Goal: Task Accomplishment & Management: Manage account settings

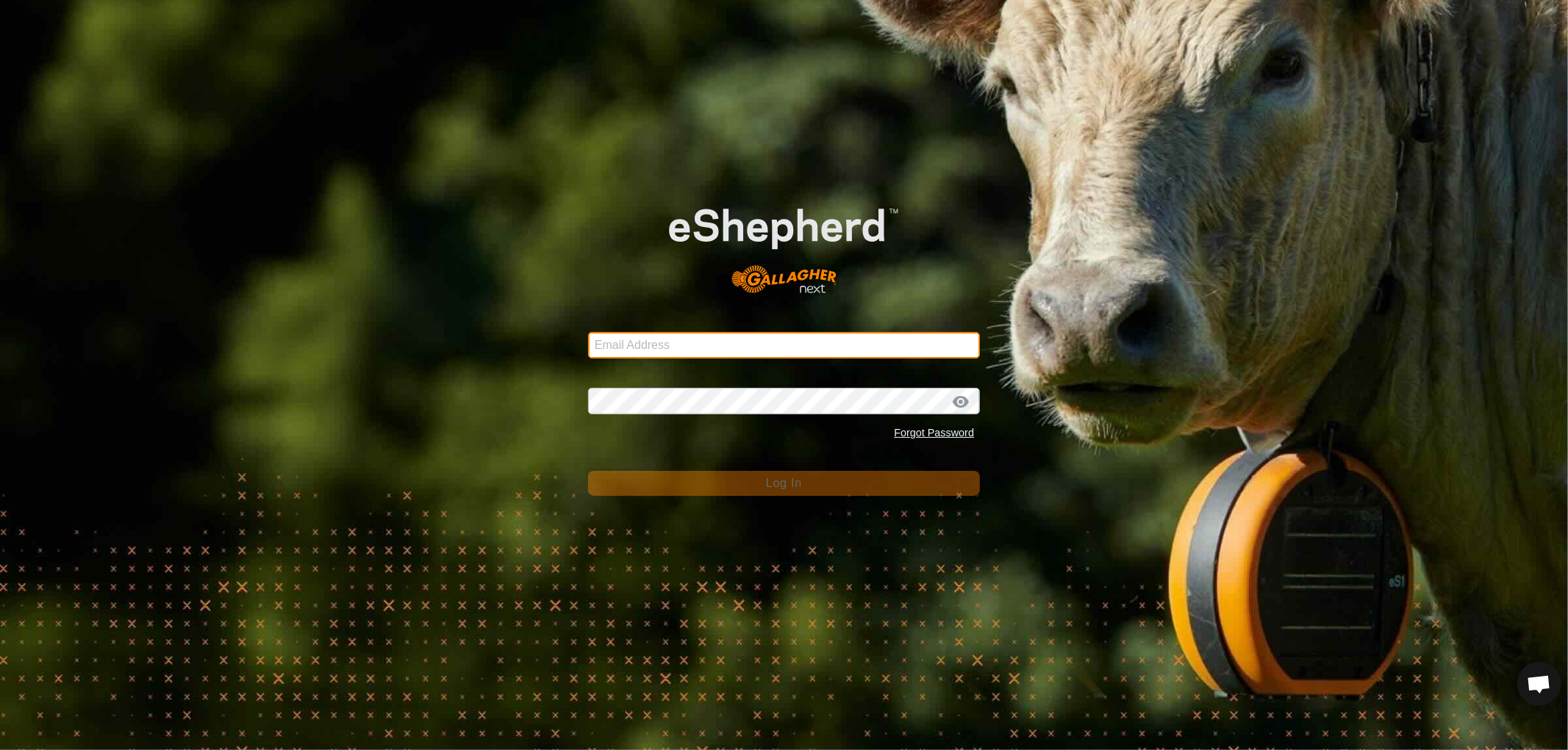
click at [694, 341] on input "Email Address" at bounding box center [784, 344] width 392 height 27
type input "nickkunec@gmail.com"
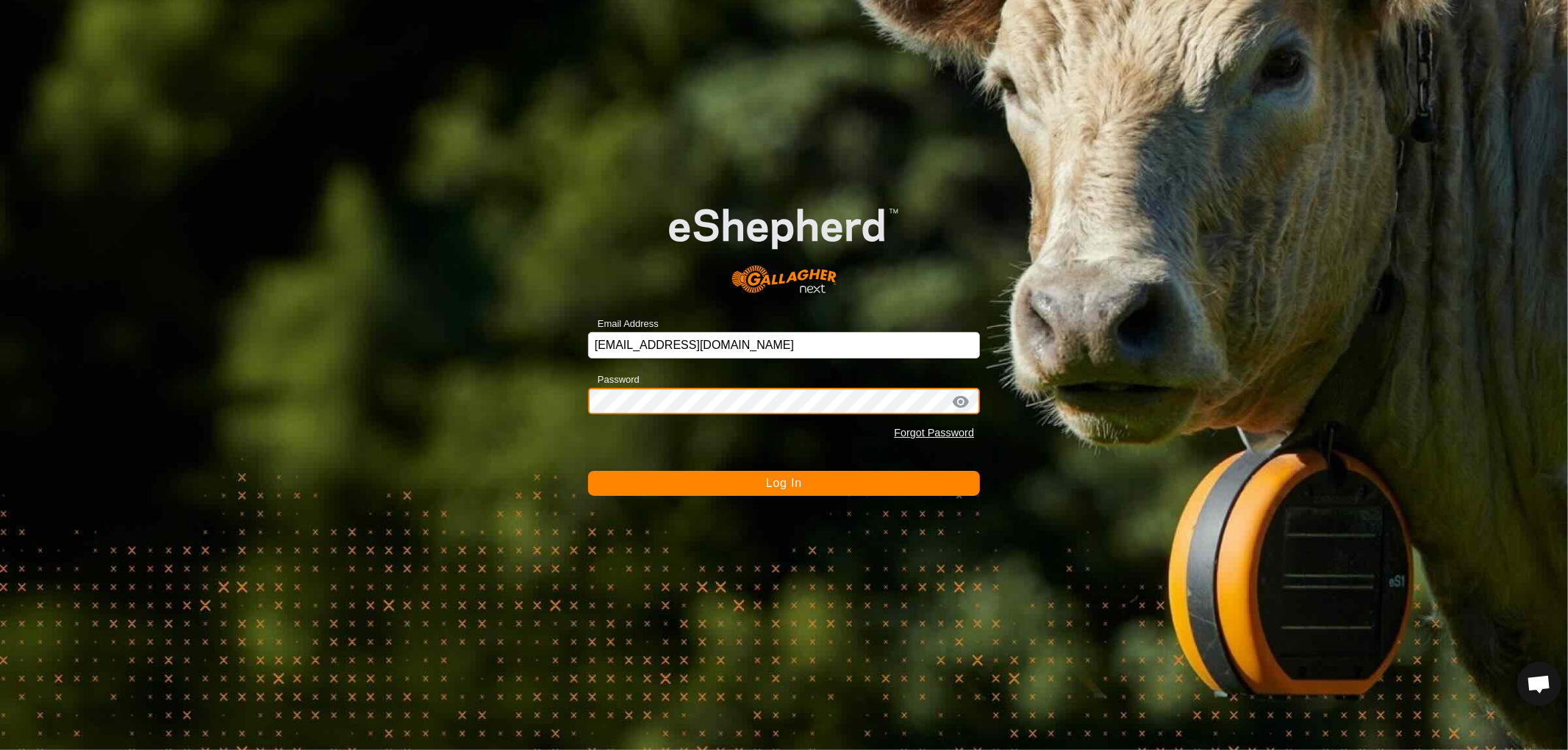
click at [588, 471] on button "Log In" at bounding box center [784, 483] width 392 height 25
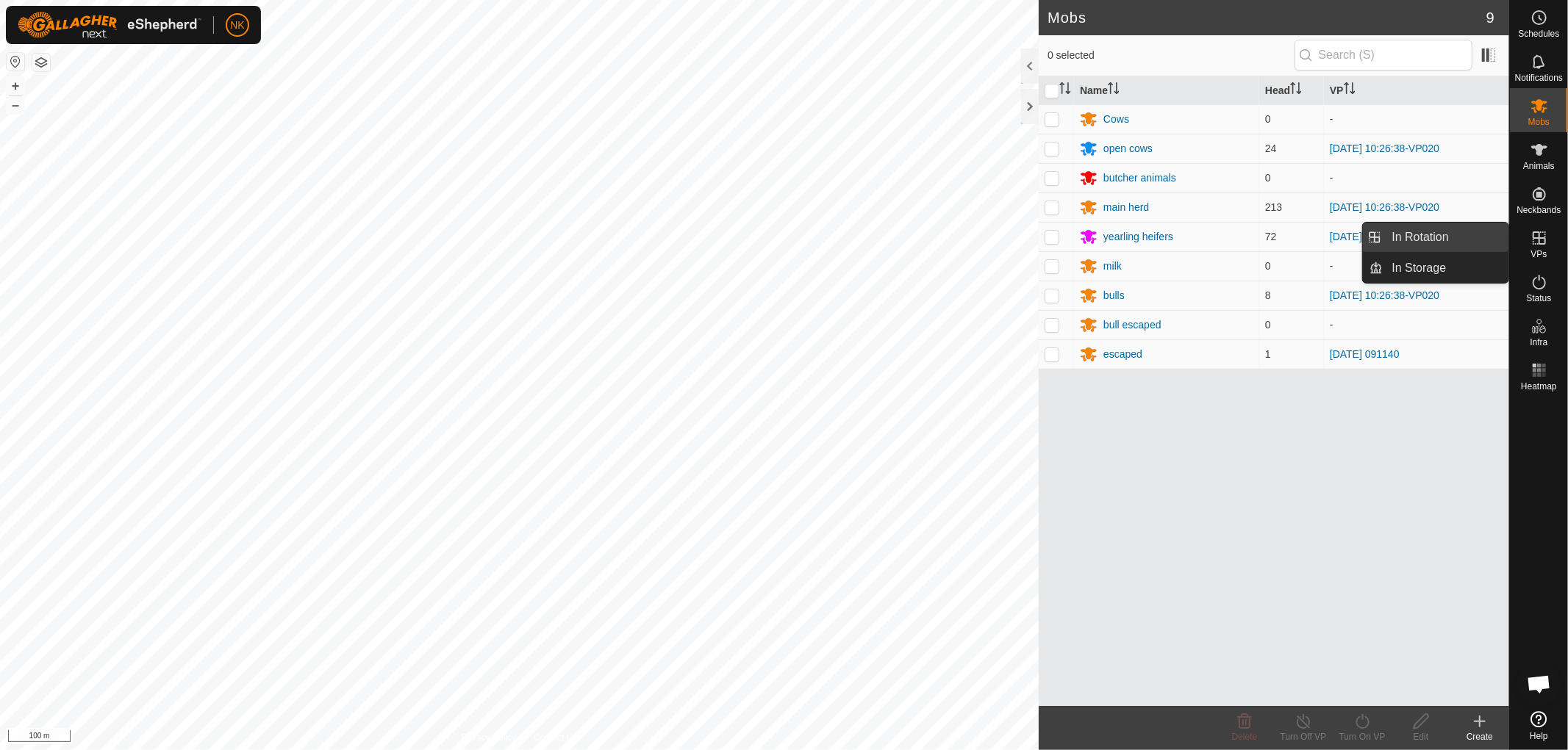
drag, startPoint x: 1409, startPoint y: 233, endPoint x: 1401, endPoint y: 239, distance: 10.0
click at [1409, 233] on link "In Rotation" at bounding box center [1446, 237] width 126 height 30
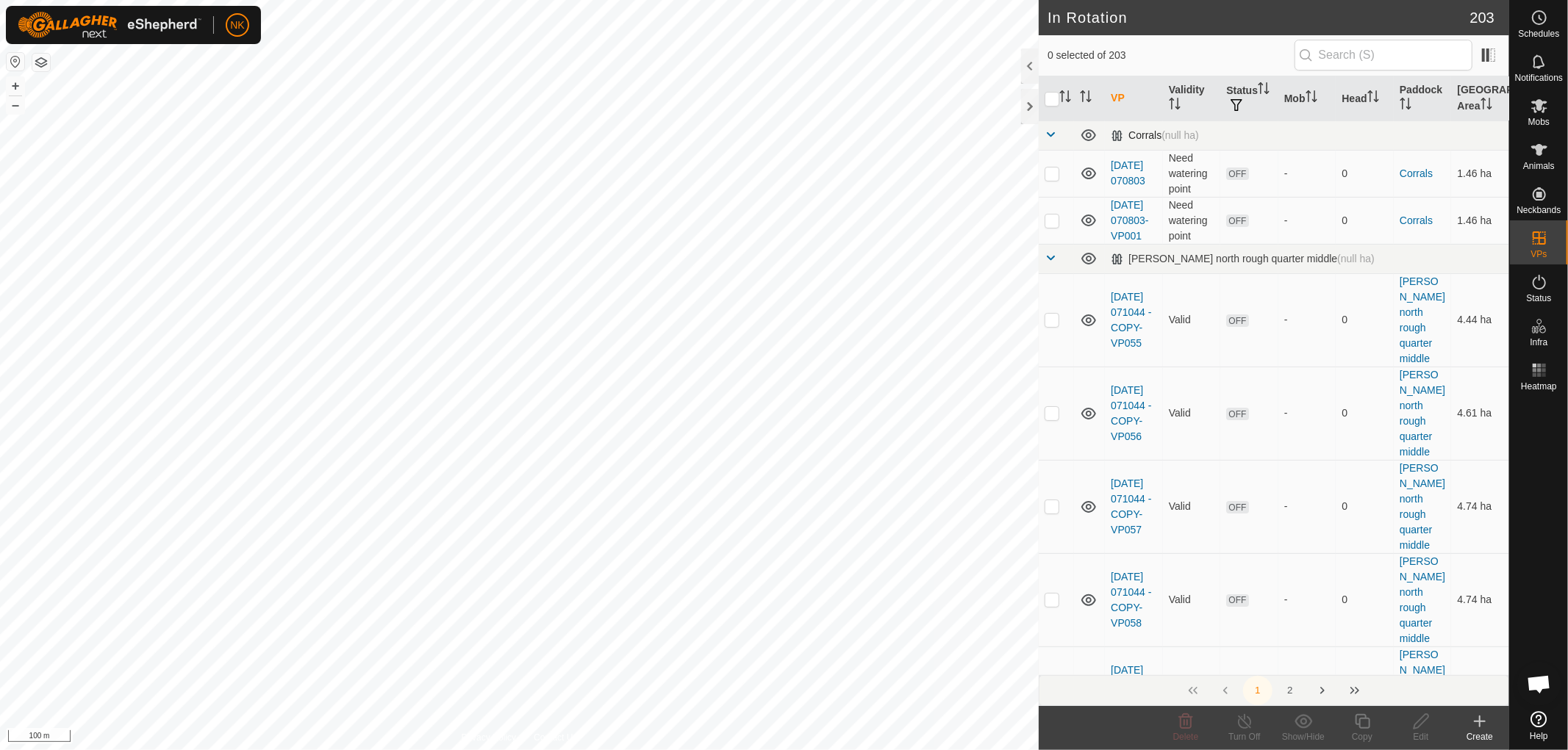
click at [1049, 137] on span at bounding box center [1050, 135] width 12 height 12
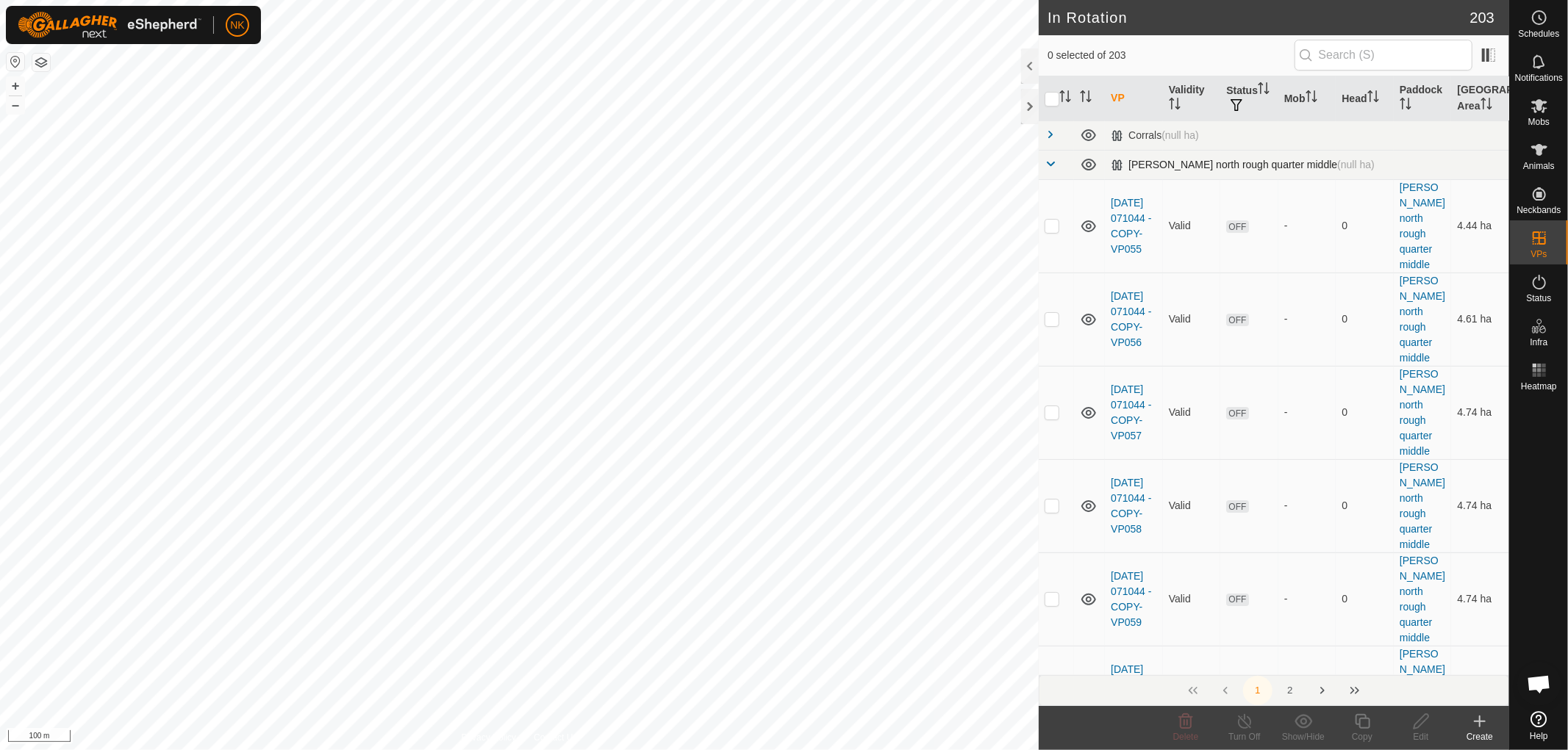
click at [1046, 167] on span at bounding box center [1050, 164] width 12 height 12
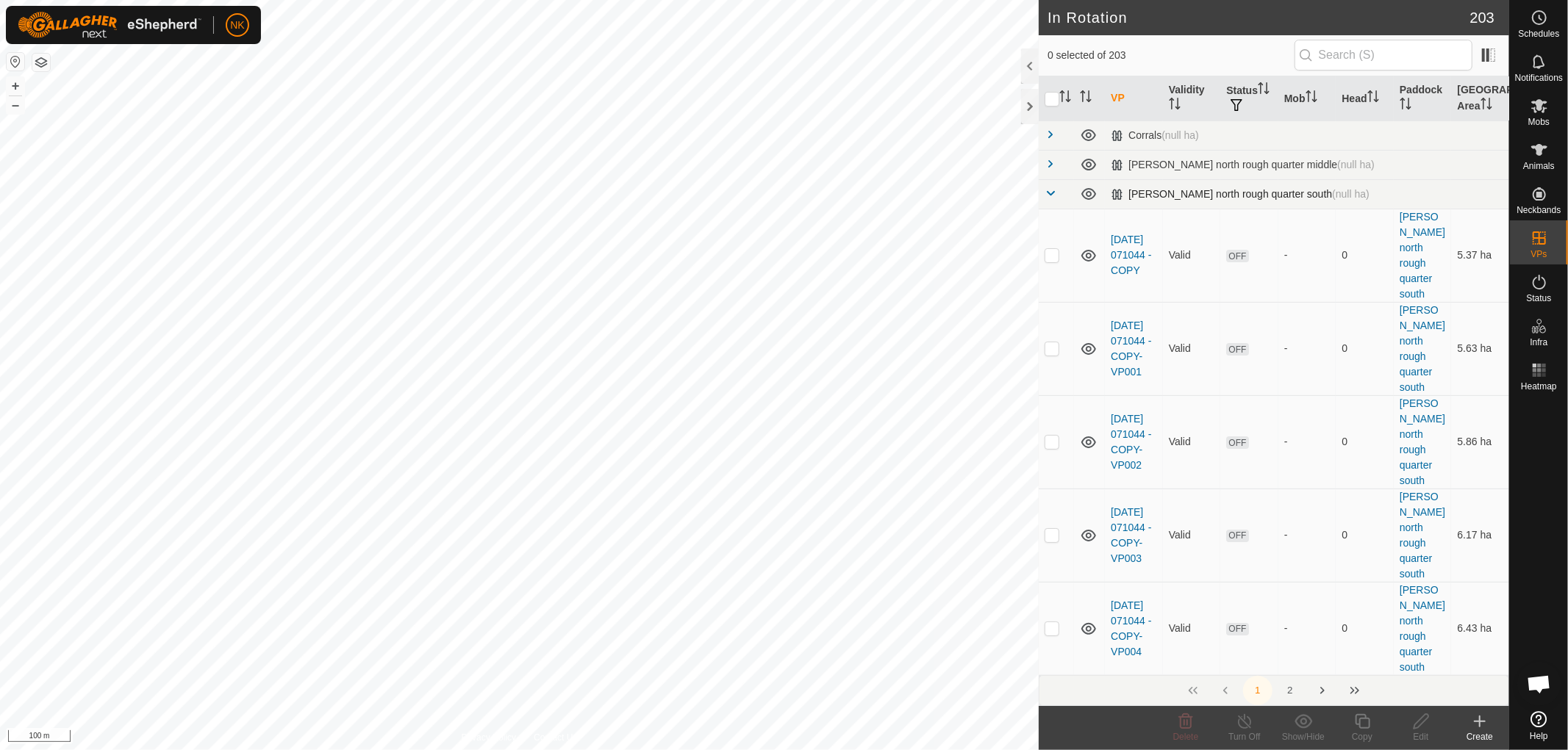
click at [1048, 193] on span at bounding box center [1050, 193] width 12 height 12
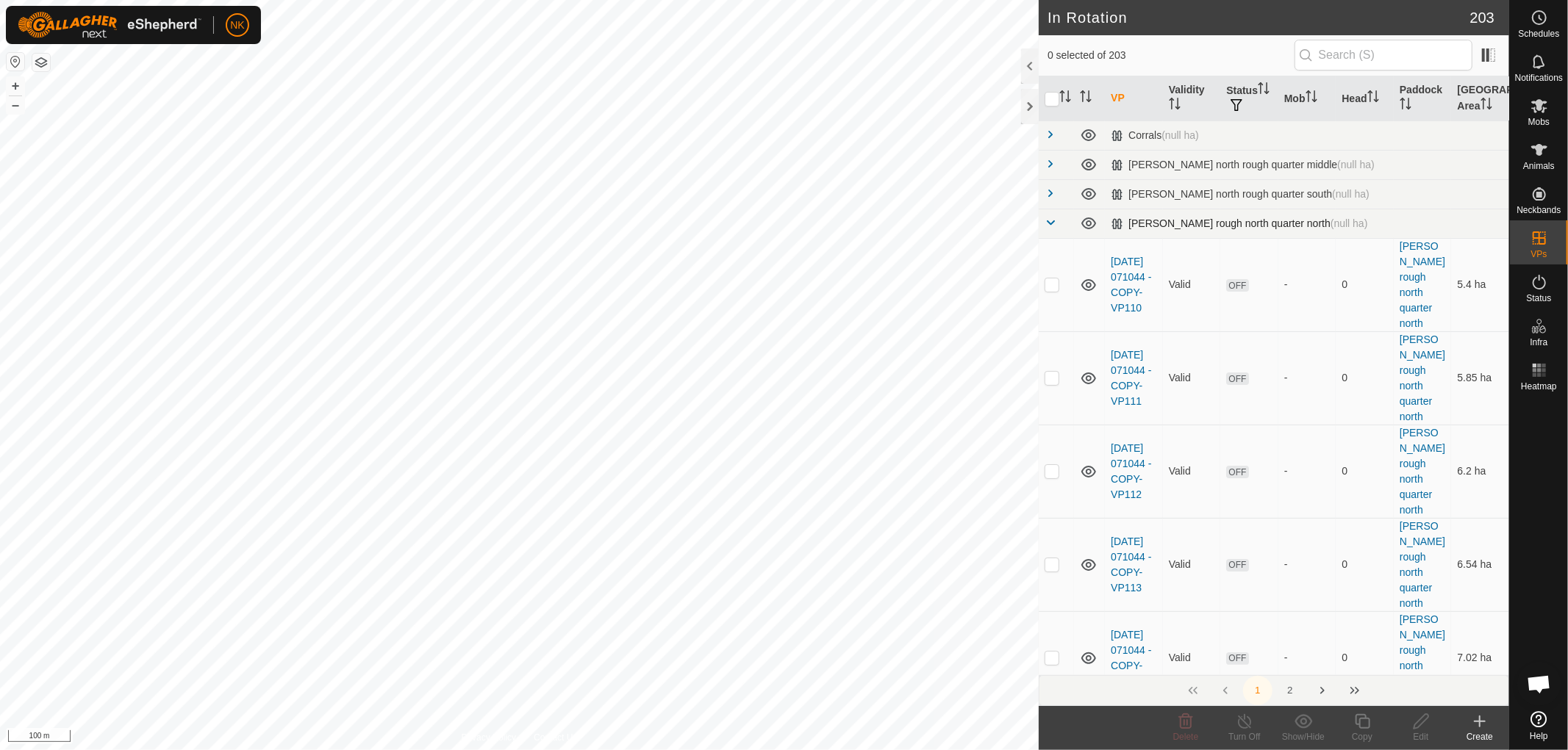
click at [1048, 218] on span at bounding box center [1050, 222] width 12 height 12
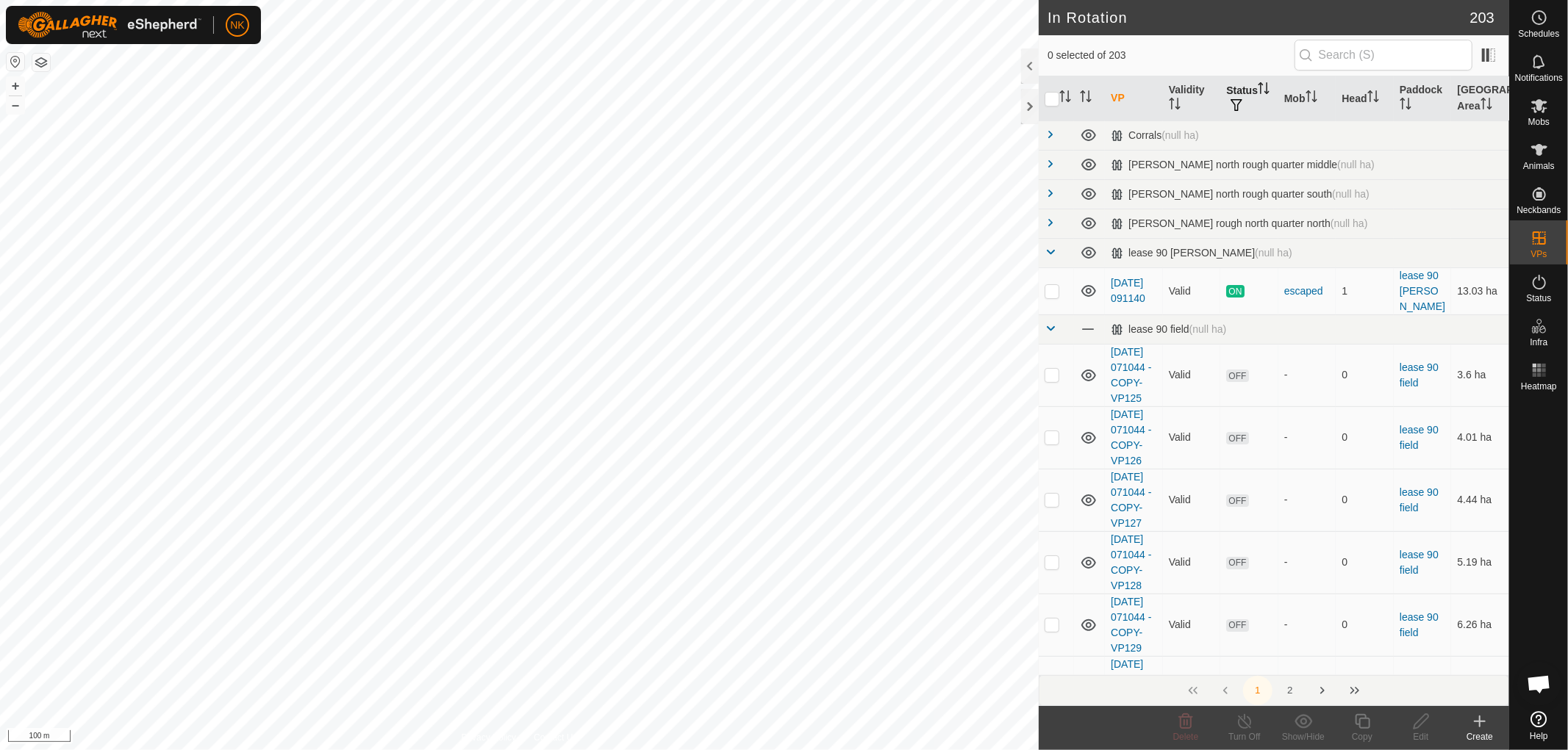
click at [1243, 89] on th "Status" at bounding box center [1248, 99] width 58 height 45
click at [1258, 94] on icon "Activate to sort" at bounding box center [1263, 89] width 11 height 12
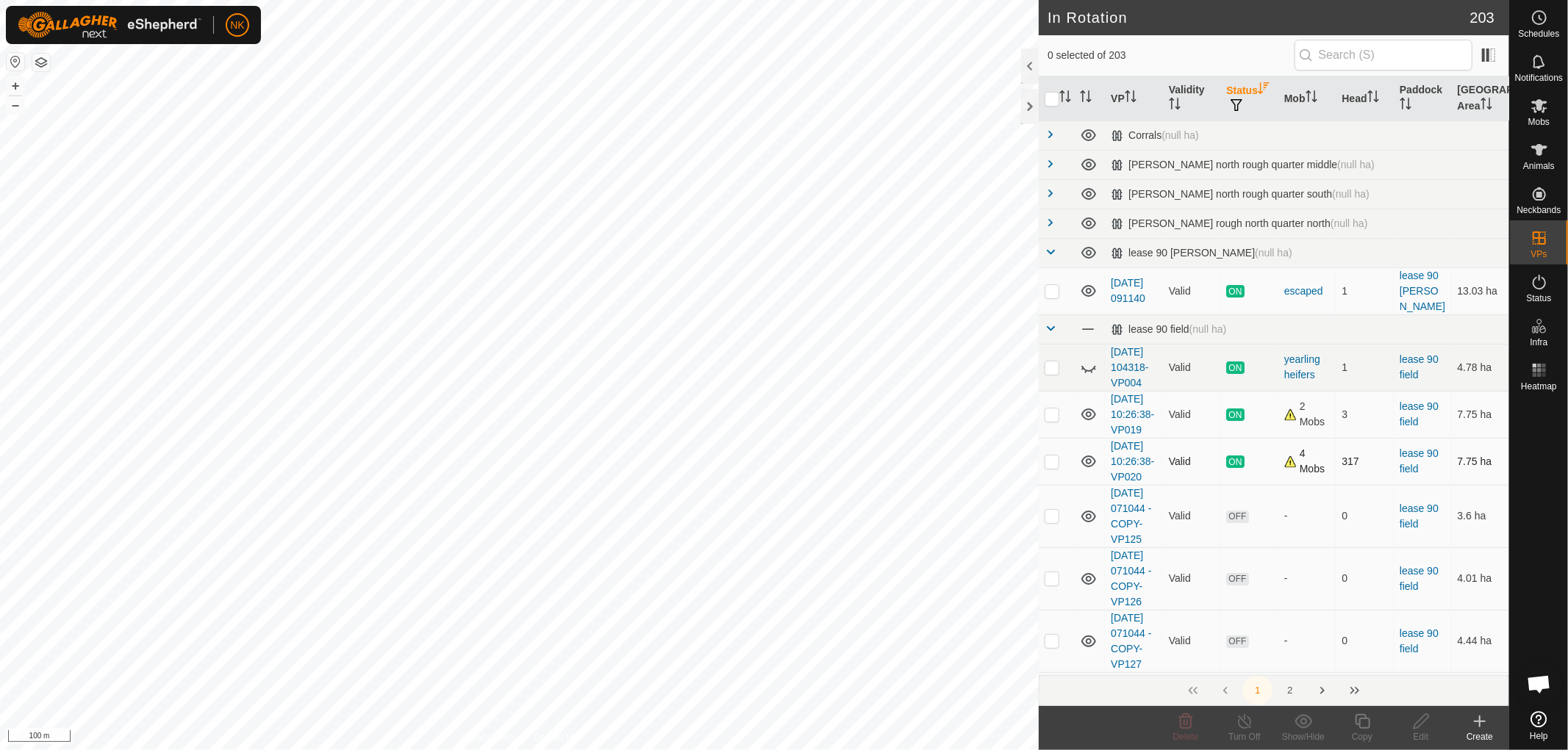
click at [1049, 468] on p-checkbox at bounding box center [1051, 462] width 15 height 12
checkbox input "true"
click at [1361, 720] on icon at bounding box center [1362, 721] width 19 height 18
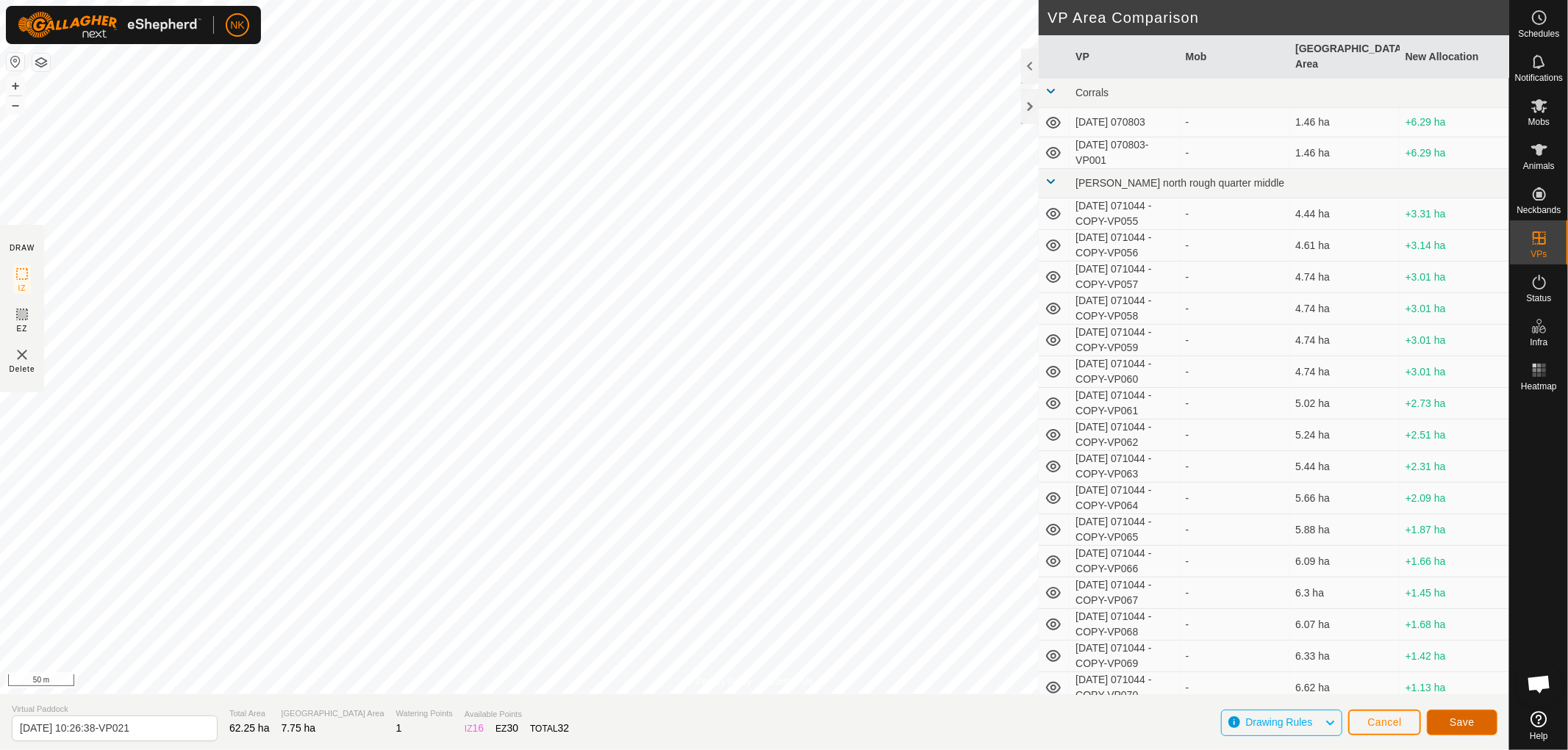
click at [1474, 729] on button "Save" at bounding box center [1462, 722] width 71 height 26
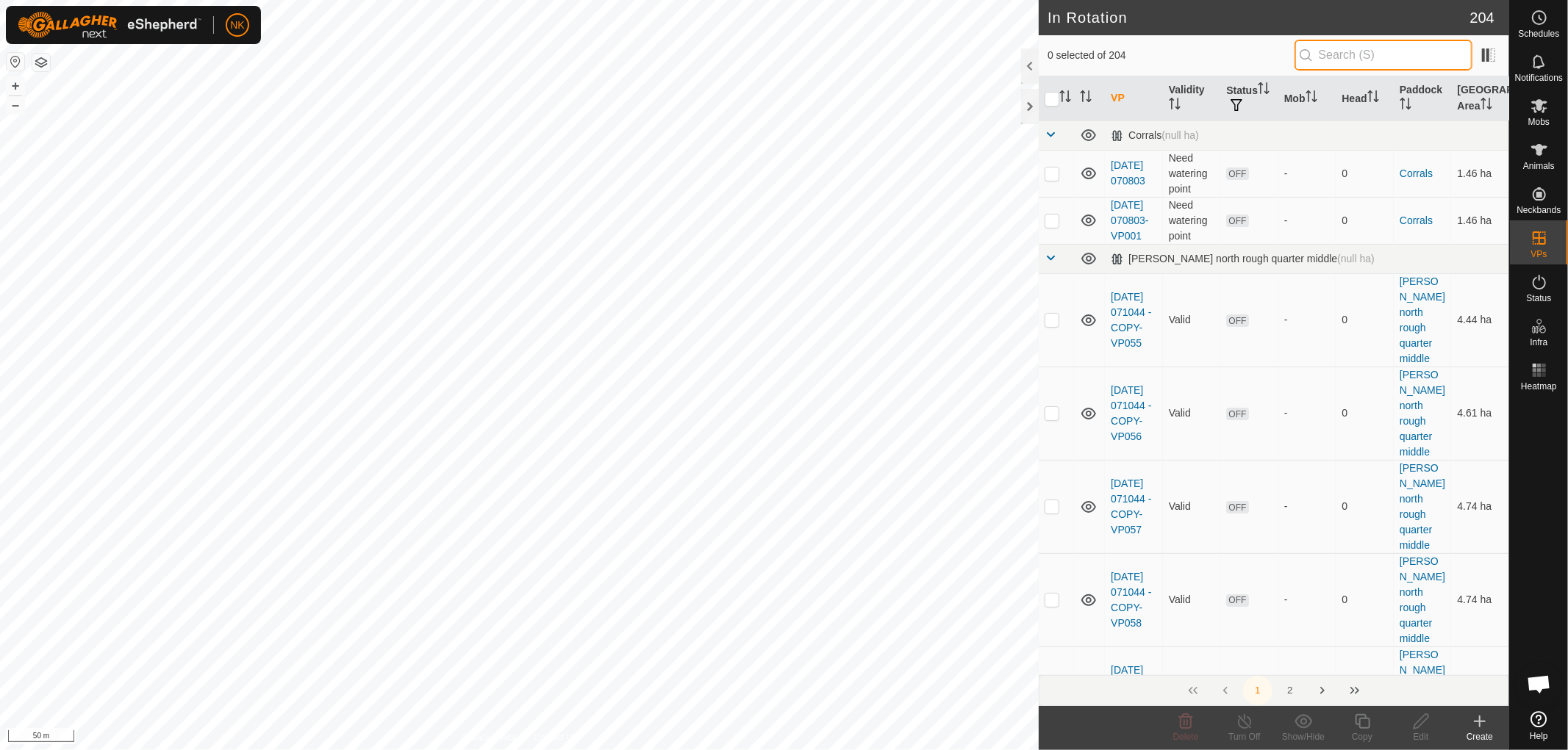
click at [1339, 54] on input "text" at bounding box center [1383, 54] width 178 height 31
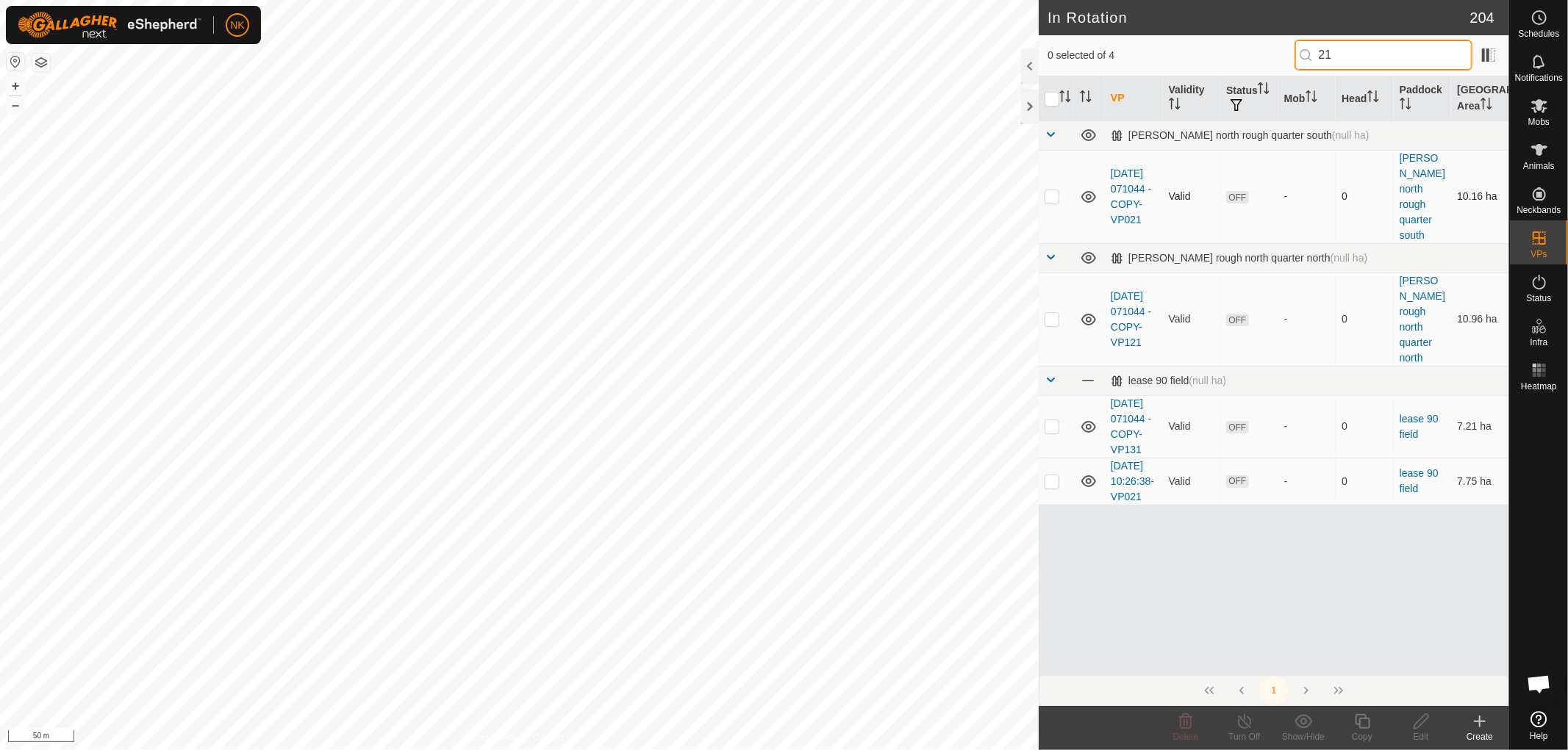
type input "21"
click at [1051, 192] on p-checkbox at bounding box center [1051, 196] width 15 height 12
checkbox input "false"
click at [1049, 475] on p-checkbox at bounding box center [1051, 481] width 15 height 12
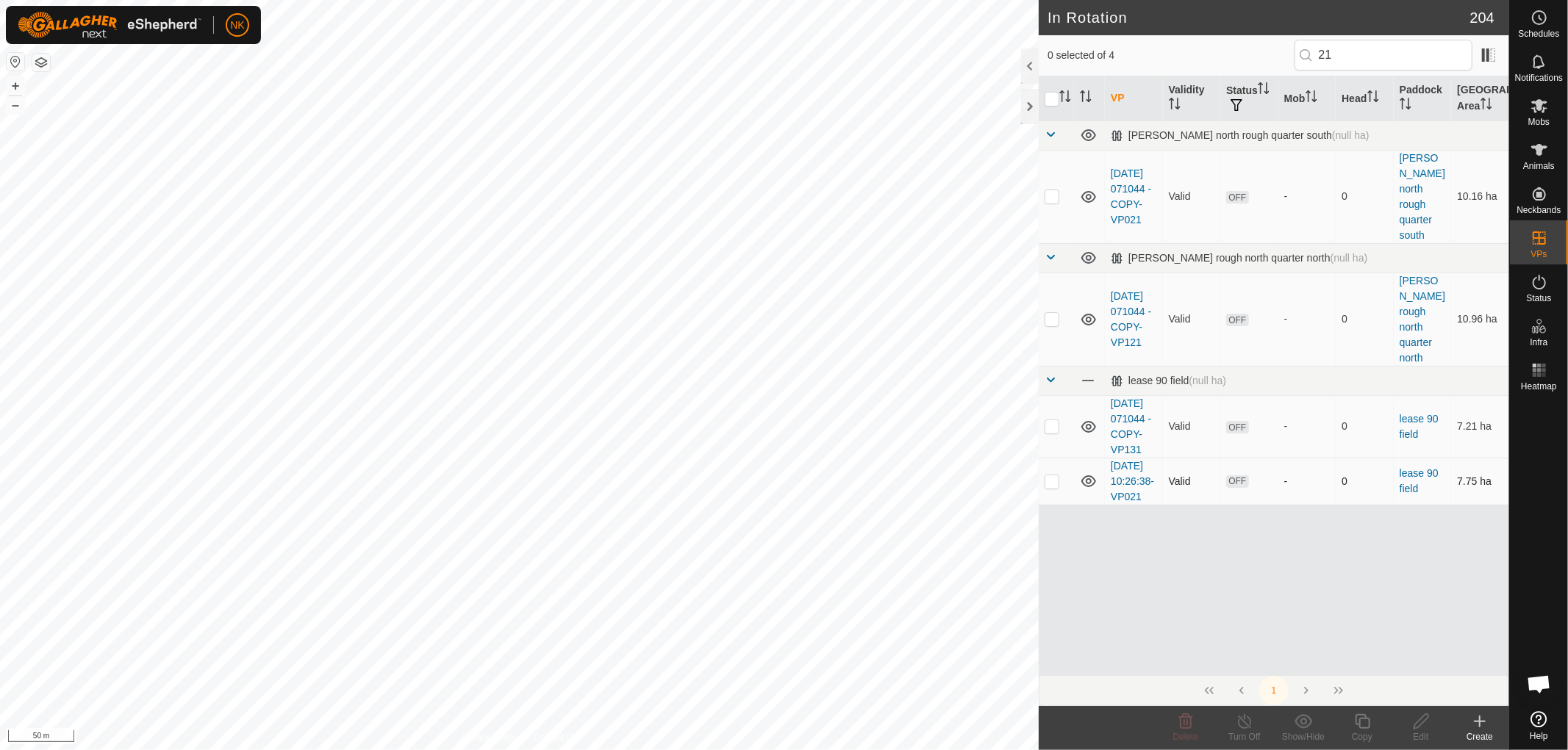
checkbox input "true"
click at [1362, 722] on icon at bounding box center [1362, 721] width 19 height 18
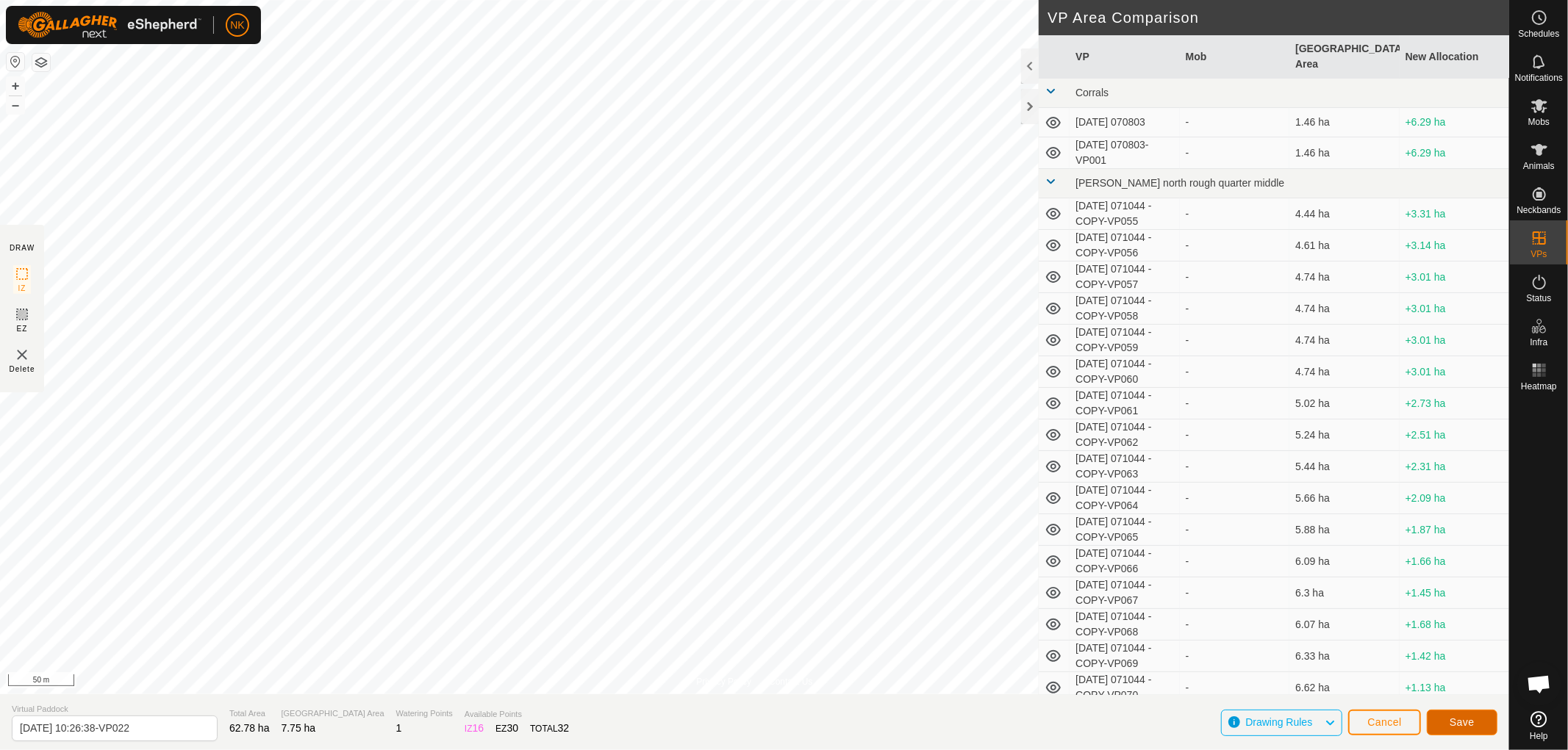
click at [1463, 723] on span "Save" at bounding box center [1461, 722] width 25 height 12
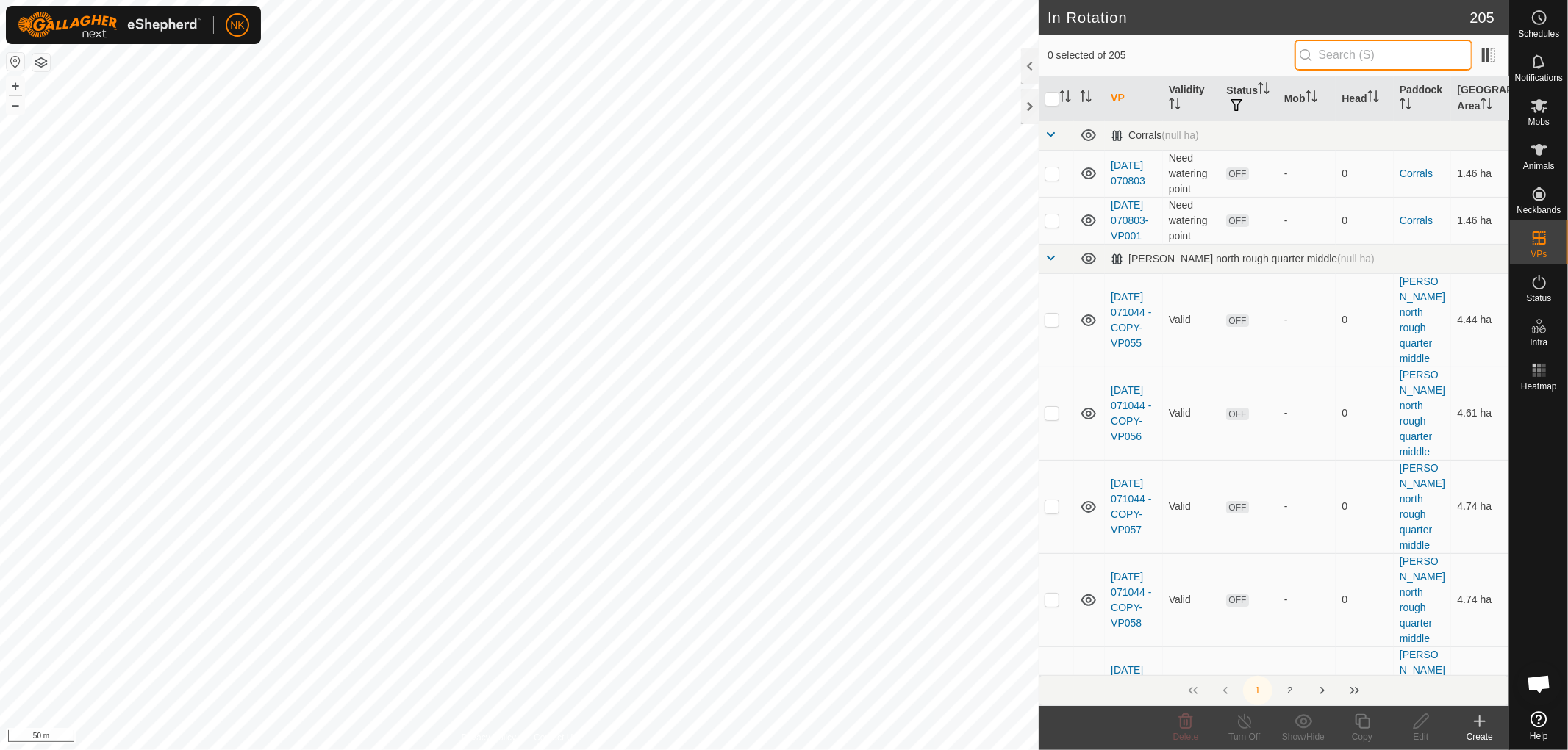
click at [1383, 62] on input "text" at bounding box center [1383, 54] width 178 height 31
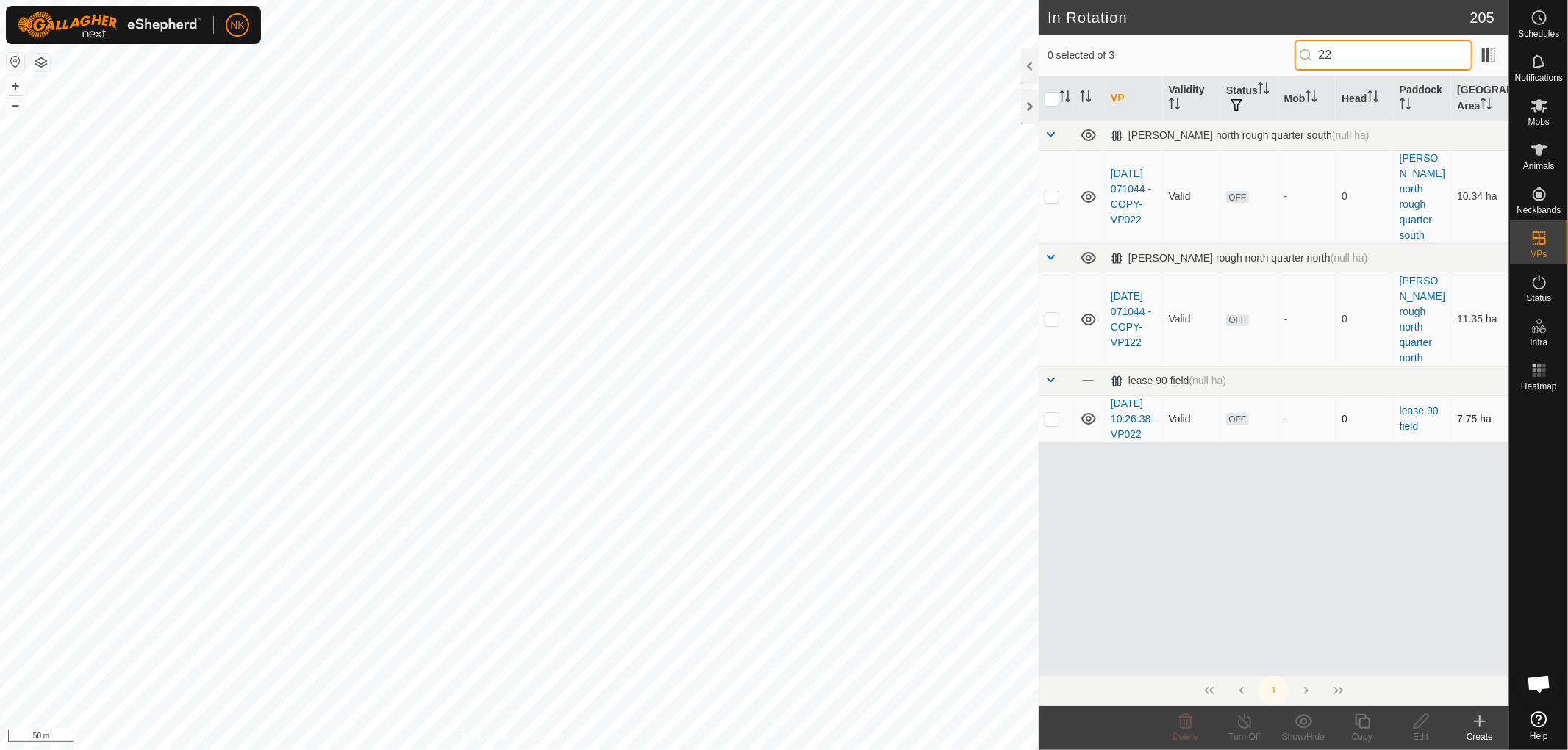
type input "22"
click at [1044, 413] on p-checkbox at bounding box center [1051, 419] width 15 height 12
checkbox input "true"
click at [1355, 722] on icon at bounding box center [1361, 721] width 15 height 15
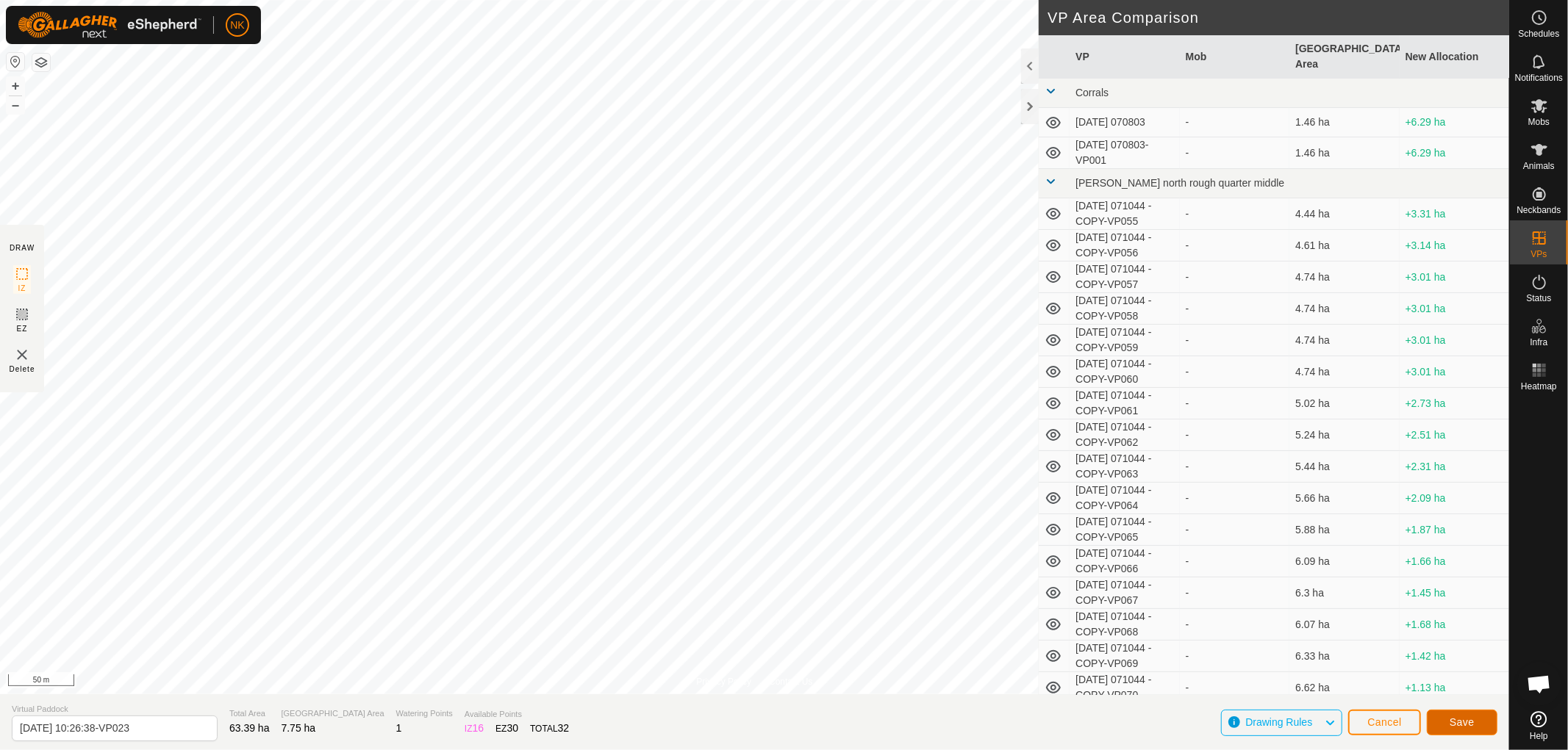
click at [1473, 719] on span "Save" at bounding box center [1461, 722] width 25 height 12
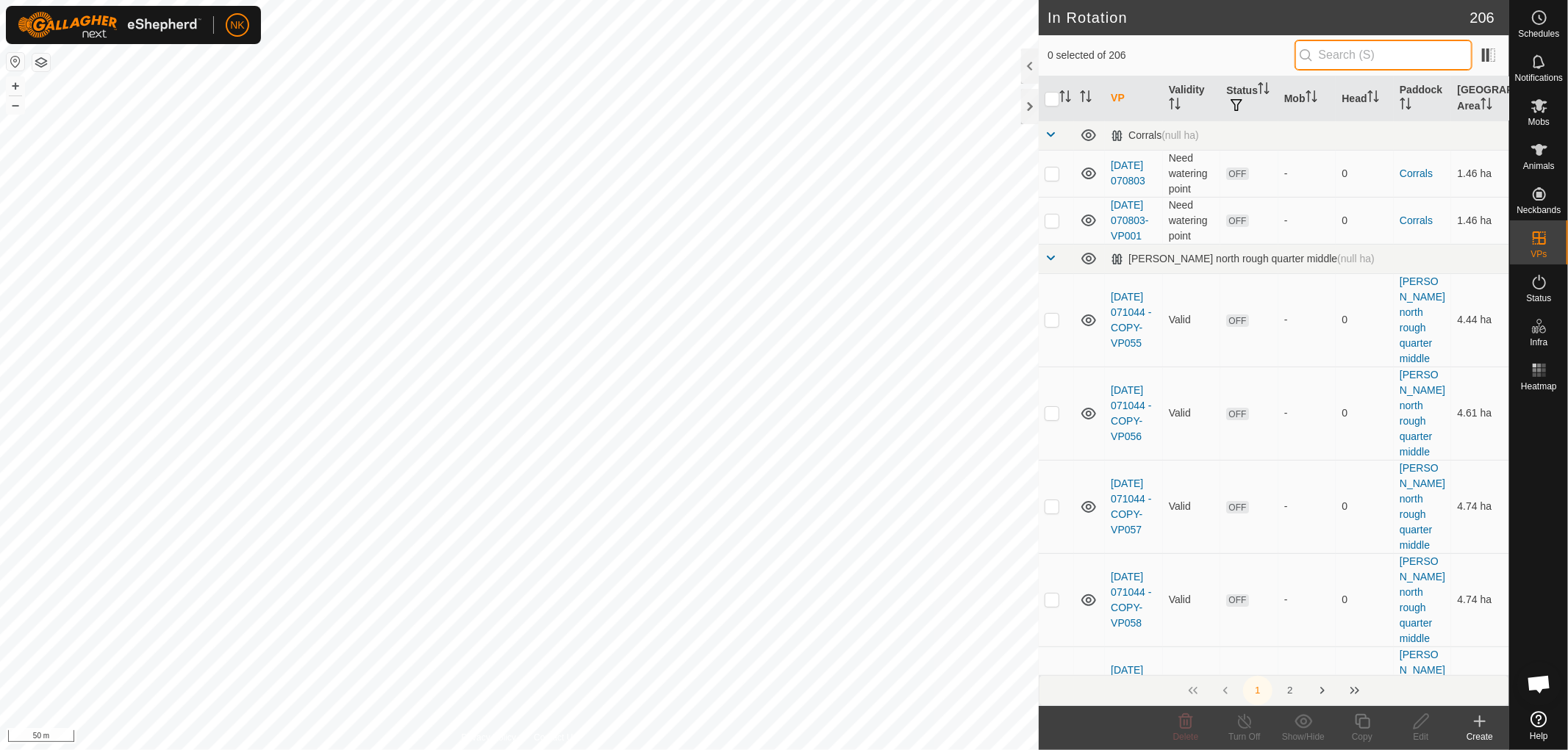
click at [1409, 48] on input "text" at bounding box center [1383, 54] width 178 height 31
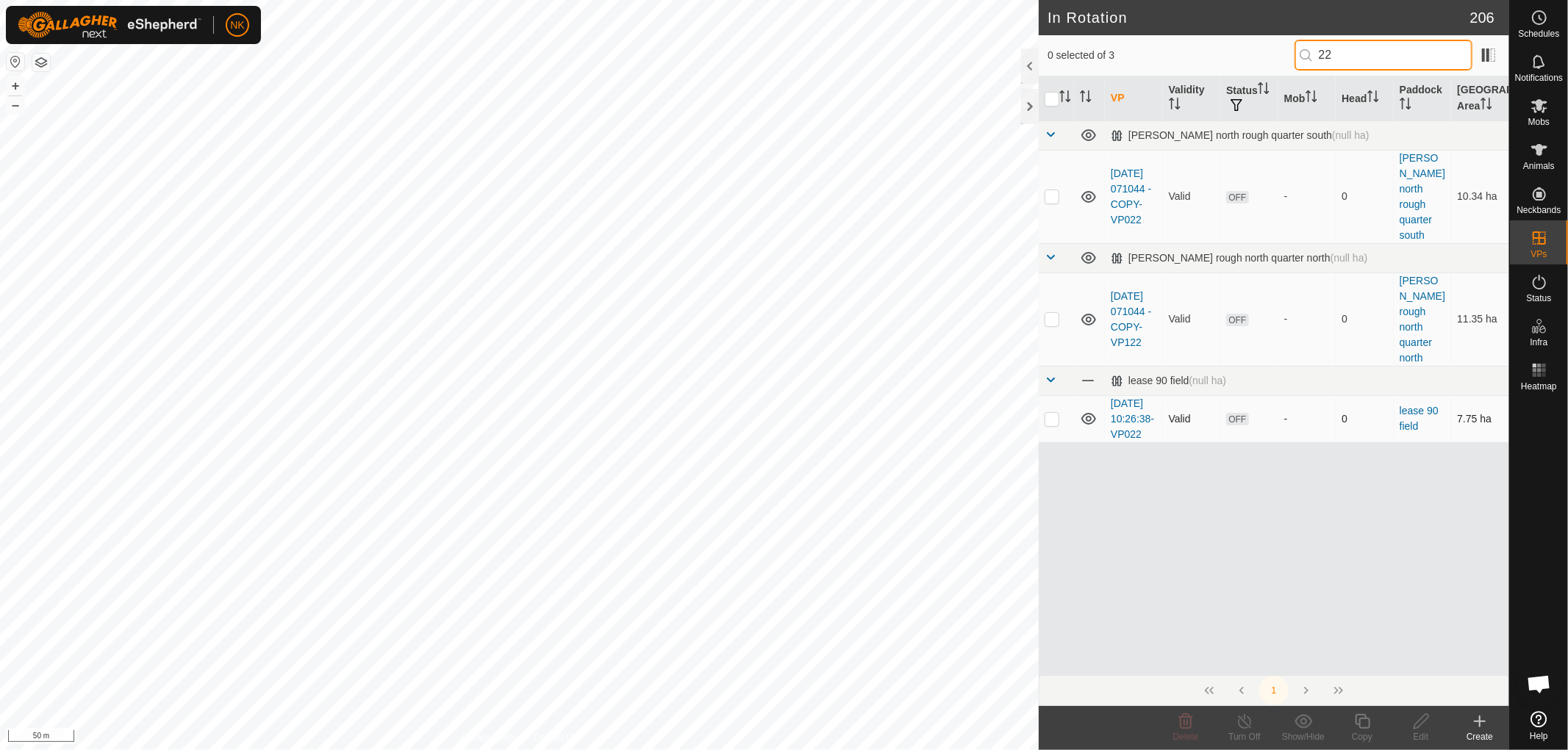
type input "22"
click at [1053, 413] on p-checkbox at bounding box center [1051, 419] width 15 height 12
click at [1054, 405] on td at bounding box center [1056, 419] width 35 height 47
checkbox input "false"
drag, startPoint x: 1367, startPoint y: 51, endPoint x: 1169, endPoint y: 49, distance: 198.0
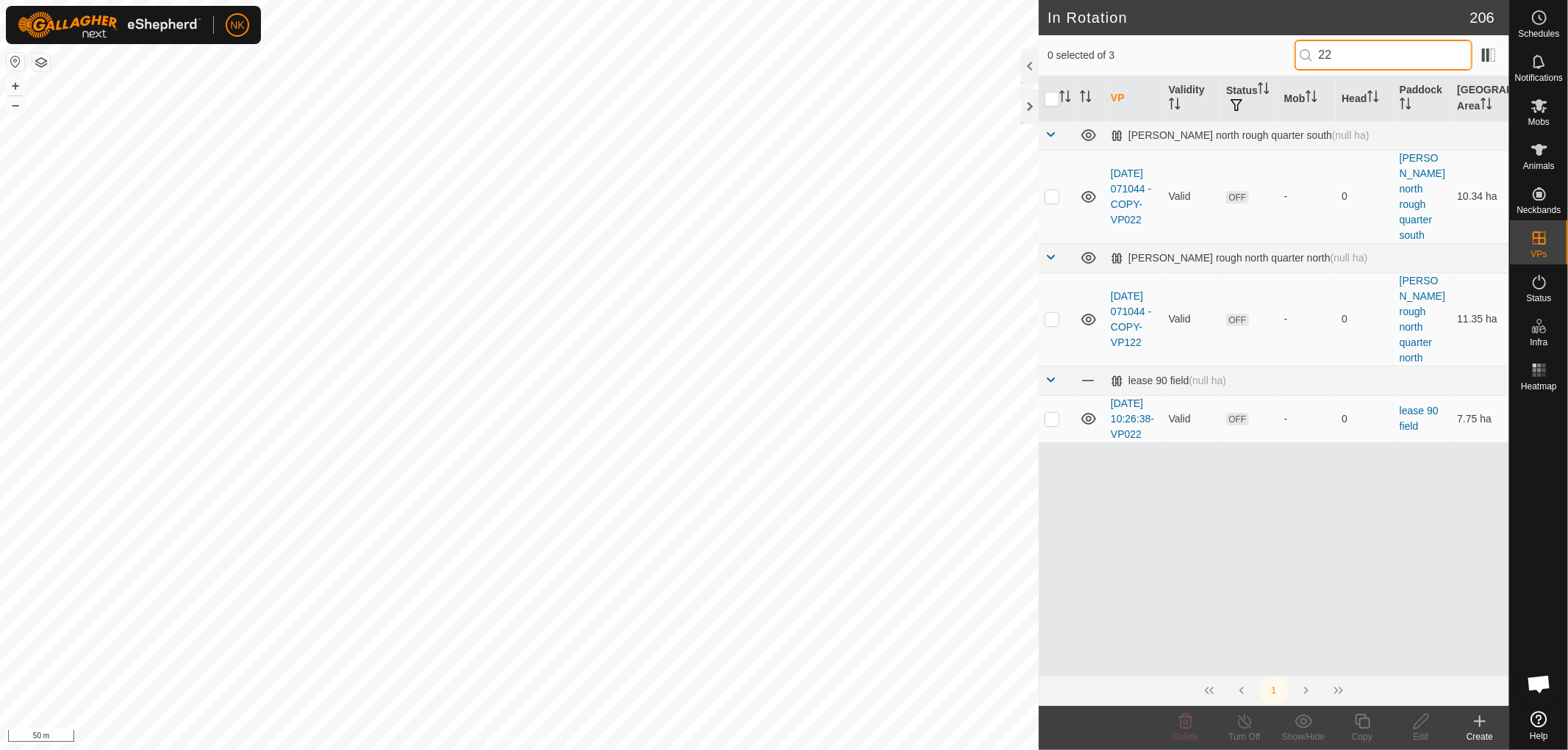
click at [1170, 49] on div "0 selected of 3 22" at bounding box center [1274, 54] width 453 height 31
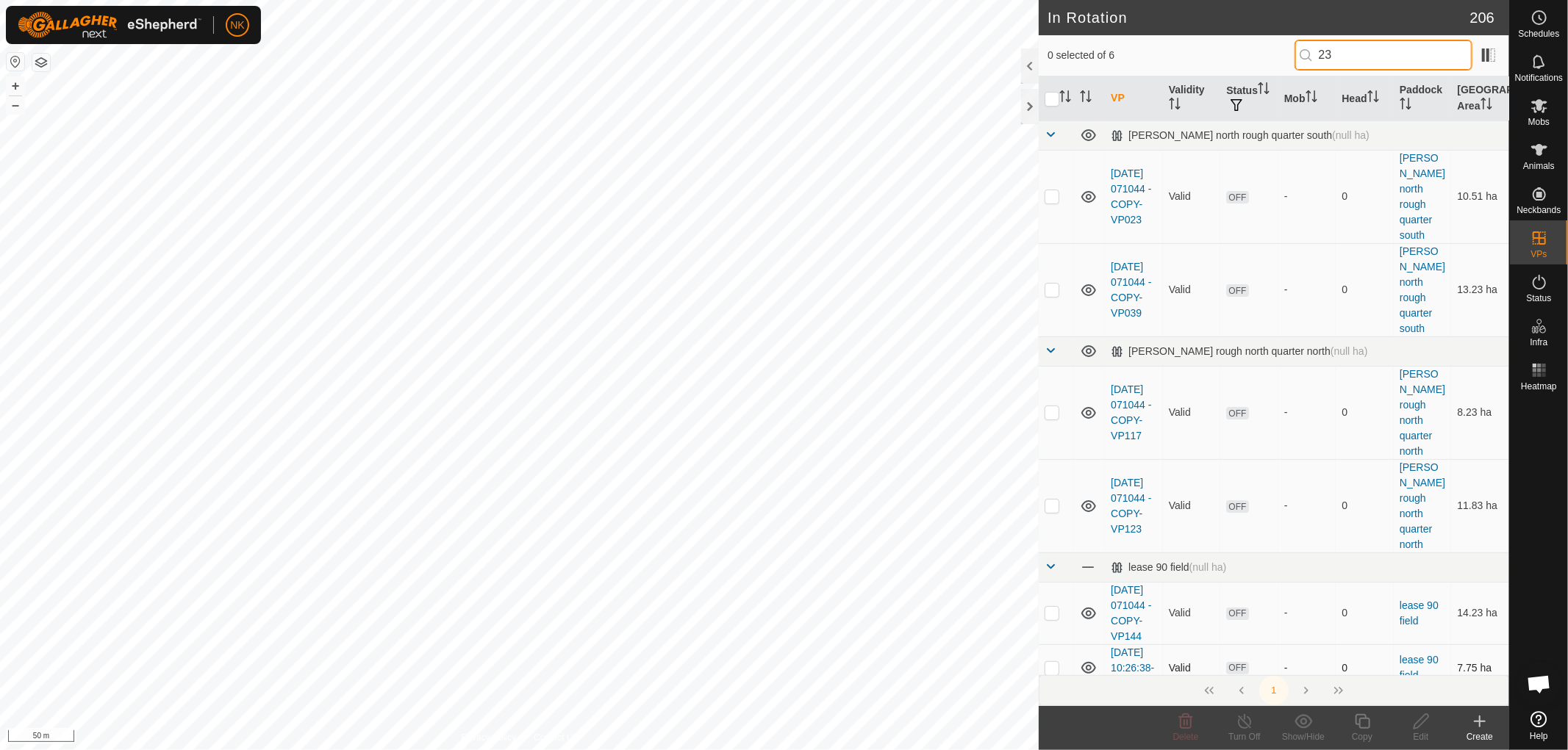
type input "23"
click at [1046, 662] on p-checkbox at bounding box center [1051, 668] width 15 height 12
checkbox input "true"
click at [1367, 723] on icon at bounding box center [1362, 721] width 19 height 18
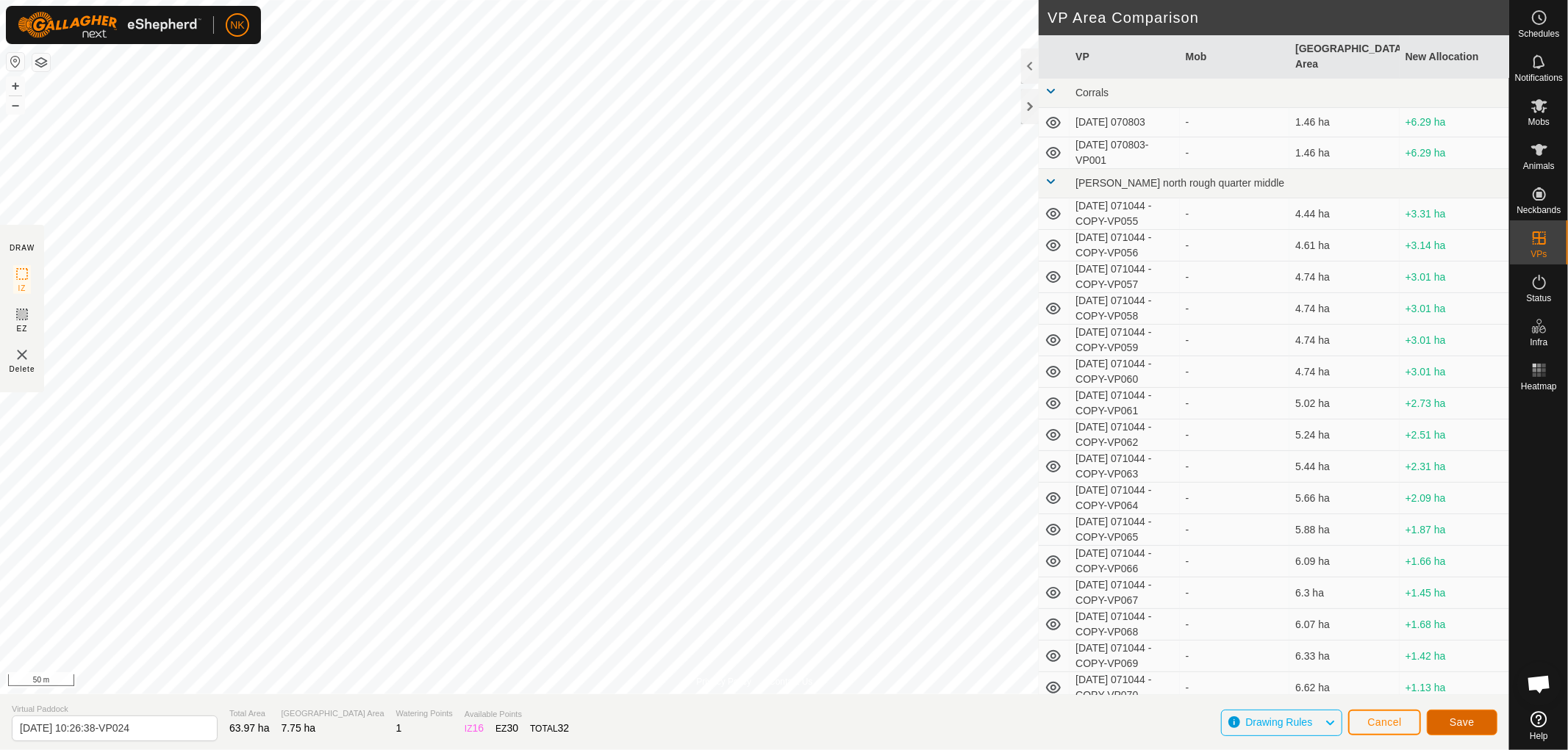
click at [1457, 720] on span "Save" at bounding box center [1461, 722] width 25 height 12
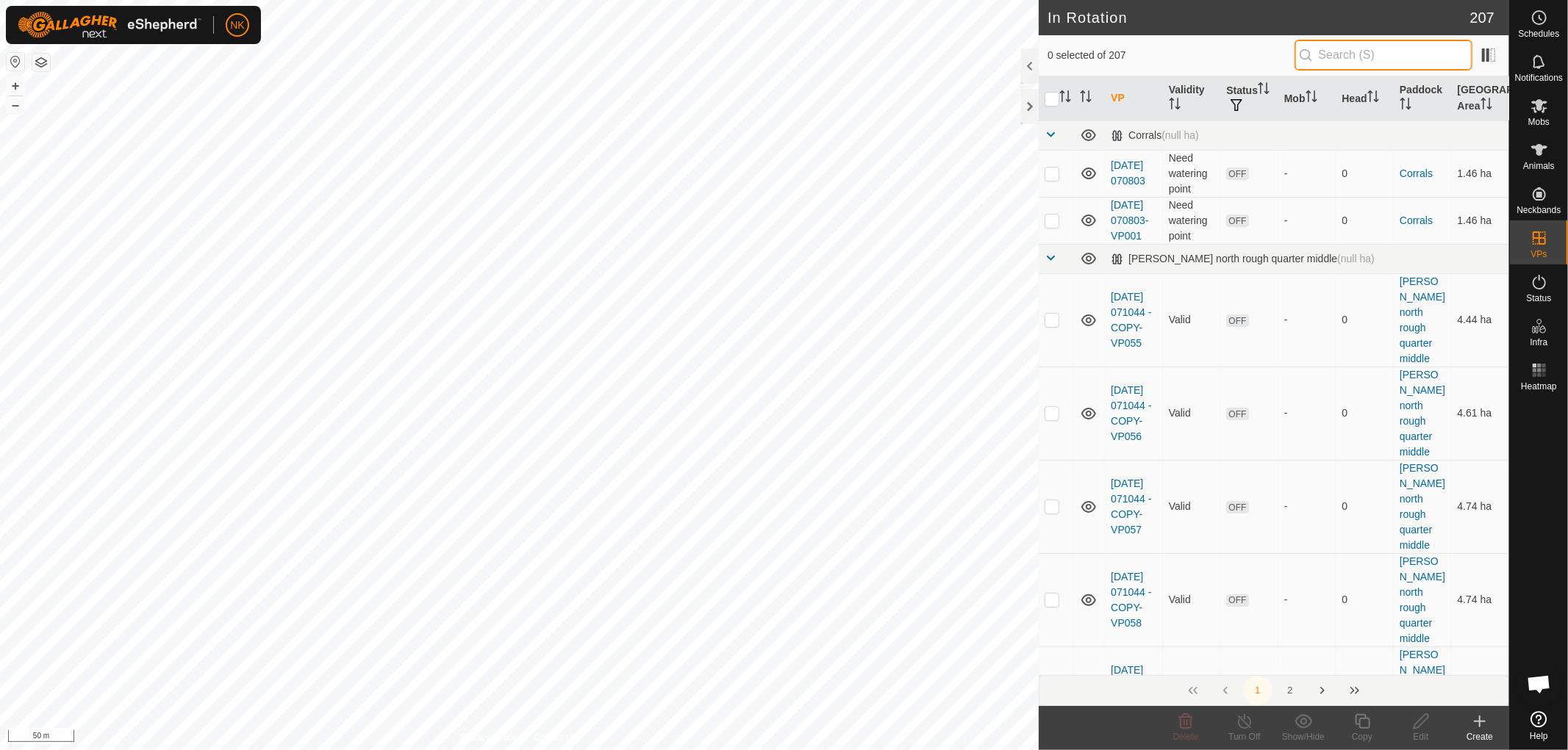
click at [1356, 49] on input "text" at bounding box center [1383, 54] width 178 height 31
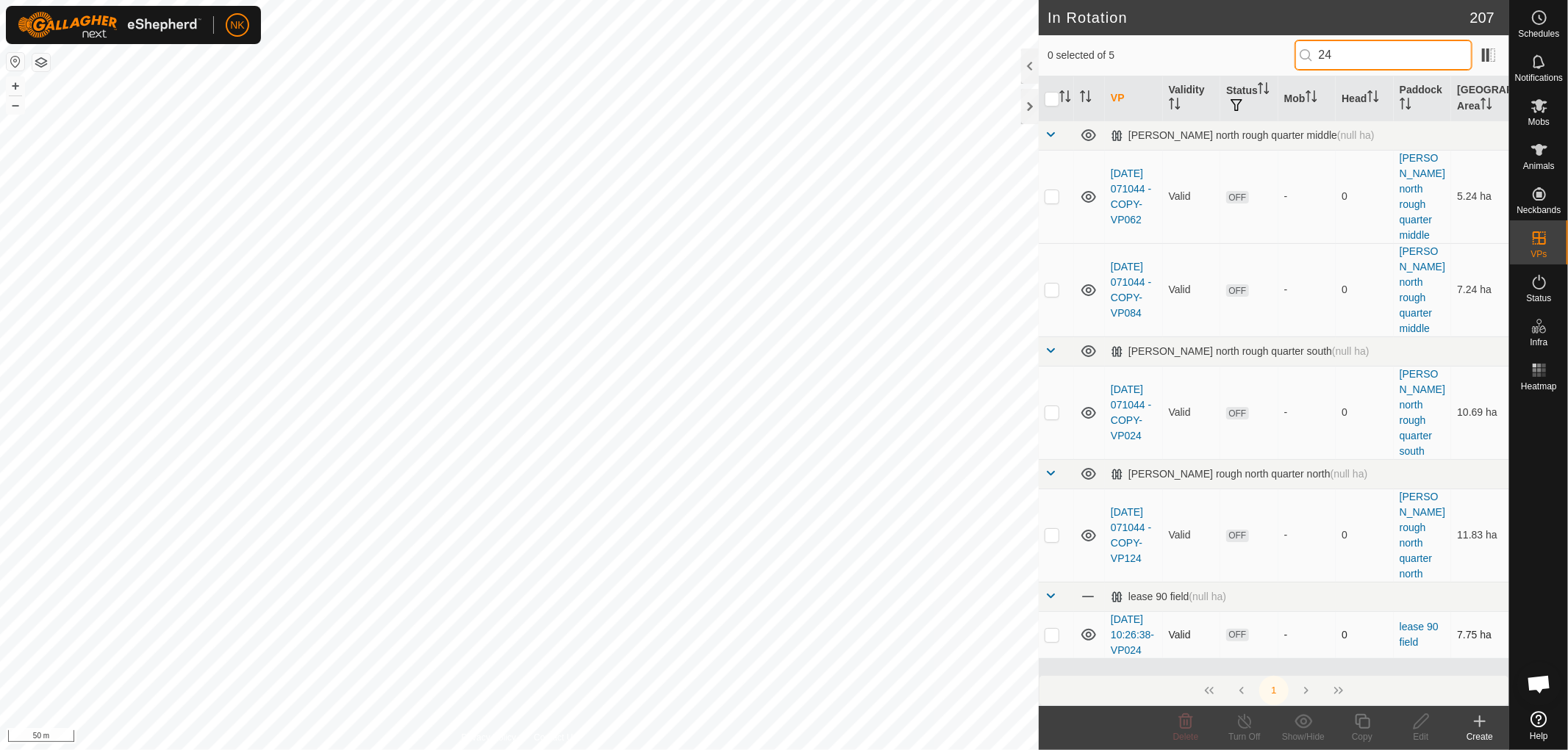
type input "24"
click at [1046, 629] on p-checkbox at bounding box center [1051, 635] width 15 height 12
checkbox input "true"
click at [1360, 723] on icon at bounding box center [1362, 721] width 19 height 18
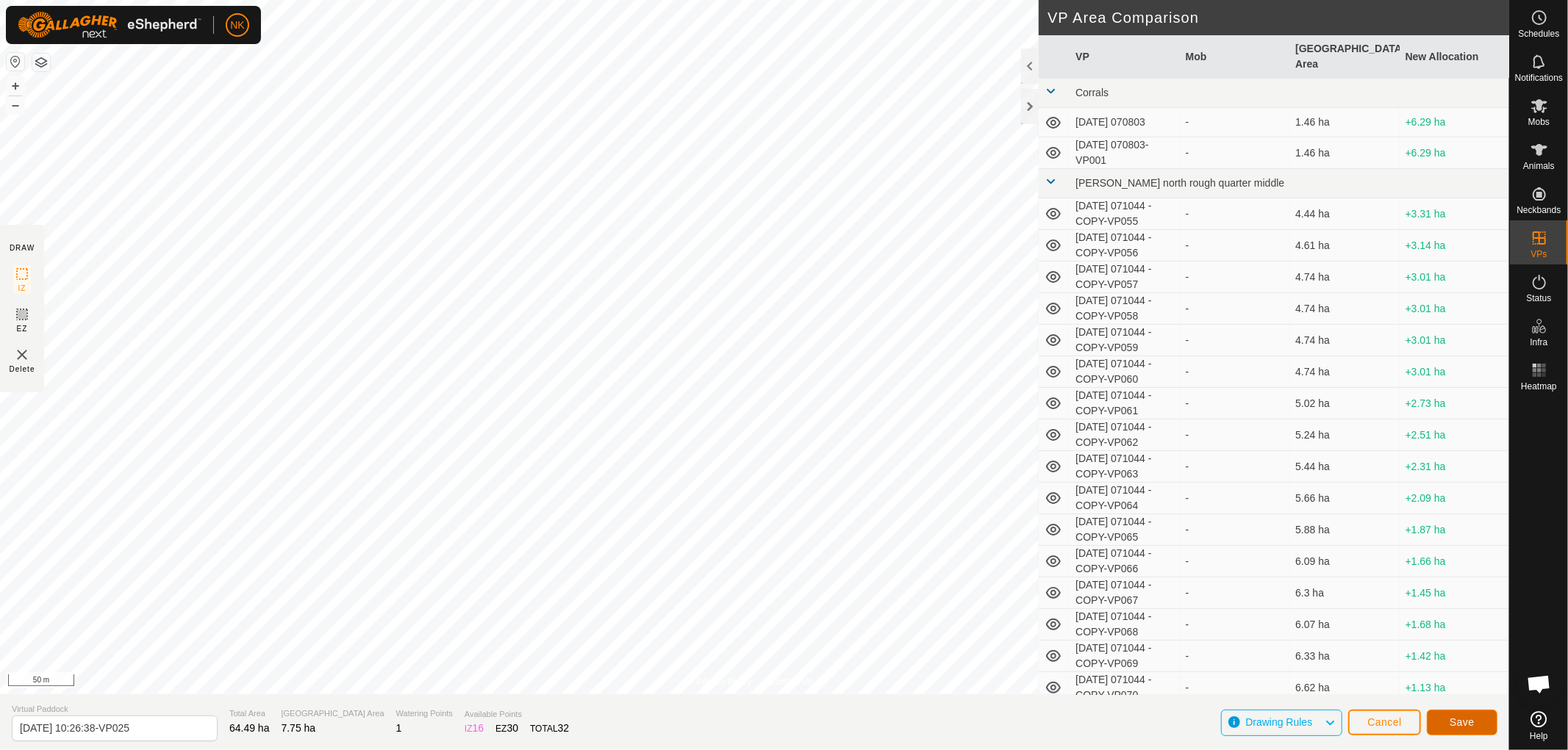
click at [1470, 730] on button "Save" at bounding box center [1462, 722] width 71 height 26
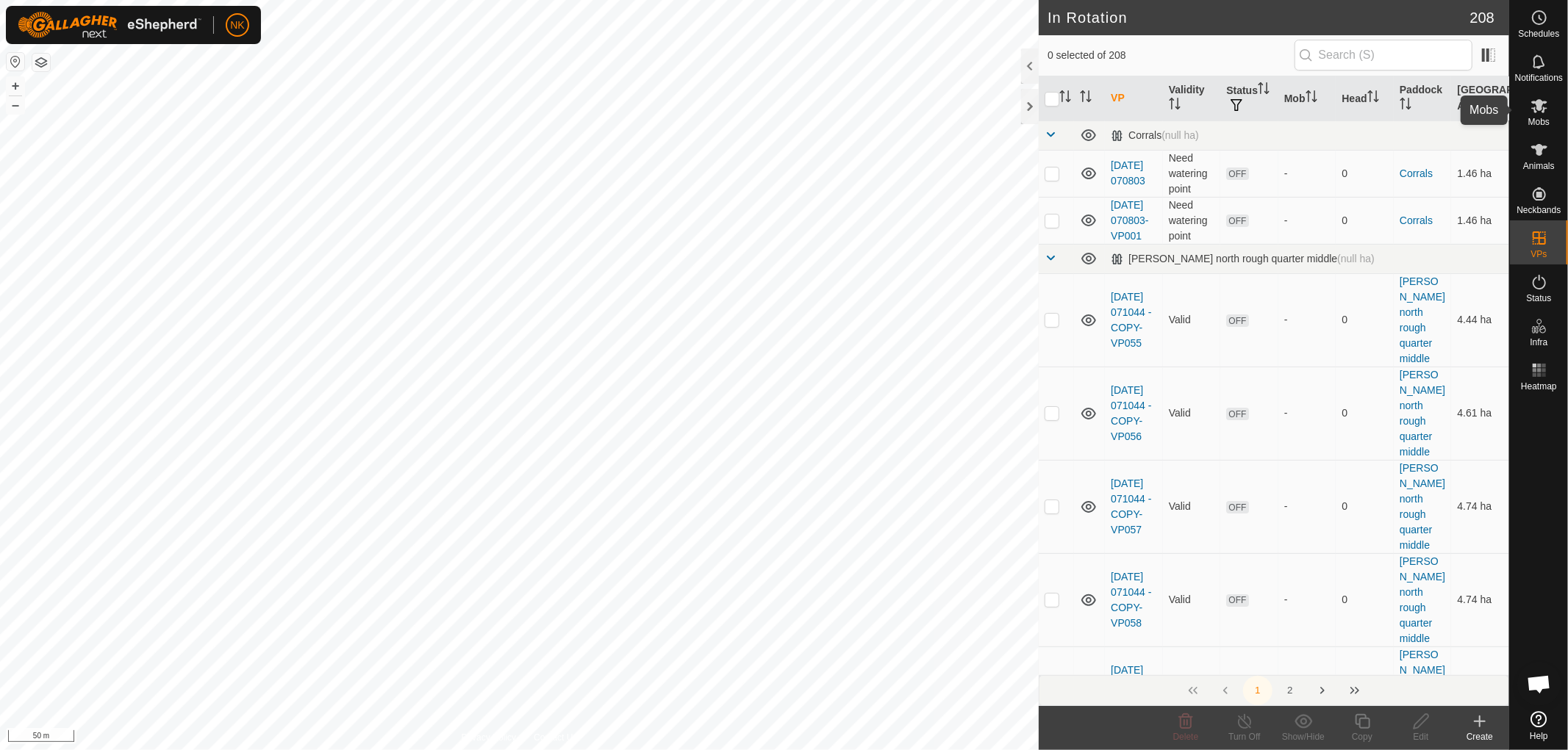
click at [1538, 118] on span "Mobs" at bounding box center [1538, 121] width 22 height 9
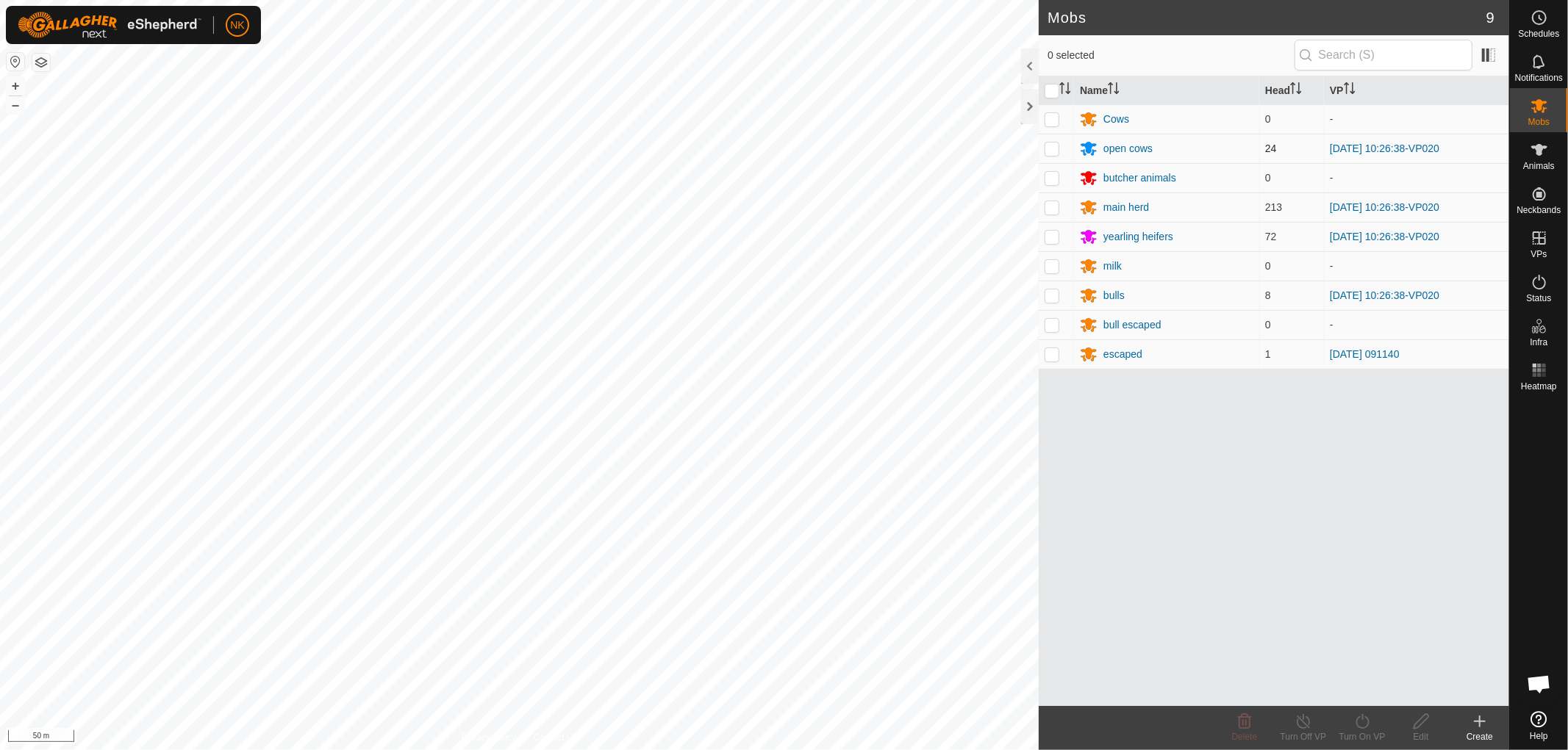
click at [1048, 142] on td at bounding box center [1056, 149] width 35 height 30
checkbox input "true"
click at [1056, 206] on p-checkbox at bounding box center [1051, 208] width 15 height 12
checkbox input "true"
click at [1049, 236] on p-checkbox at bounding box center [1051, 236] width 15 height 12
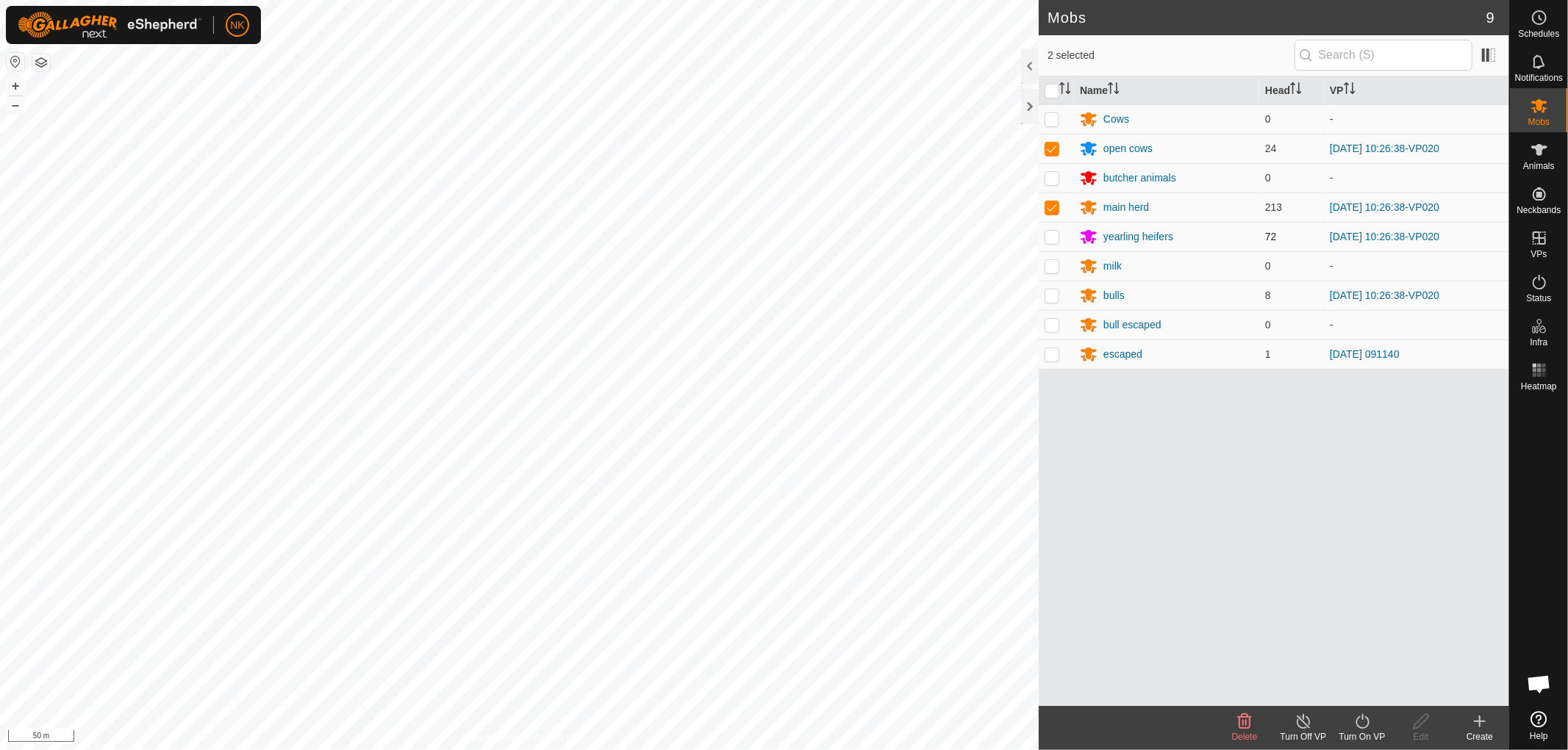
checkbox input "true"
click at [1057, 300] on p-checkbox at bounding box center [1051, 295] width 15 height 12
checkbox input "true"
click at [1345, 718] on turn-on-svg-icon at bounding box center [1362, 721] width 59 height 18
click at [1367, 688] on link "Now" at bounding box center [1406, 689] width 146 height 30
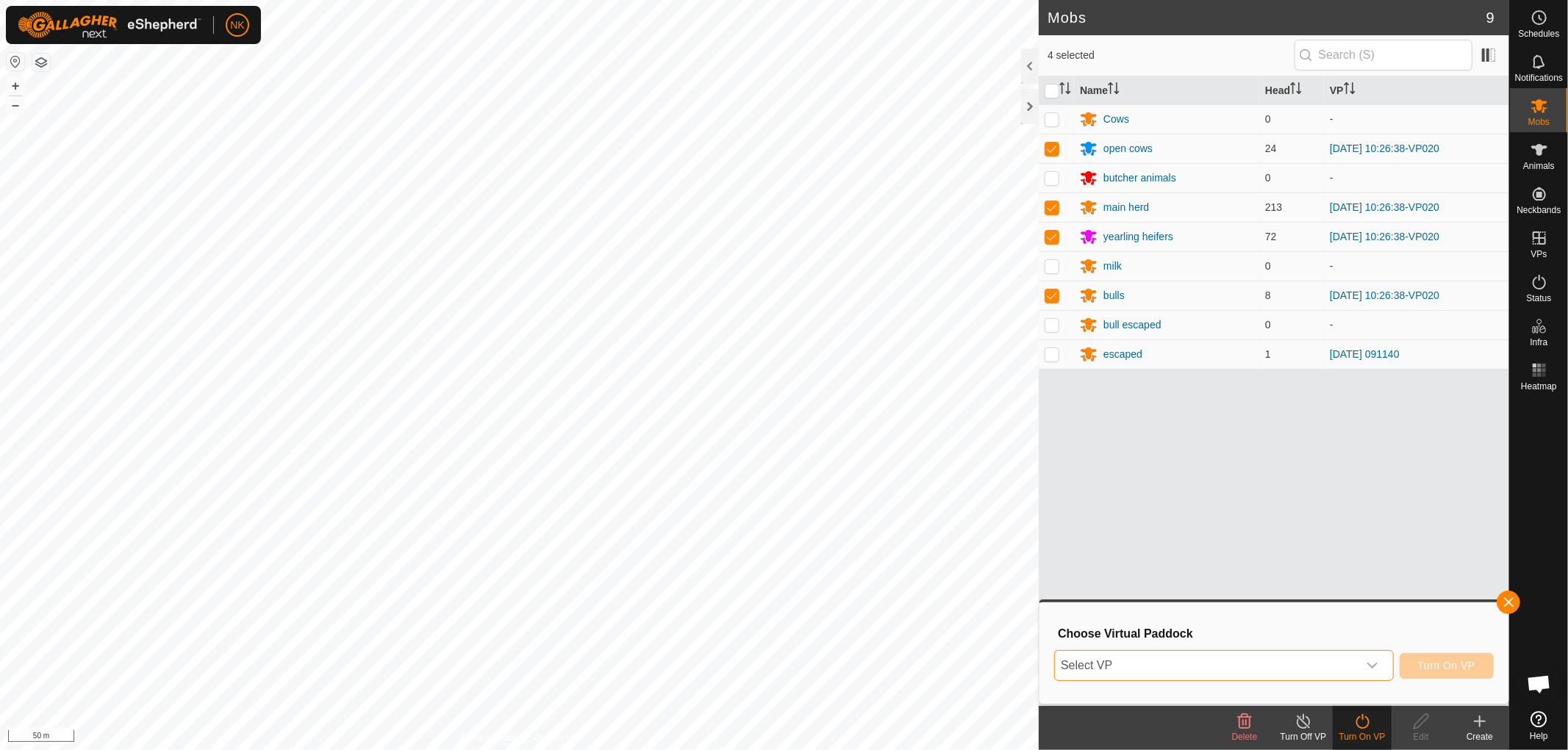
click at [1283, 653] on span "Select VP" at bounding box center [1206, 666] width 303 height 30
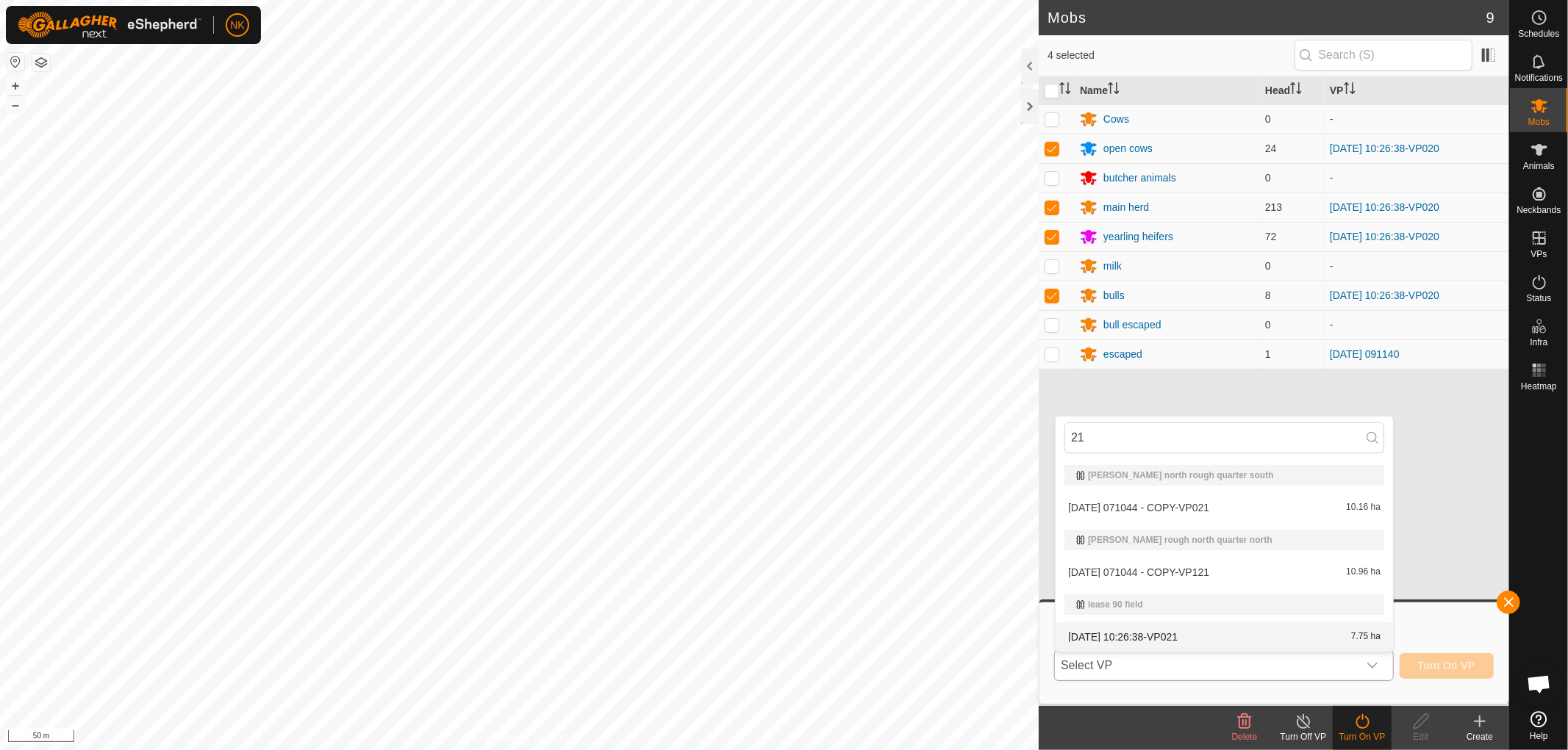
type input "21"
click at [1161, 636] on li "2025-09-16 10:26:38-VP021 7.75 ha" at bounding box center [1223, 637] width 338 height 30
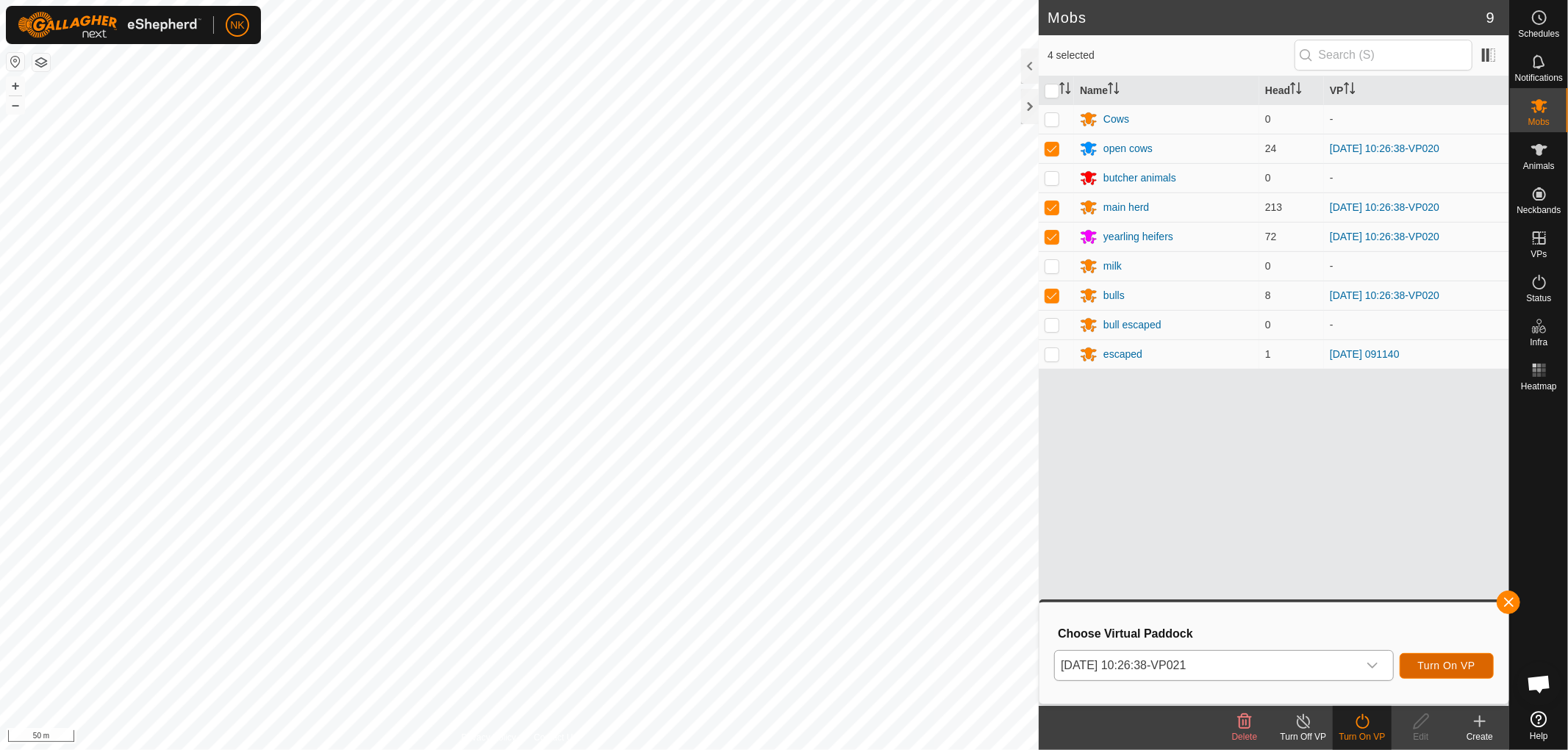
click at [1438, 668] on span "Turn On VP" at bounding box center [1446, 666] width 57 height 12
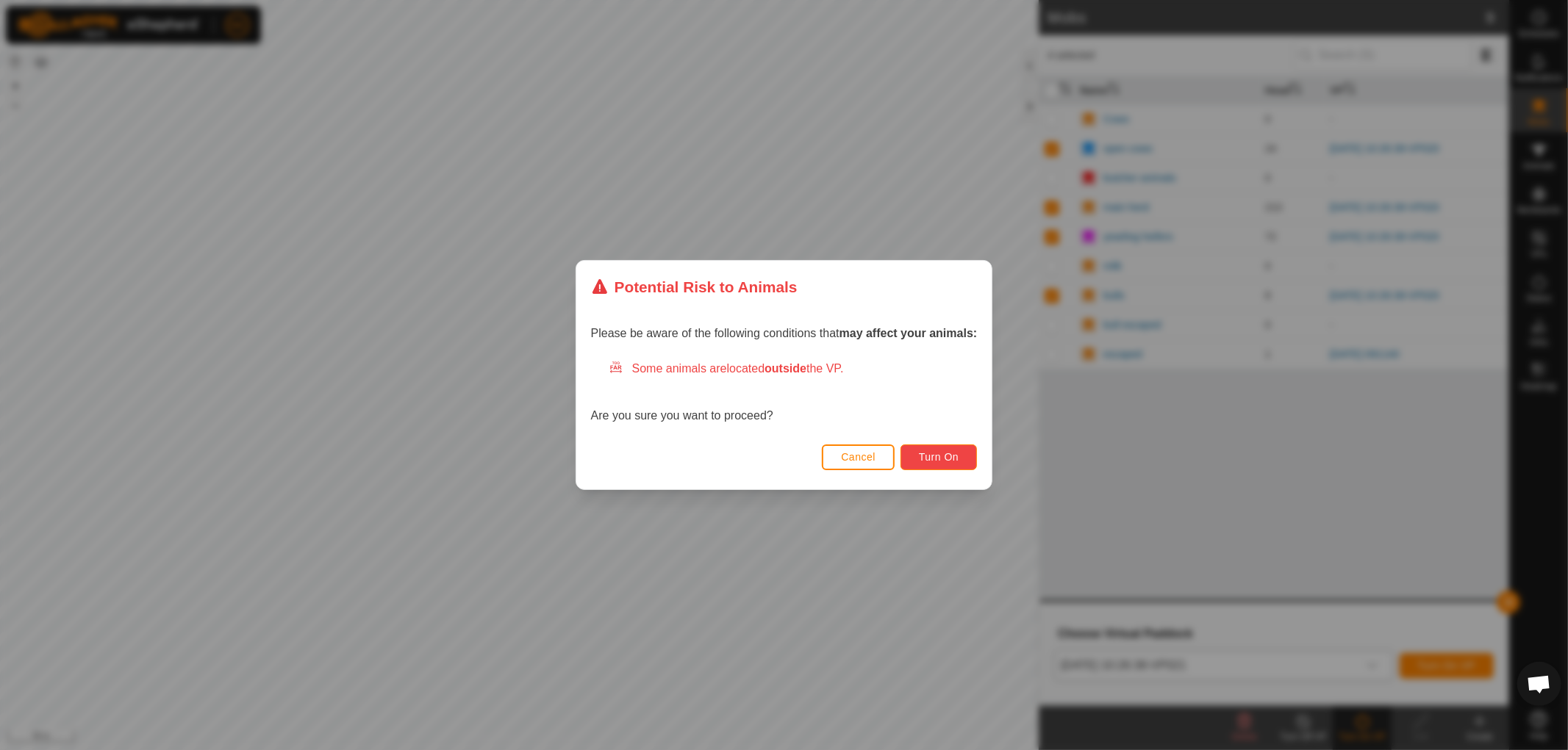
click at [966, 458] on button "Turn On" at bounding box center [939, 458] width 77 height 26
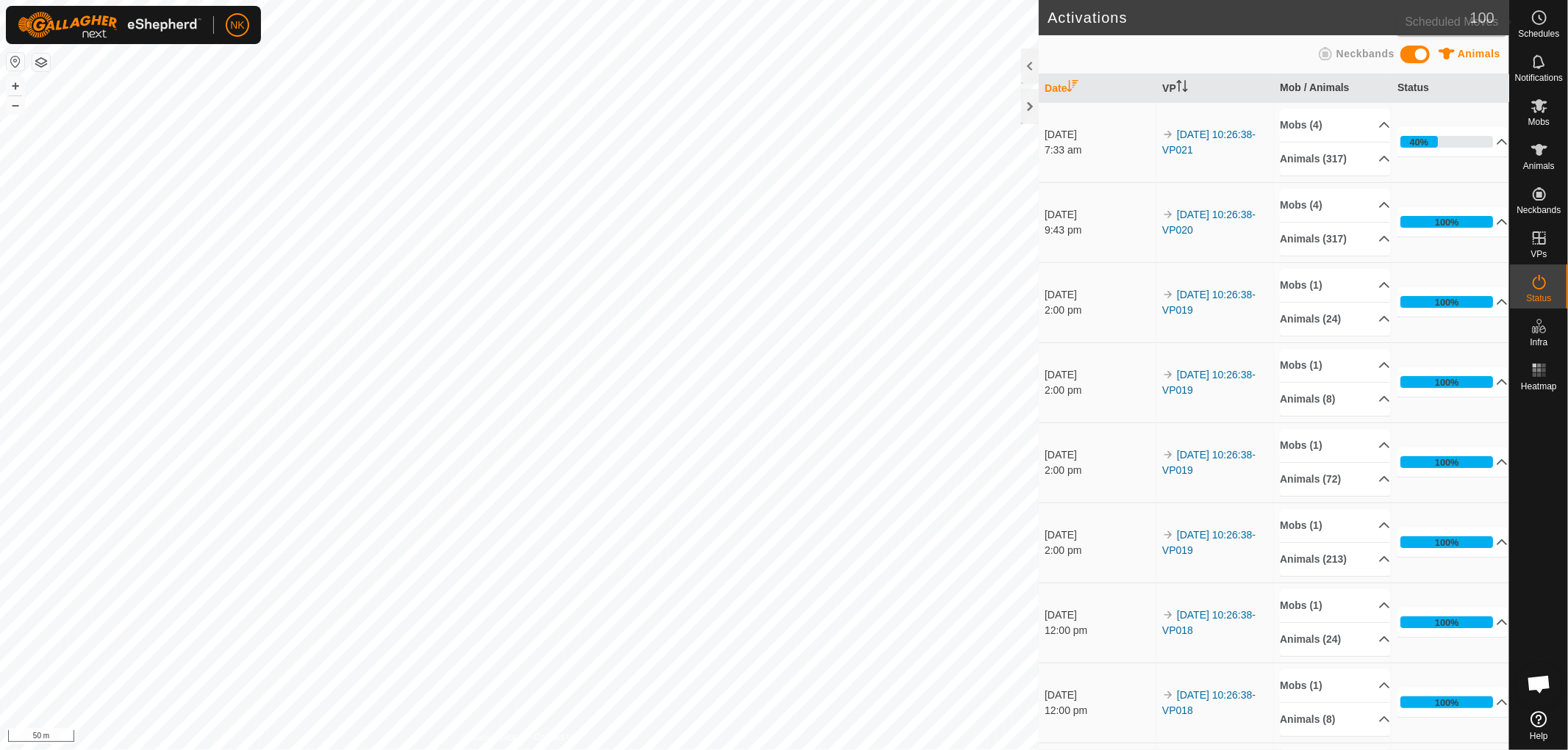
click at [1547, 26] on es-schedule-vp-svg-icon at bounding box center [1538, 18] width 27 height 24
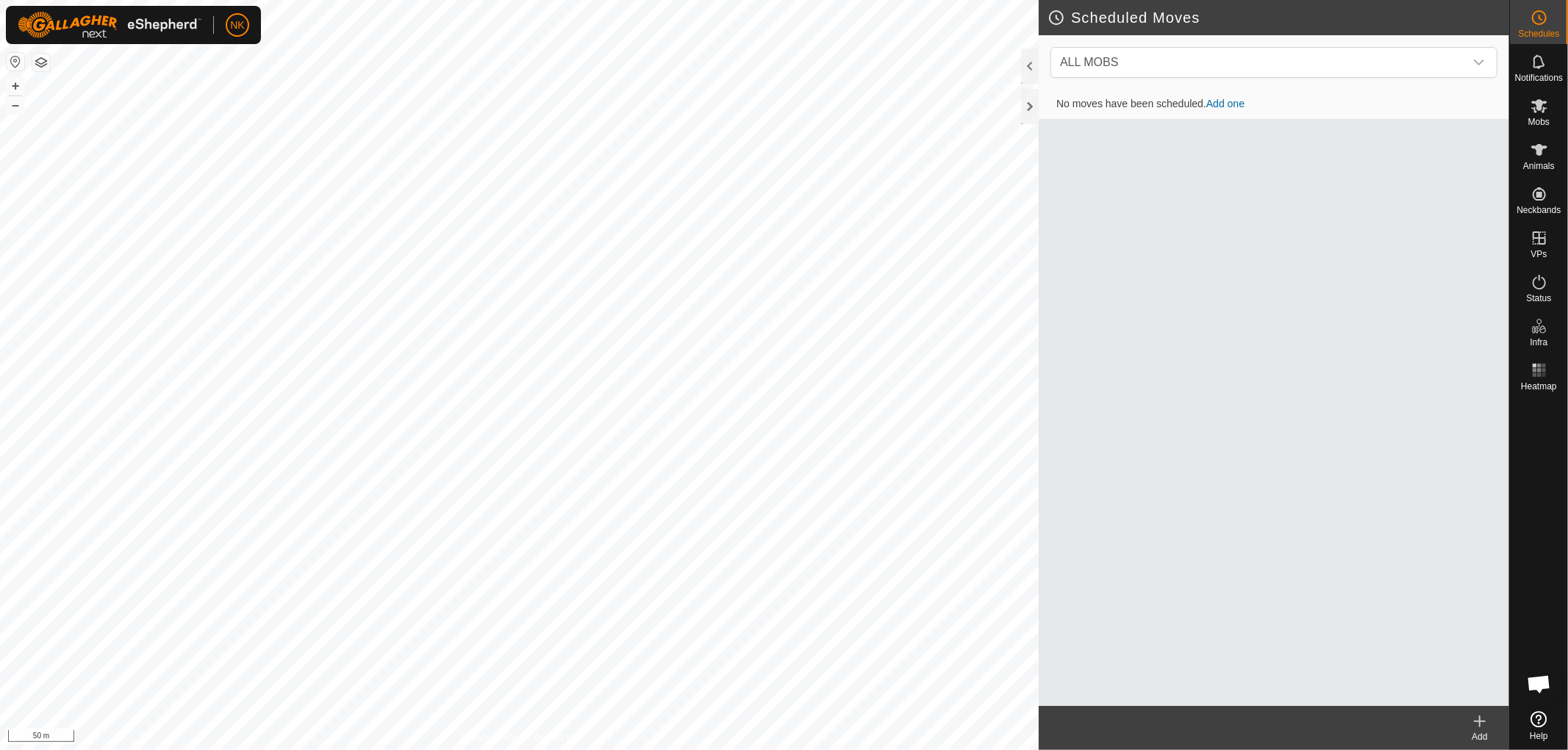
click at [1481, 716] on icon at bounding box center [1479, 721] width 18 height 18
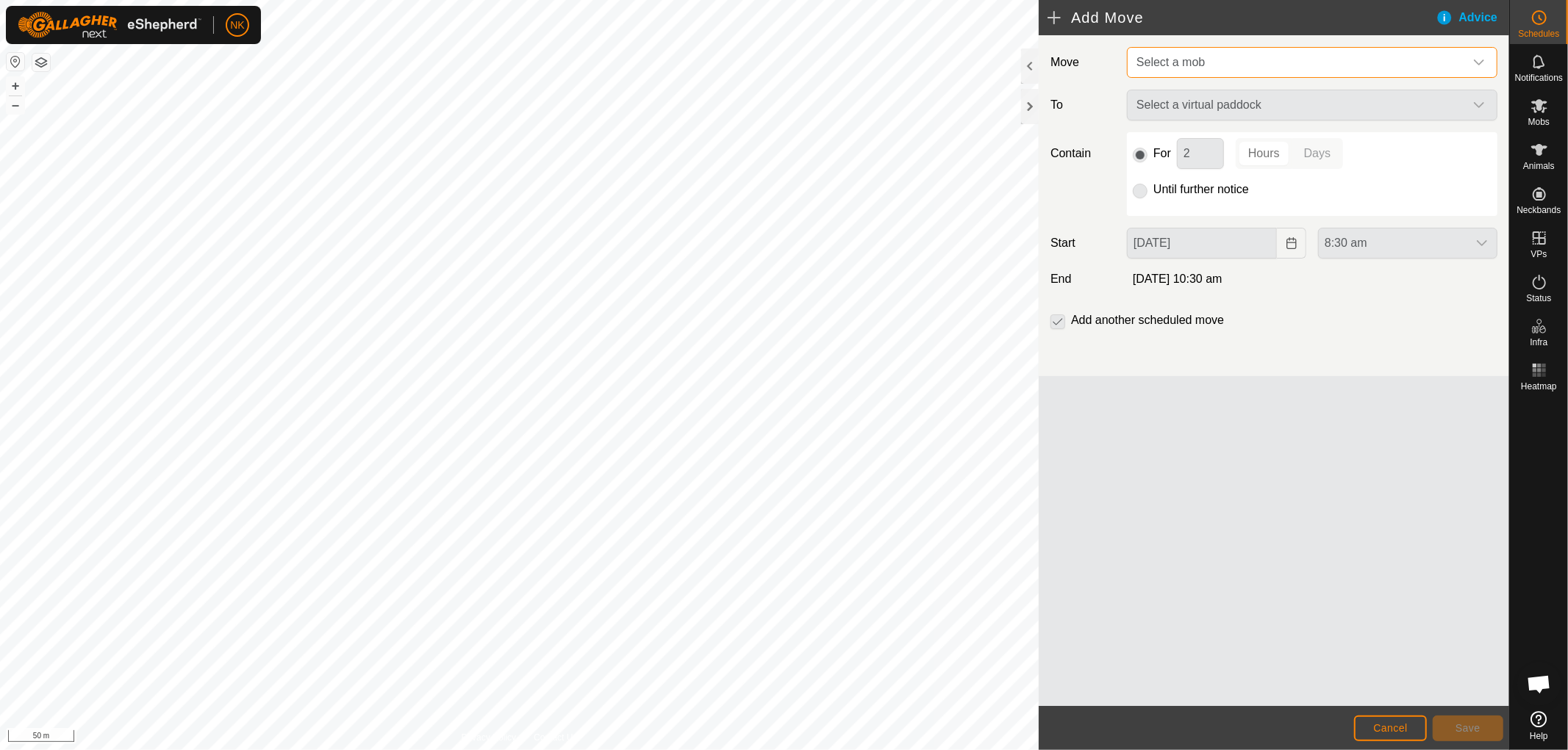
click at [1222, 57] on span "Select a mob" at bounding box center [1296, 63] width 334 height 30
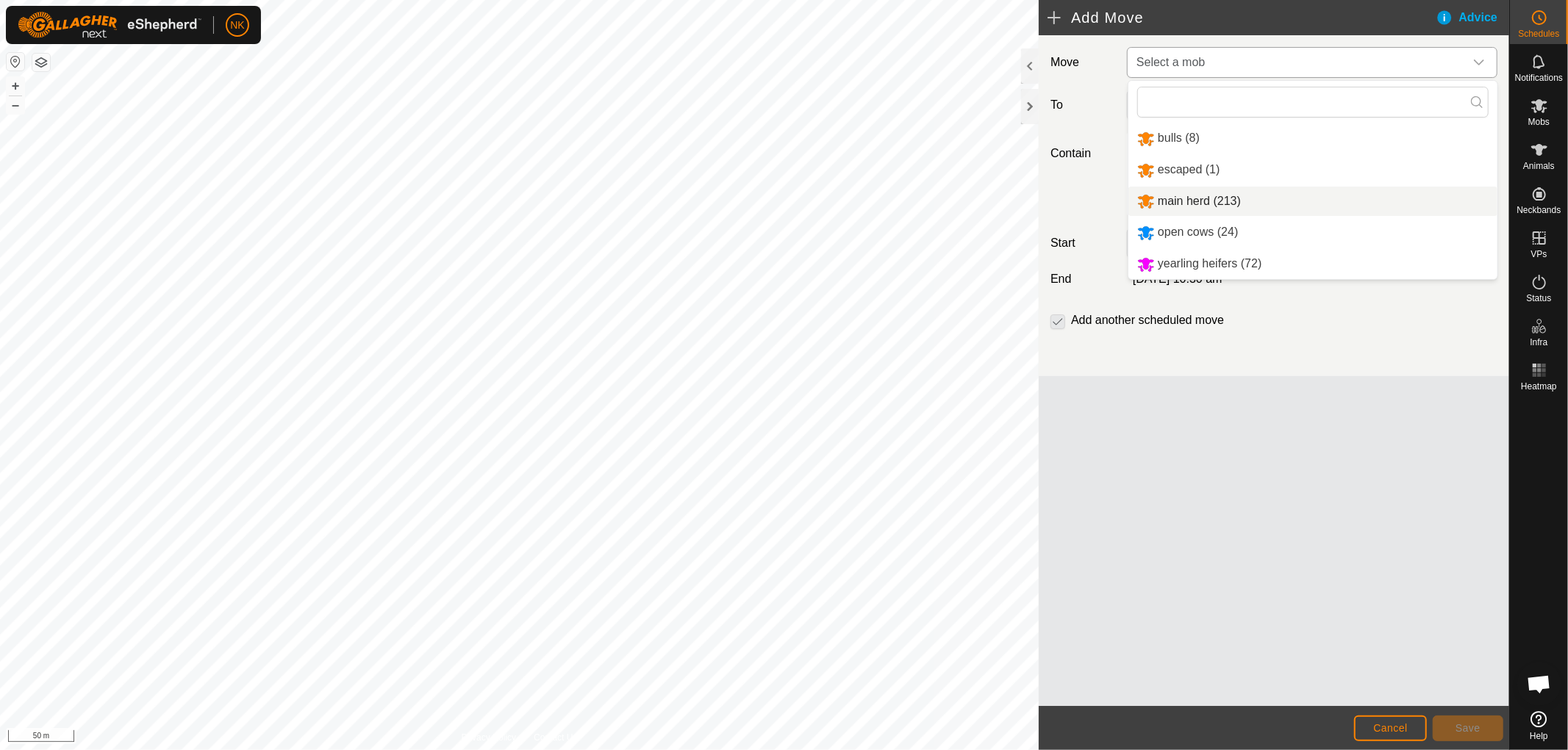
click at [1192, 196] on li "main herd (213)" at bounding box center [1312, 202] width 369 height 31
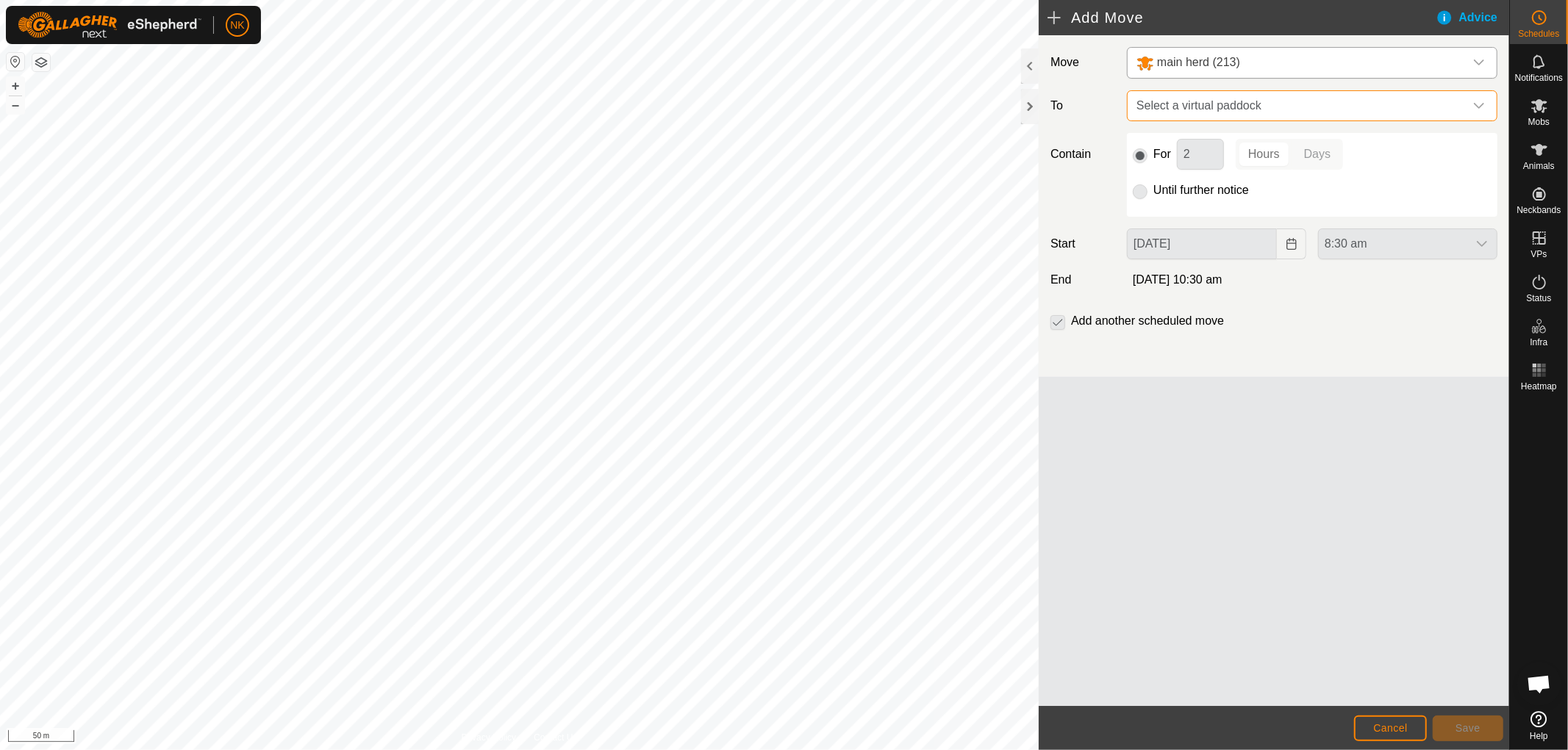
click at [1210, 104] on span "Select a virtual paddock" at bounding box center [1296, 106] width 334 height 30
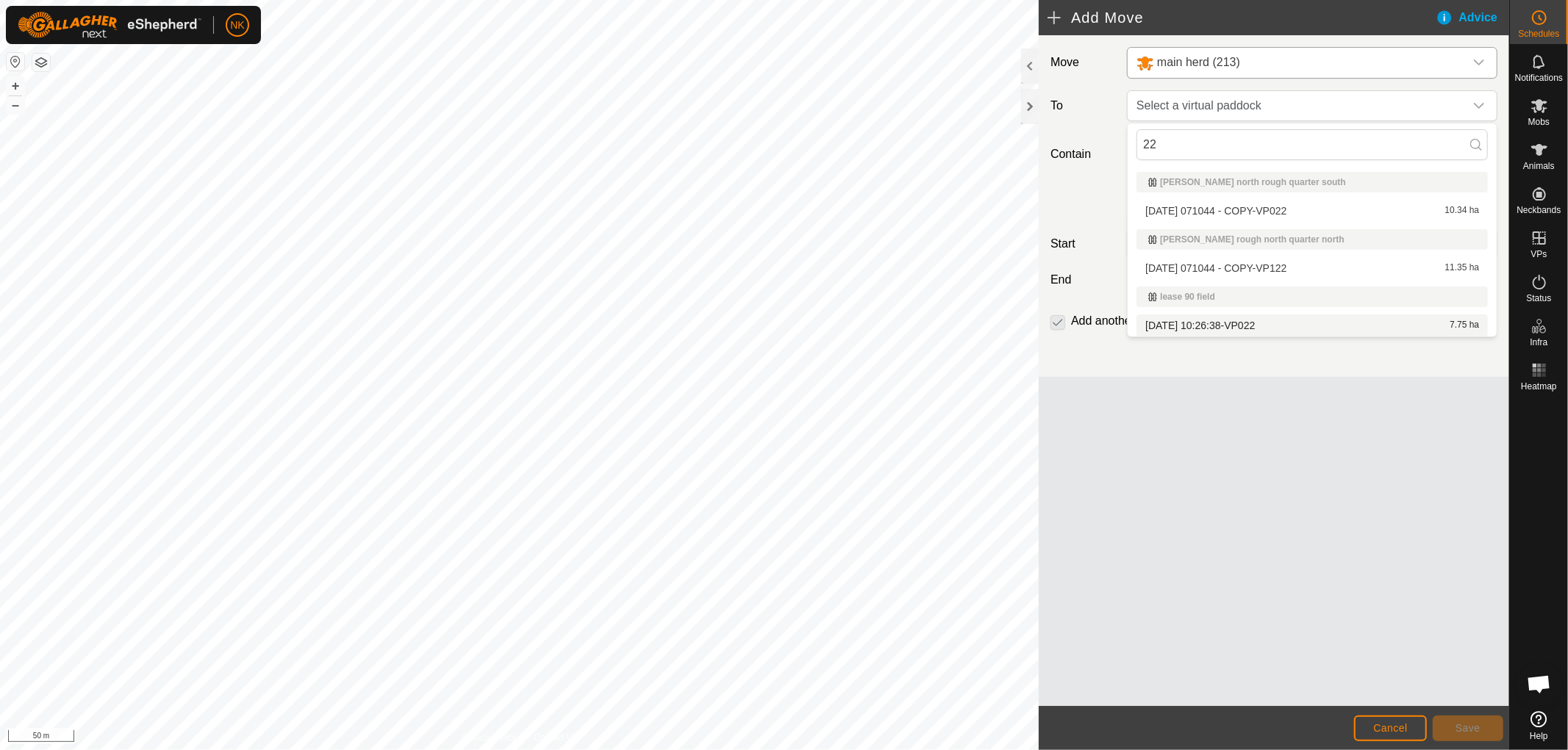
type input "22"
click at [1167, 321] on li "[DATE] 10:26:38-VP022 7.75 ha" at bounding box center [1311, 326] width 351 height 22
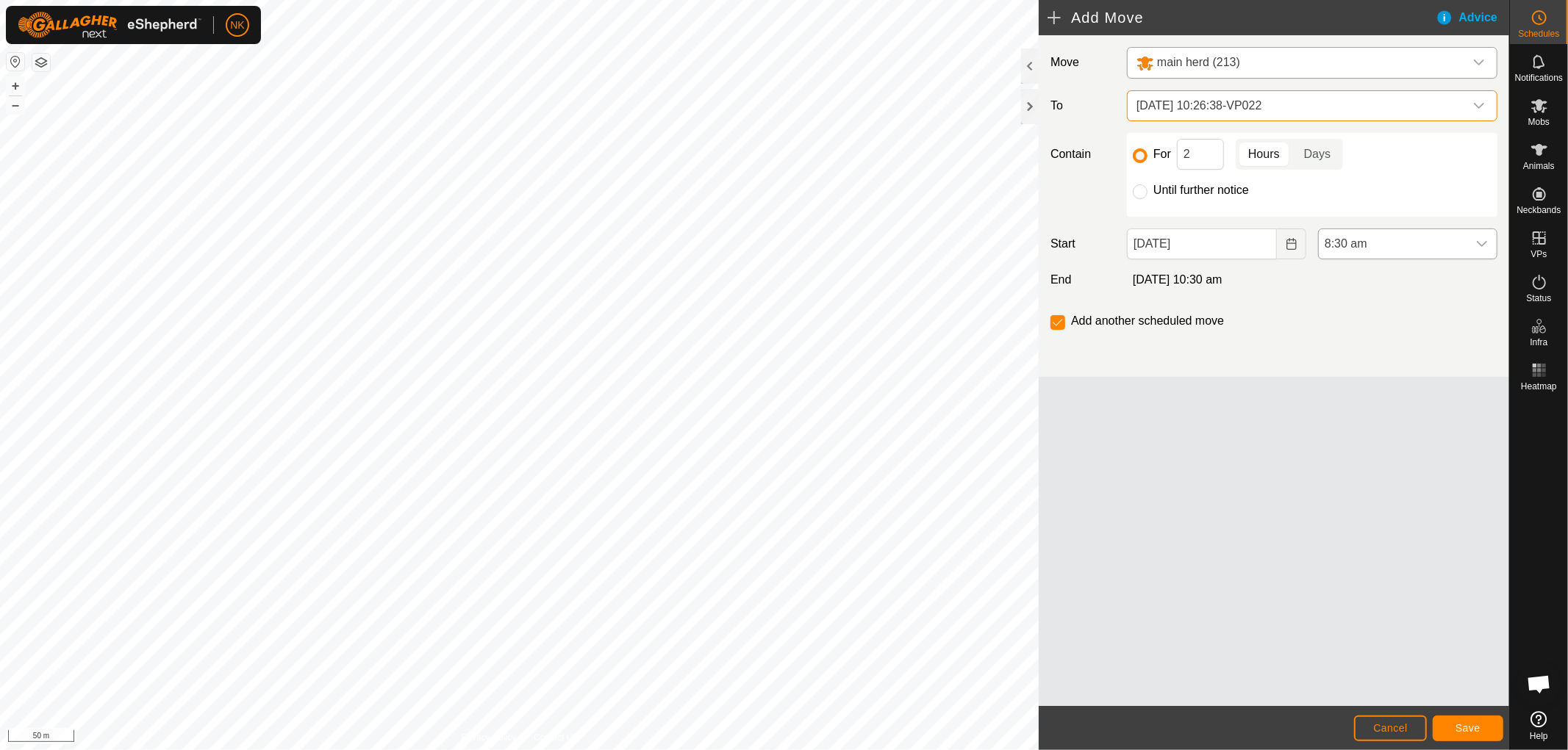
click at [1406, 245] on span "8:30 am" at bounding box center [1393, 244] width 149 height 30
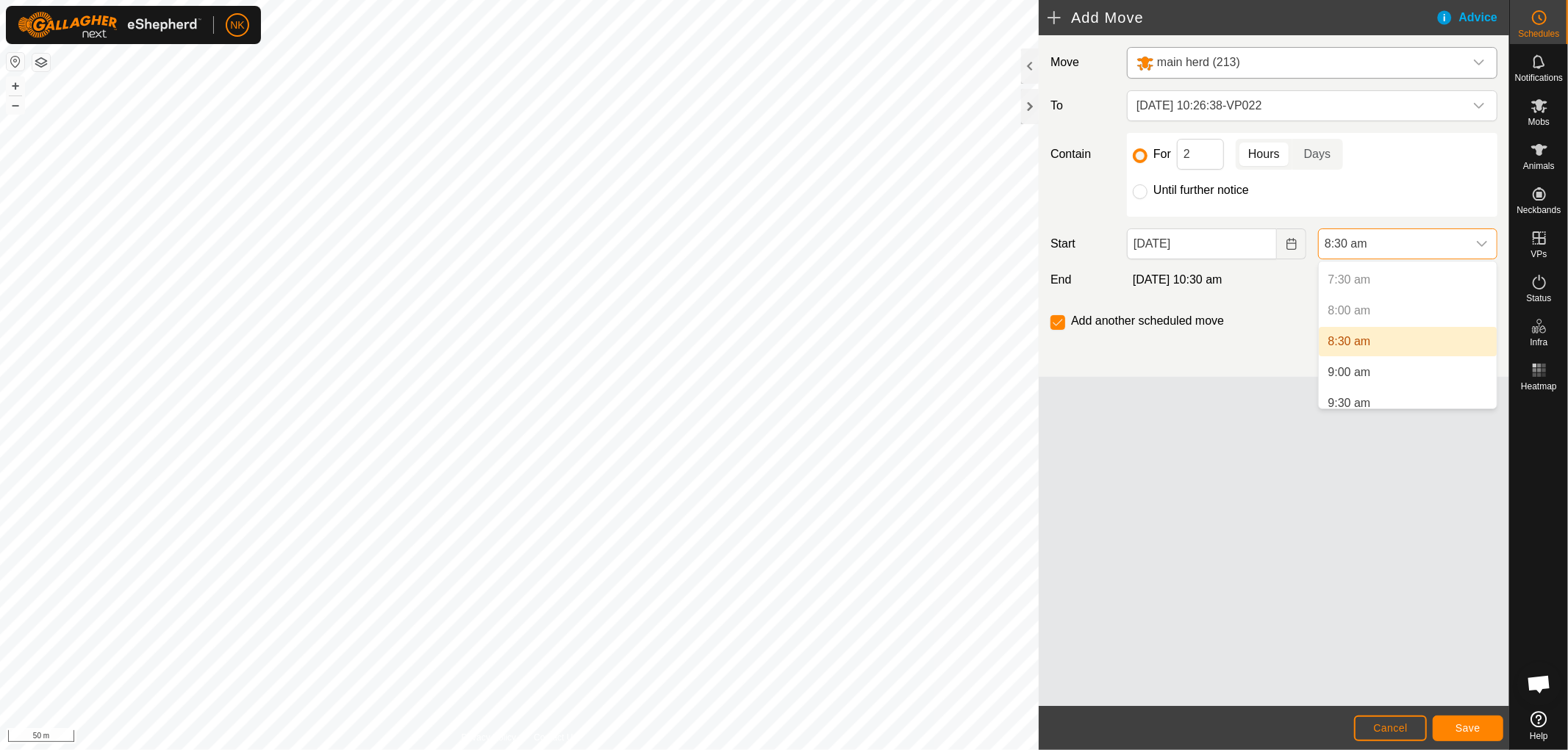
scroll to position [488, 0]
click at [1341, 344] on li "9:00 am" at bounding box center [1408, 344] width 178 height 30
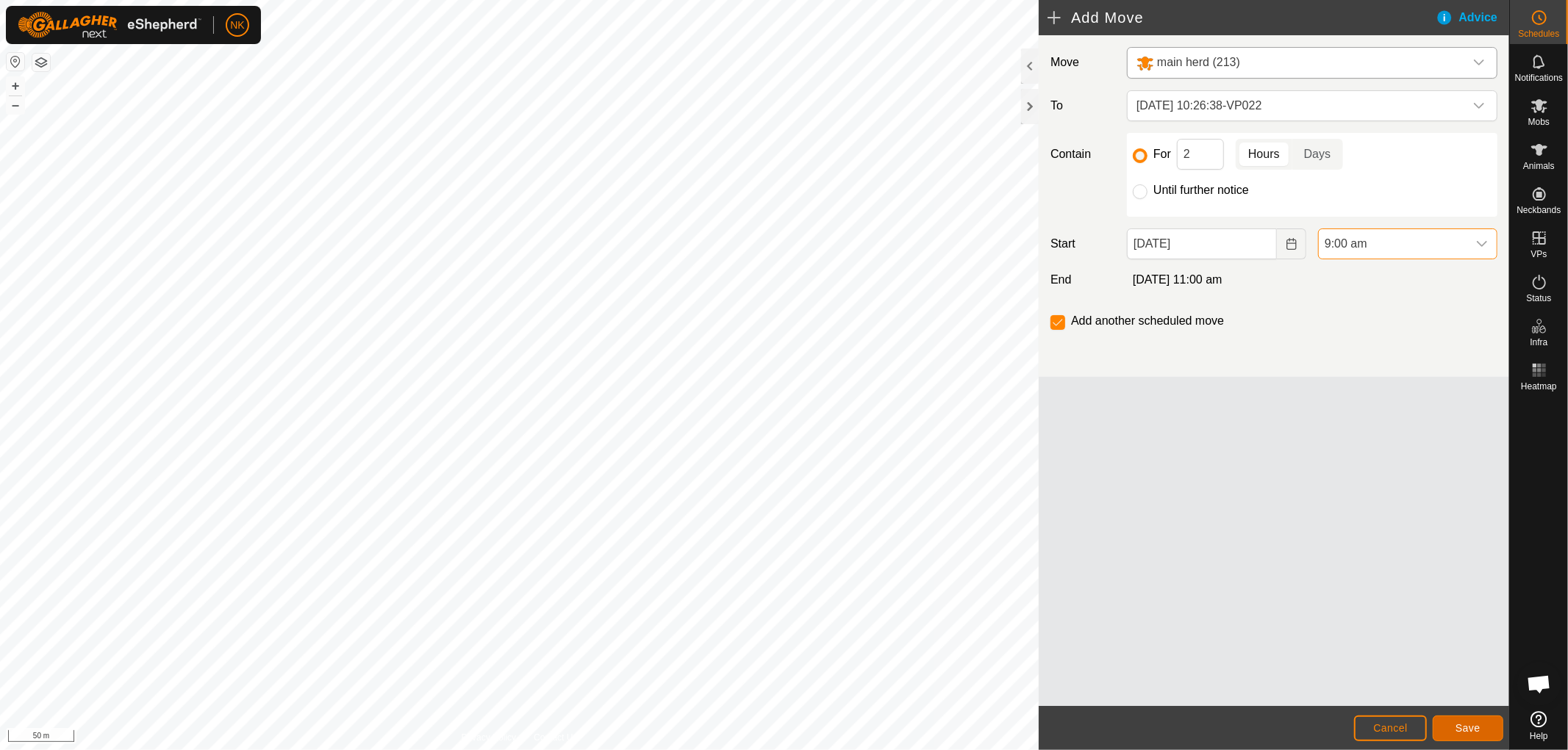
click at [1472, 732] on span "Save" at bounding box center [1467, 728] width 25 height 12
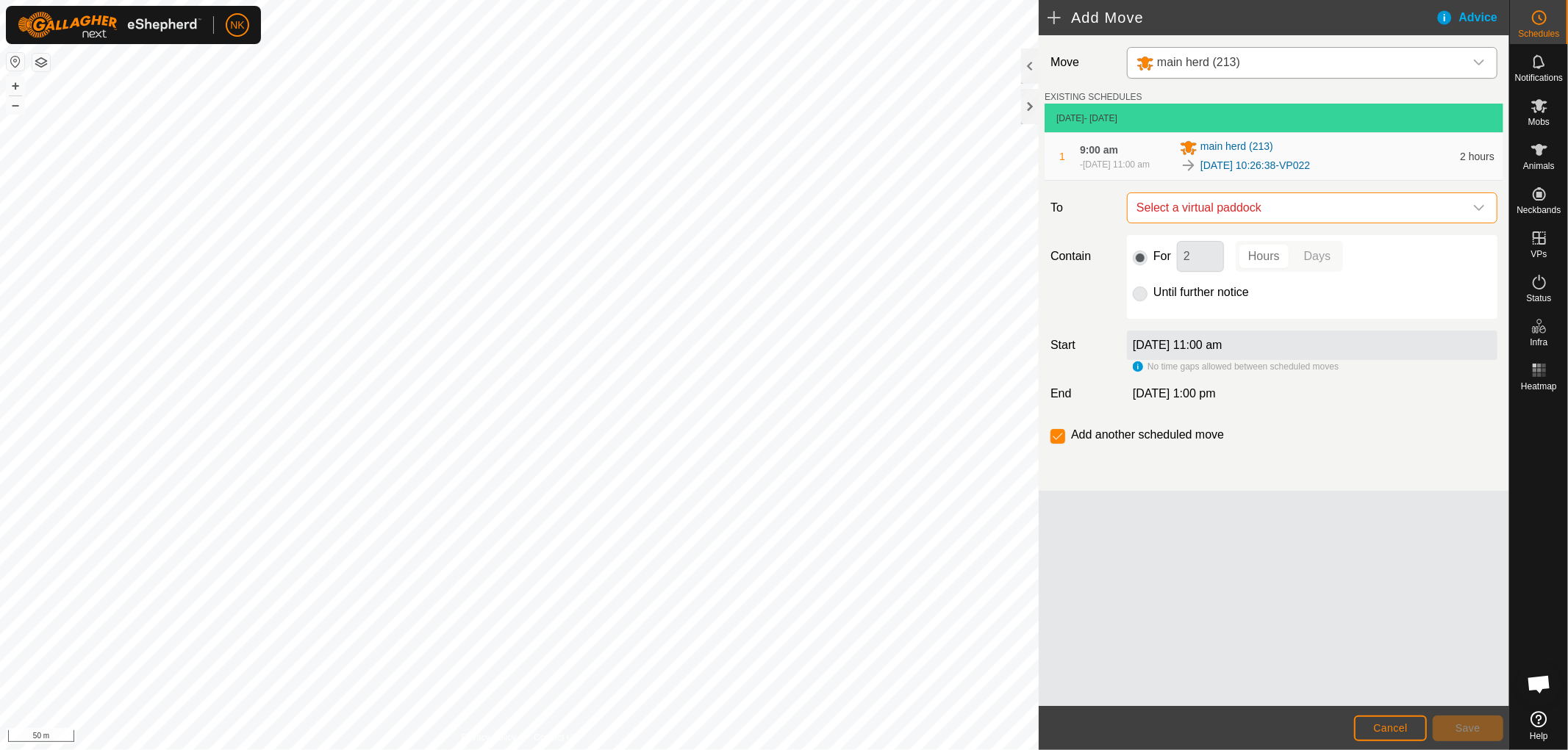
click at [1272, 214] on span "Select a virtual paddock" at bounding box center [1296, 208] width 334 height 30
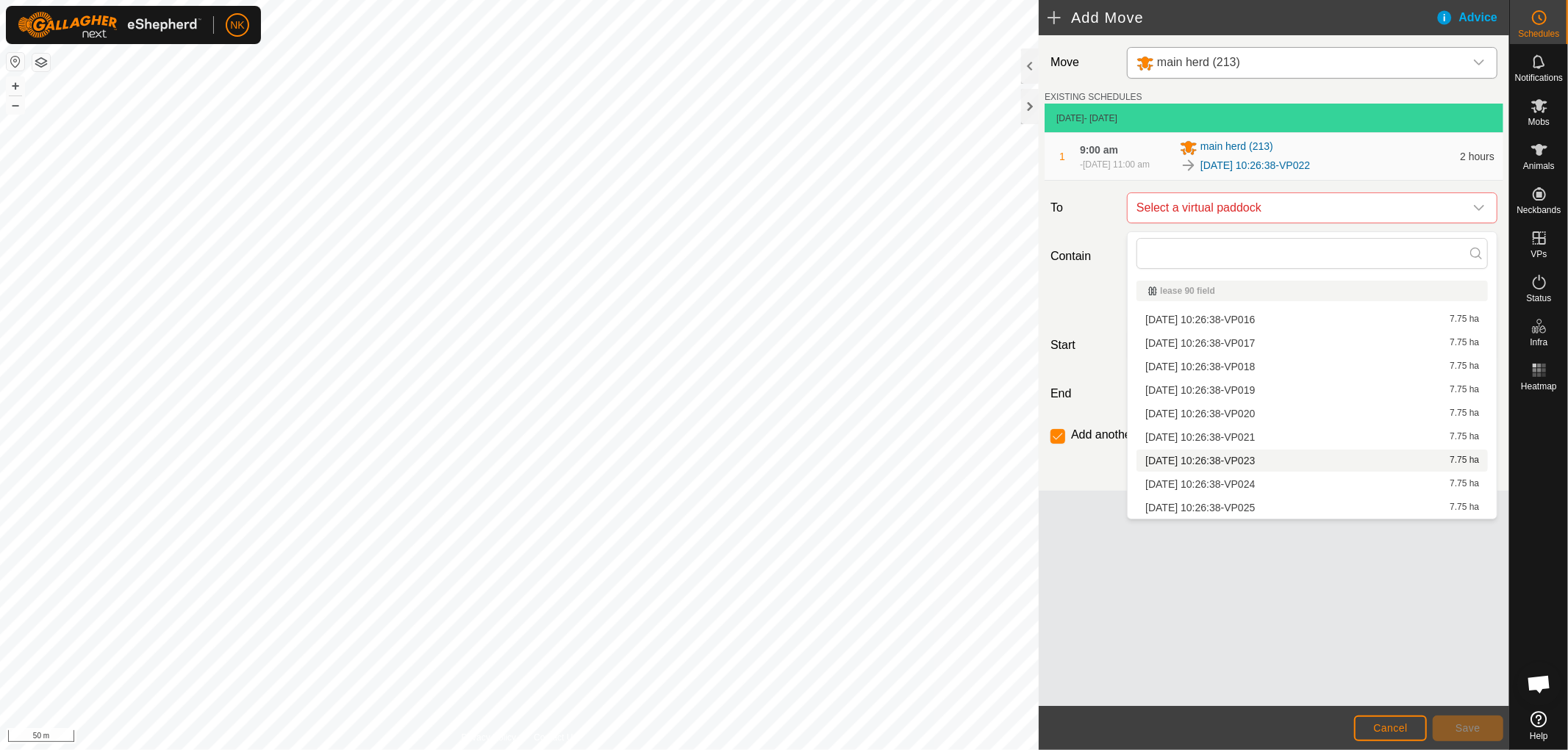
click at [1232, 460] on li "[DATE] 10:26:38-VP023 7.75 ha" at bounding box center [1311, 461] width 351 height 22
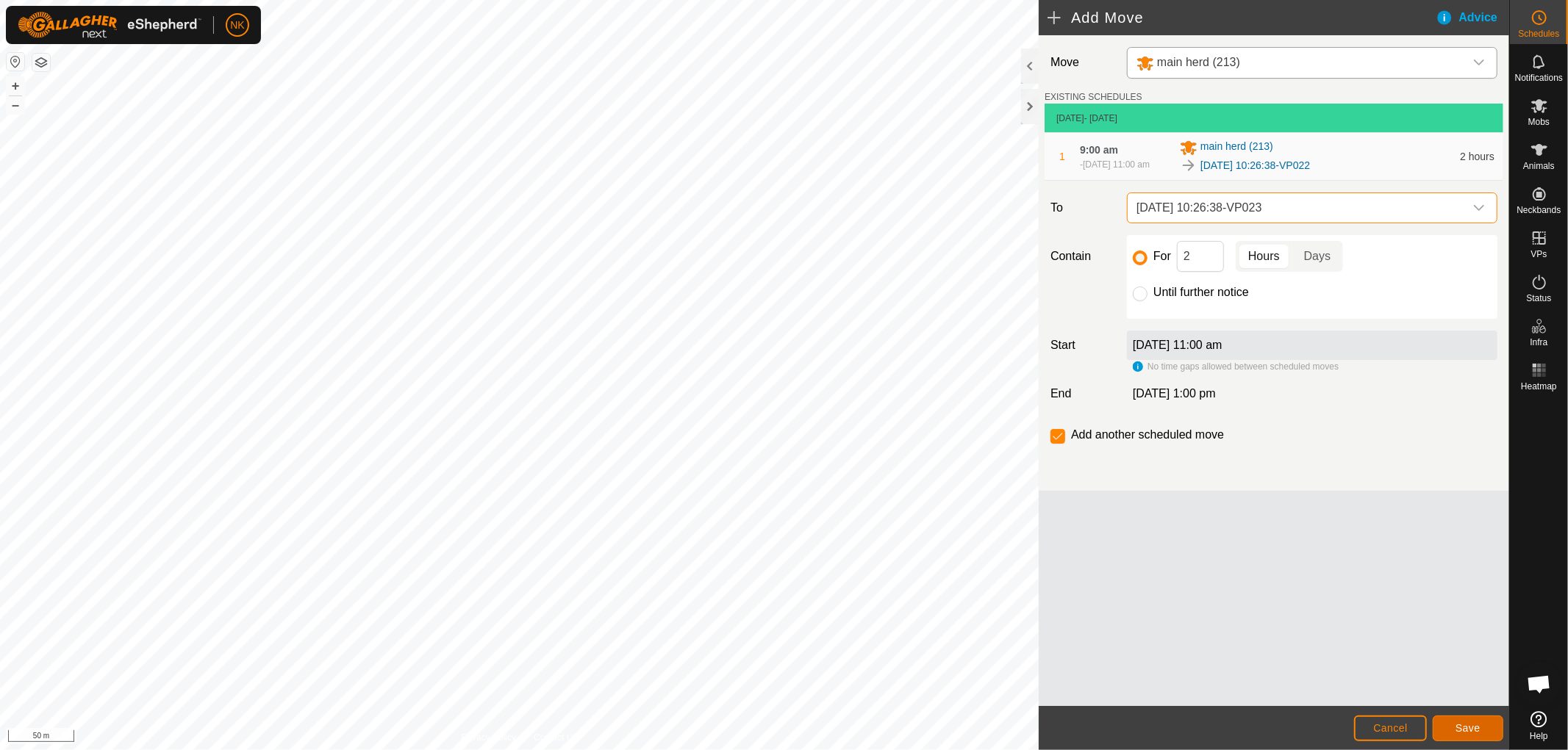
click at [1470, 732] on span "Save" at bounding box center [1467, 728] width 25 height 12
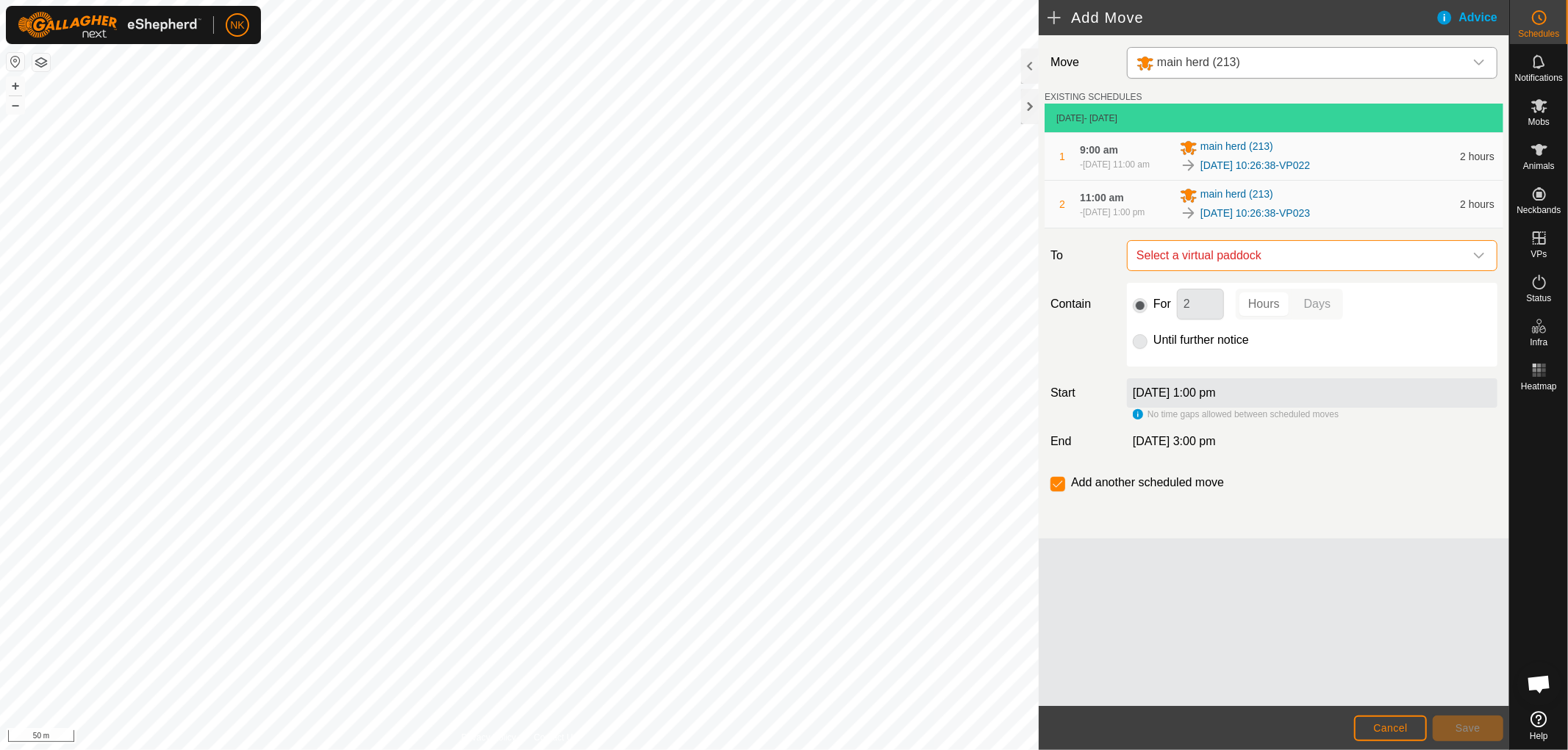
click at [1373, 263] on span "Select a virtual paddock" at bounding box center [1296, 256] width 334 height 30
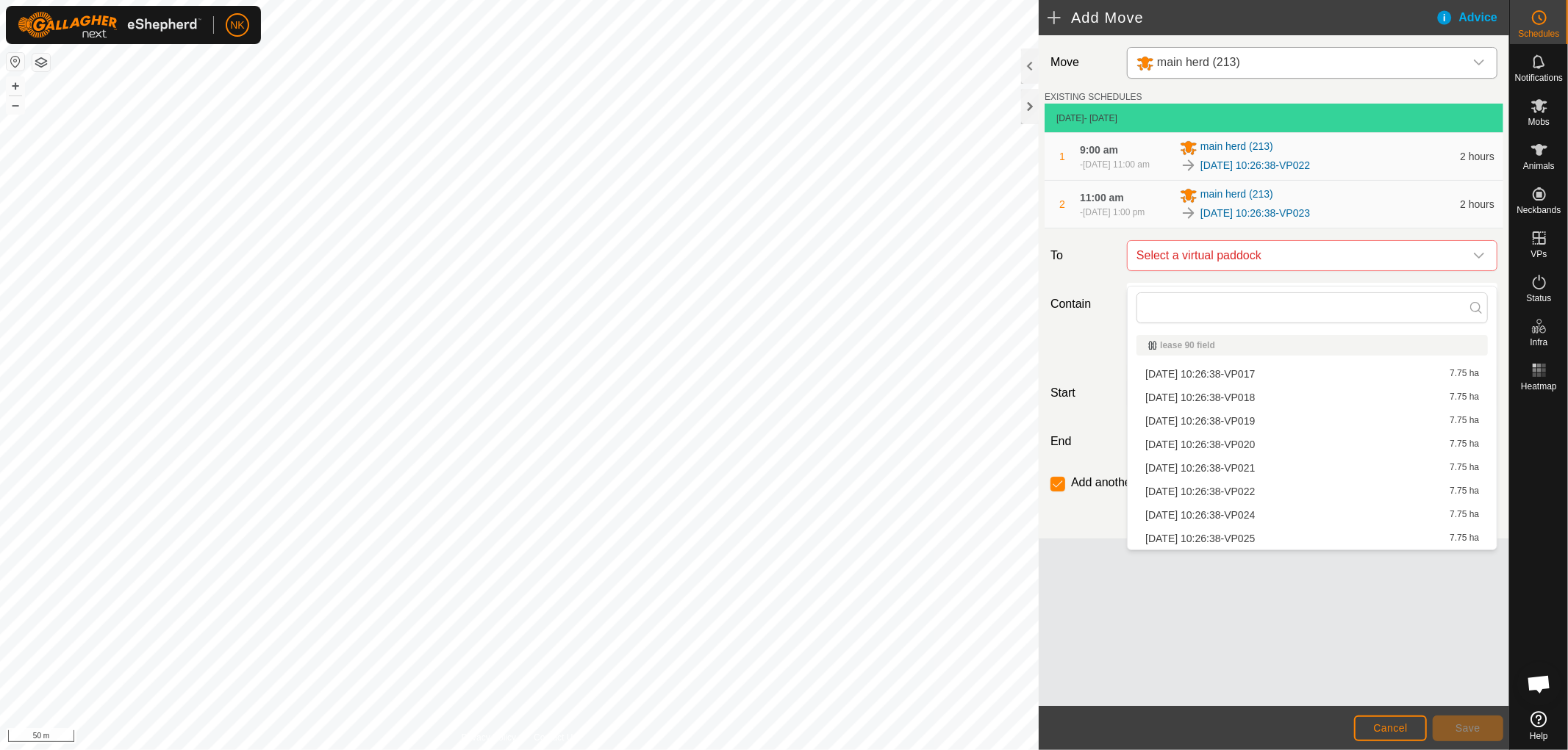
click at [1220, 511] on li "[DATE] 10:26:38-VP024 7.75 ha" at bounding box center [1311, 515] width 351 height 22
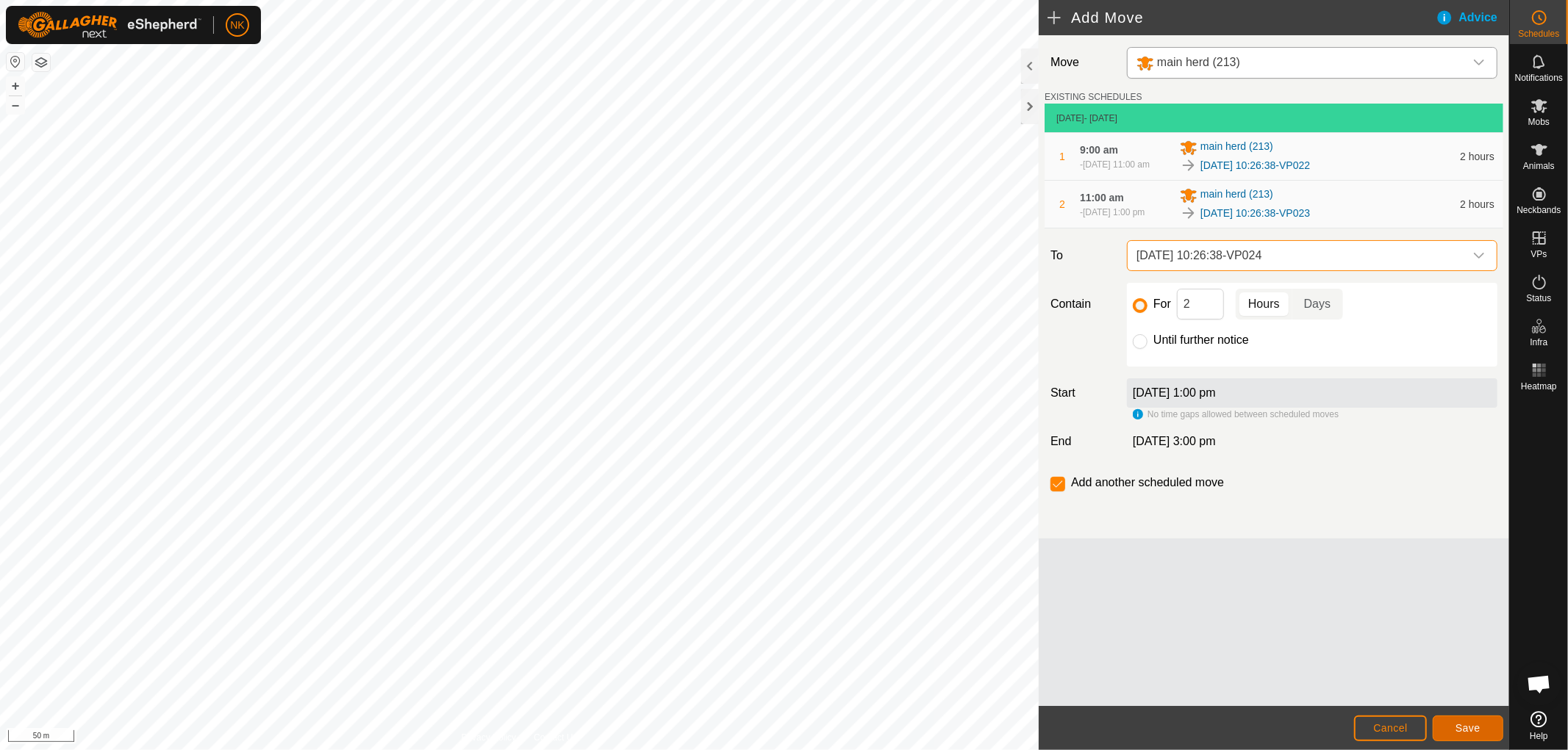
click at [1473, 730] on span "Save" at bounding box center [1467, 728] width 25 height 12
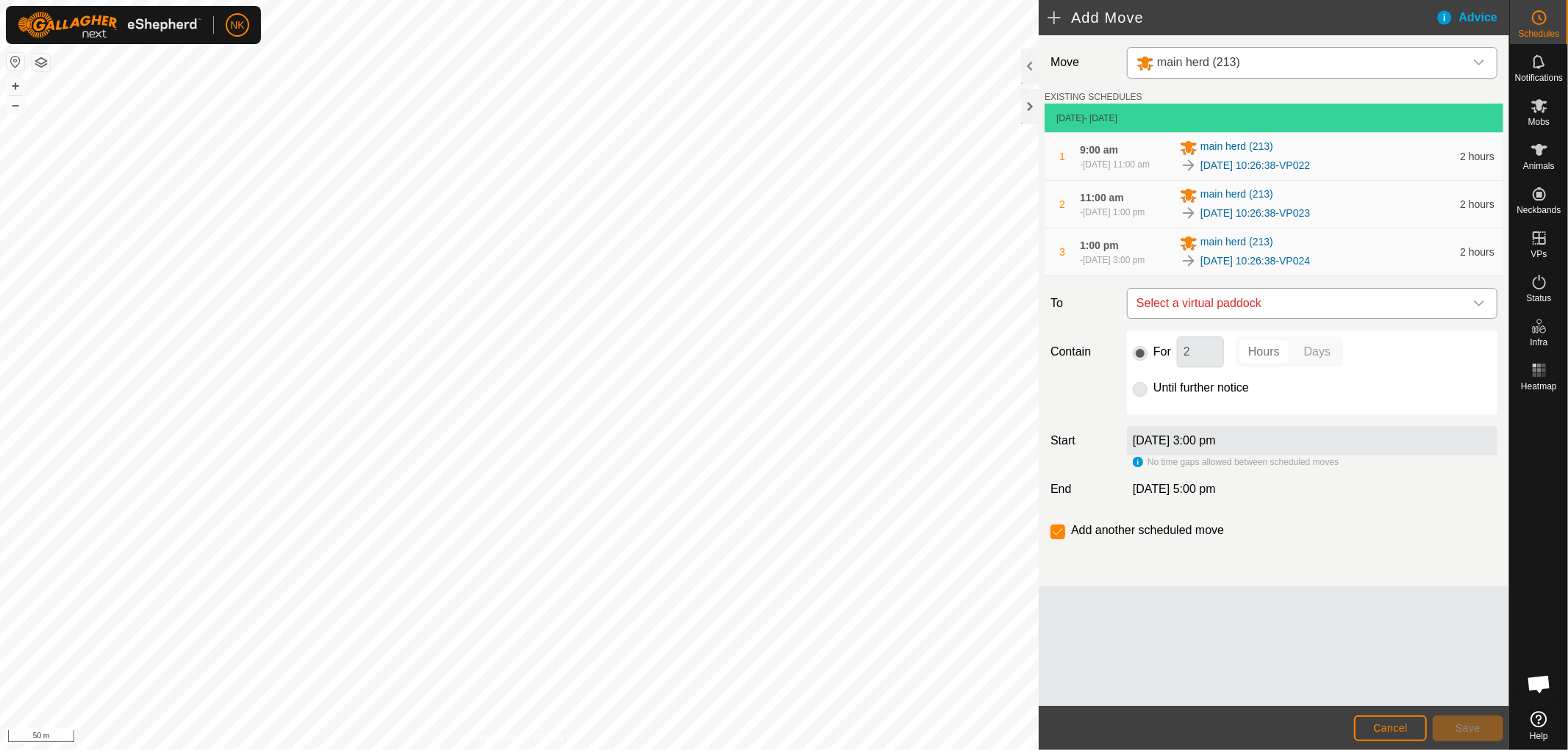
drag, startPoint x: 1421, startPoint y: 302, endPoint x: 1414, endPoint y: 317, distance: 16.6
click at [1420, 303] on div "Move main herd (213) EXISTING SCHEDULES [DATE] - [DATE] 1 9:00 am [DATE], 11:00…" at bounding box center [1274, 311] width 470 height 551
click at [1411, 318] on span "Select a virtual paddock" at bounding box center [1296, 303] width 334 height 30
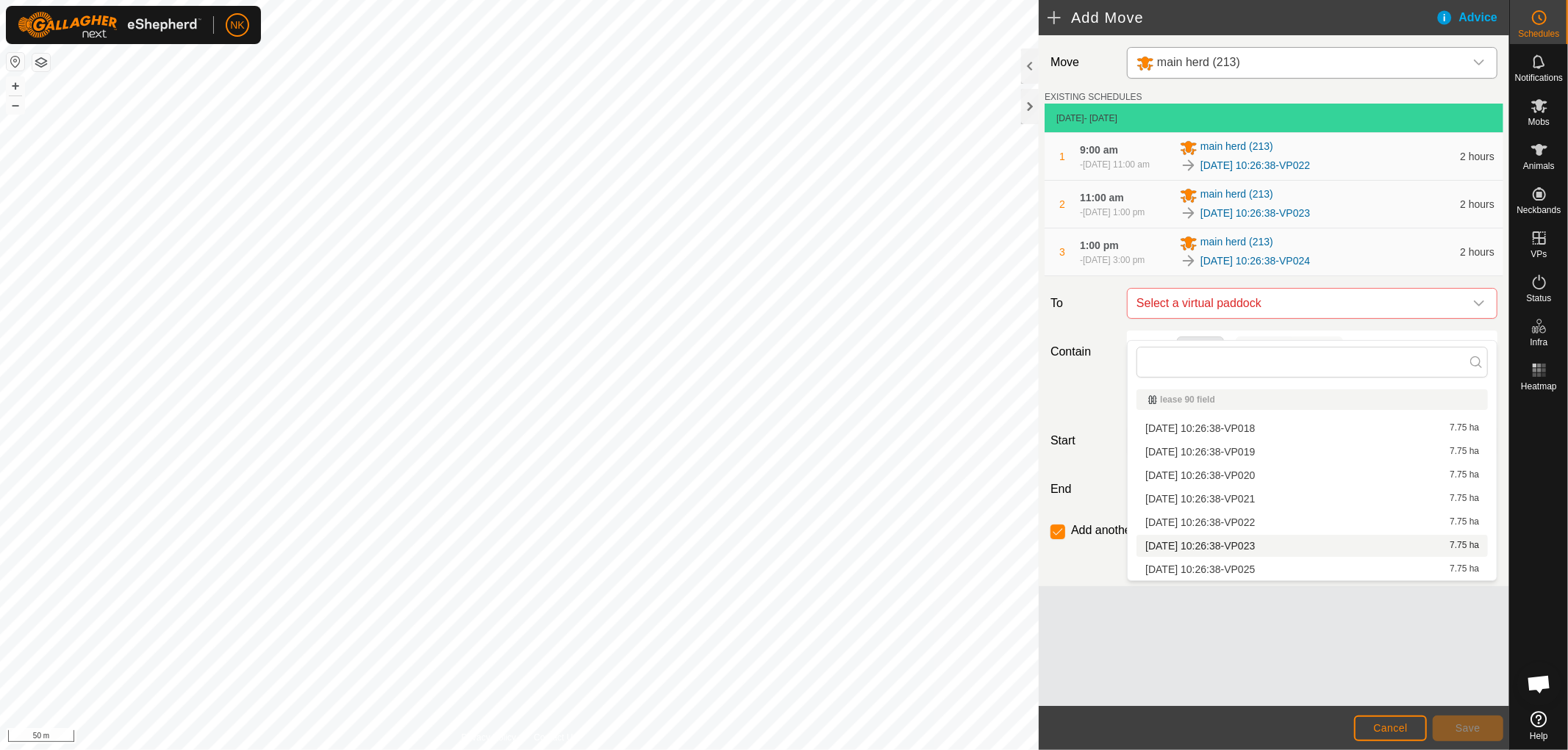
click at [1240, 552] on li "[DATE] 10:26:38-VP023 7.75 ha" at bounding box center [1311, 546] width 351 height 22
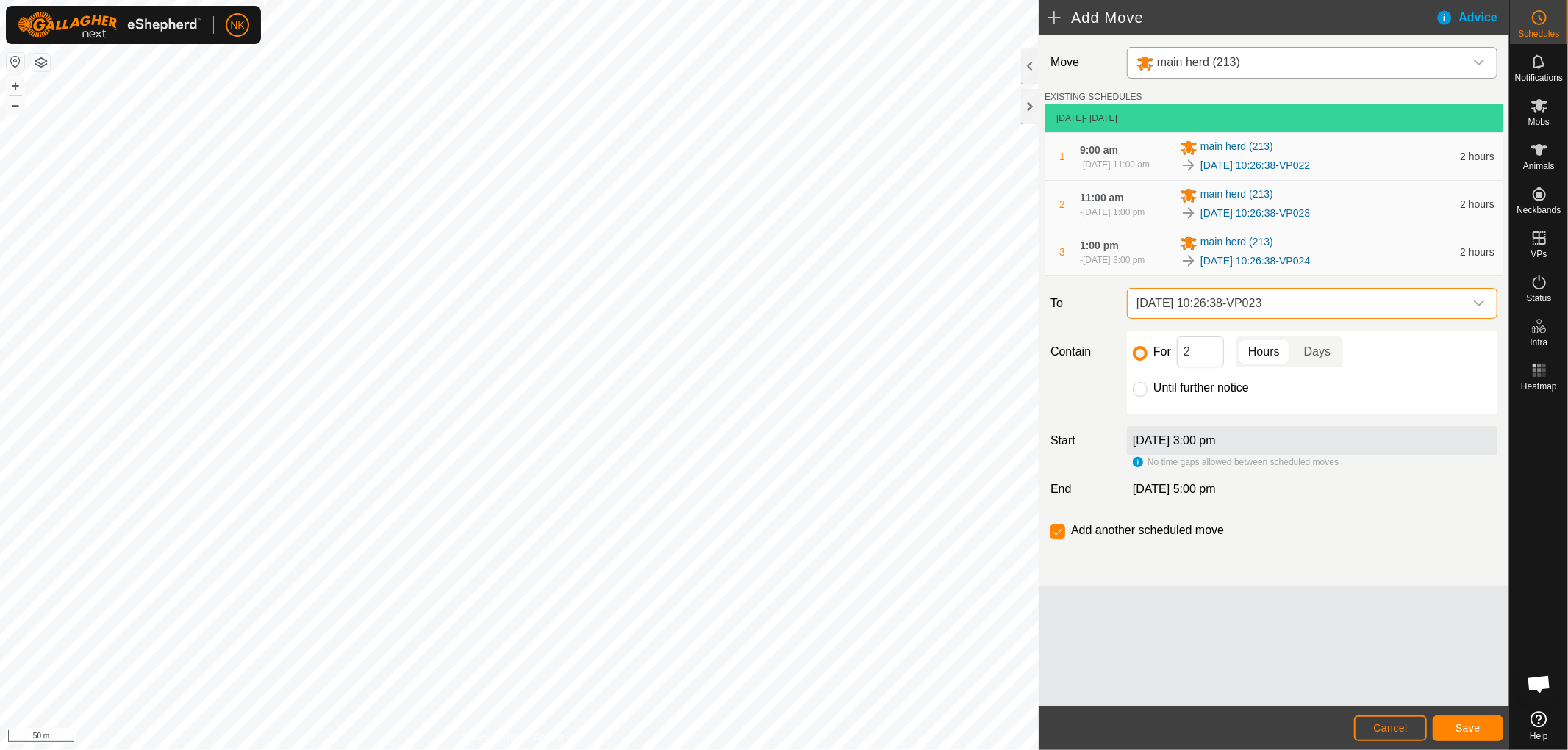
click at [1281, 318] on span "[DATE] 10:26:38-VP023" at bounding box center [1296, 303] width 334 height 30
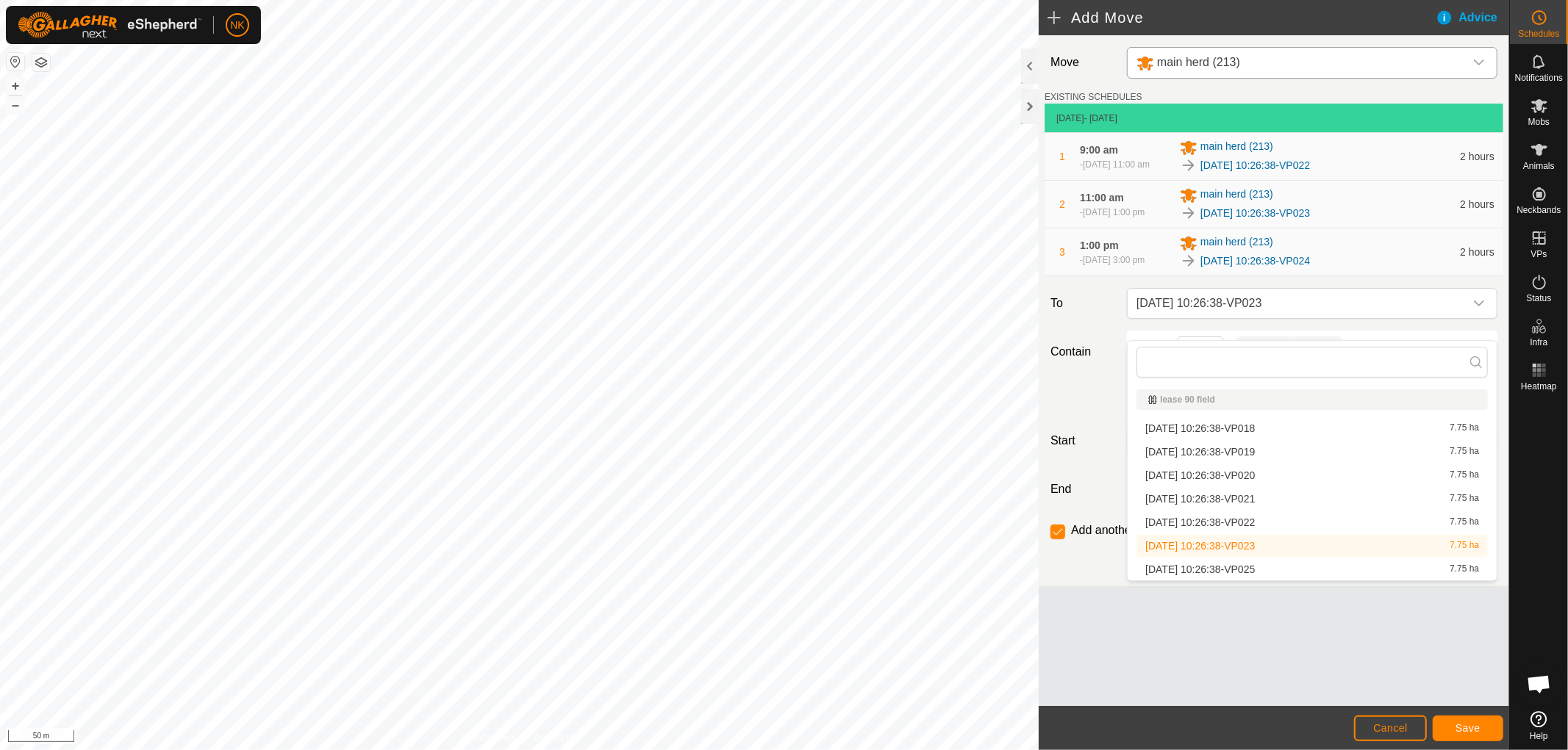
click at [1247, 570] on li "[DATE] 10:26:38-VP025 7.75 ha" at bounding box center [1311, 569] width 351 height 22
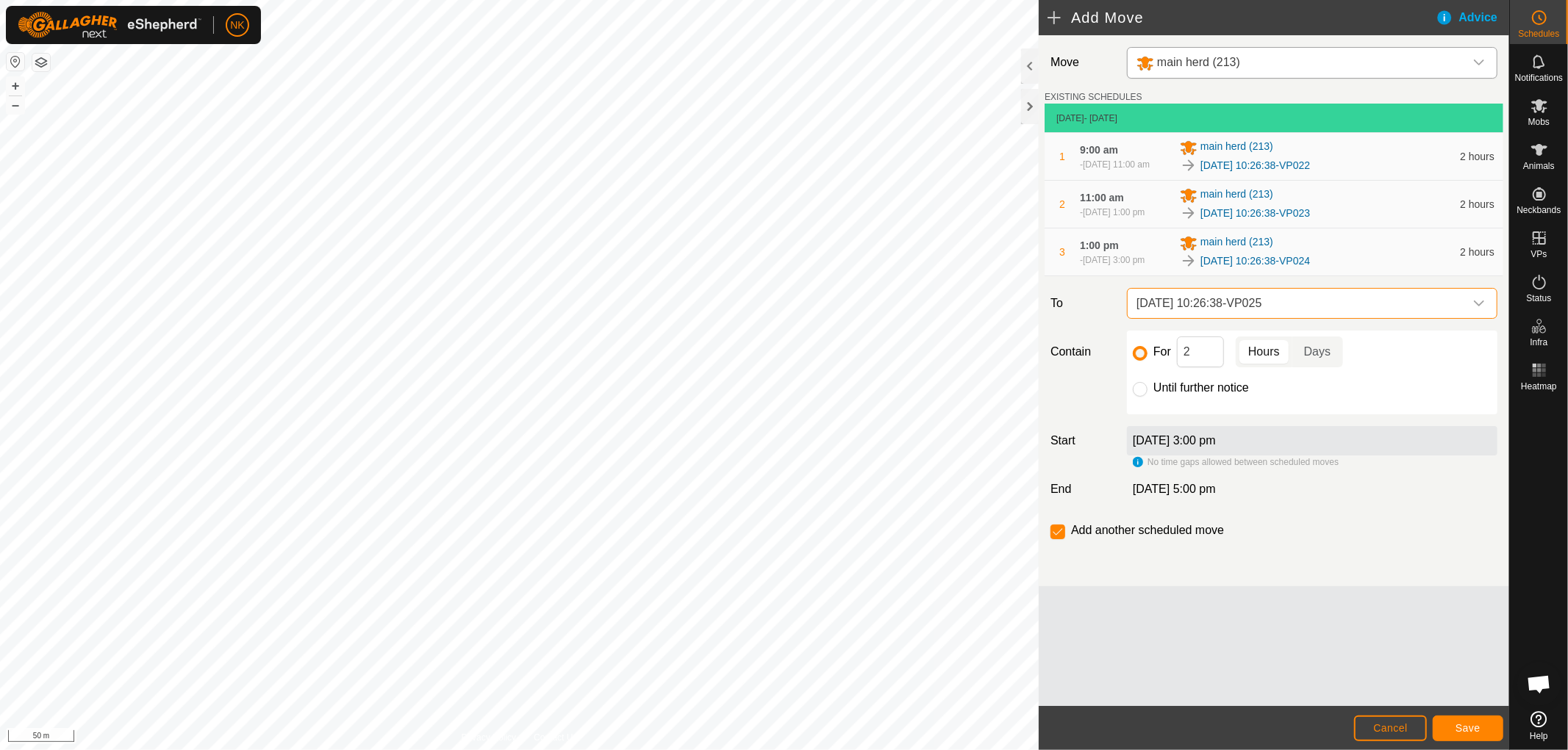
click at [1301, 312] on span "[DATE] 10:26:38-VP025" at bounding box center [1296, 303] width 334 height 30
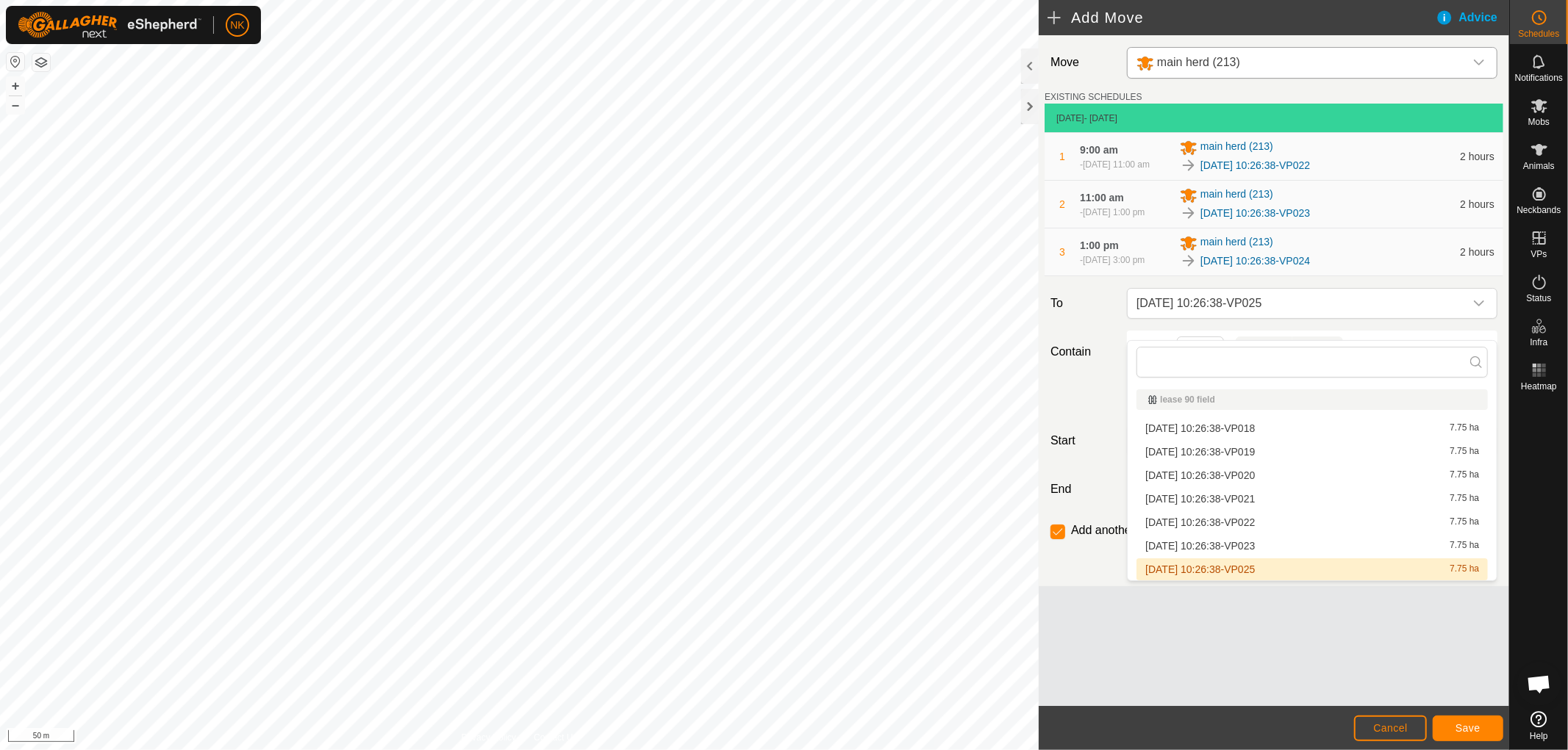
click at [1225, 571] on li "[DATE] 10:26:38-VP025 7.75 ha" at bounding box center [1311, 569] width 351 height 22
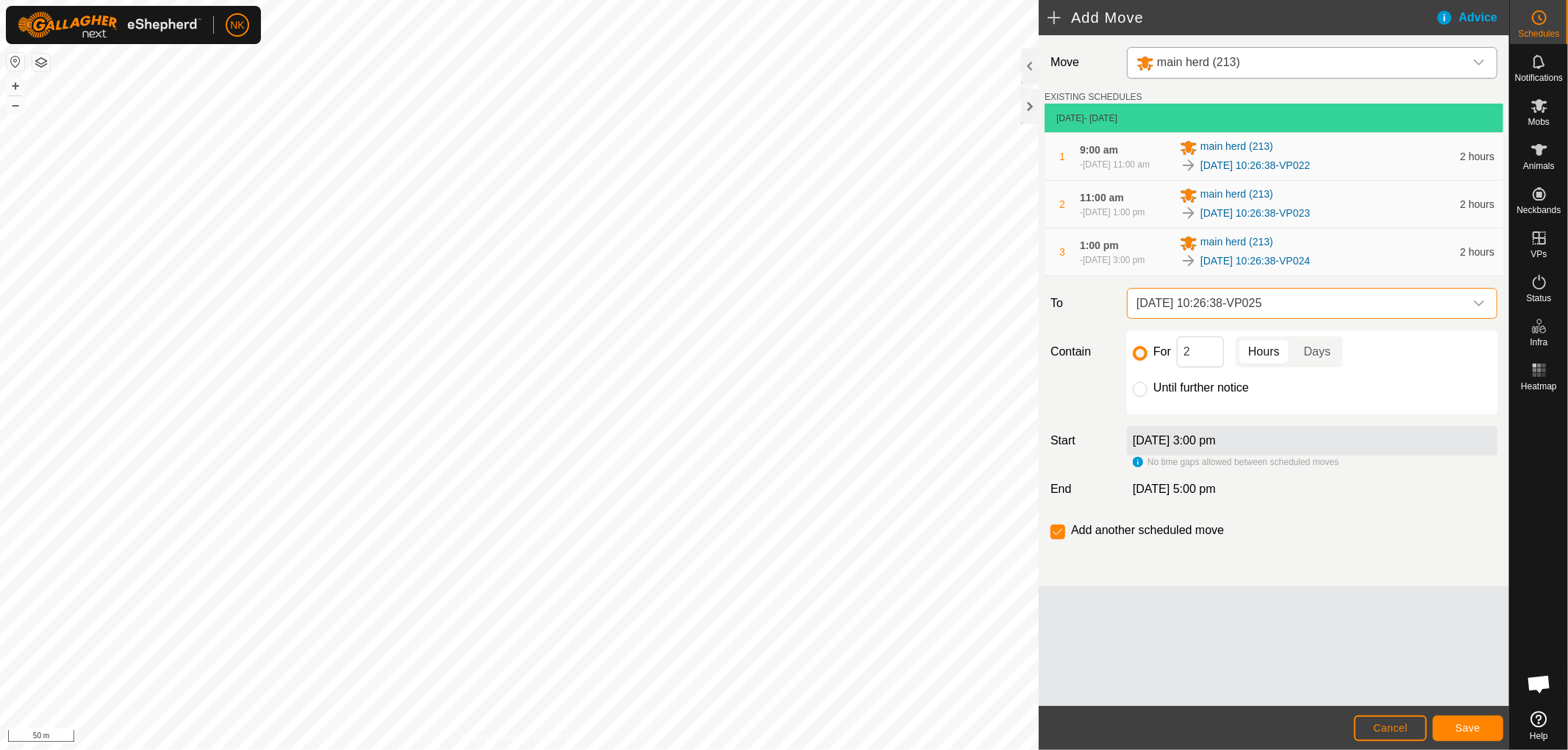
click at [1130, 407] on div "For 2 Hours Days Until further notice" at bounding box center [1312, 372] width 370 height 84
click at [1142, 397] on input "Until further notice" at bounding box center [1140, 389] width 15 height 15
radio input "true"
checkbox input "false"
click at [1471, 722] on span "Save" at bounding box center [1467, 728] width 25 height 12
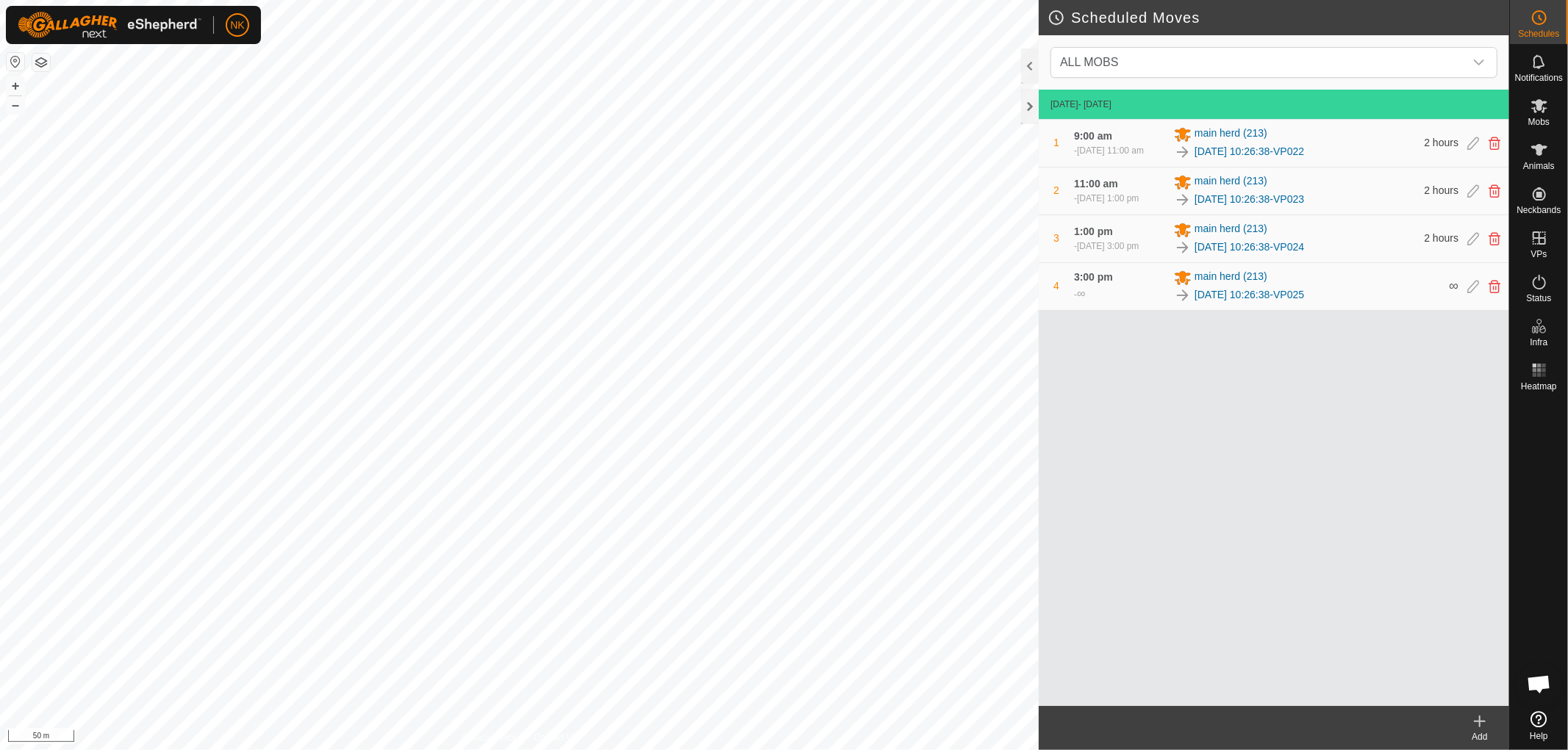
click at [1478, 719] on icon at bounding box center [1479, 721] width 18 height 18
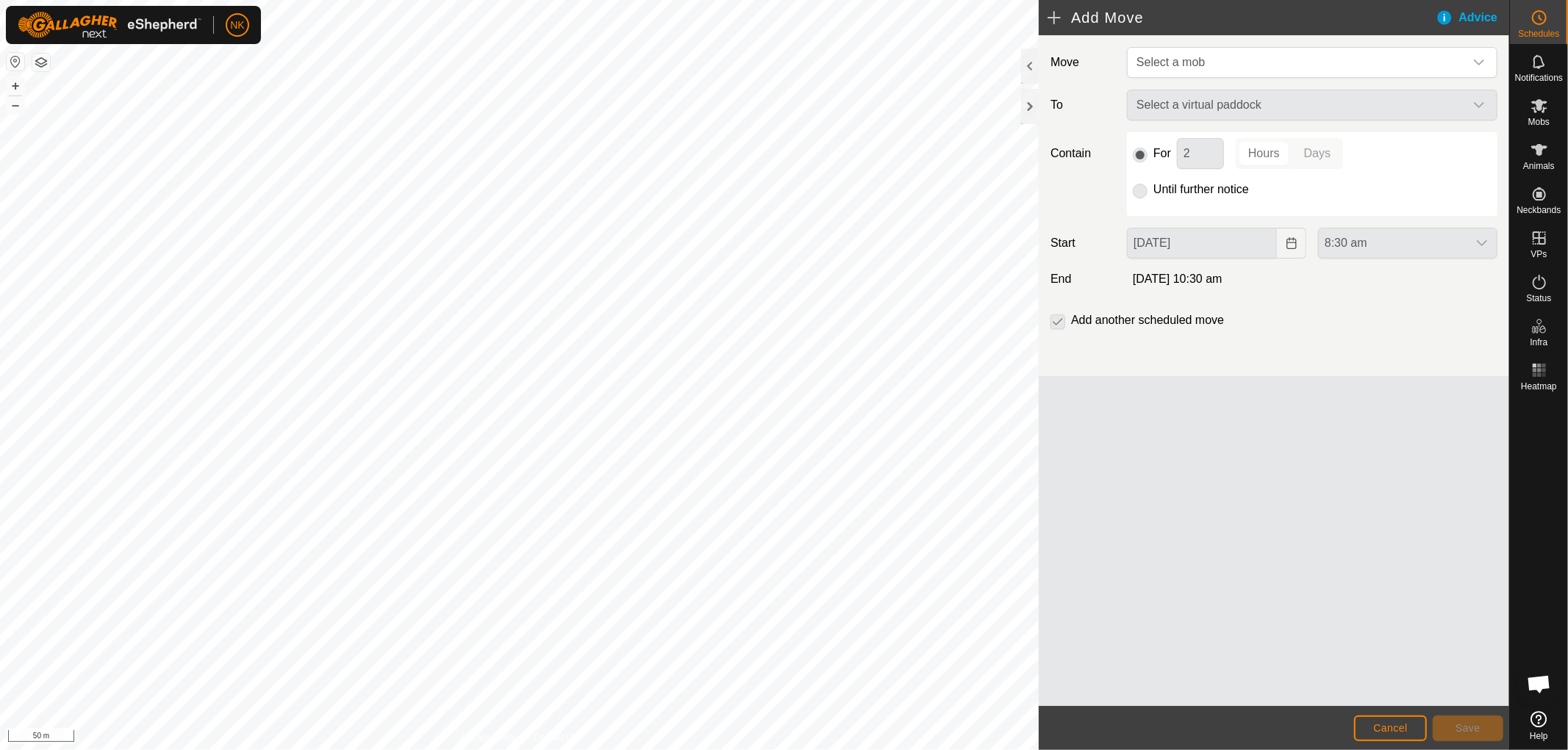
click at [1210, 45] on div "Move Select a mob To Select a virtual paddock Contain For 2 Hours Days Until fu…" at bounding box center [1274, 206] width 470 height 341
click at [1191, 59] on span "Select a mob" at bounding box center [1169, 62] width 68 height 13
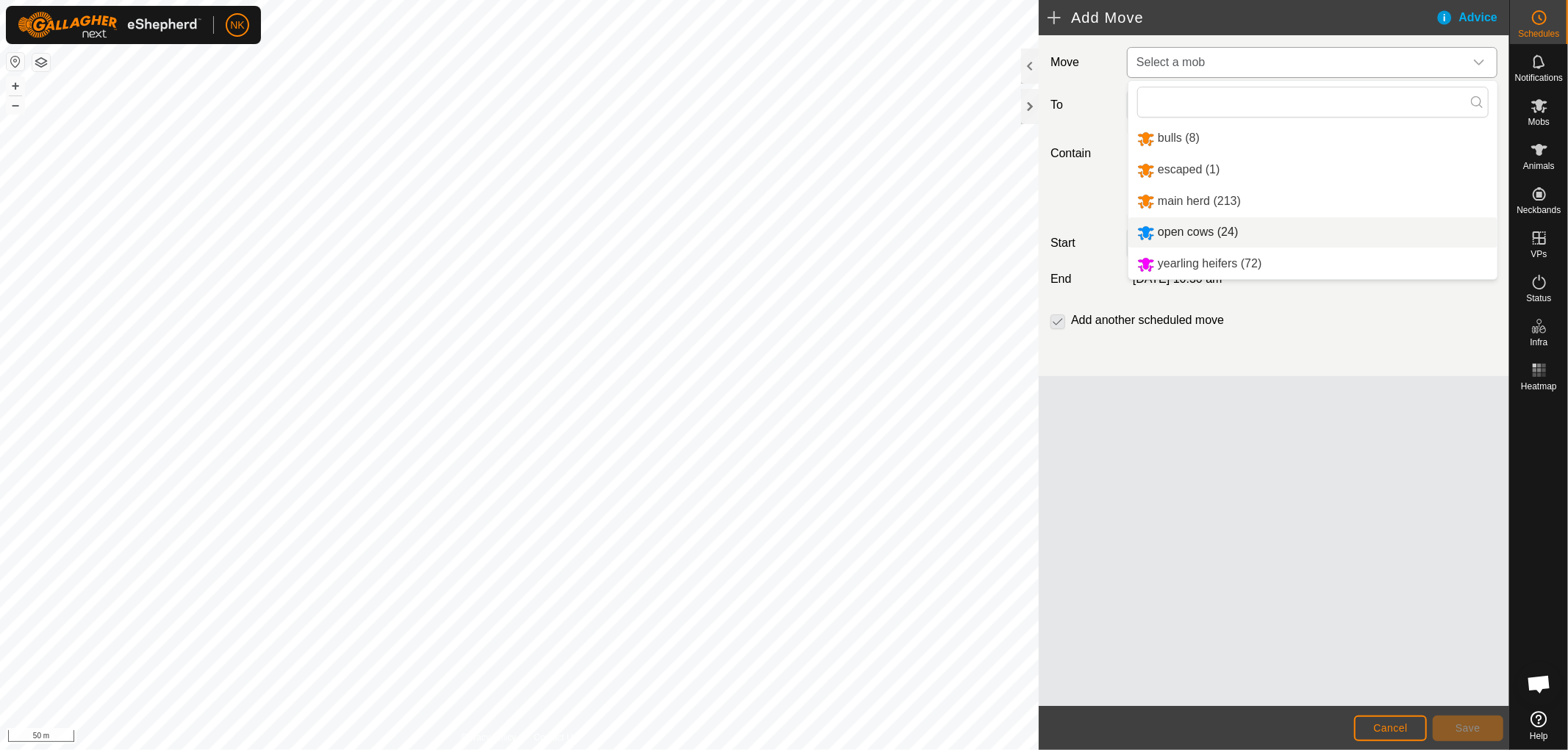
click at [1202, 225] on li "open cows (24)" at bounding box center [1312, 232] width 369 height 31
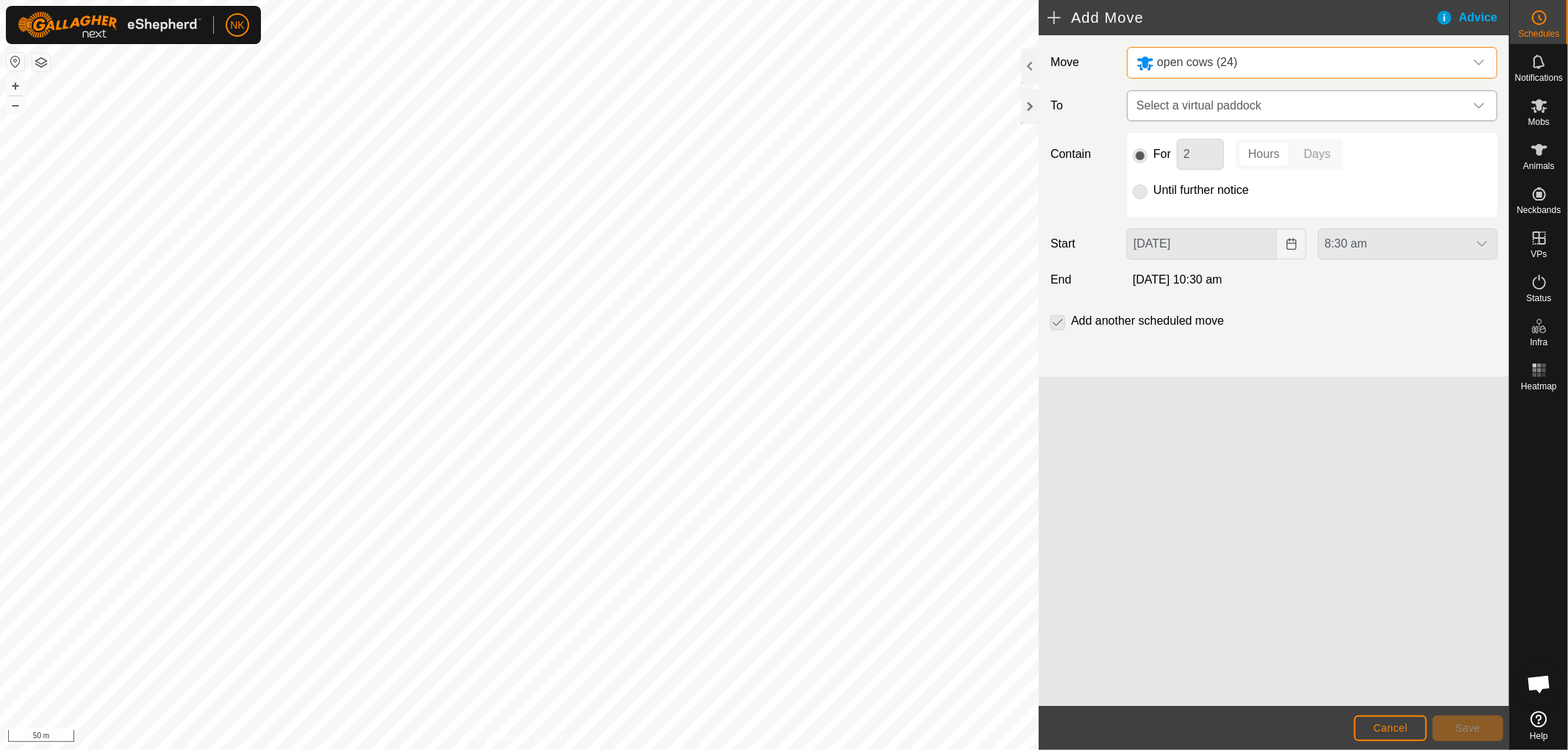
click at [1223, 95] on span "Select a virtual paddock" at bounding box center [1296, 106] width 334 height 30
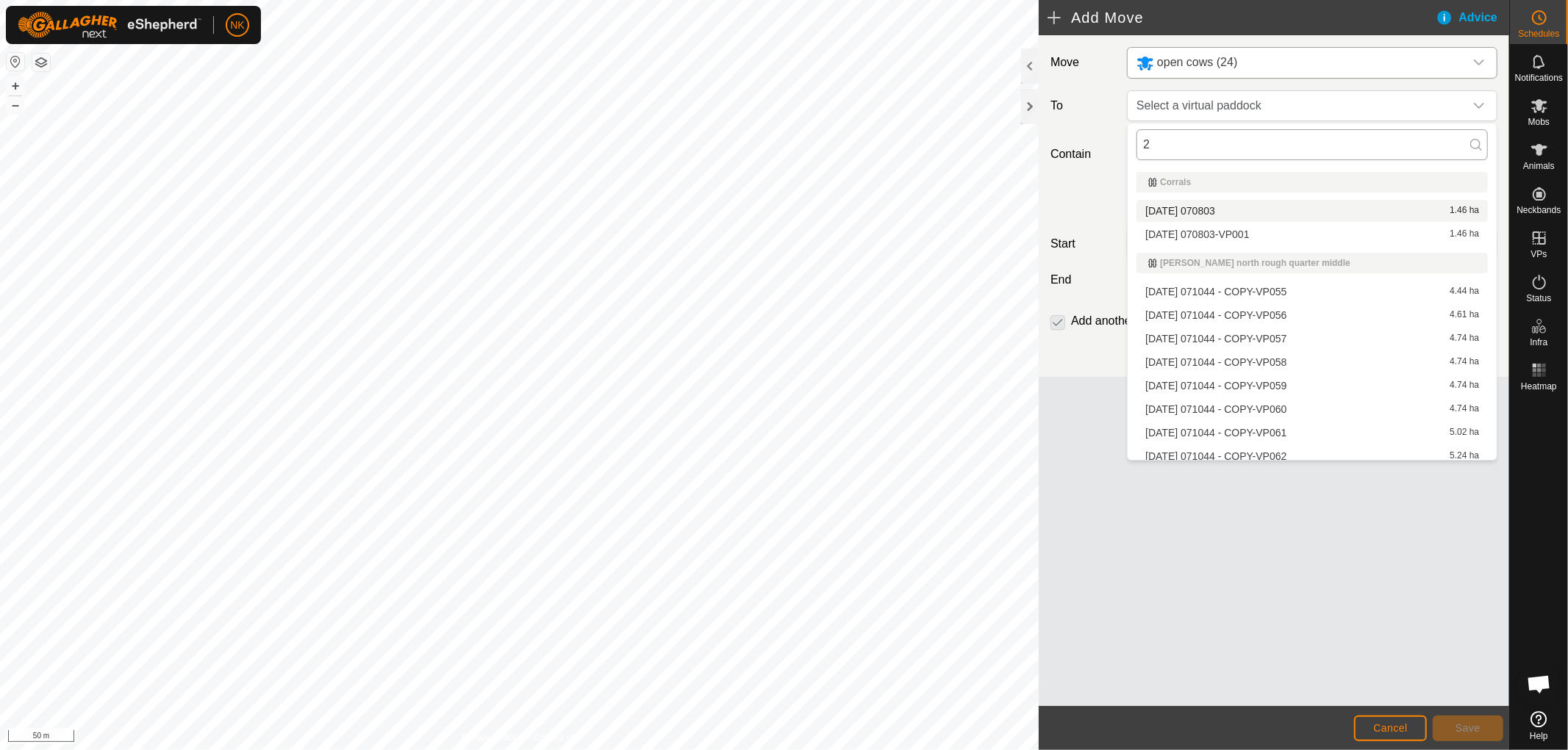
type input "23"
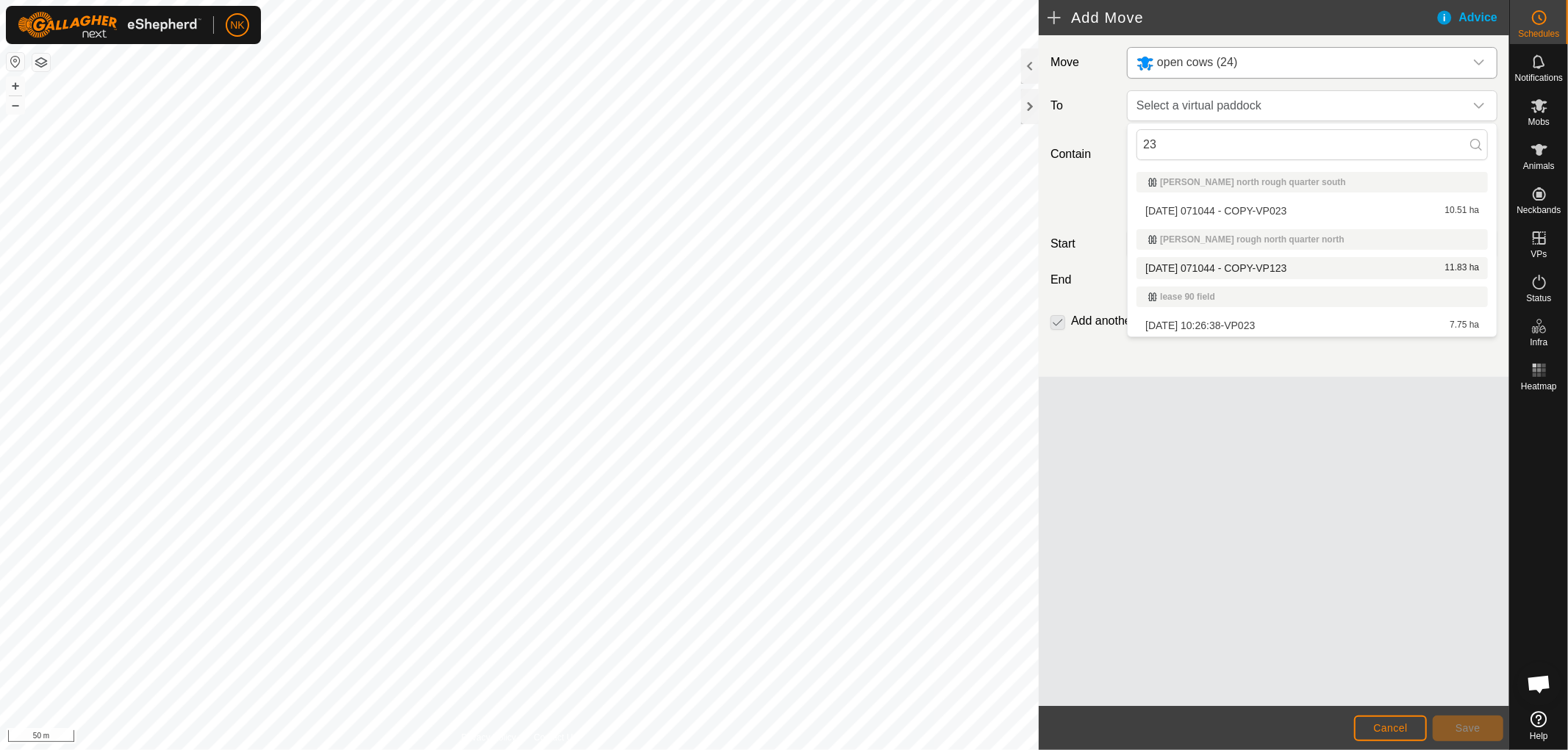
click at [986, 144] on body "NK Schedules Notifications Mobs Animals Neckbands VPs Status Infra Heatmap Help…" at bounding box center [784, 375] width 1568 height 750
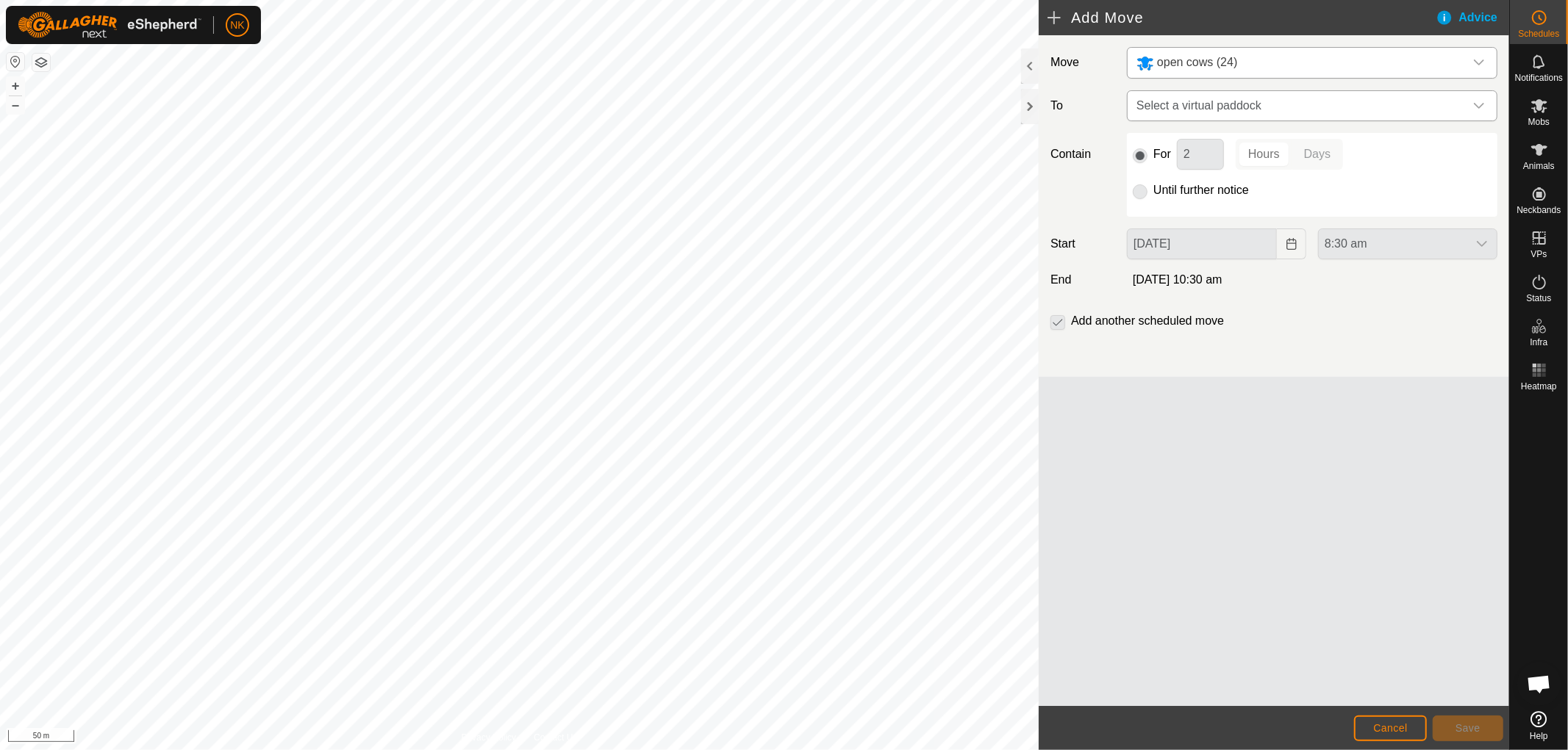
click at [1258, 93] on span "Select a virtual paddock" at bounding box center [1296, 106] width 334 height 30
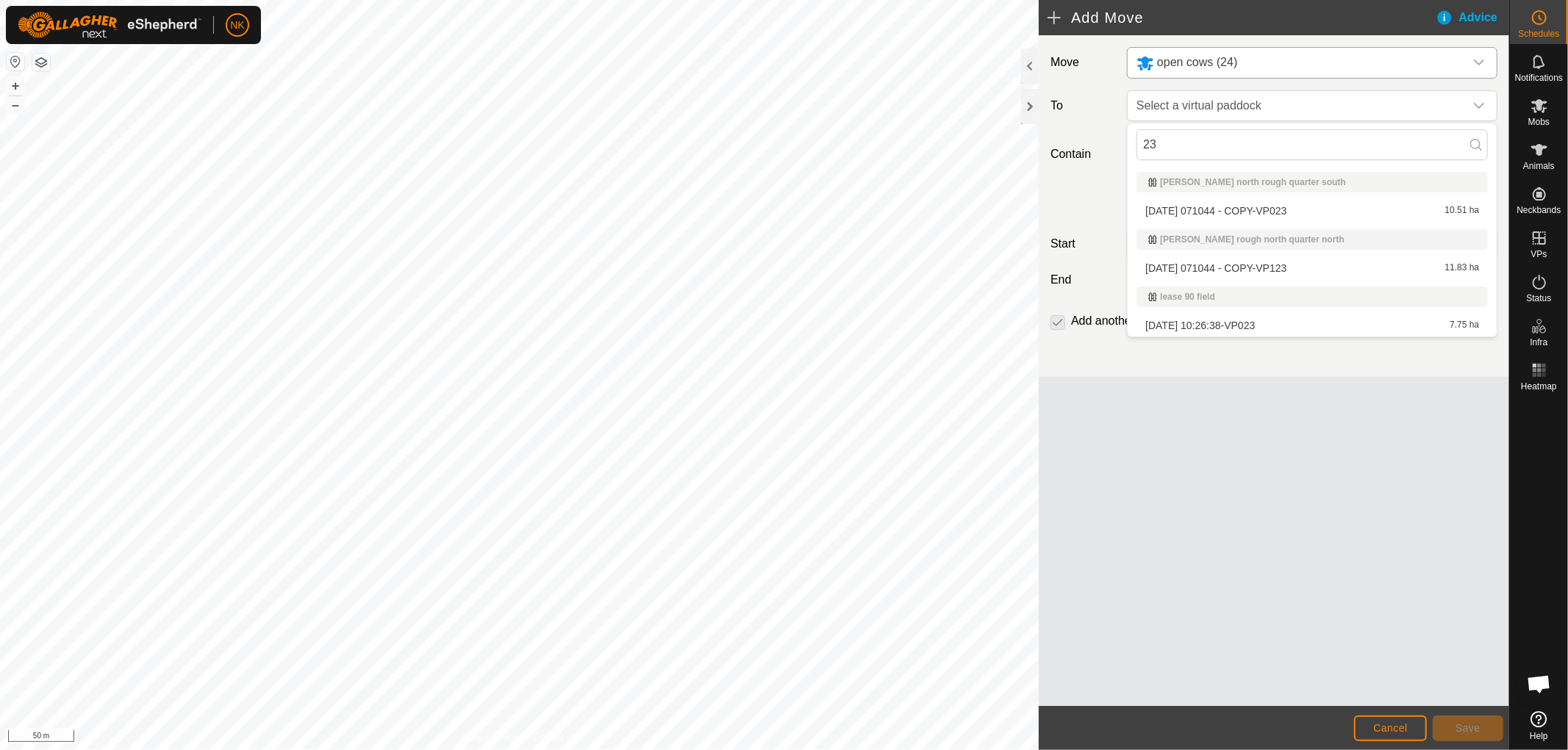
click at [1032, 135] on body "NK Schedules Notifications Mobs Animals Neckbands VPs Status Infra Heatmap Help…" at bounding box center [784, 375] width 1568 height 750
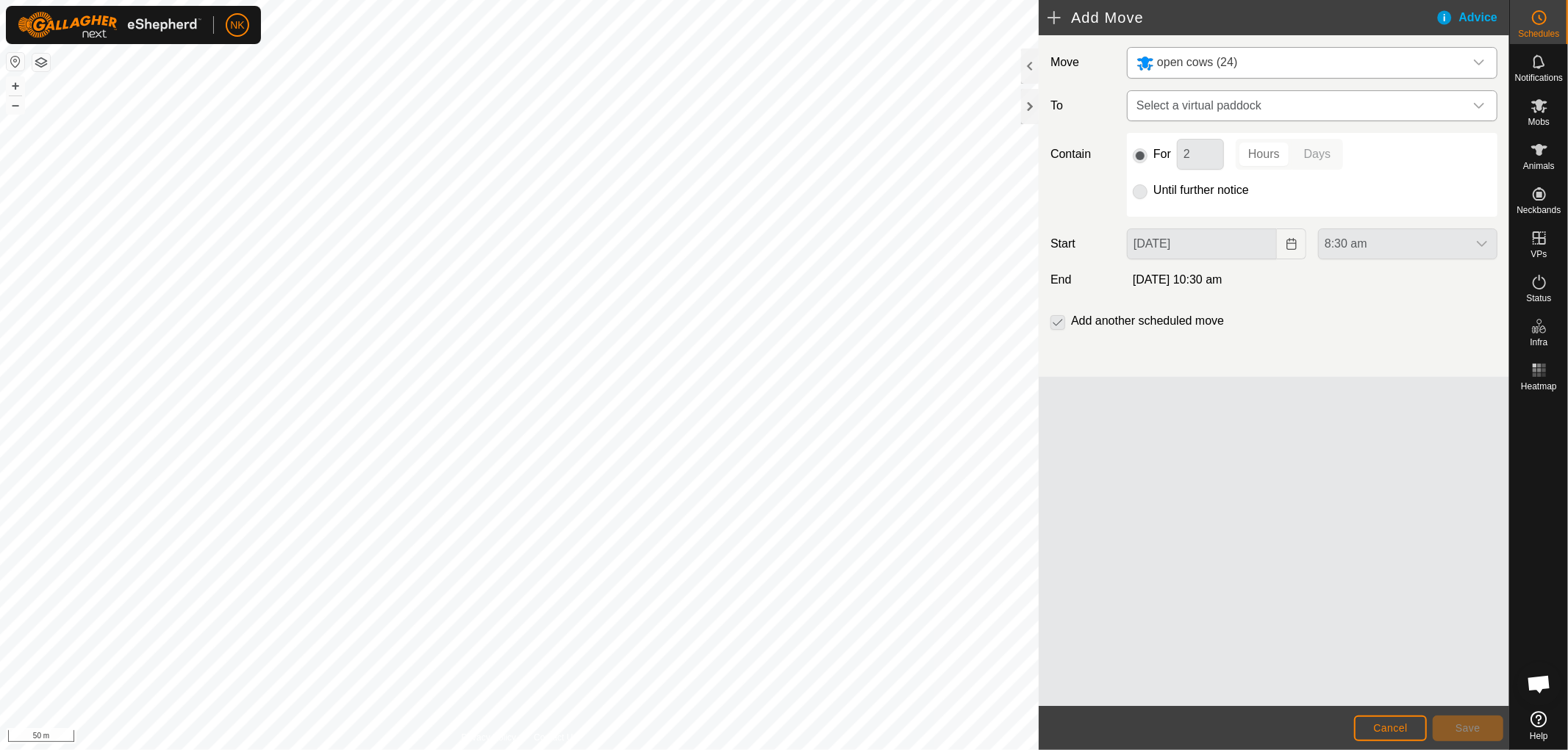
click at [1277, 109] on span "Select a virtual paddock" at bounding box center [1296, 106] width 334 height 30
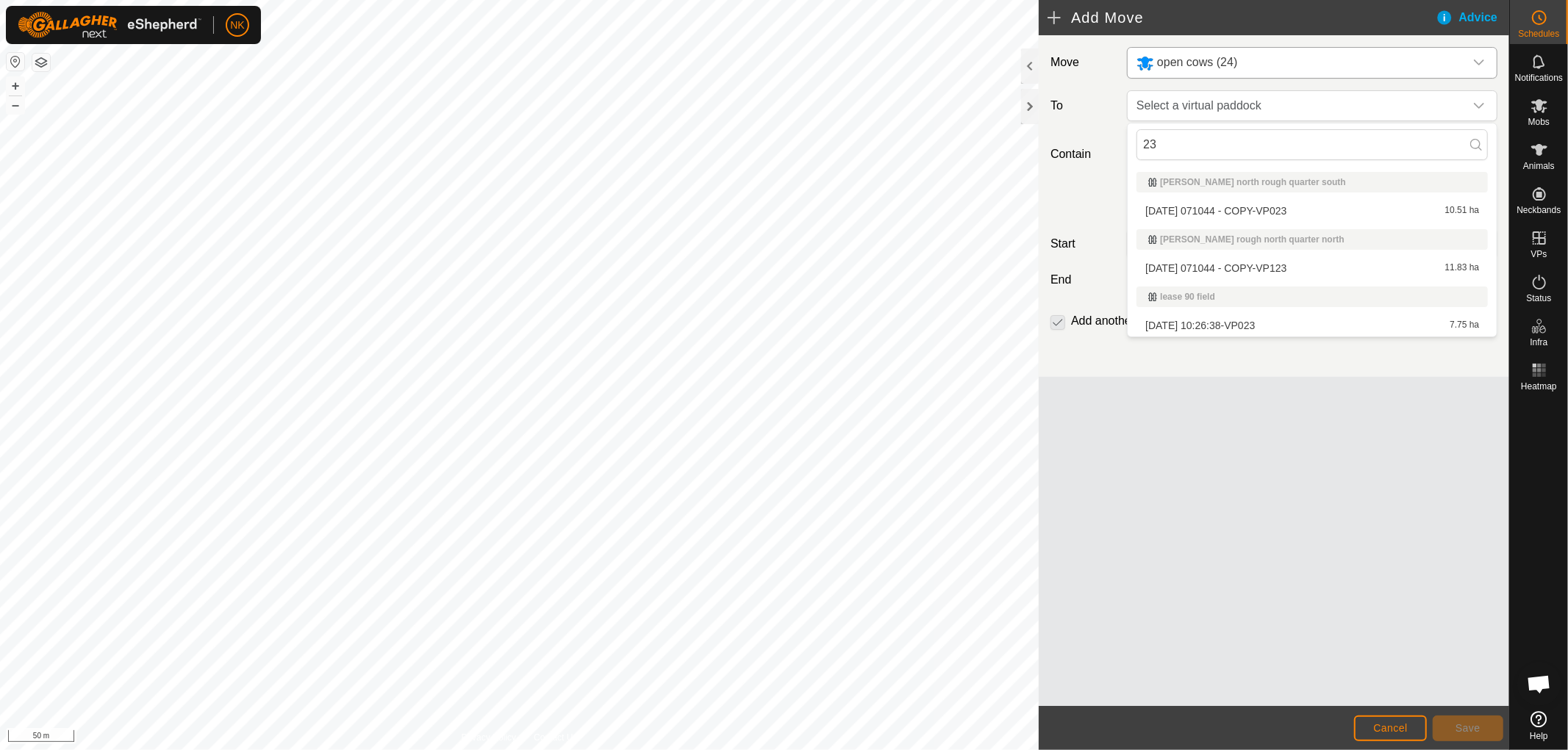
drag, startPoint x: 1163, startPoint y: 145, endPoint x: 1121, endPoint y: 127, distance: 45.7
click at [1121, 127] on body "NK Schedules Notifications Mobs Animals Neckbands VPs Status Infra Heatmap Help…" at bounding box center [784, 375] width 1568 height 750
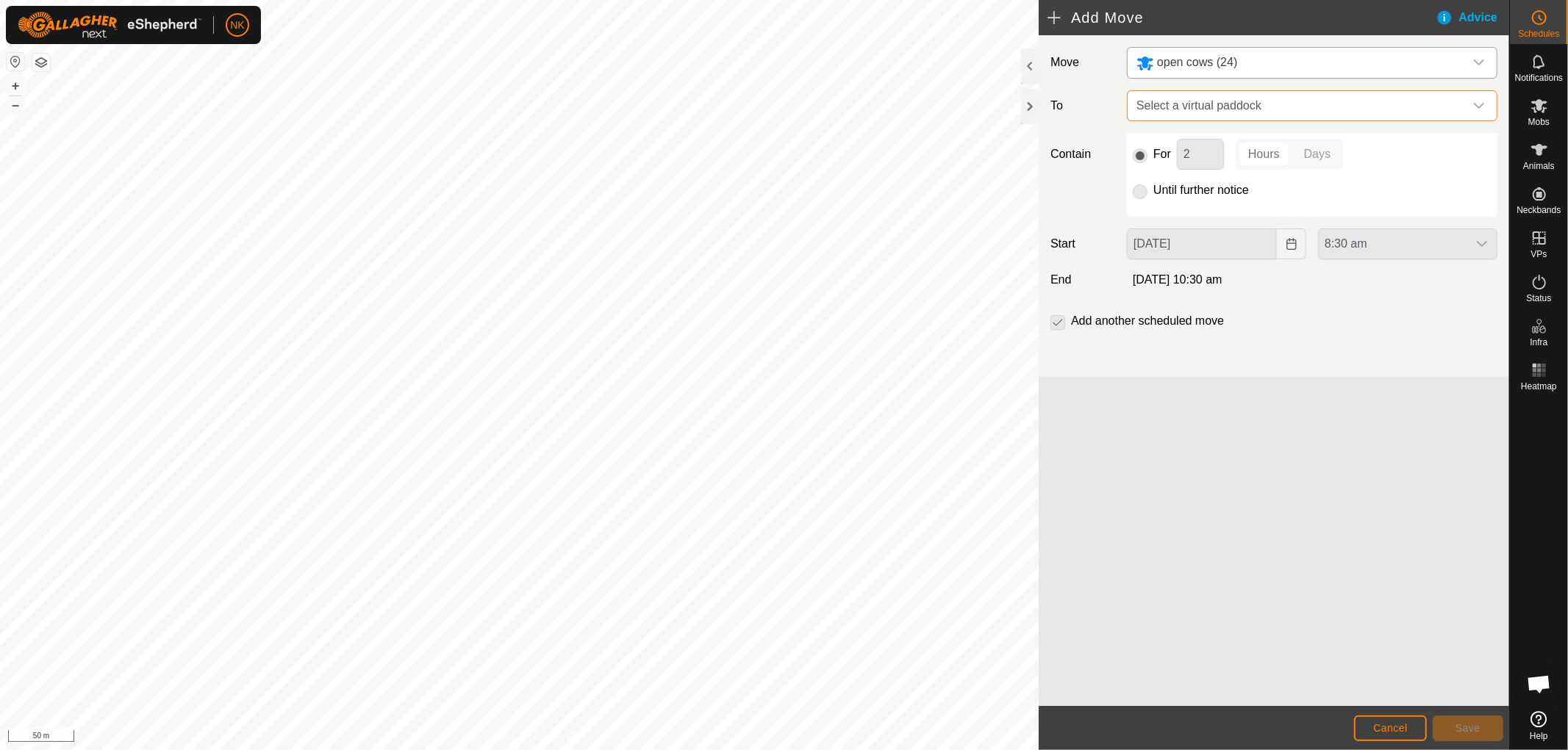
click at [1291, 105] on span "Select a virtual paddock" at bounding box center [1296, 106] width 334 height 30
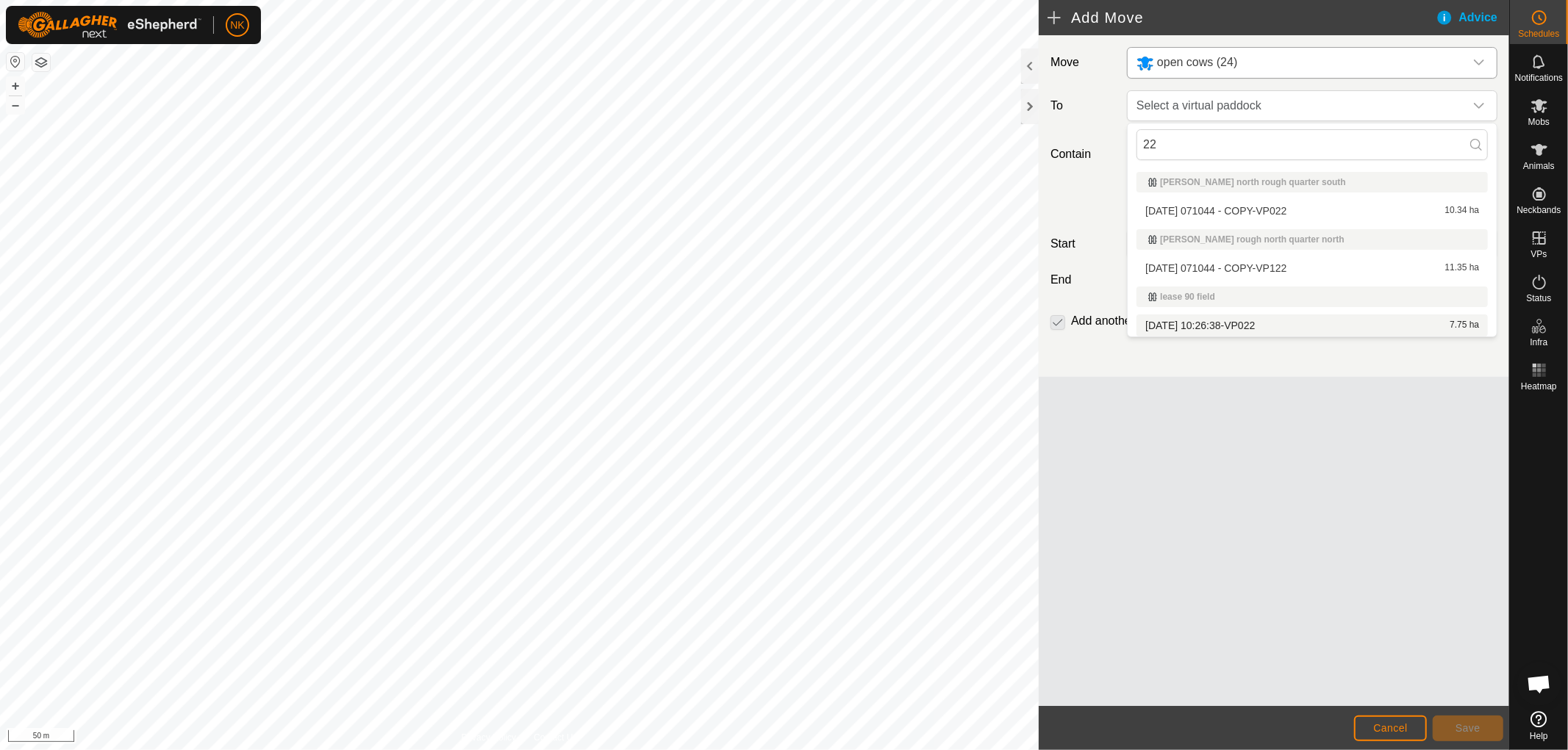
type input "22"
click at [1236, 320] on li "[DATE] 10:26:38-VP022 7.75 ha" at bounding box center [1311, 326] width 351 height 22
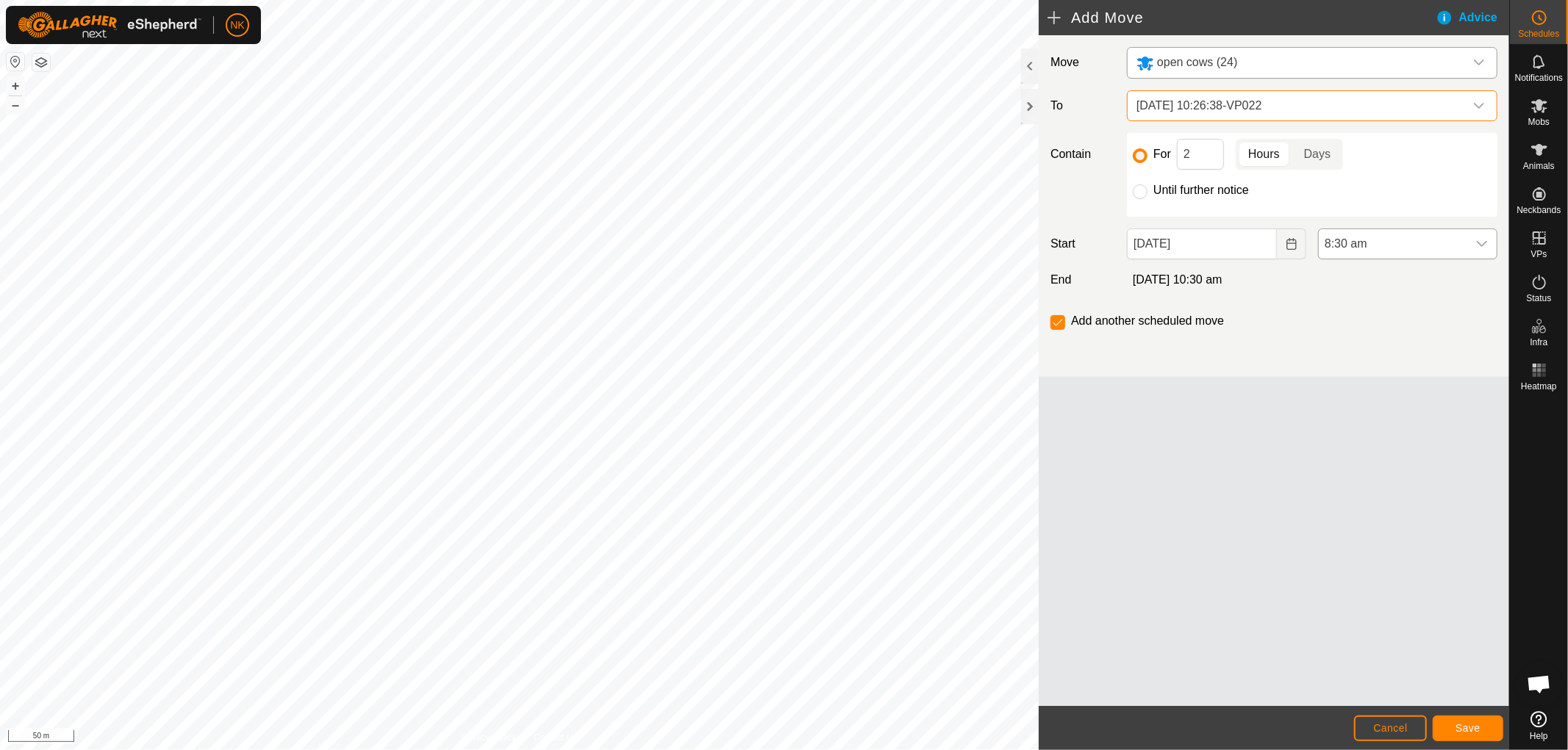
click at [1359, 255] on span "8:30 am" at bounding box center [1393, 244] width 149 height 30
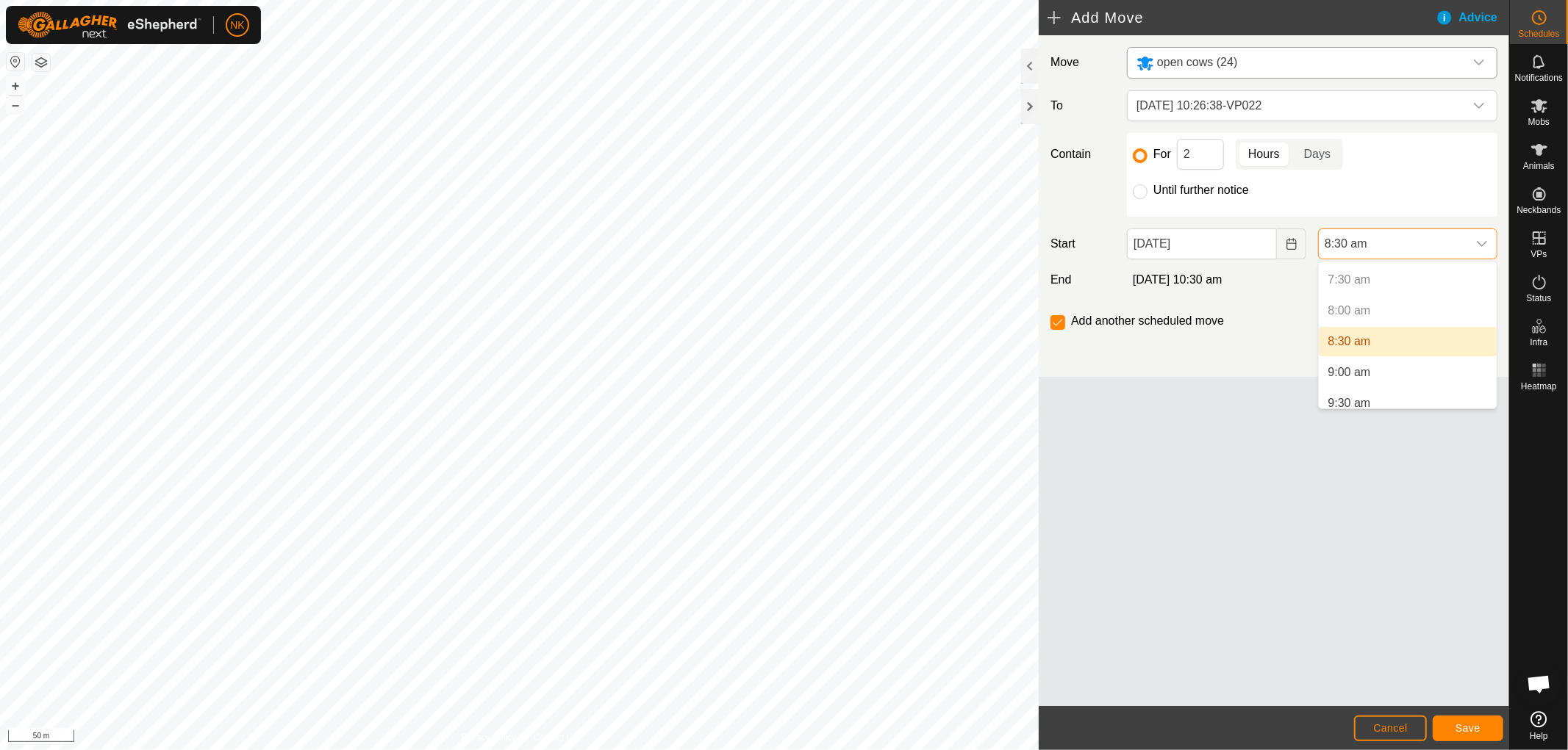
scroll to position [488, 0]
click at [1352, 335] on li "9:00 am" at bounding box center [1408, 344] width 178 height 30
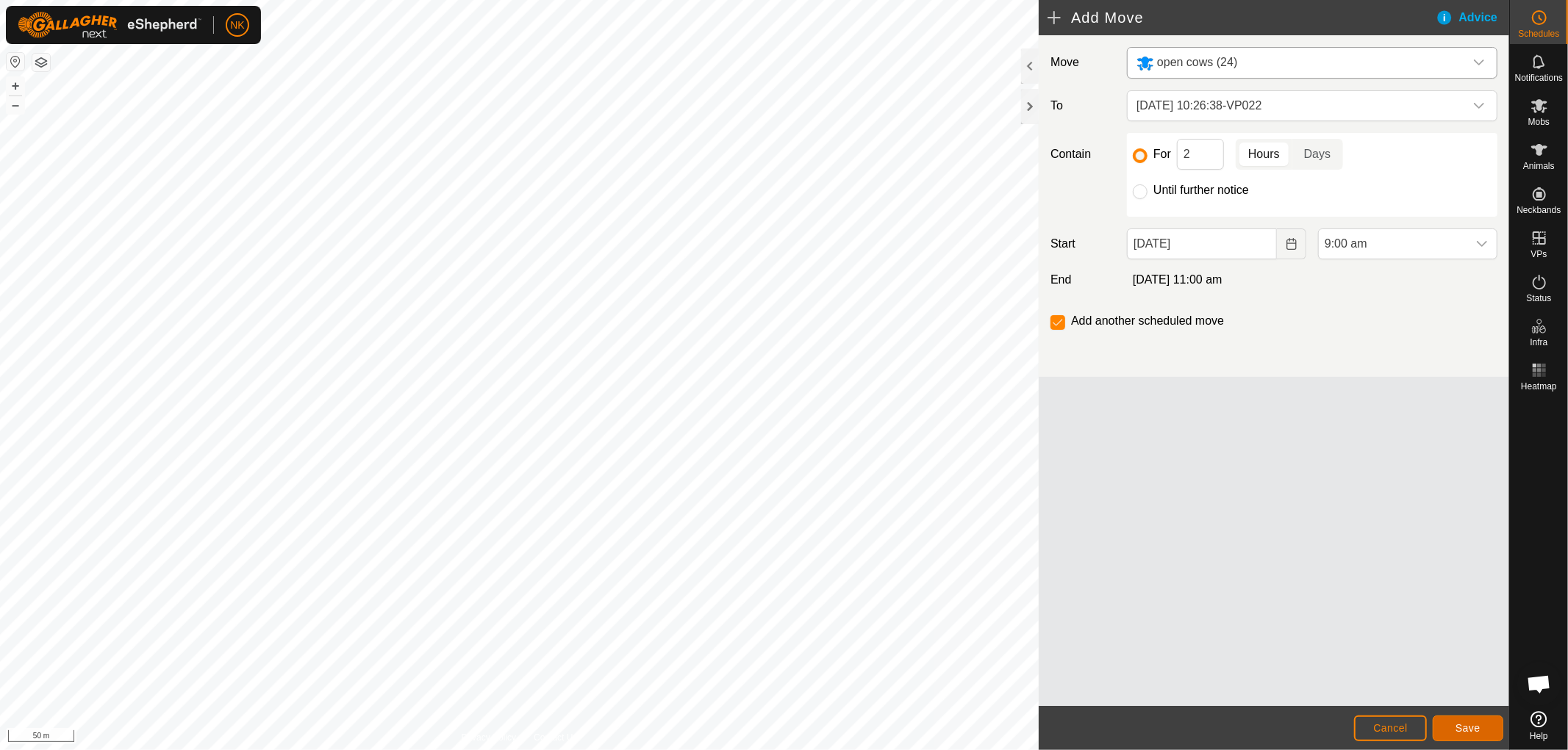
click at [1458, 728] on span "Save" at bounding box center [1467, 728] width 25 height 12
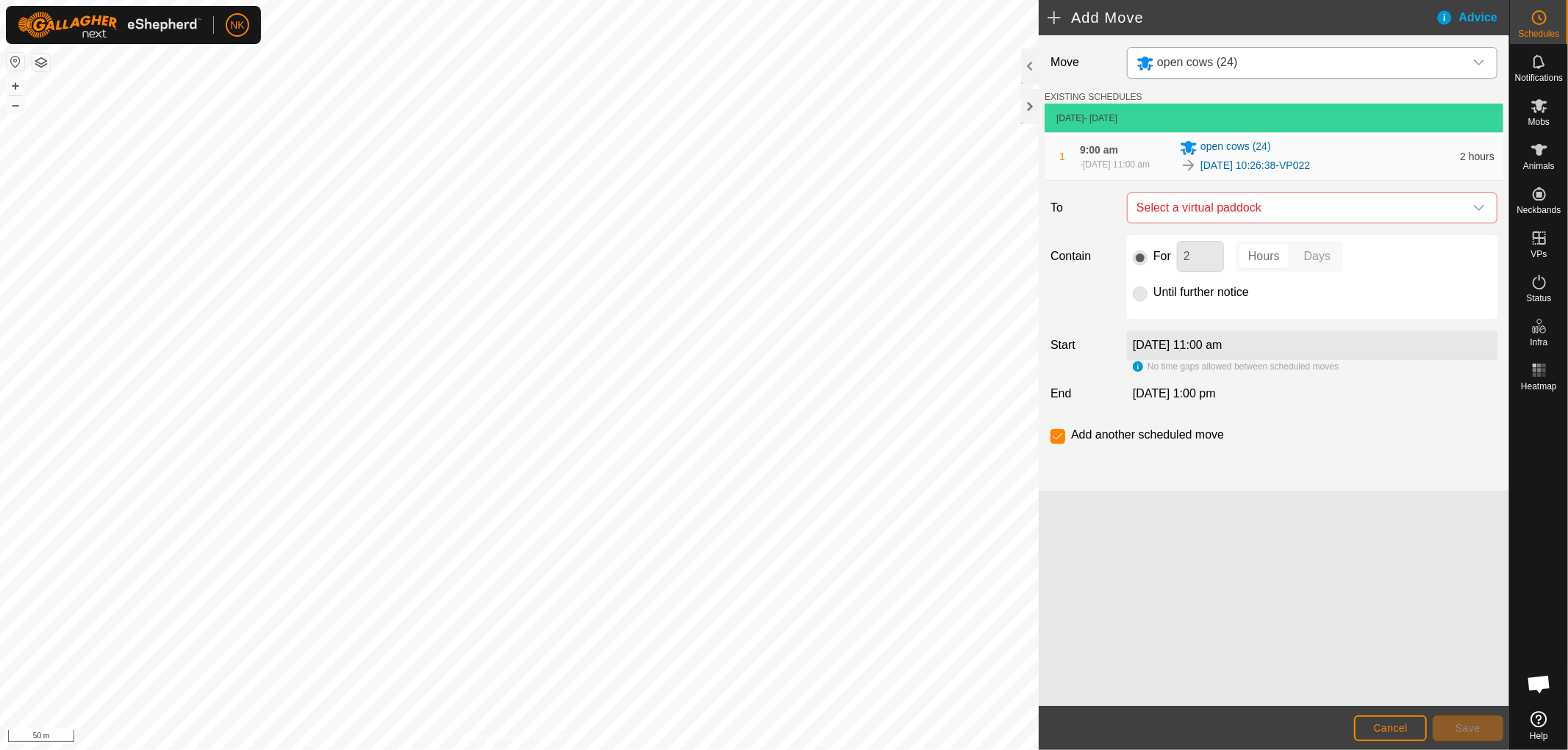
click at [1316, 217] on span "Select a virtual paddock" at bounding box center [1296, 208] width 334 height 30
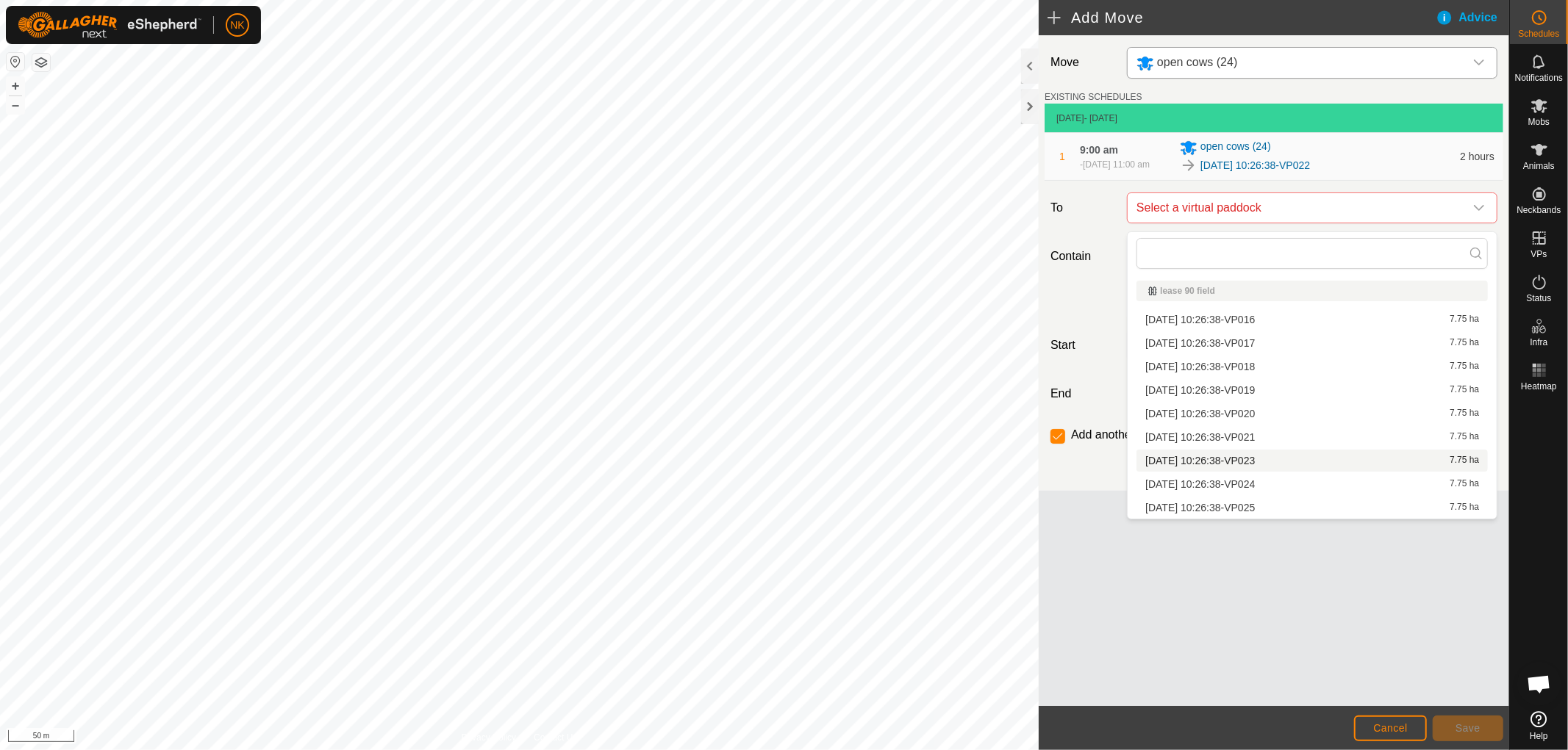
click at [1243, 453] on li "[DATE] 10:26:38-VP023 7.75 ha" at bounding box center [1311, 461] width 351 height 22
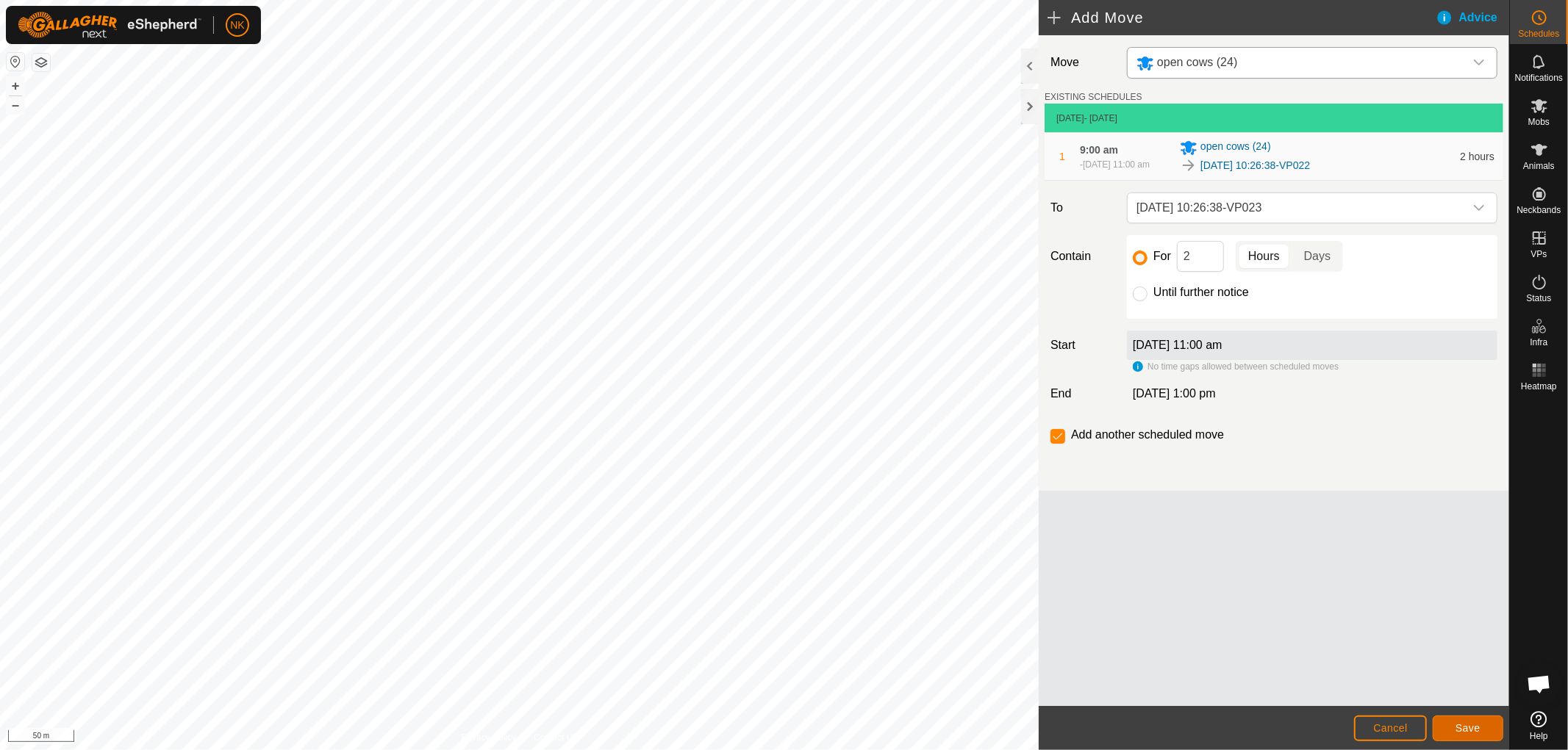
click at [1456, 722] on span "Save" at bounding box center [1467, 728] width 25 height 12
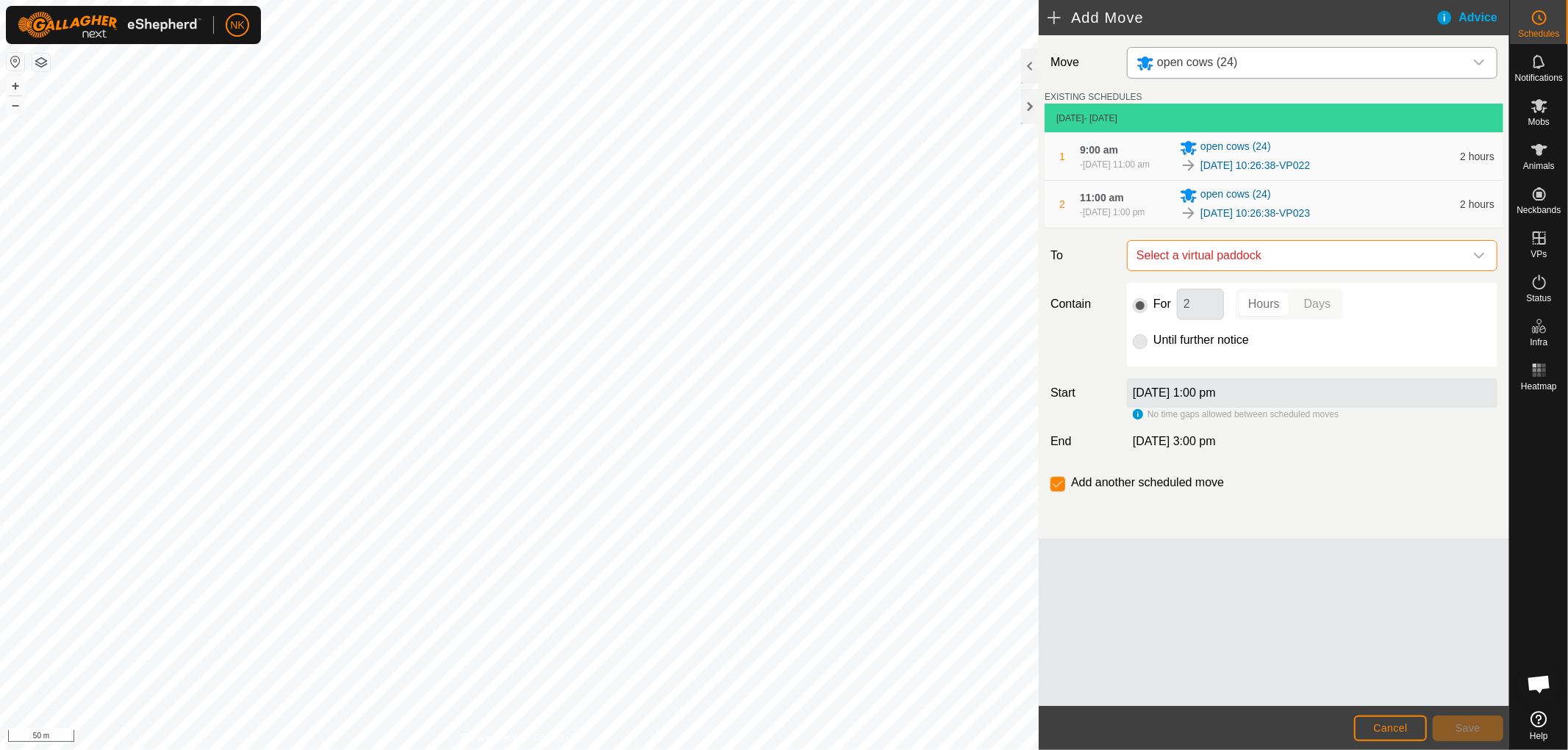
click at [1288, 270] on span "Select a virtual paddock" at bounding box center [1296, 256] width 334 height 30
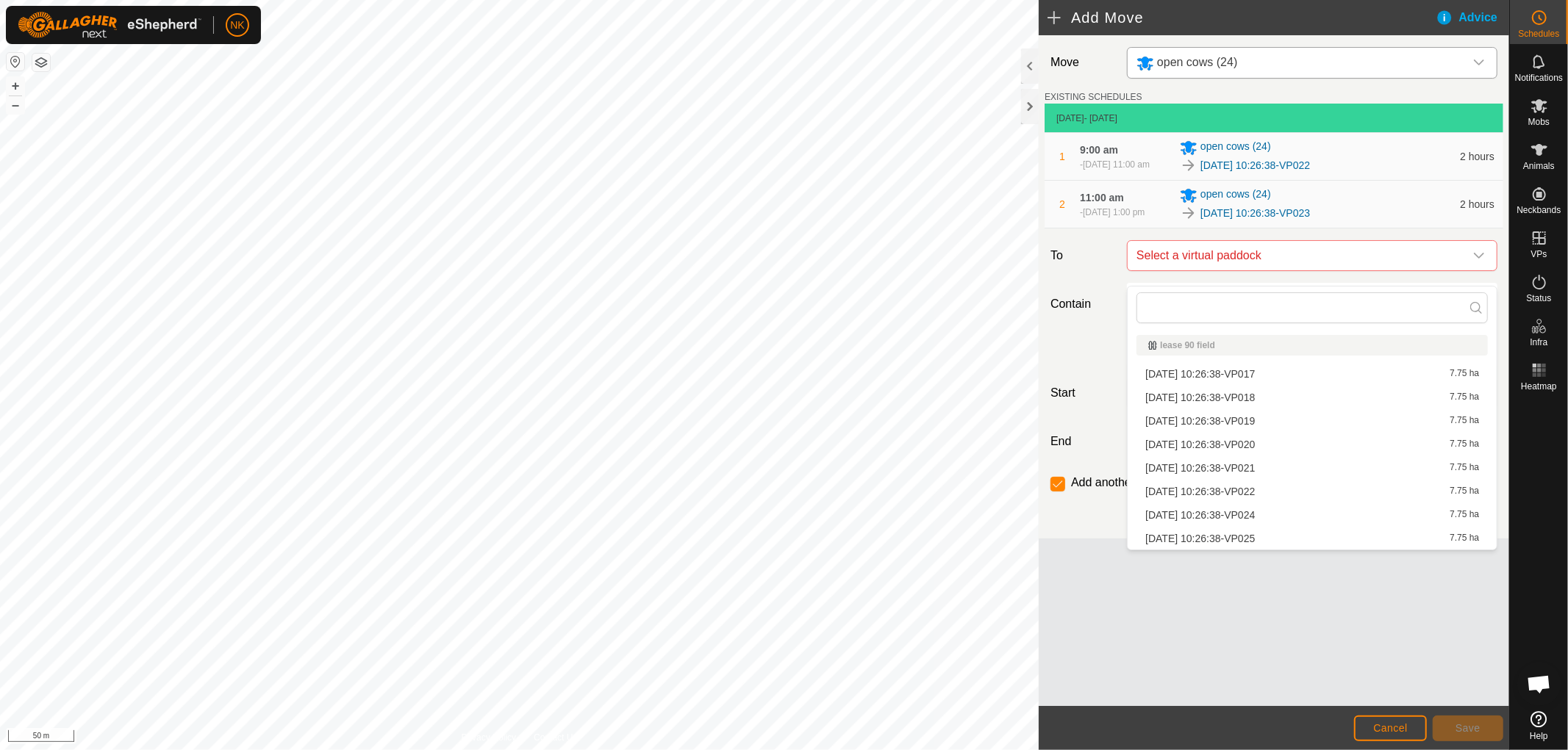
click at [1237, 512] on li "[DATE] 10:26:38-VP024 7.75 ha" at bounding box center [1311, 515] width 351 height 22
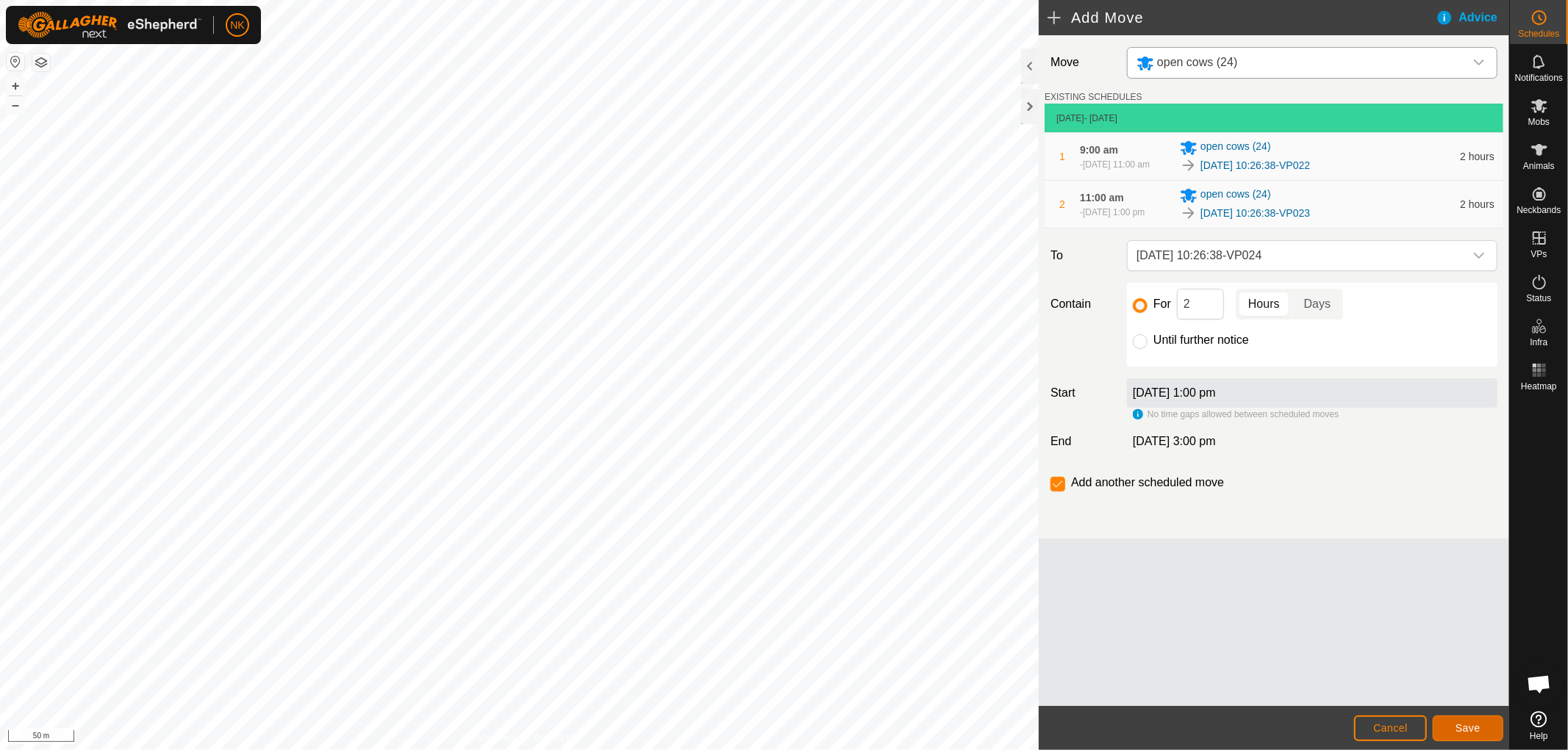
click at [1465, 729] on span "Save" at bounding box center [1467, 728] width 25 height 12
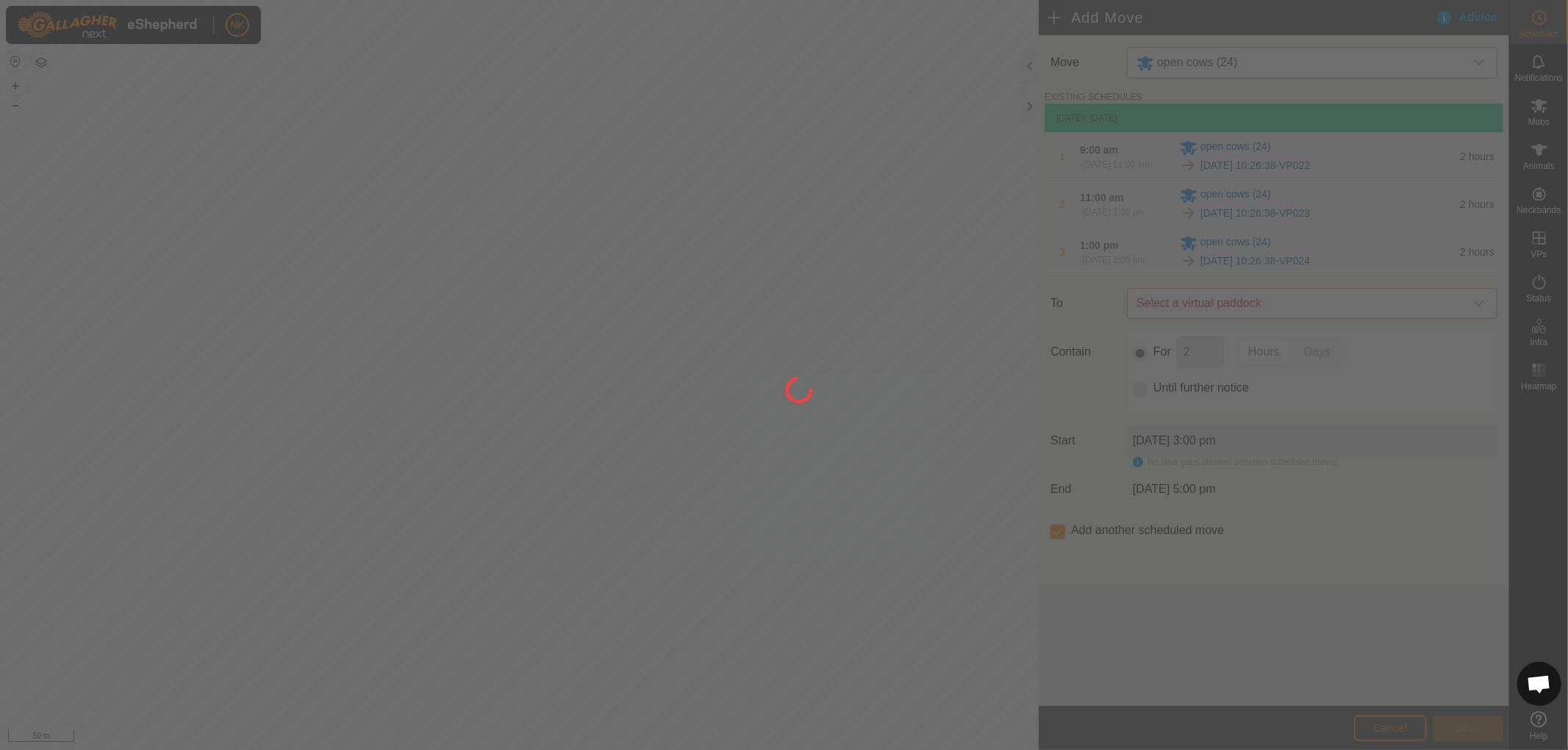
click at [1280, 321] on div at bounding box center [784, 375] width 1568 height 750
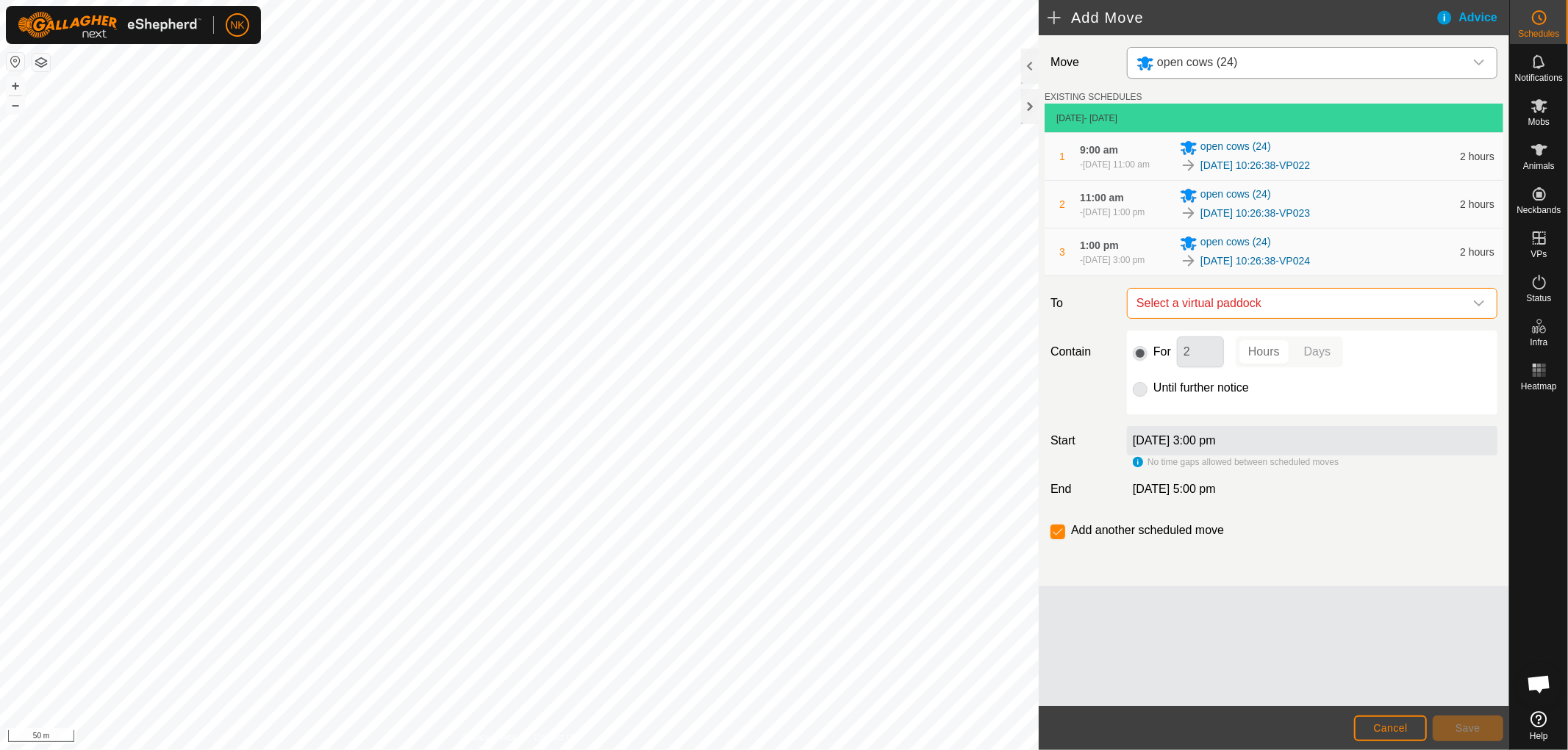
click at [1280, 318] on span "Select a virtual paddock" at bounding box center [1296, 303] width 334 height 30
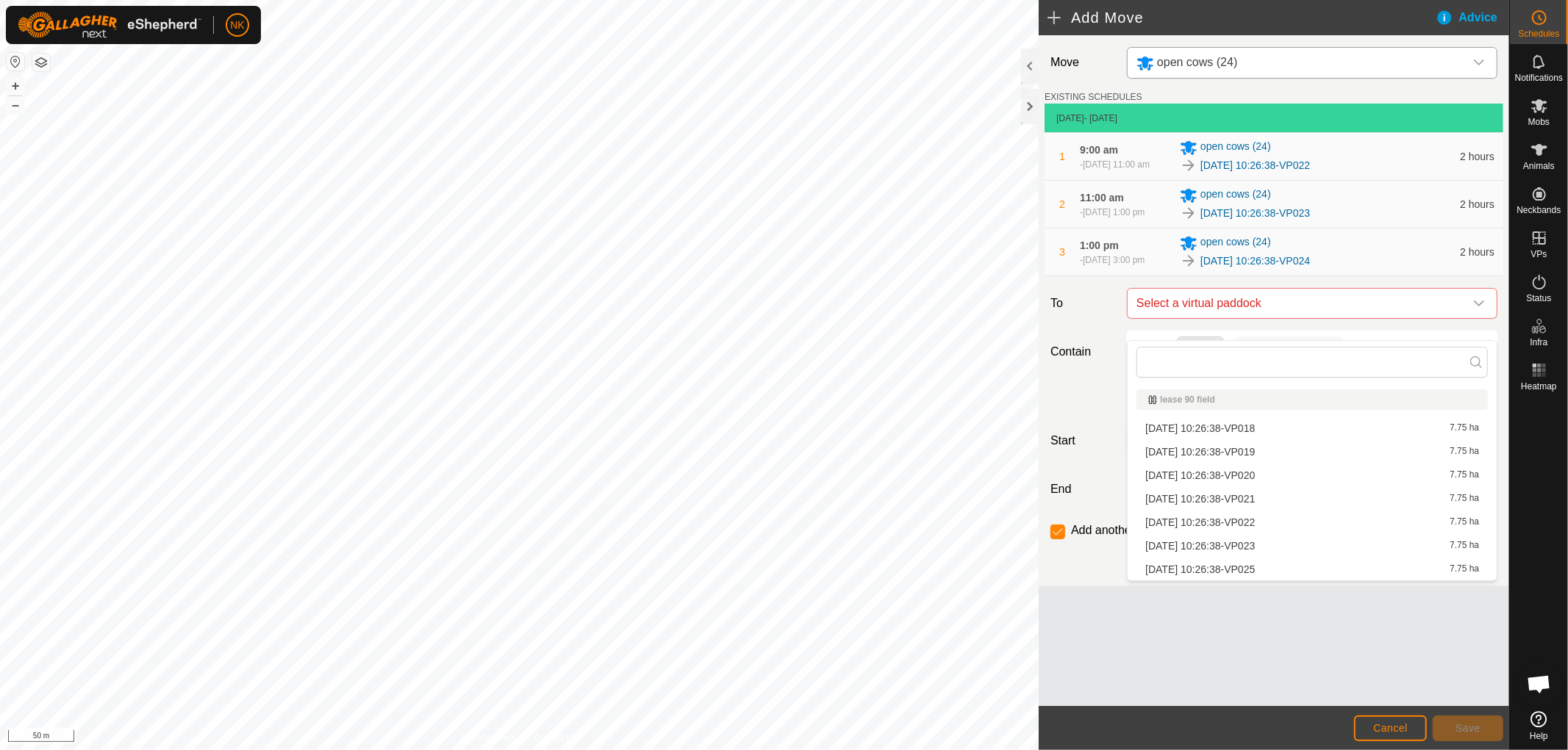
click at [1217, 564] on li "[DATE] 10:26:38-VP025 7.75 ha" at bounding box center [1311, 569] width 351 height 22
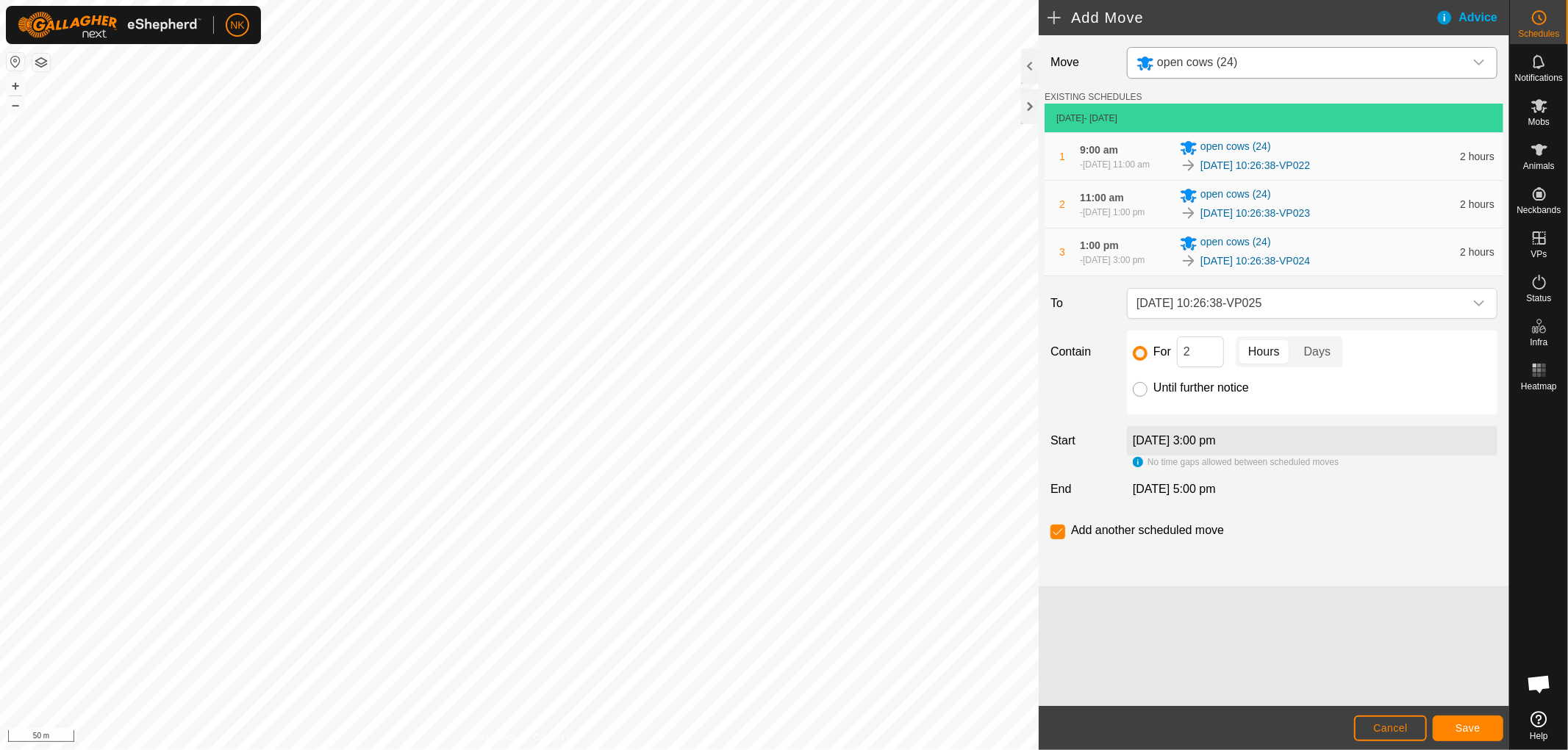
click at [1136, 397] on input "Until further notice" at bounding box center [1140, 389] width 15 height 15
radio input "true"
checkbox input "false"
click at [1470, 718] on button "Save" at bounding box center [1468, 728] width 71 height 26
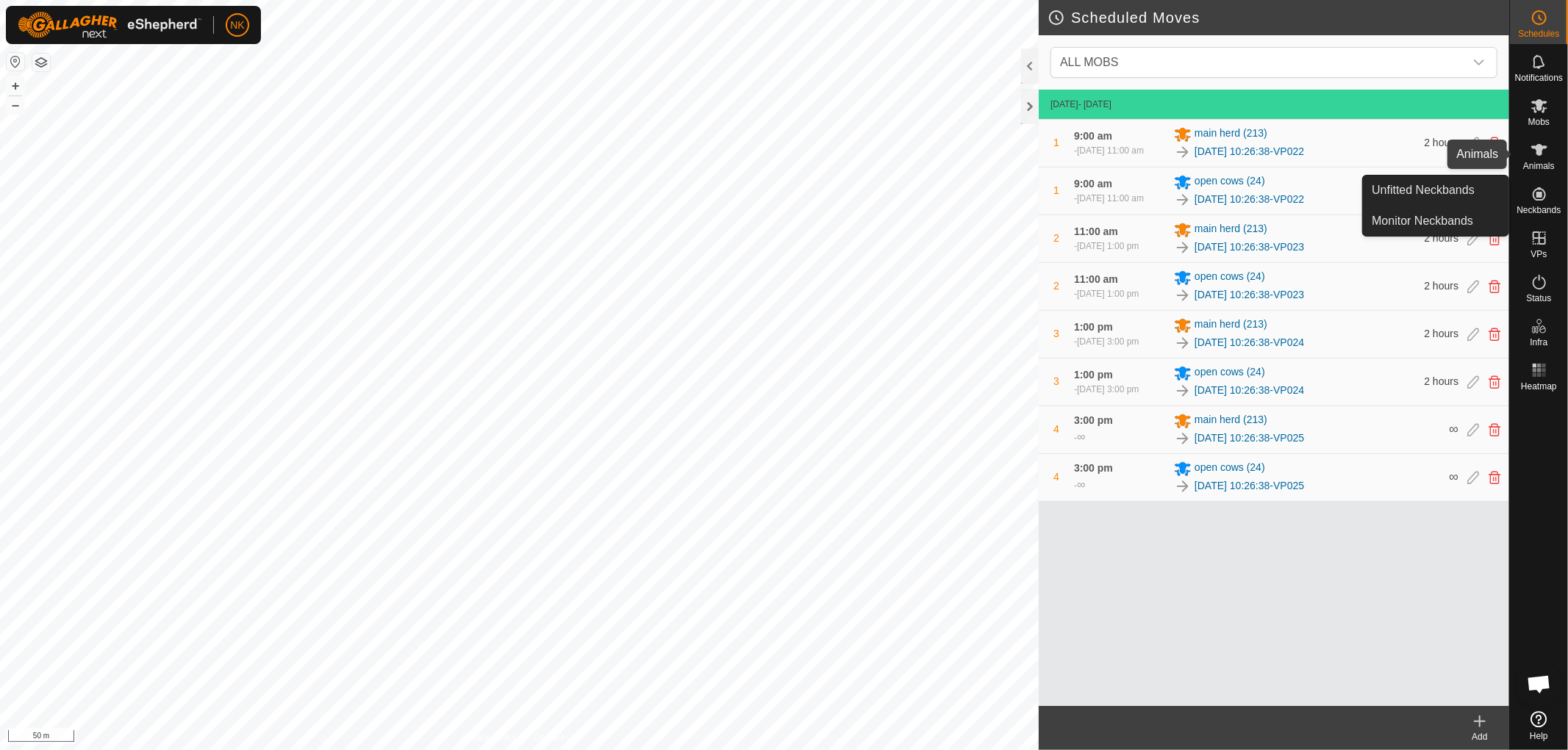
click at [1546, 159] on es-animals-svg-icon at bounding box center [1538, 150] width 27 height 24
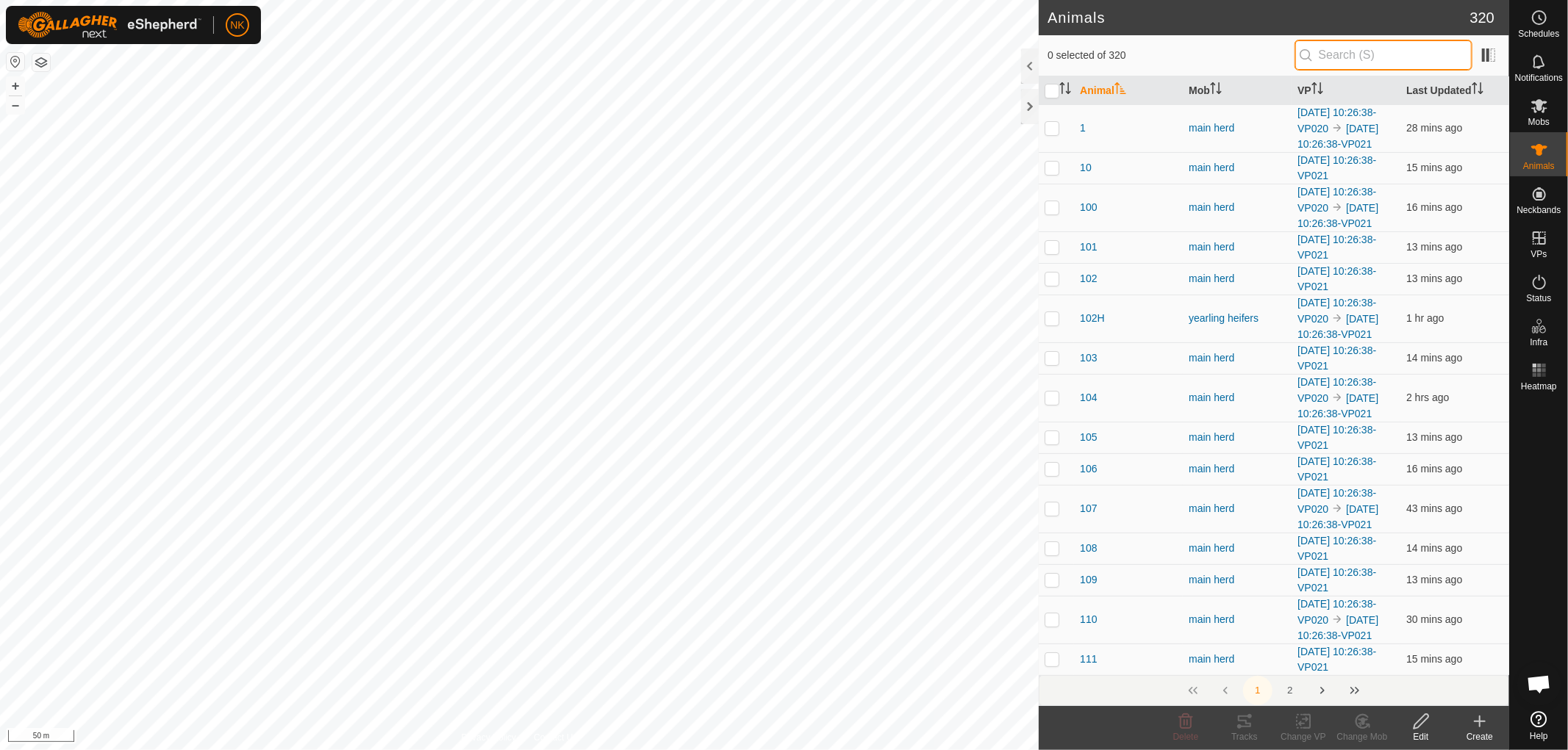
click at [1341, 61] on input "text" at bounding box center [1383, 54] width 178 height 31
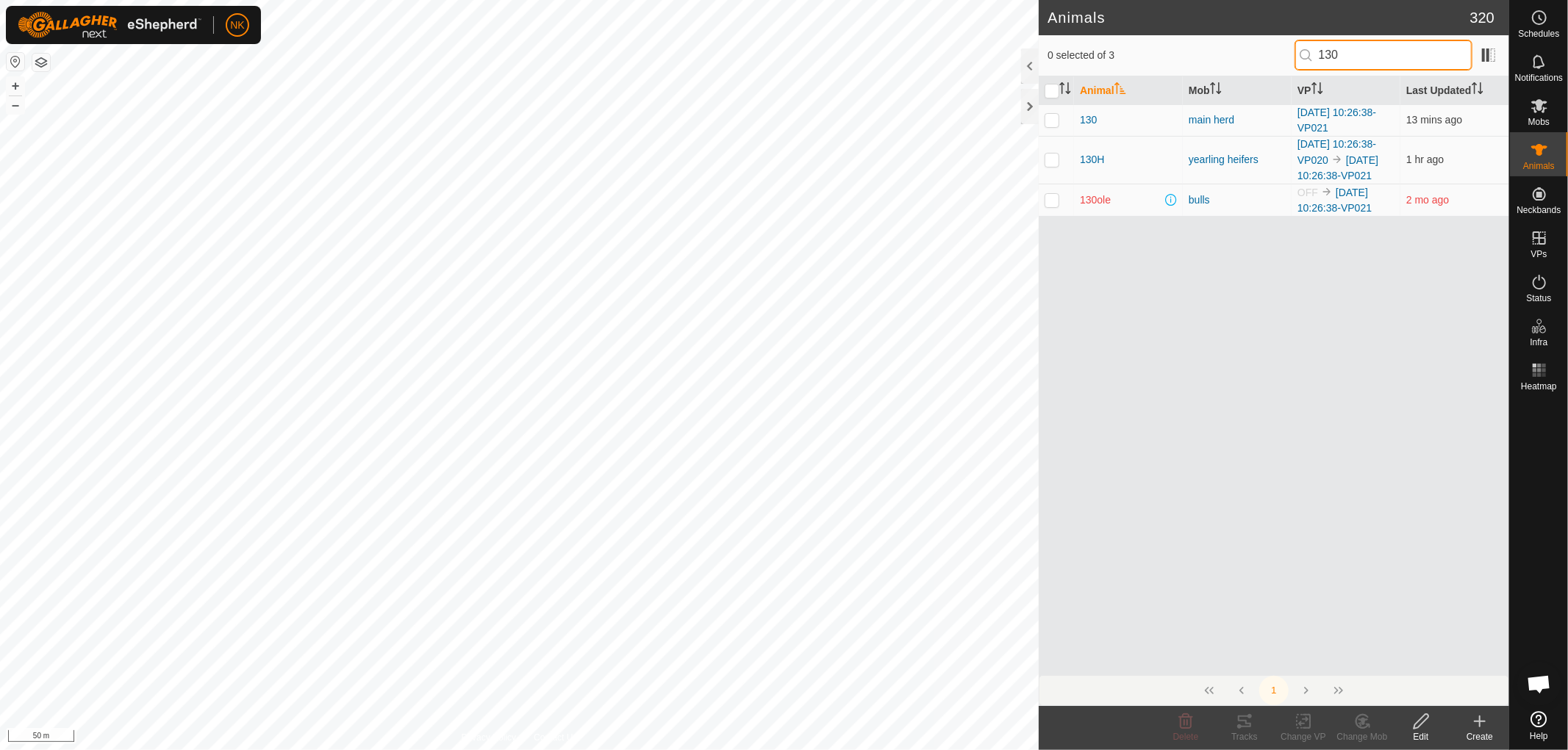
type input "130"
click at [1054, 217] on td at bounding box center [1056, 200] width 35 height 32
checkbox input "true"
click at [1192, 729] on icon at bounding box center [1185, 721] width 18 height 18
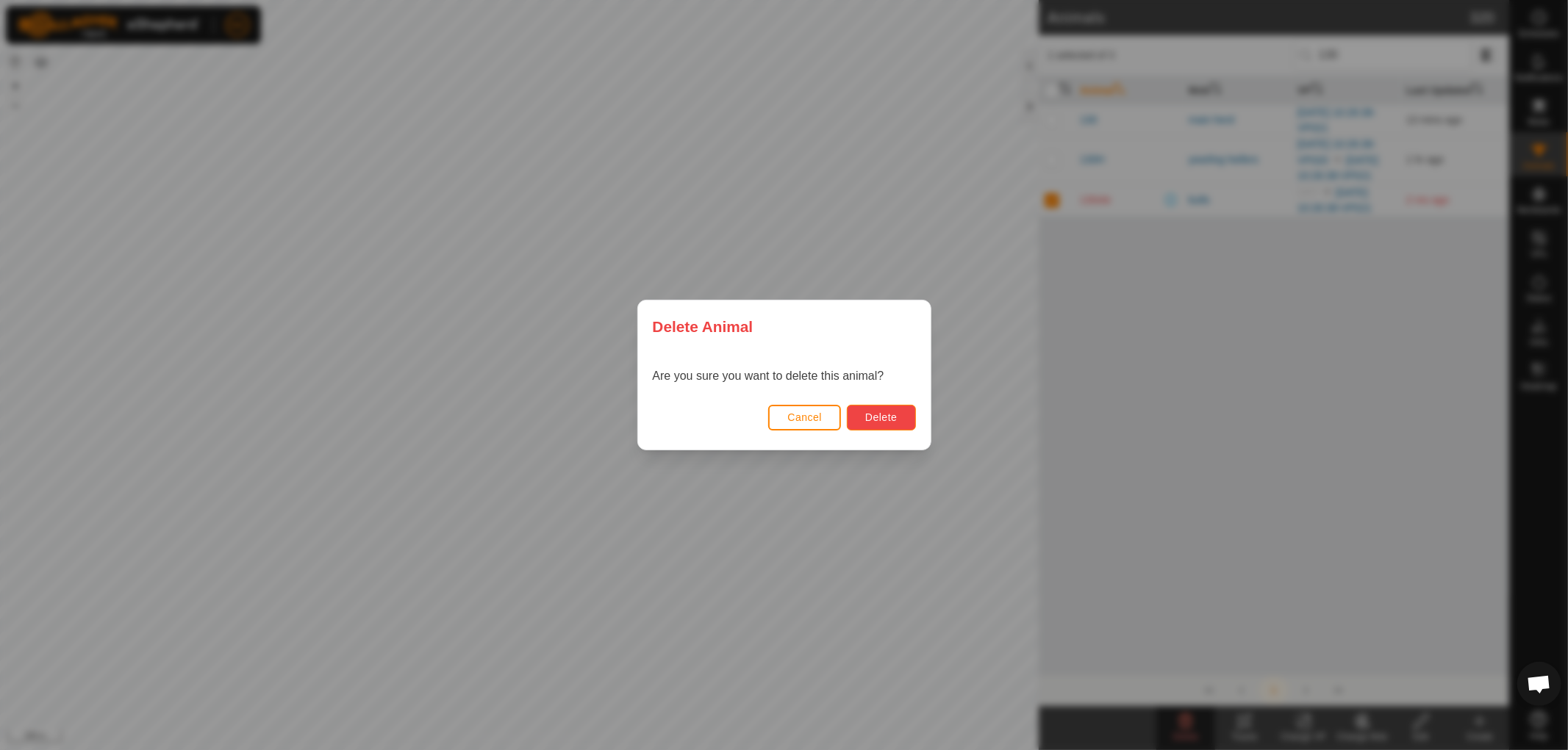
click at [884, 408] on button "Delete" at bounding box center [880, 417] width 68 height 26
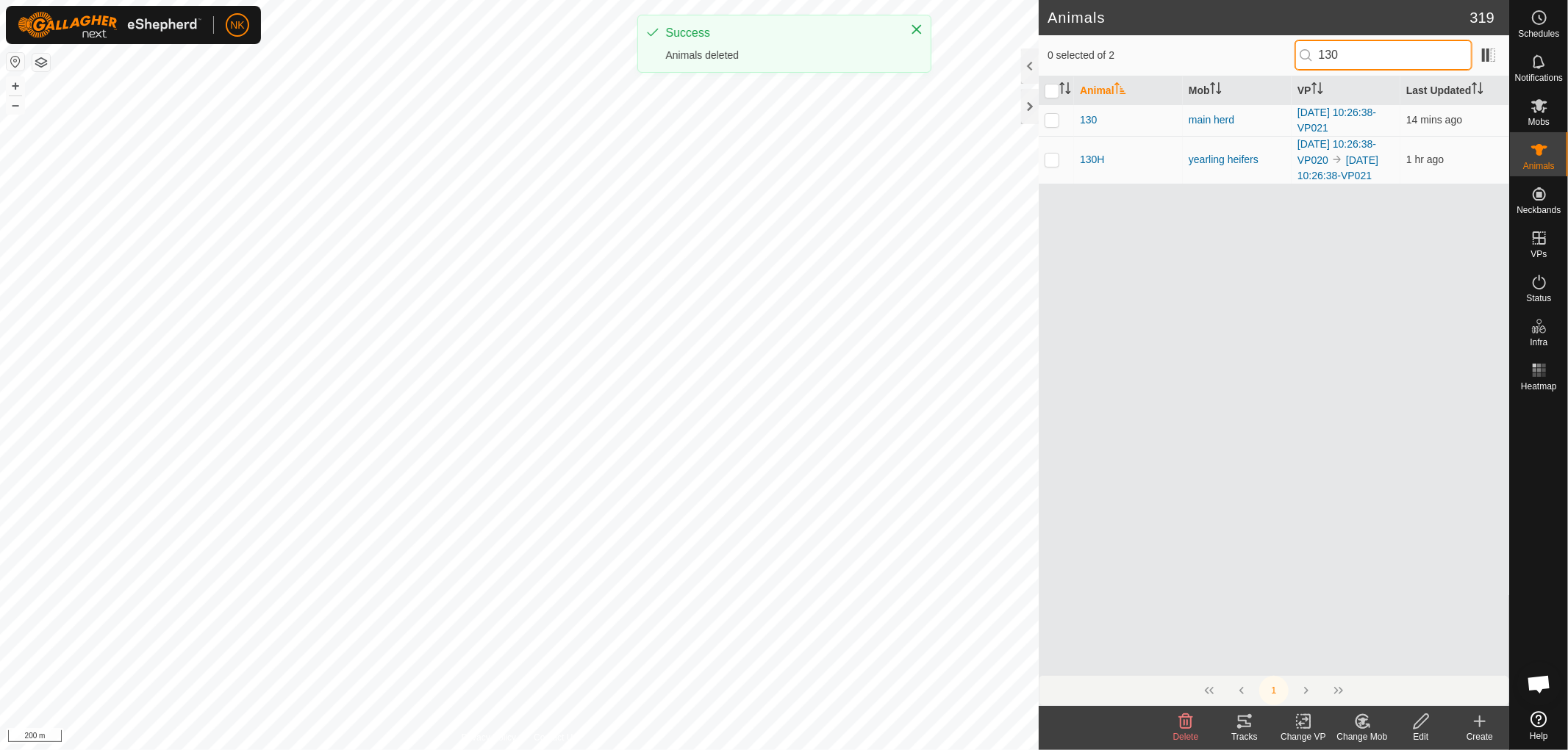
drag, startPoint x: 1350, startPoint y: 55, endPoint x: 1244, endPoint y: 39, distance: 107.2
click at [1244, 39] on div "0 selected of 2 130" at bounding box center [1274, 54] width 453 height 31
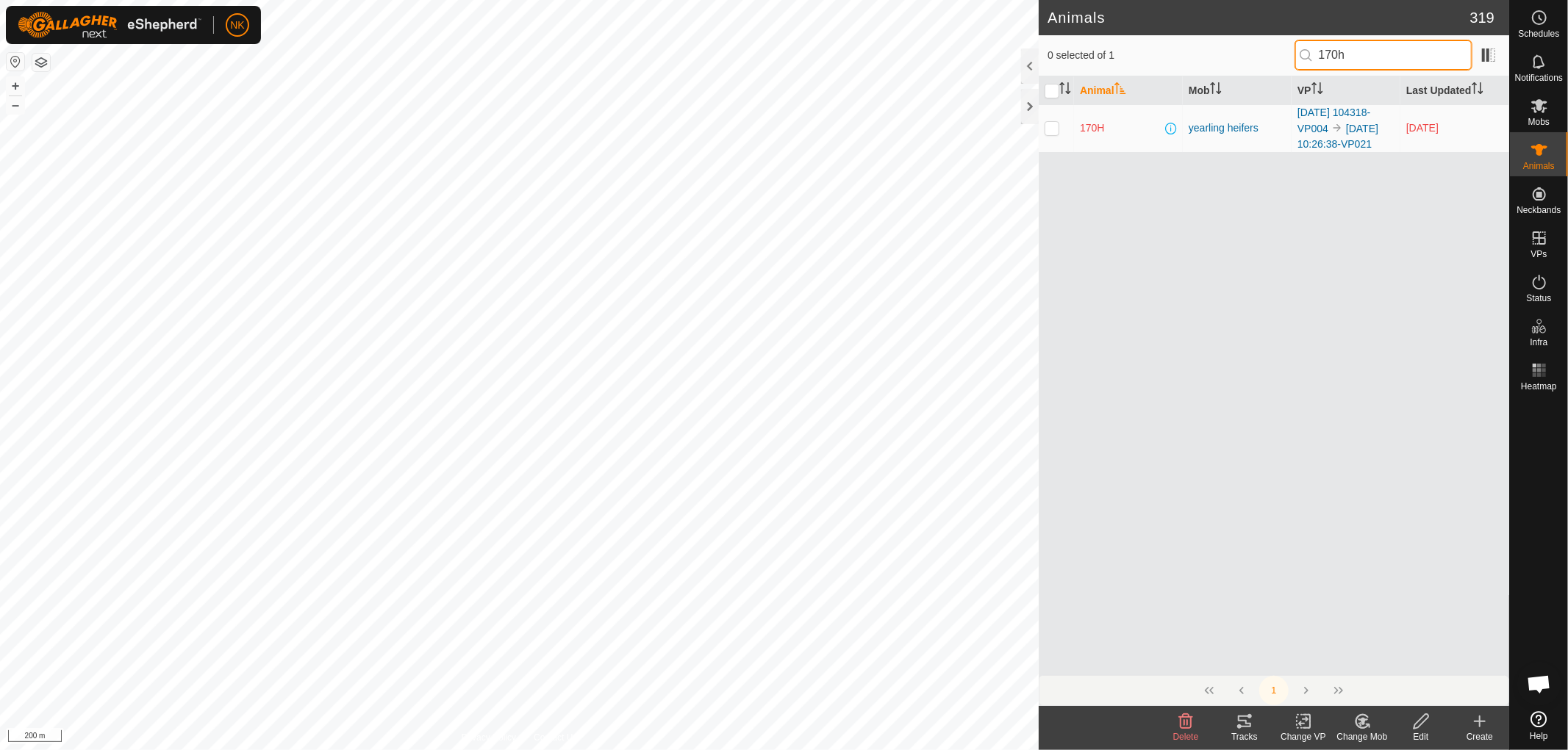
type input "170h"
click at [1051, 129] on p-checkbox at bounding box center [1051, 128] width 15 height 12
checkbox input "true"
click at [1051, 129] on p-checkbox at bounding box center [1051, 128] width 15 height 12
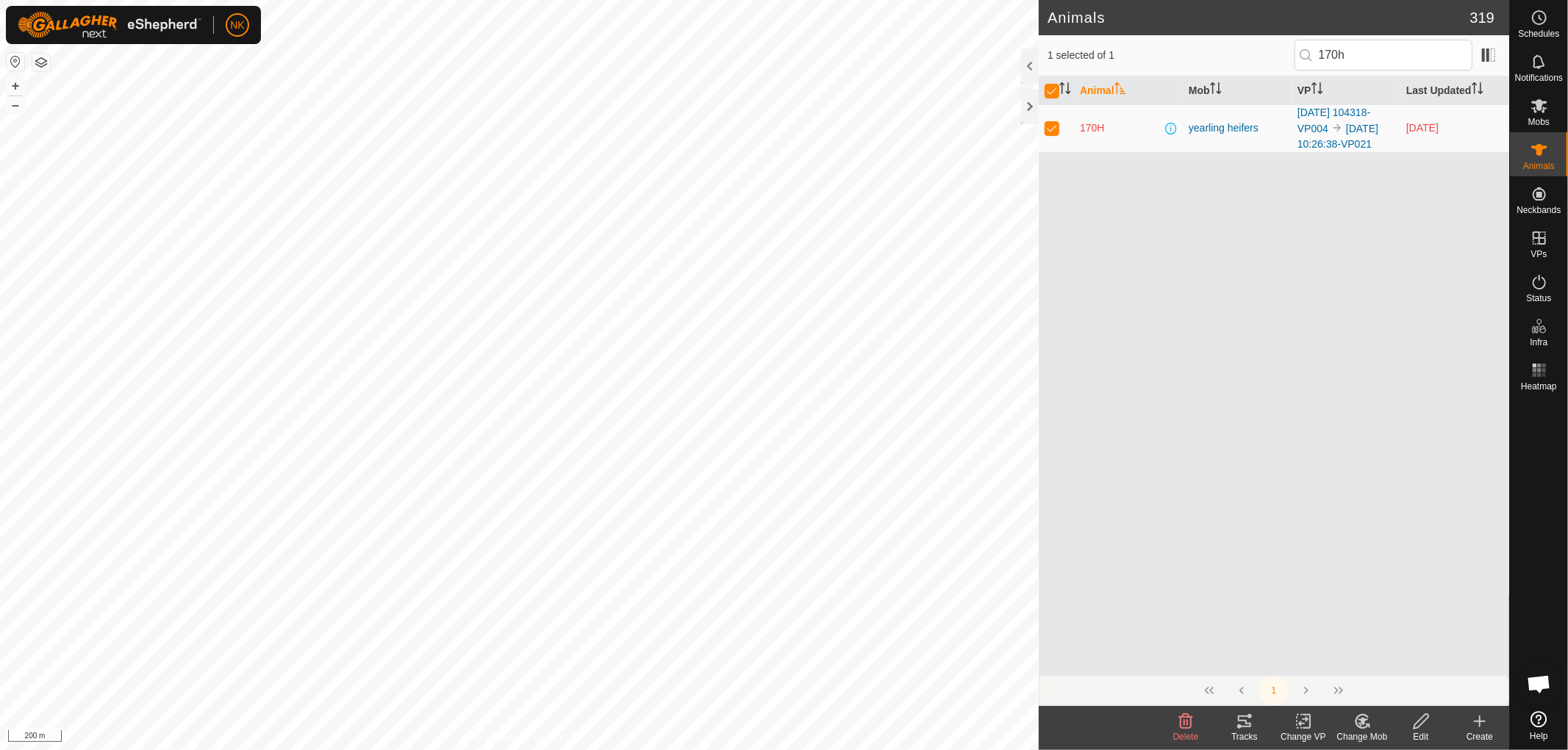
checkbox input "false"
click at [1051, 129] on p-checkbox at bounding box center [1051, 128] width 15 height 12
checkbox input "true"
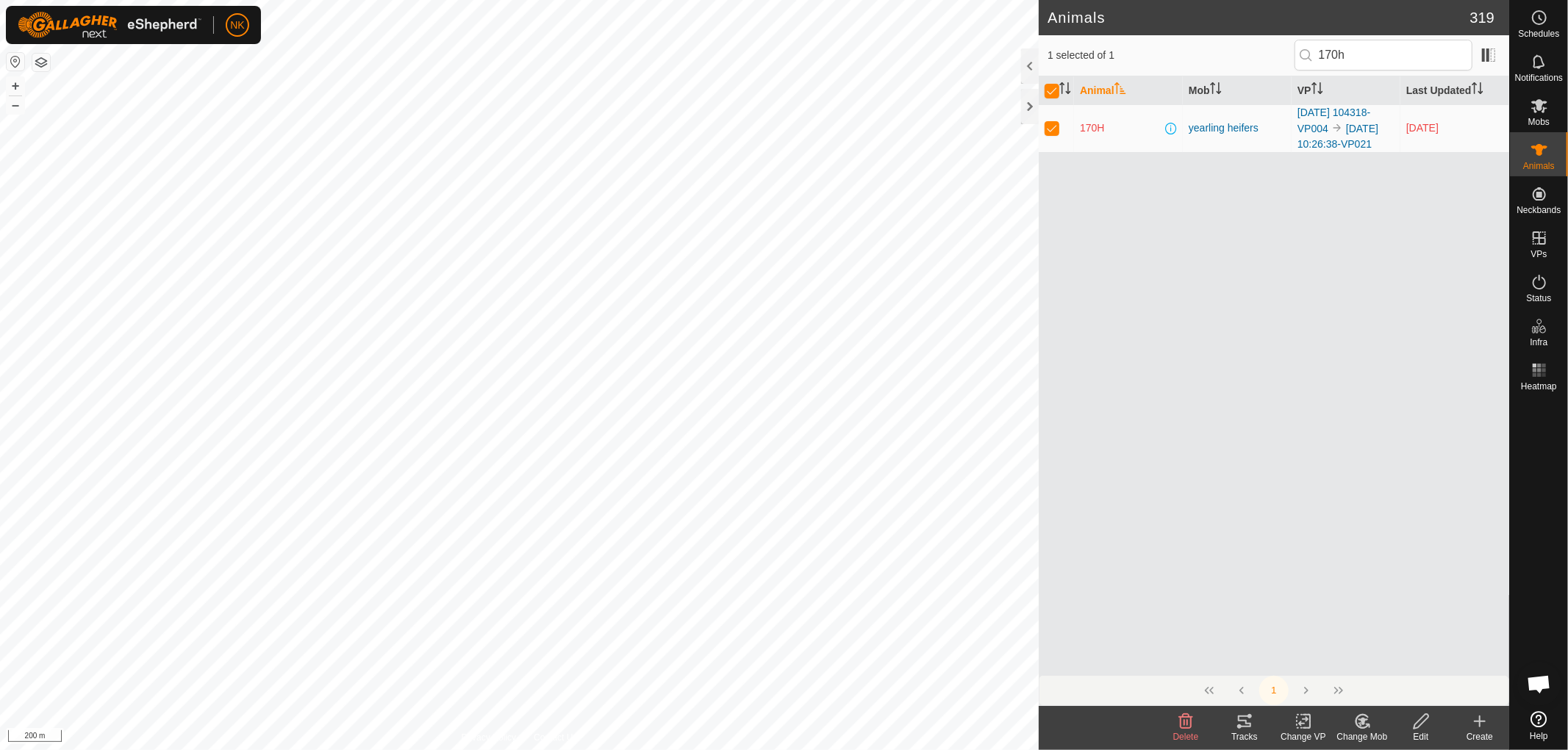
click at [1051, 129] on p-checkbox at bounding box center [1051, 128] width 15 height 12
checkbox input "false"
click at [1048, 129] on p-checkbox at bounding box center [1051, 128] width 15 height 12
checkbox input "true"
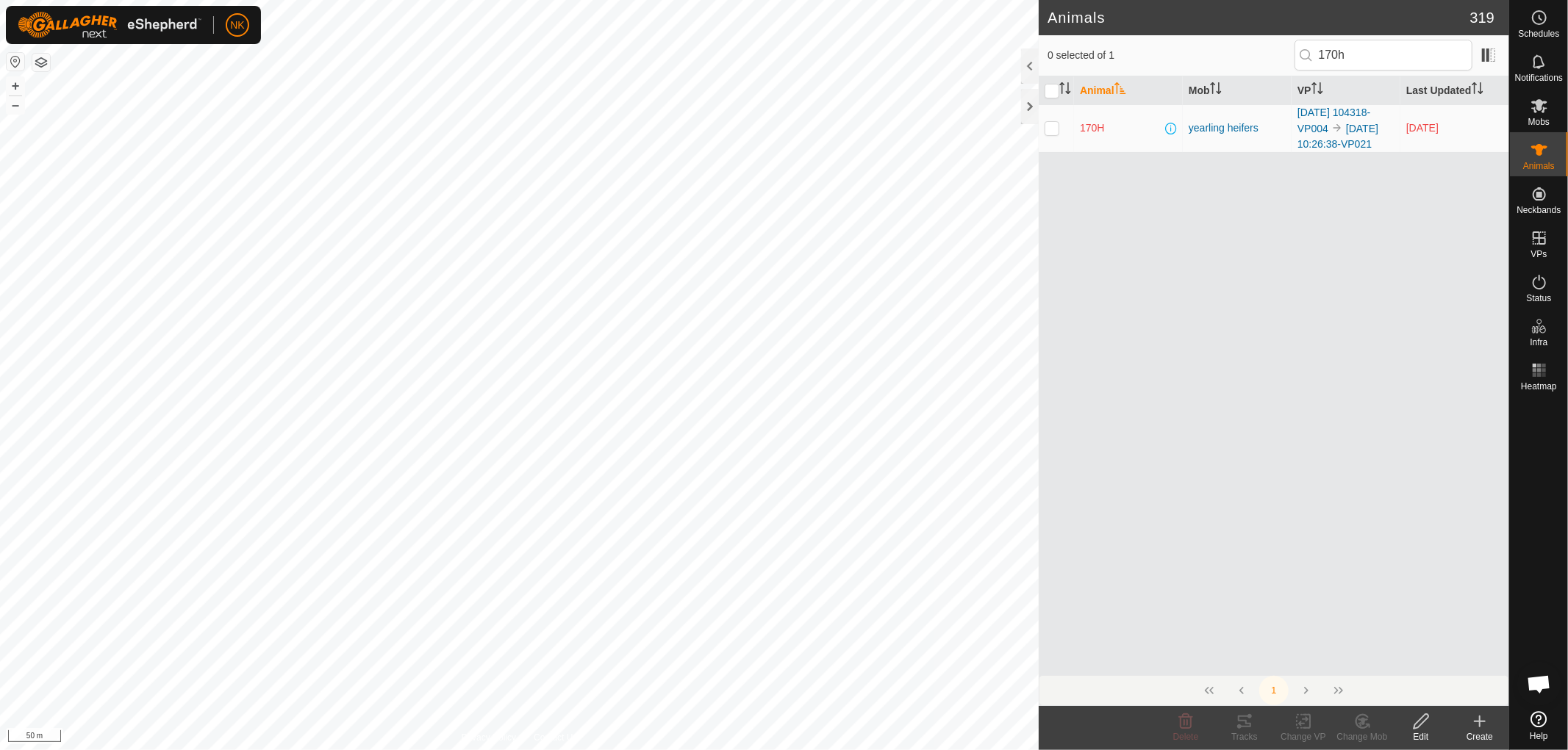
checkbox input "true"
click at [1246, 719] on icon at bounding box center [1244, 721] width 18 height 18
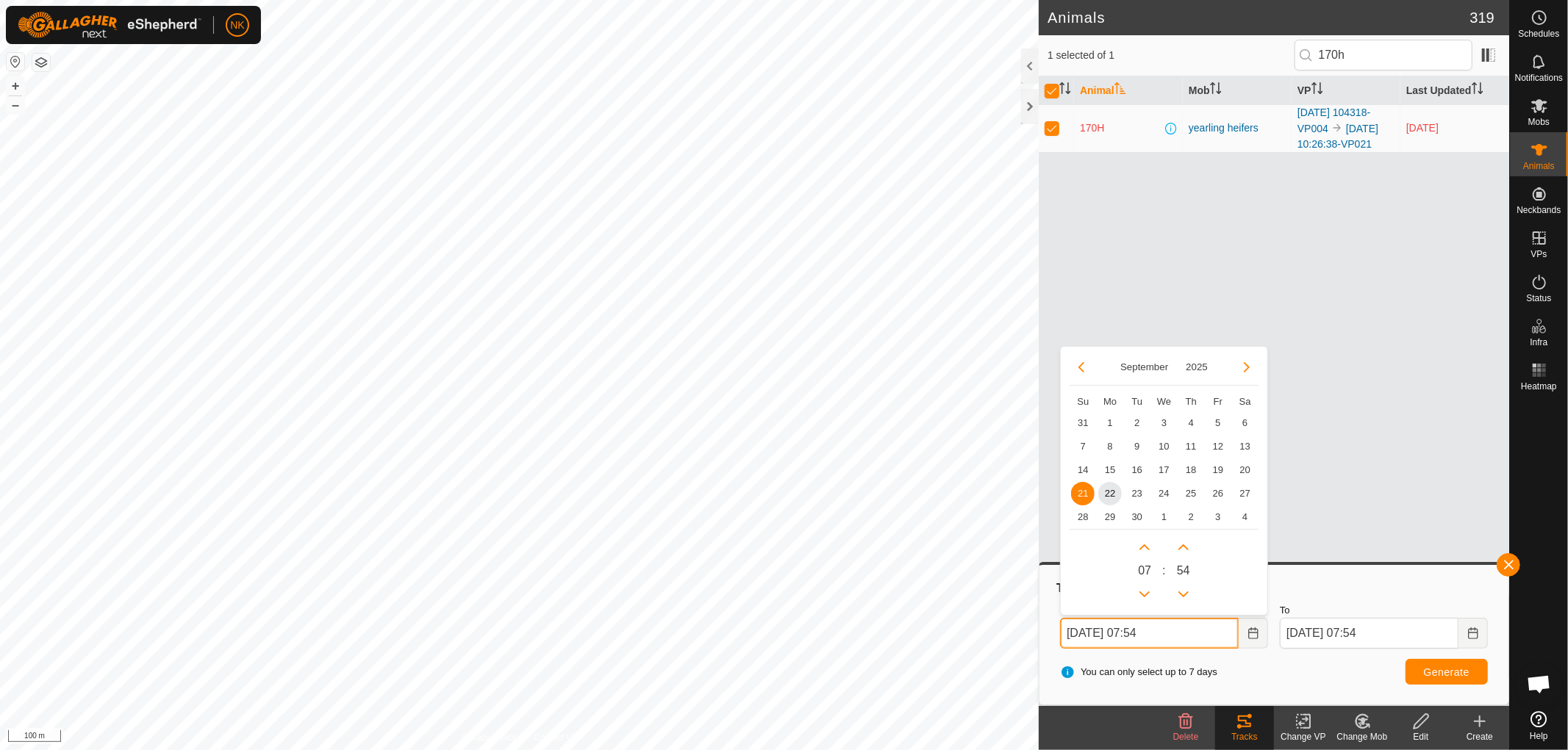
click at [1191, 637] on input "[DATE] 07:54" at bounding box center [1149, 633] width 178 height 31
click at [1087, 471] on span "14" at bounding box center [1083, 470] width 24 height 24
type input "[DATE] 07:54"
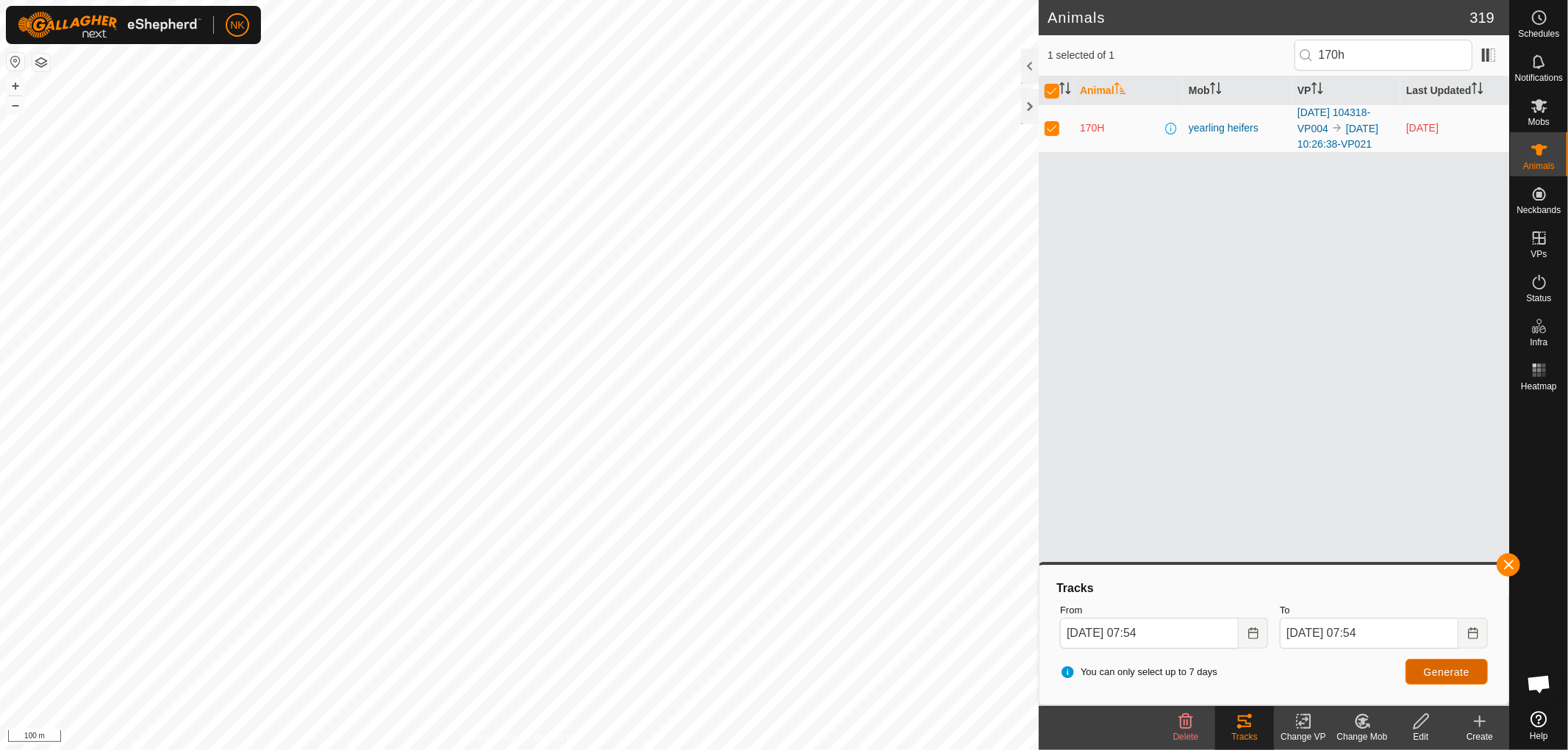
click at [1444, 666] on span "Generate" at bounding box center [1446, 672] width 45 height 12
click at [1055, 134] on p-checkbox at bounding box center [1051, 128] width 15 height 12
checkbox input "false"
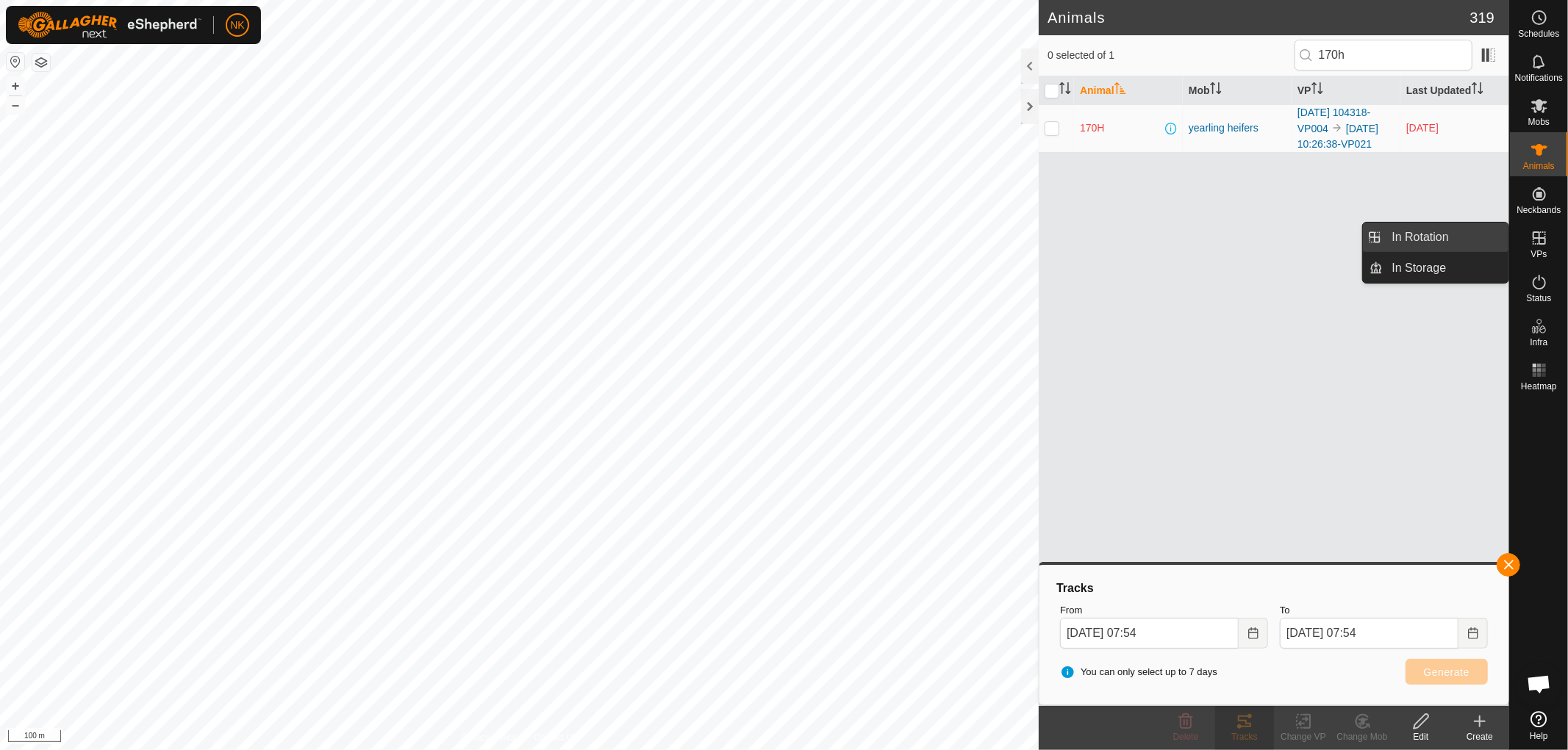
click at [1427, 233] on link "In Rotation" at bounding box center [1446, 237] width 126 height 30
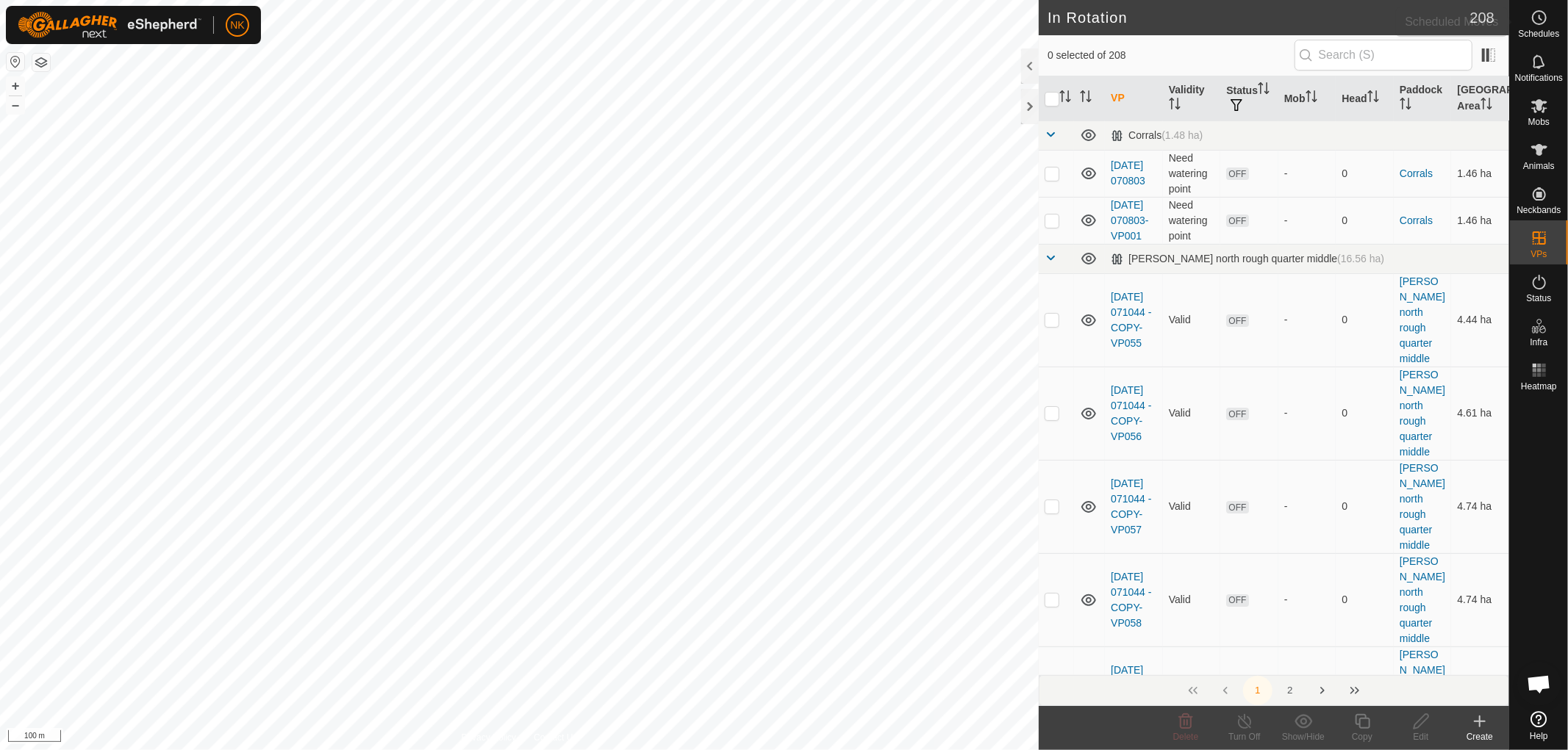
click at [1534, 28] on es-schedule-vp-svg-icon at bounding box center [1538, 18] width 27 height 24
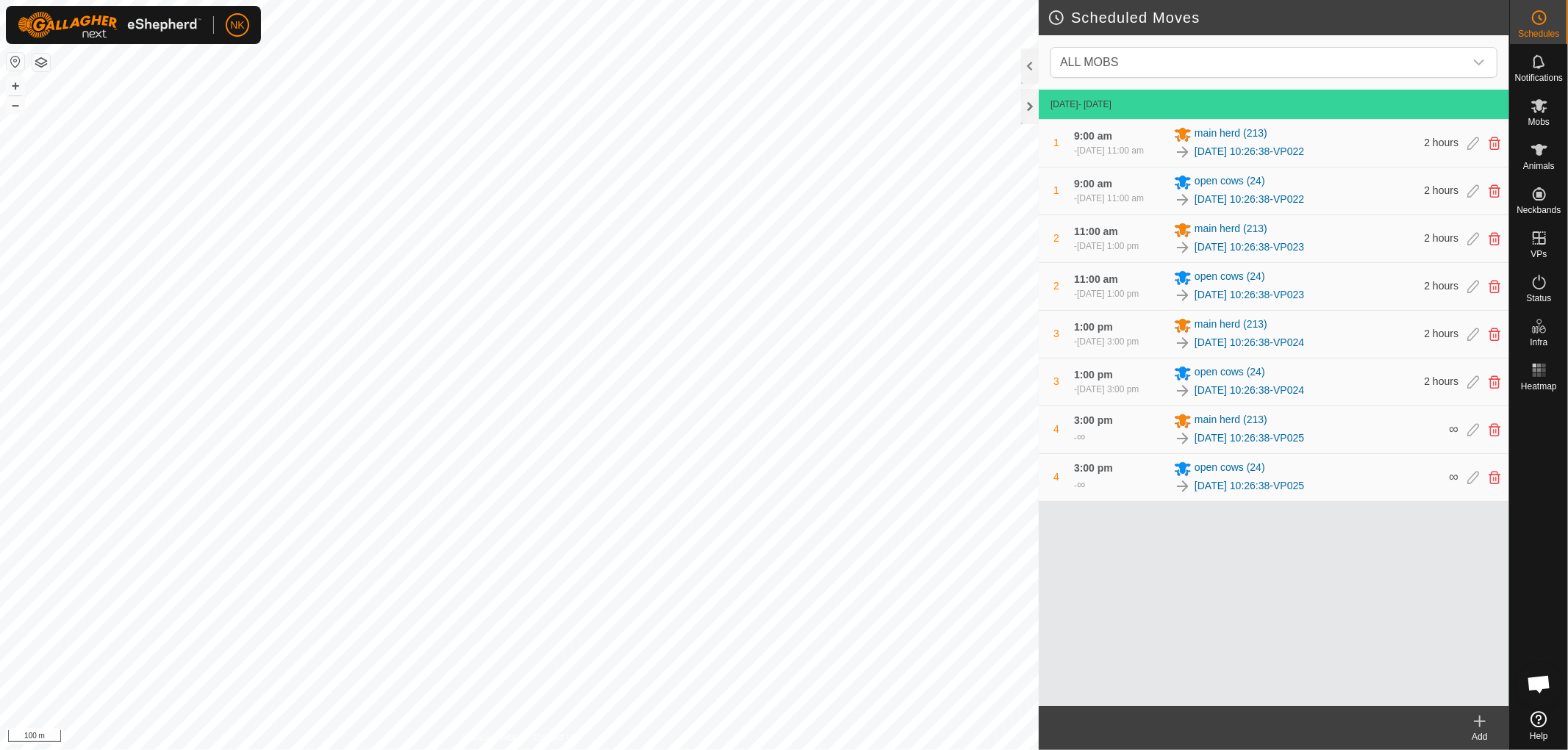
click at [1486, 723] on icon at bounding box center [1479, 721] width 18 height 18
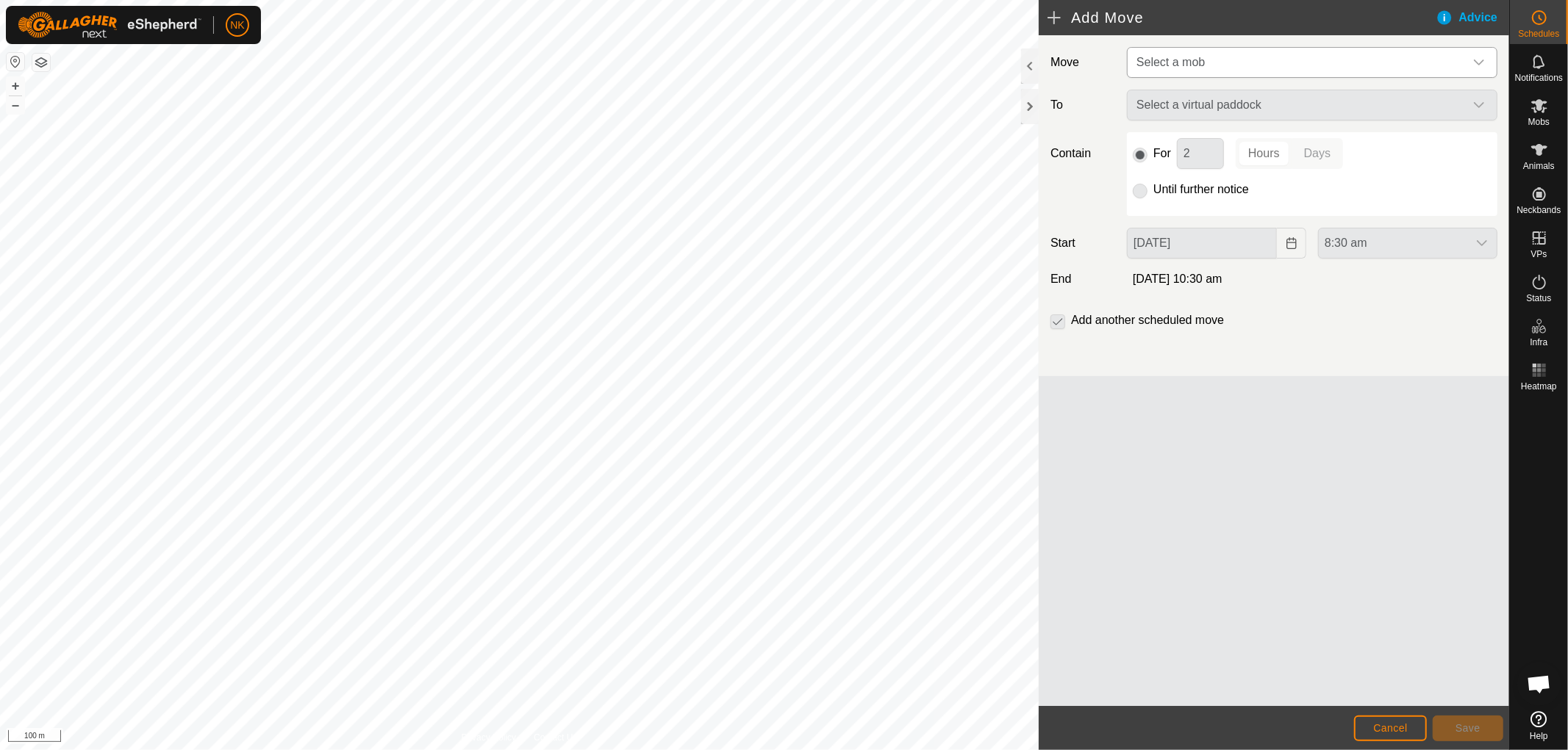
click at [1259, 51] on span "Select a mob" at bounding box center [1296, 63] width 334 height 30
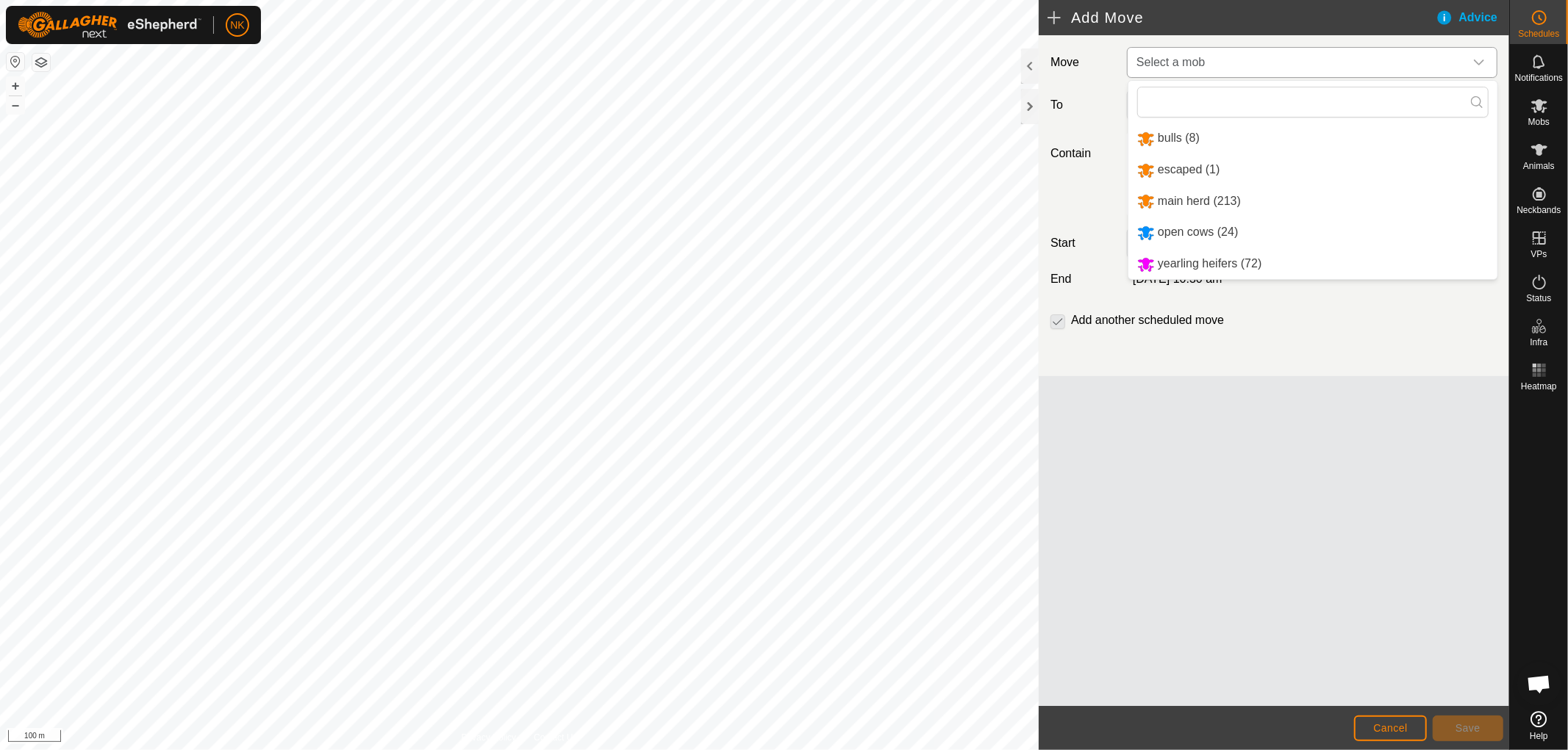
click at [1200, 262] on li "yearling heifers (72)" at bounding box center [1312, 264] width 369 height 31
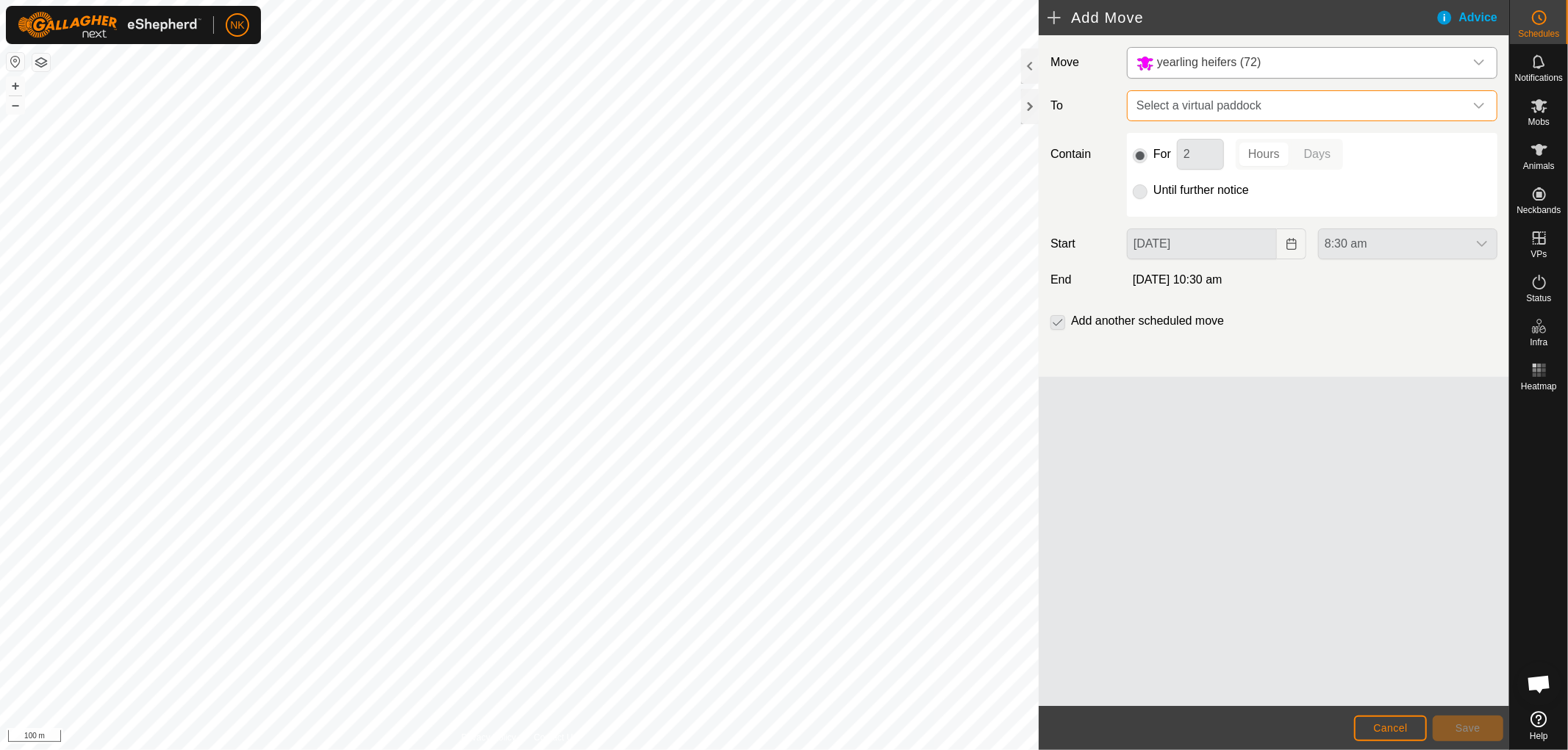
click at [1223, 106] on span "Select a virtual paddock" at bounding box center [1296, 106] width 334 height 30
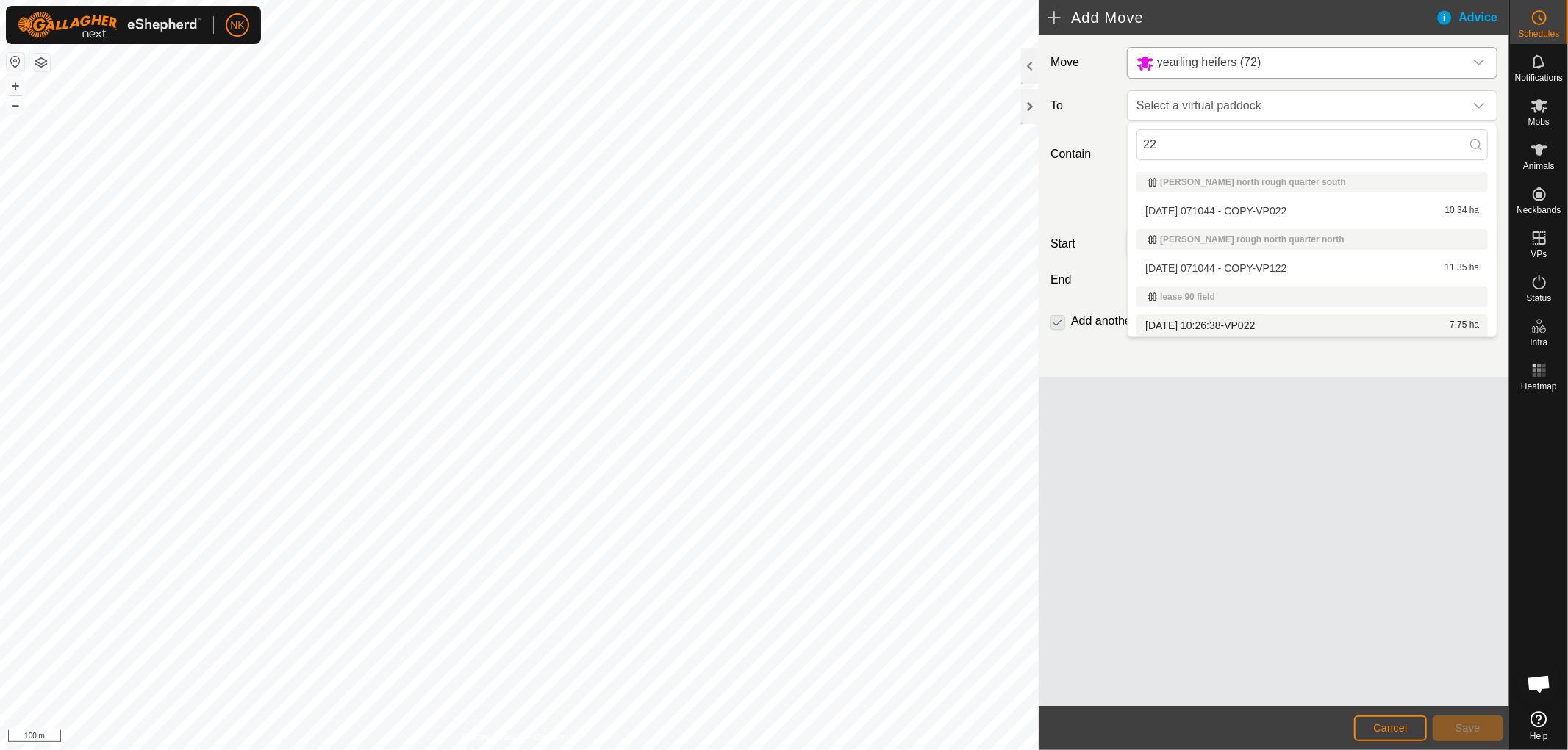
type input "22"
click at [1191, 327] on li "[DATE] 10:26:38-VP022 7.75 ha" at bounding box center [1311, 326] width 351 height 22
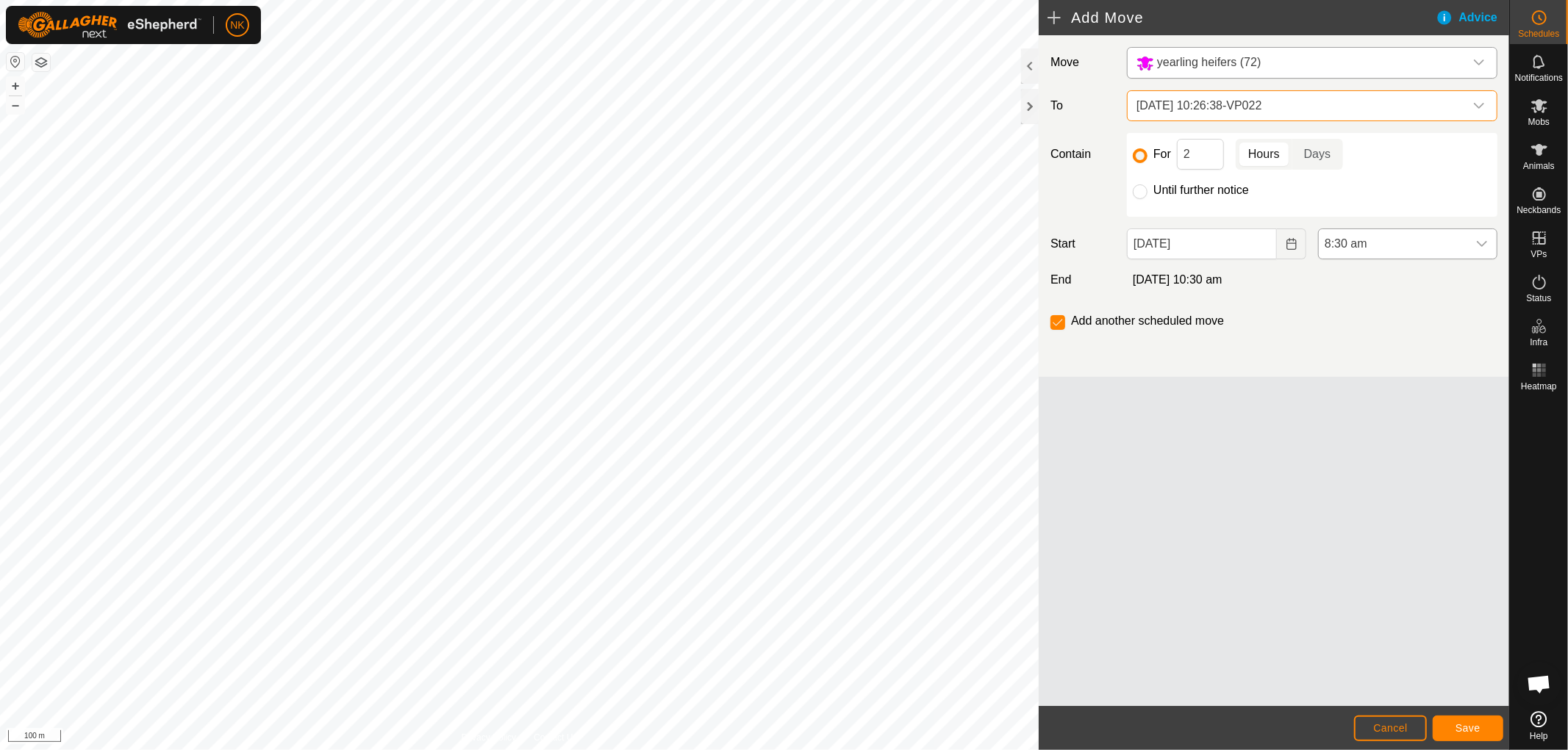
click at [1365, 230] on span "8:30 am" at bounding box center [1393, 244] width 149 height 30
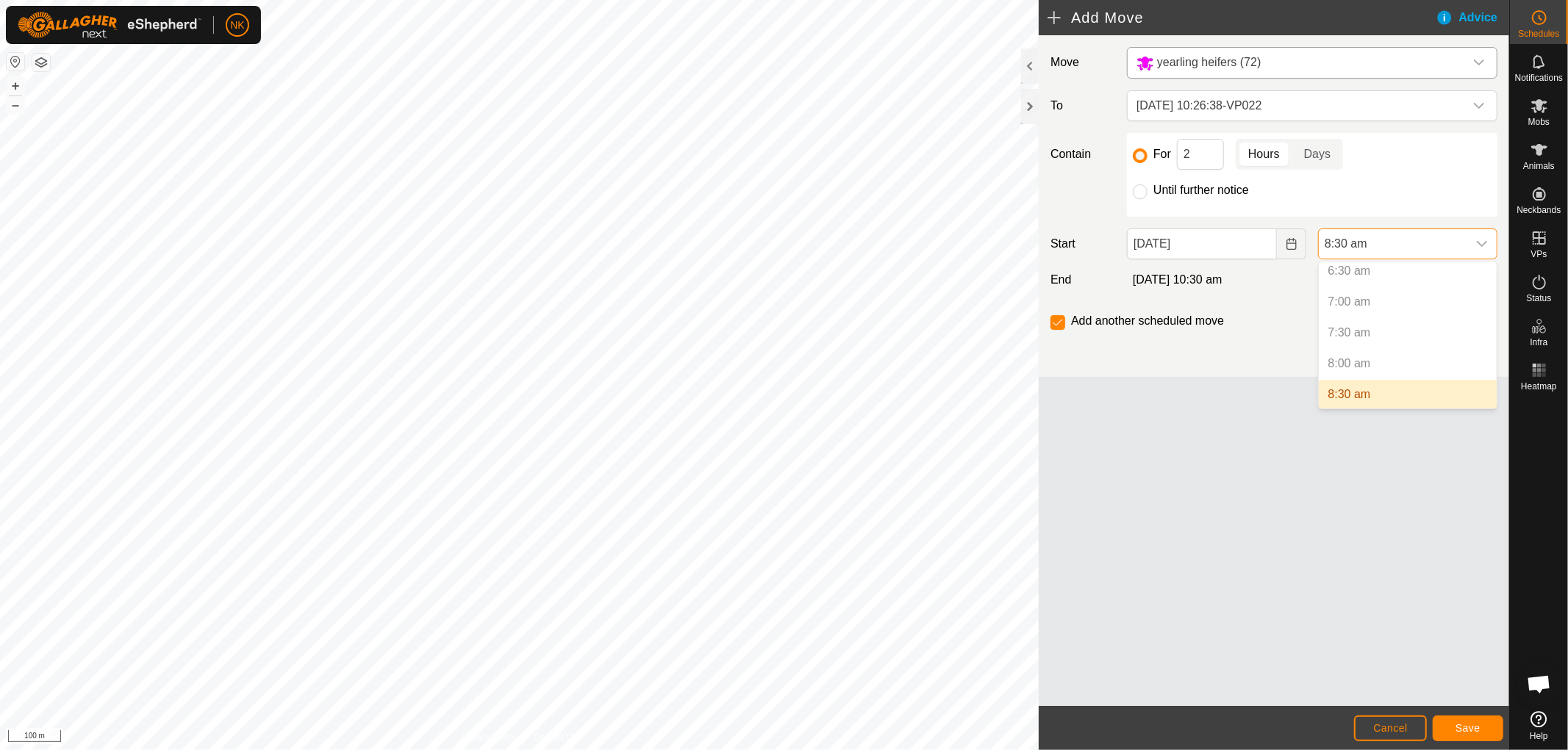
scroll to position [488, 0]
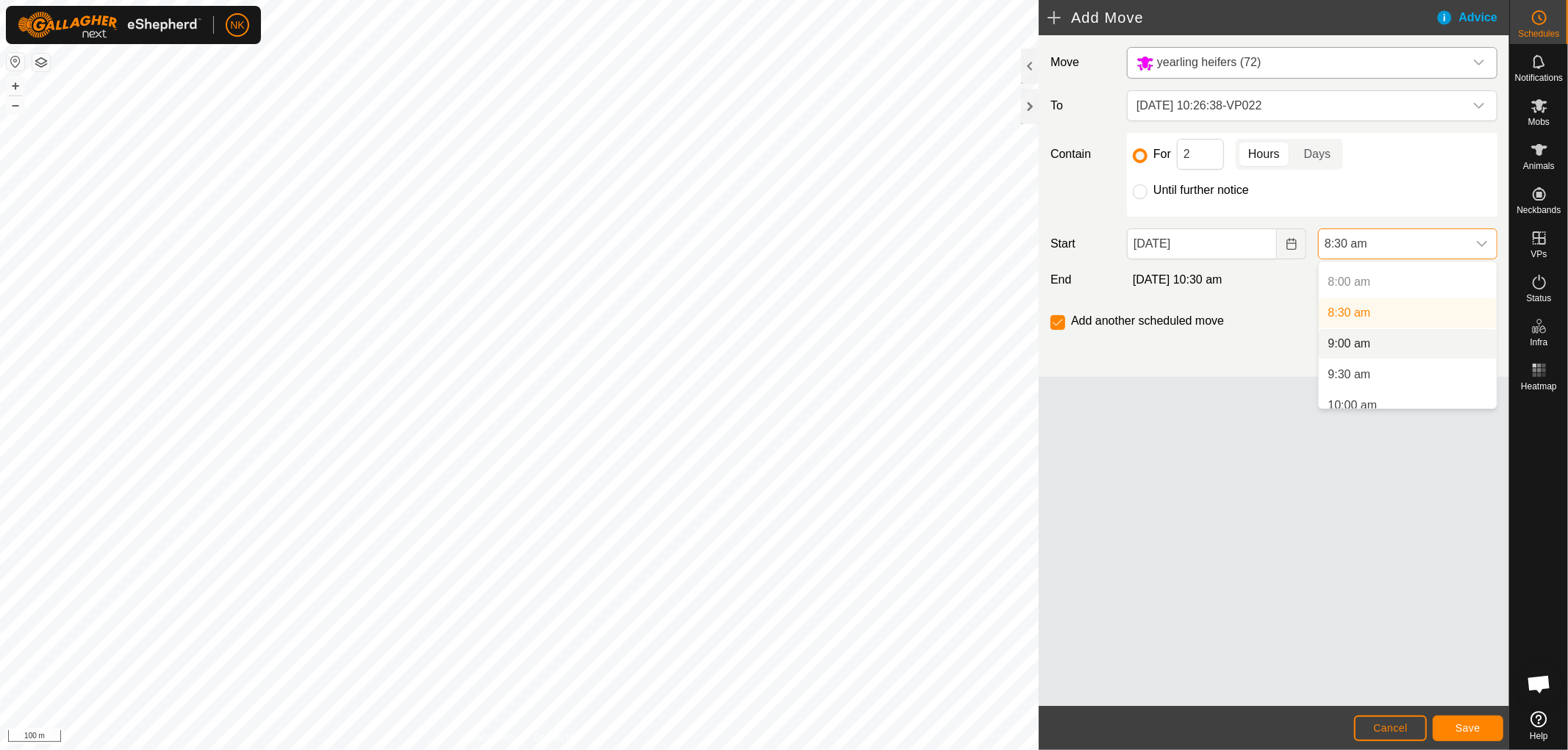
click at [1348, 343] on li "9:00 am" at bounding box center [1408, 344] width 178 height 30
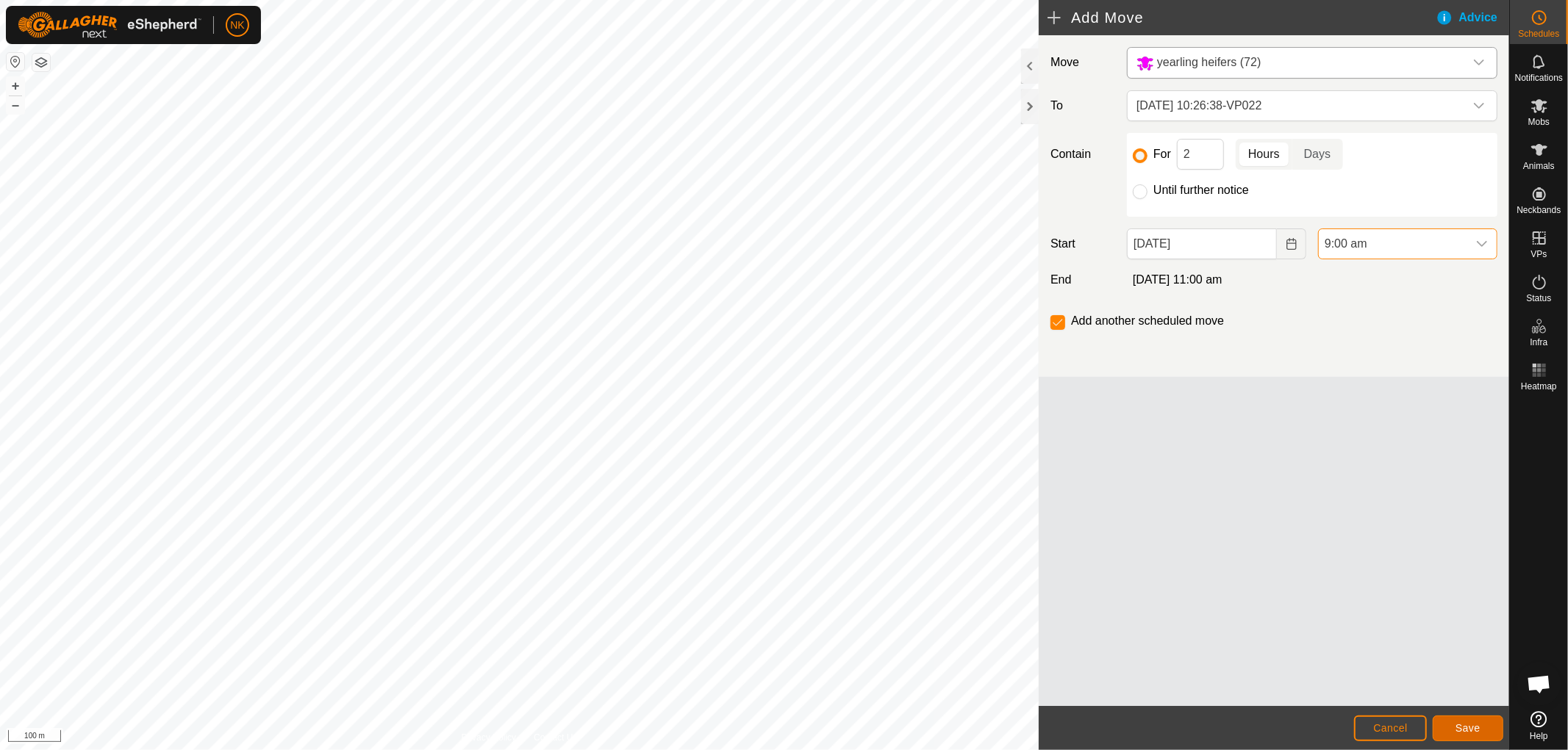
click at [1478, 735] on button "Save" at bounding box center [1468, 728] width 71 height 26
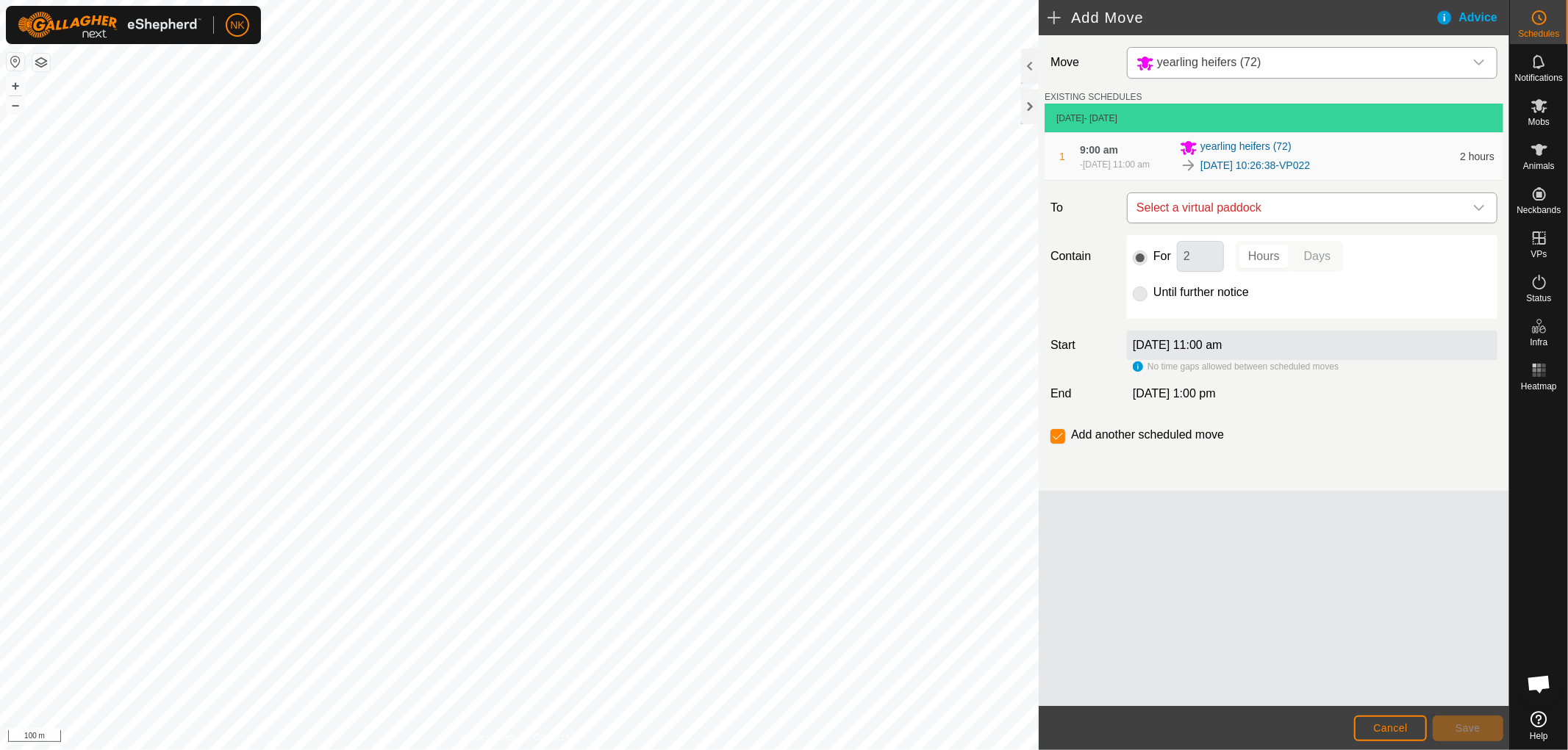
click at [1320, 222] on span "Select a virtual paddock" at bounding box center [1296, 208] width 334 height 30
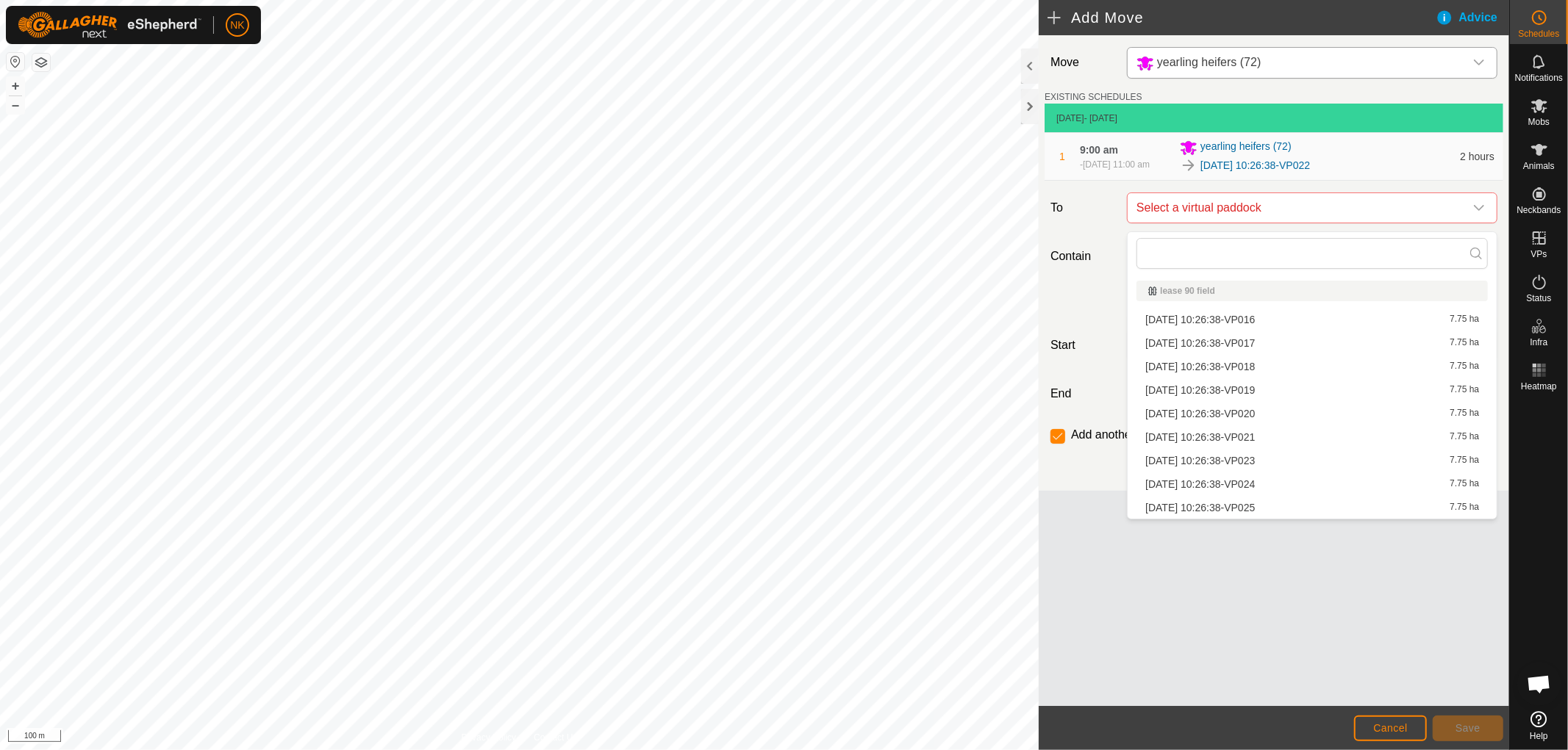
click at [1258, 466] on li "[DATE] 10:26:38-VP023 7.75 ha" at bounding box center [1311, 461] width 351 height 22
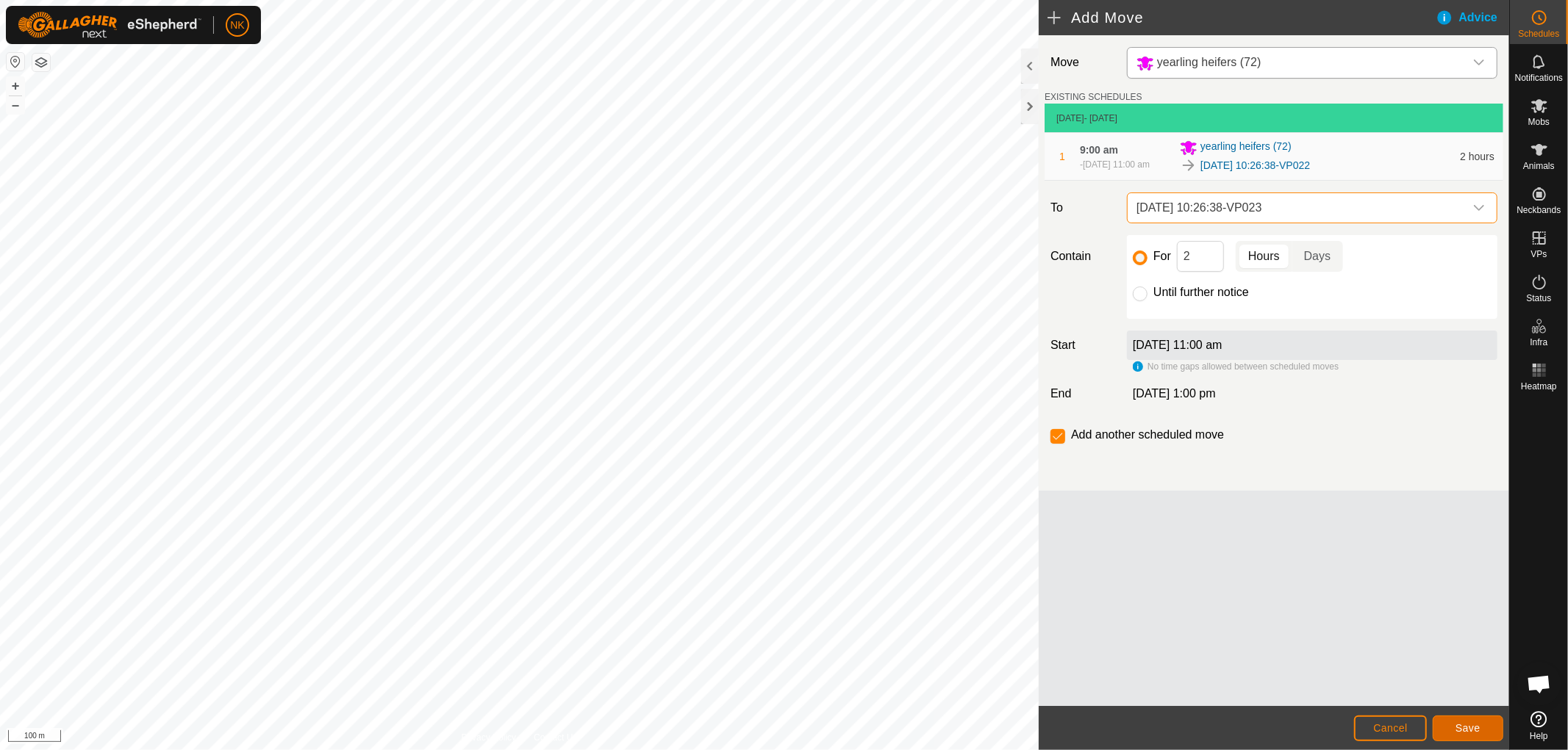
click at [1461, 738] on button "Save" at bounding box center [1468, 728] width 71 height 26
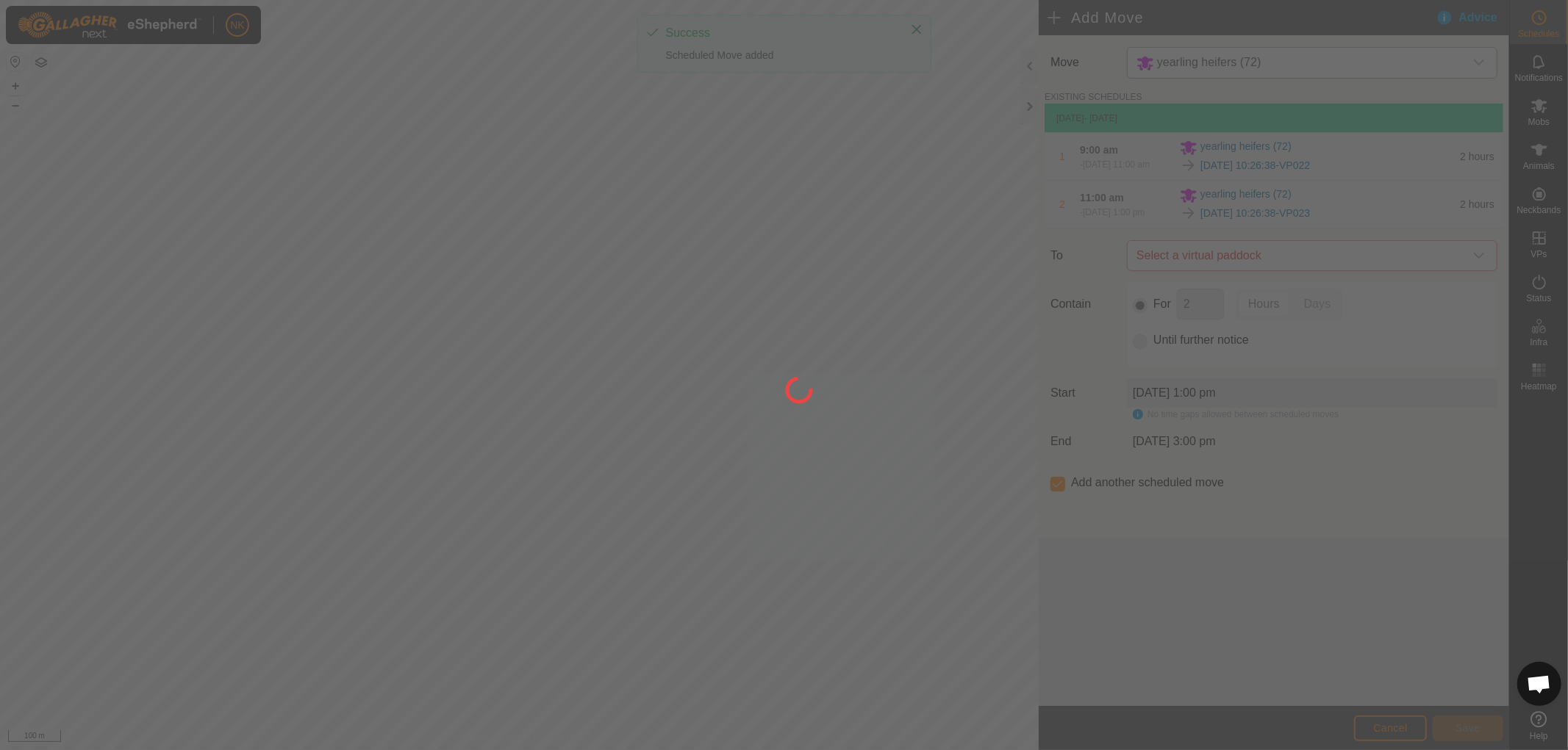
click at [1289, 277] on div at bounding box center [784, 375] width 1568 height 750
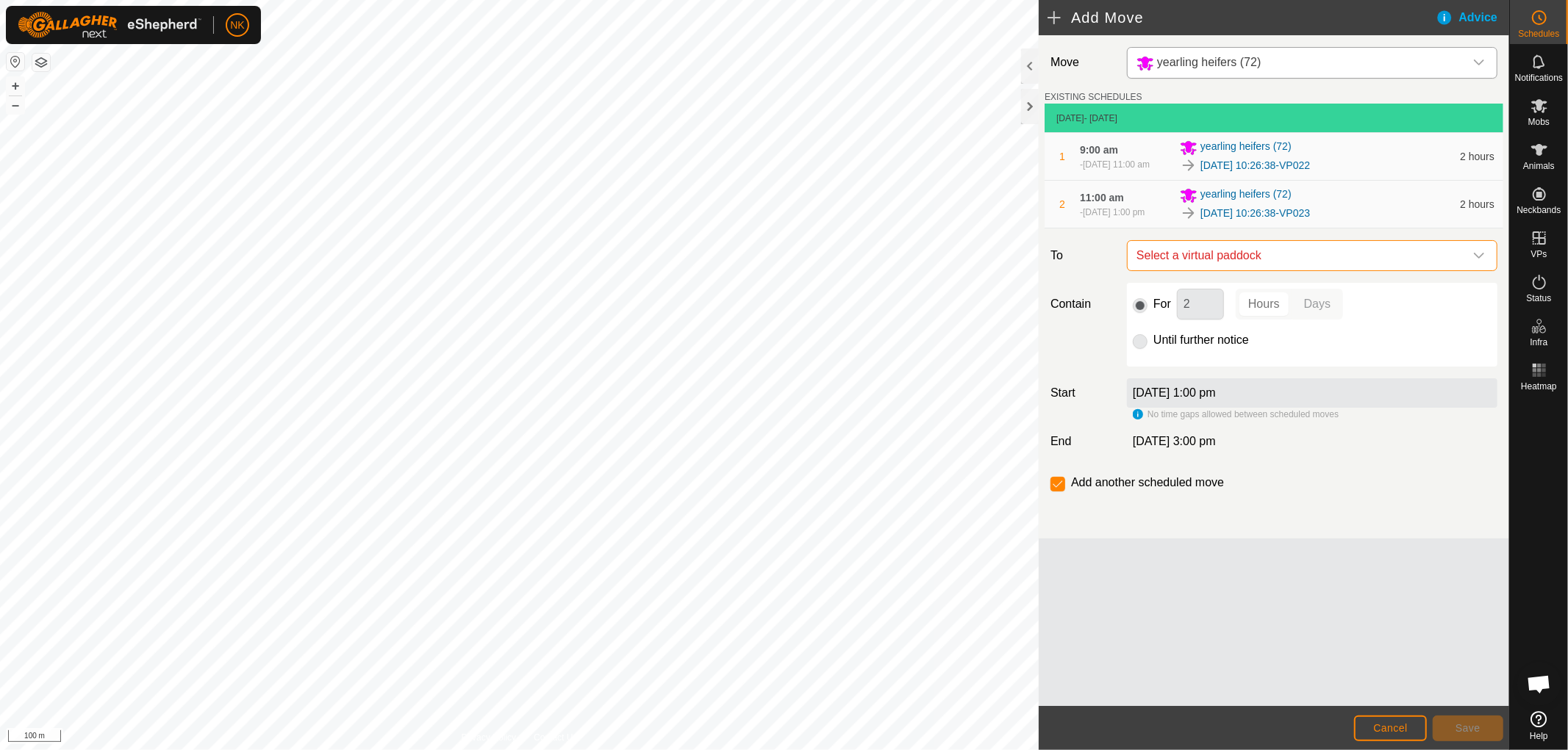
click at [1289, 271] on span "Select a virtual paddock" at bounding box center [1296, 256] width 334 height 30
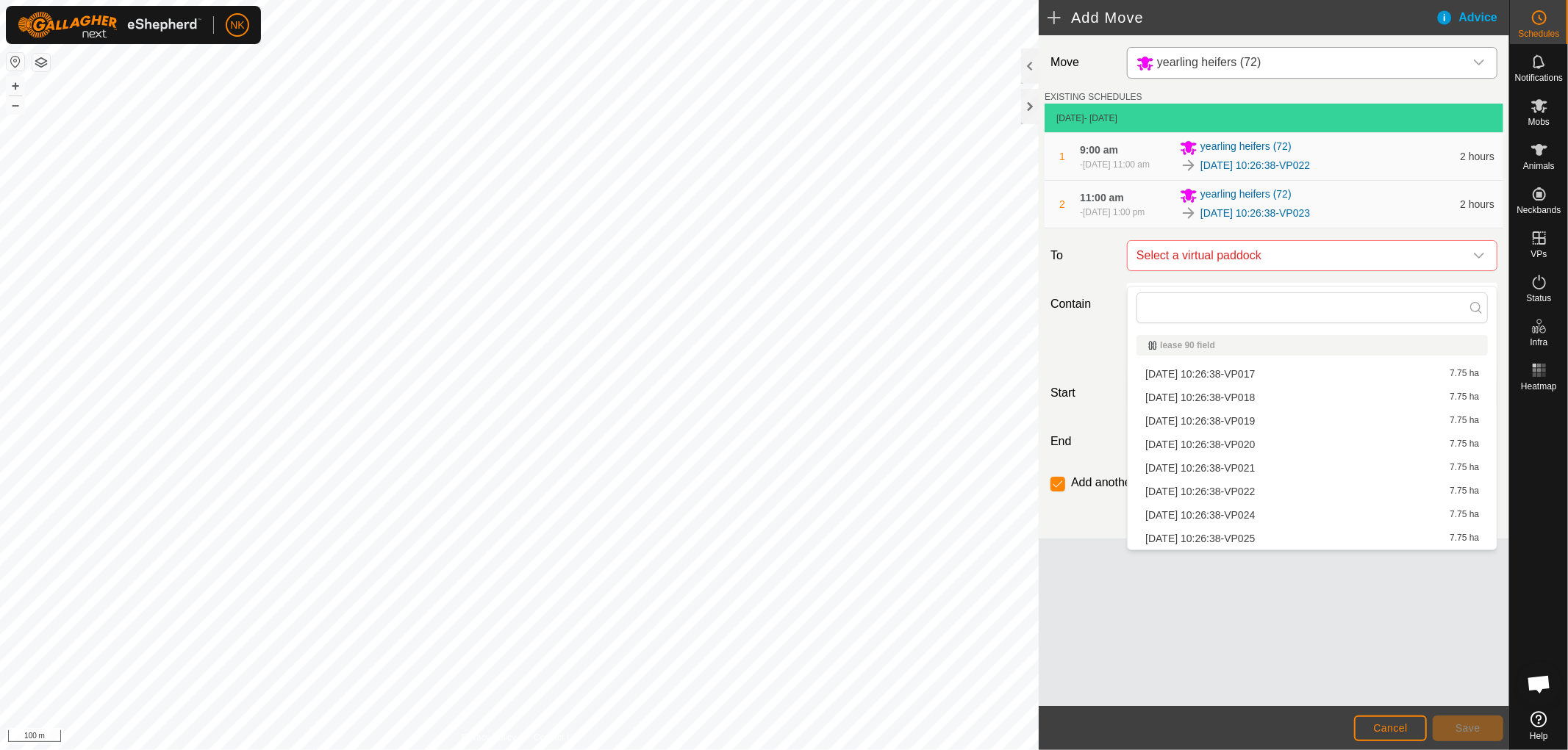
click at [1258, 515] on li "[DATE] 10:26:38-VP024 7.75 ha" at bounding box center [1311, 515] width 351 height 22
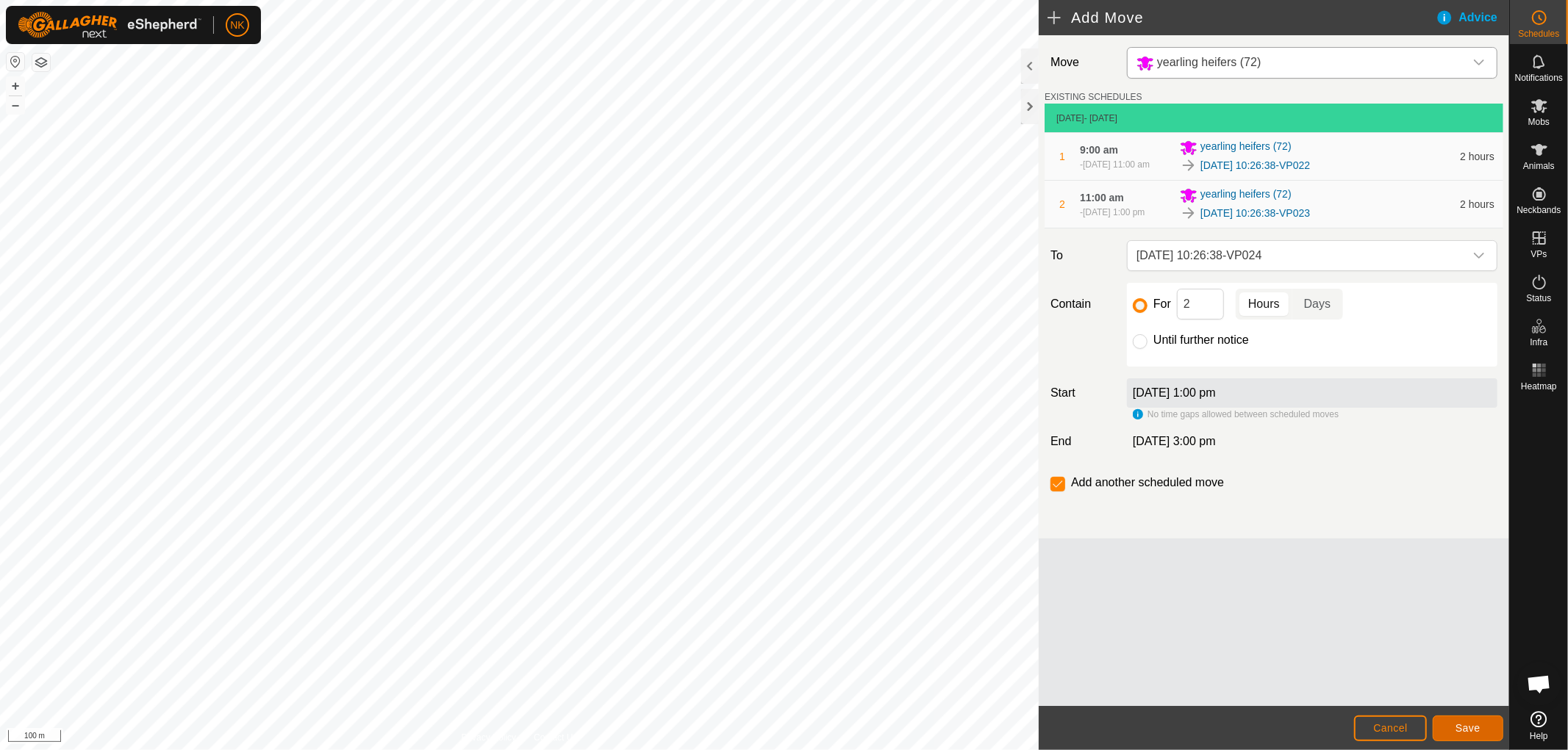
click at [1478, 728] on span "Save" at bounding box center [1467, 728] width 25 height 12
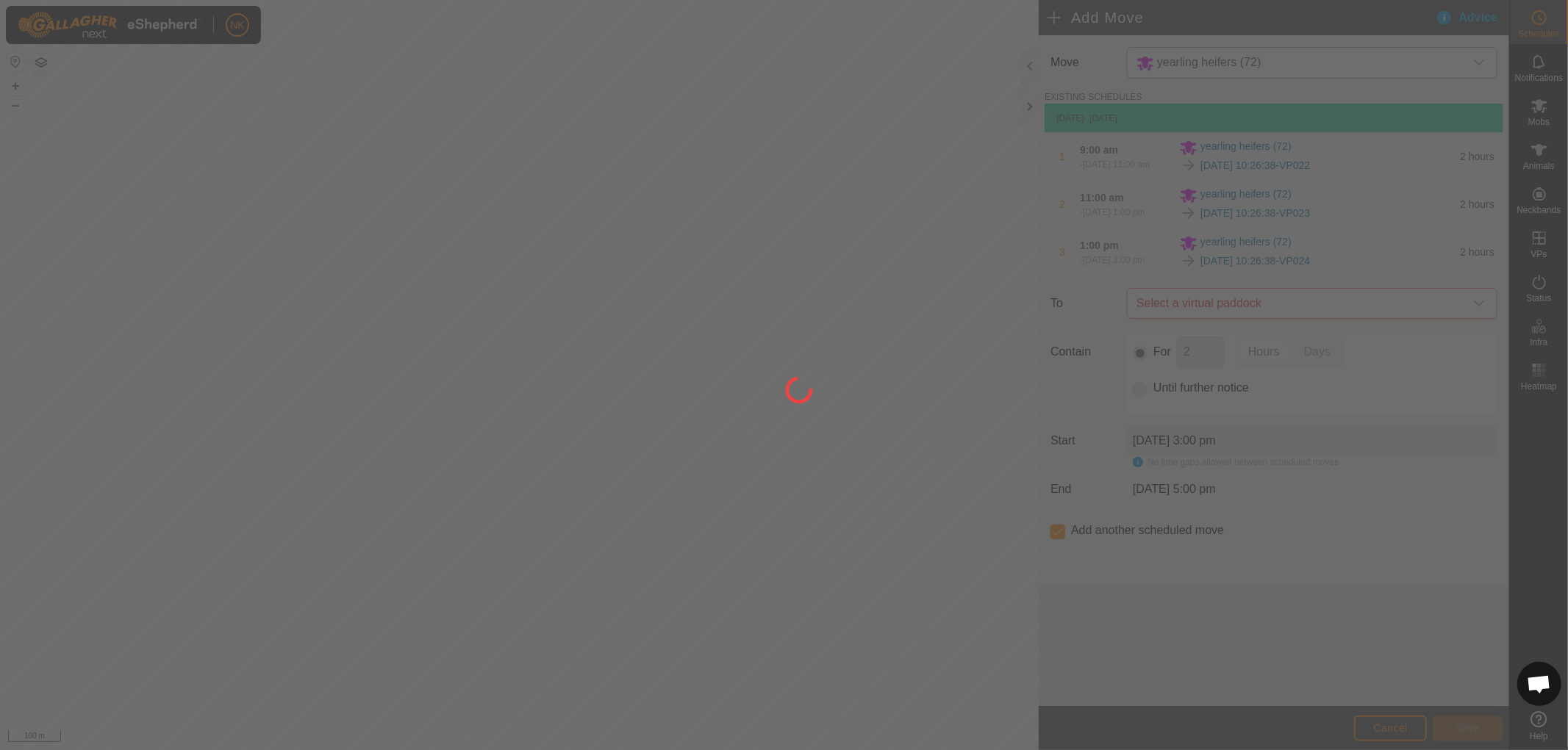
click at [1316, 322] on div at bounding box center [784, 375] width 1568 height 750
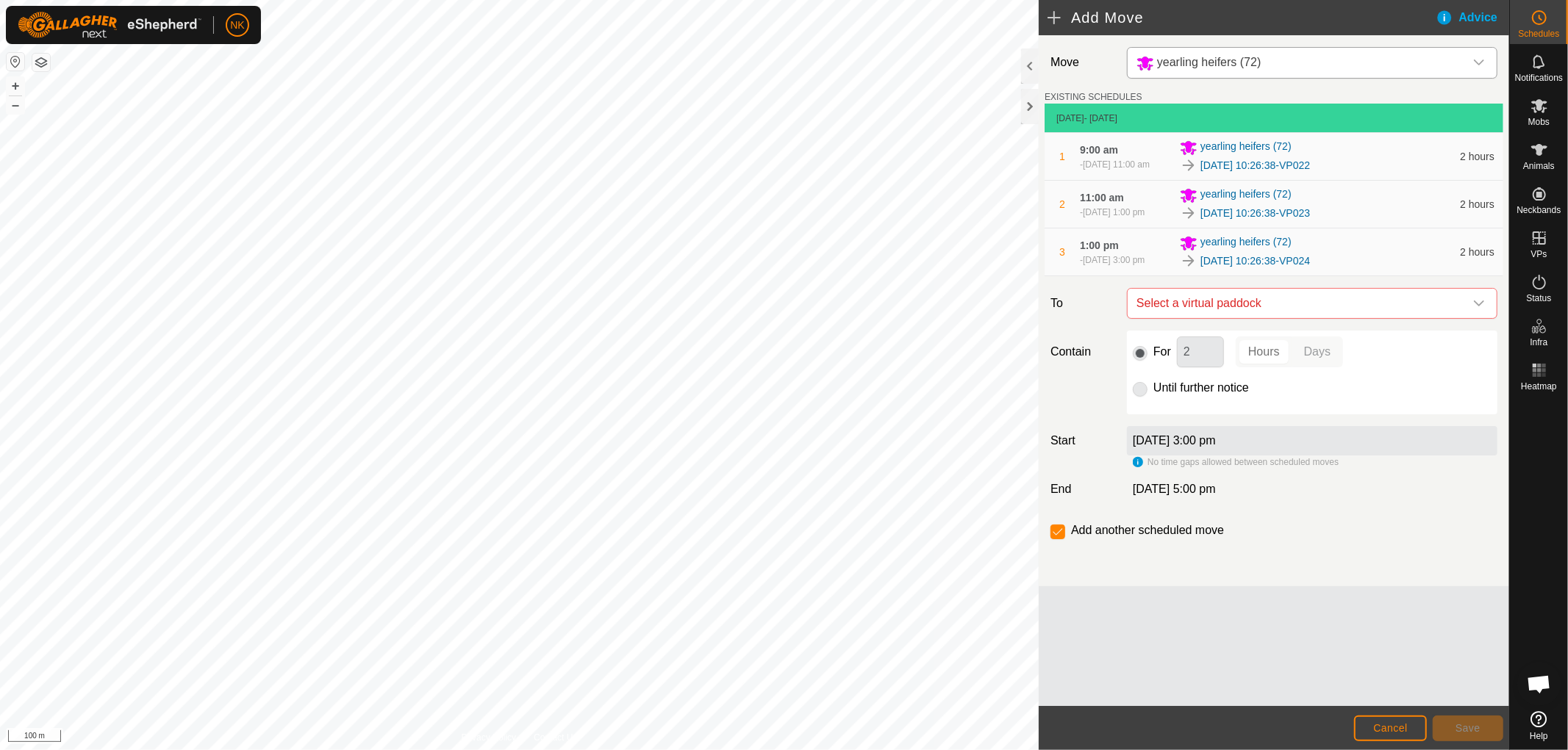
click at [1316, 318] on span "Select a virtual paddock" at bounding box center [1296, 303] width 334 height 30
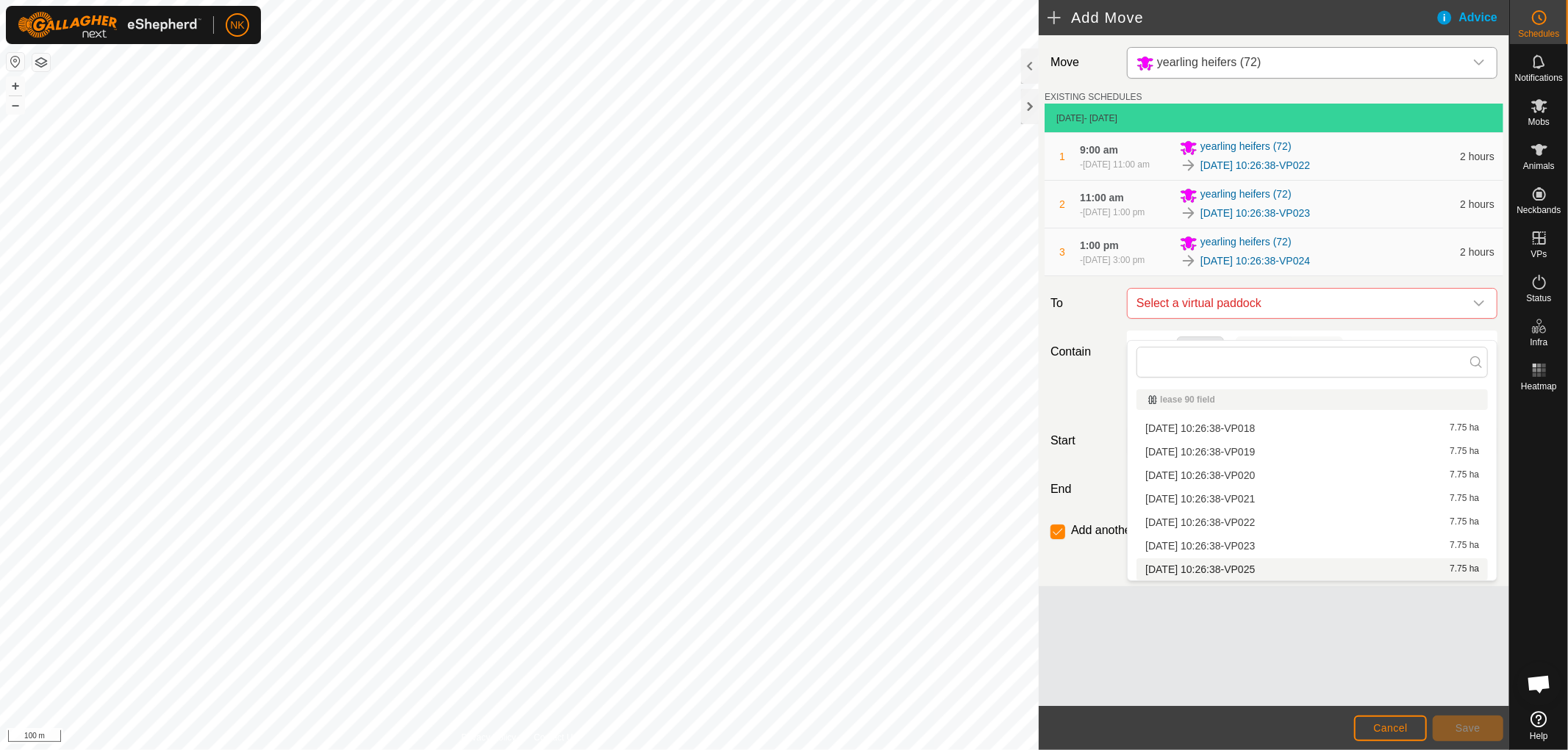
click at [1247, 571] on li "[DATE] 10:26:38-VP025 7.75 ha" at bounding box center [1311, 569] width 351 height 22
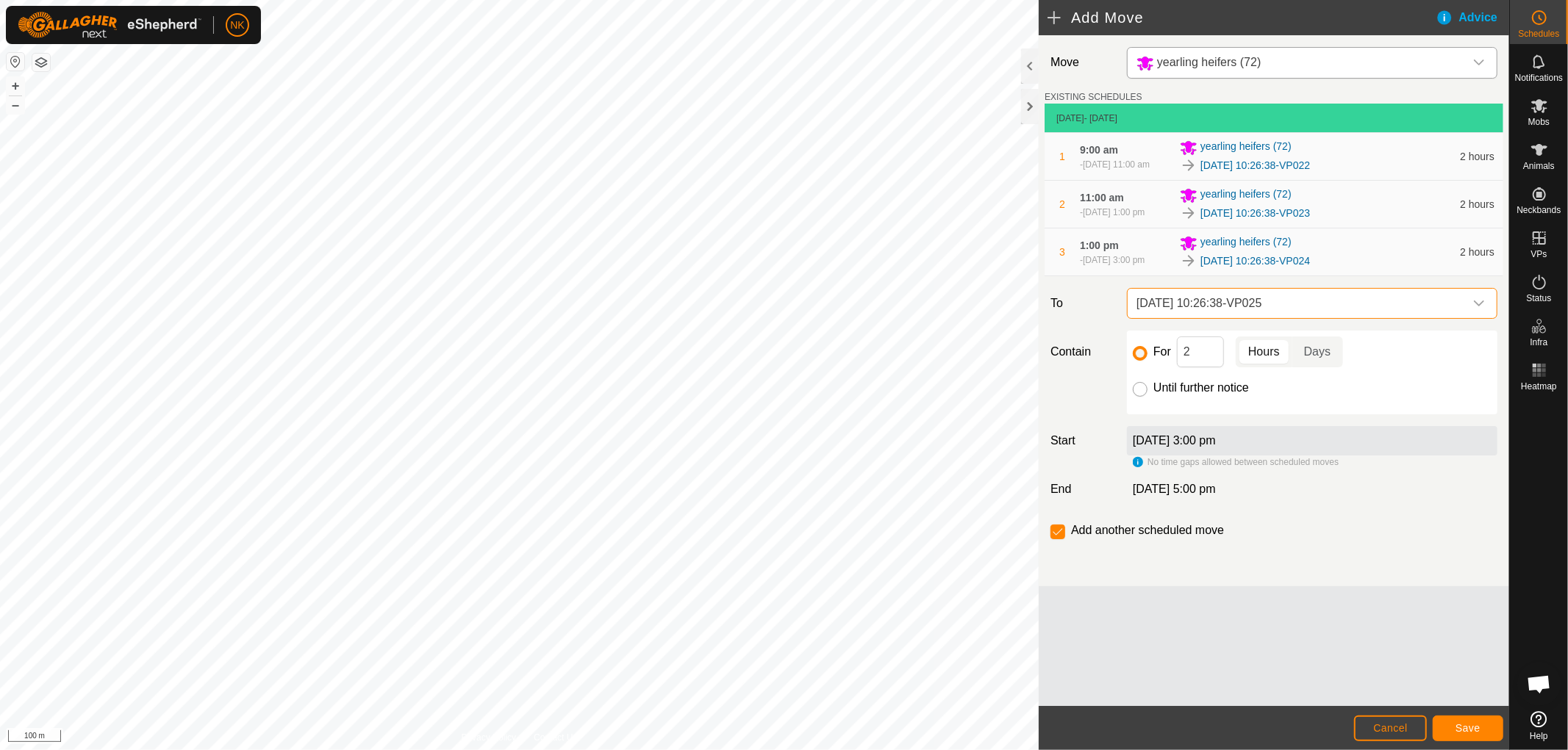
click at [1143, 397] on input "Until further notice" at bounding box center [1140, 389] width 15 height 15
radio input "true"
checkbox input "false"
click at [1463, 728] on span "Save" at bounding box center [1467, 728] width 25 height 12
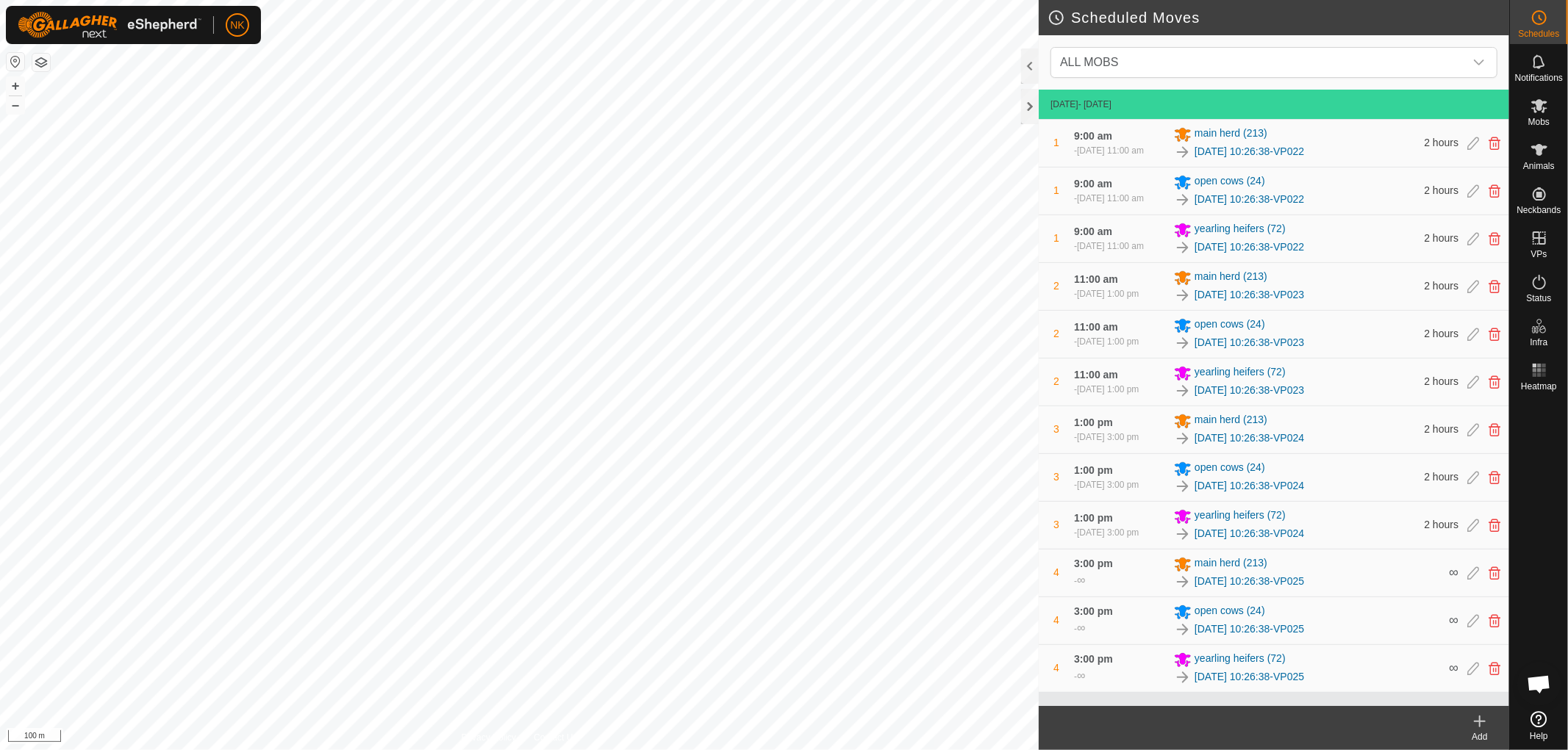
click at [1477, 721] on icon at bounding box center [1479, 721] width 10 height 0
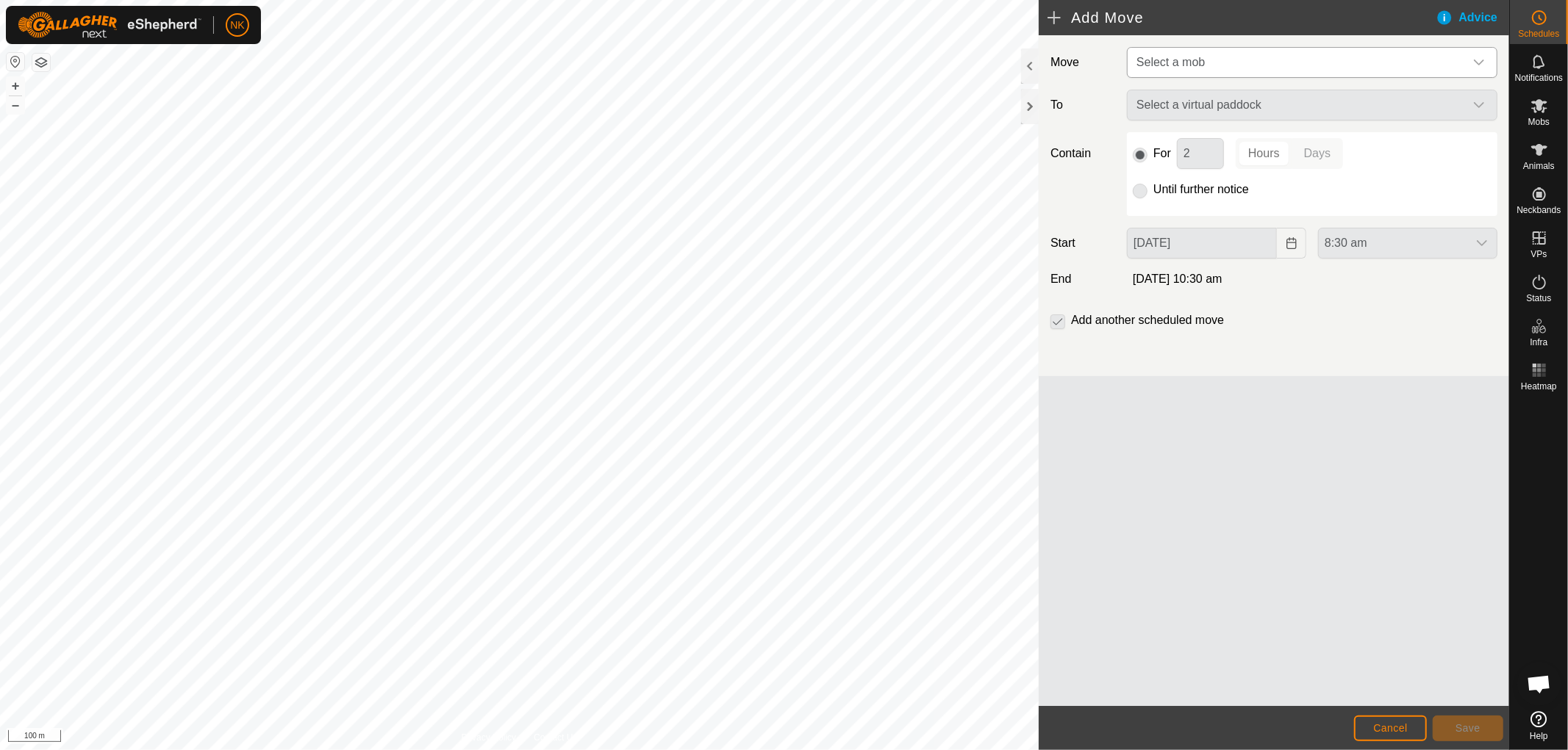
click at [1192, 56] on span "Select a mob" at bounding box center [1169, 62] width 68 height 13
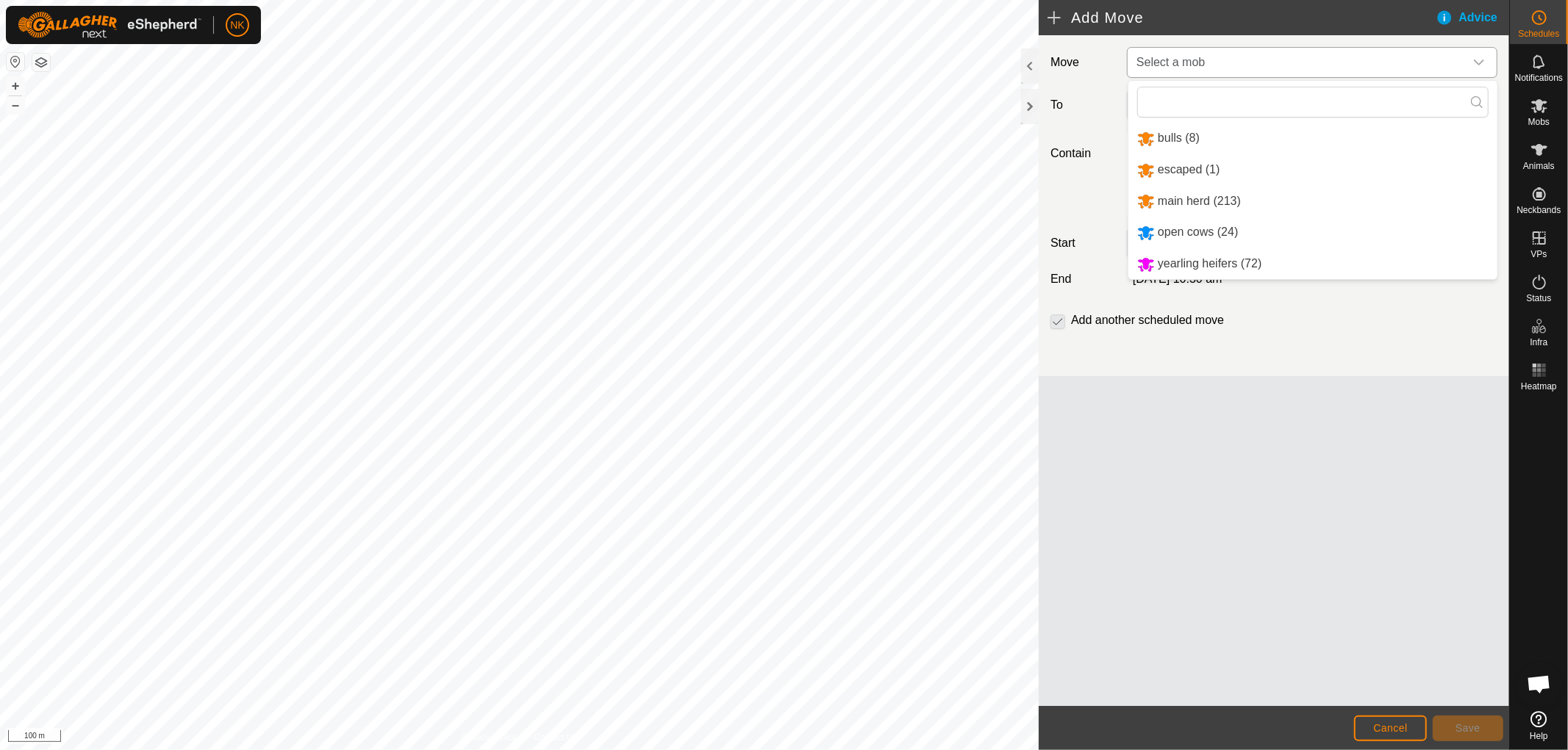
click at [1181, 133] on li "bulls (8)" at bounding box center [1312, 138] width 369 height 31
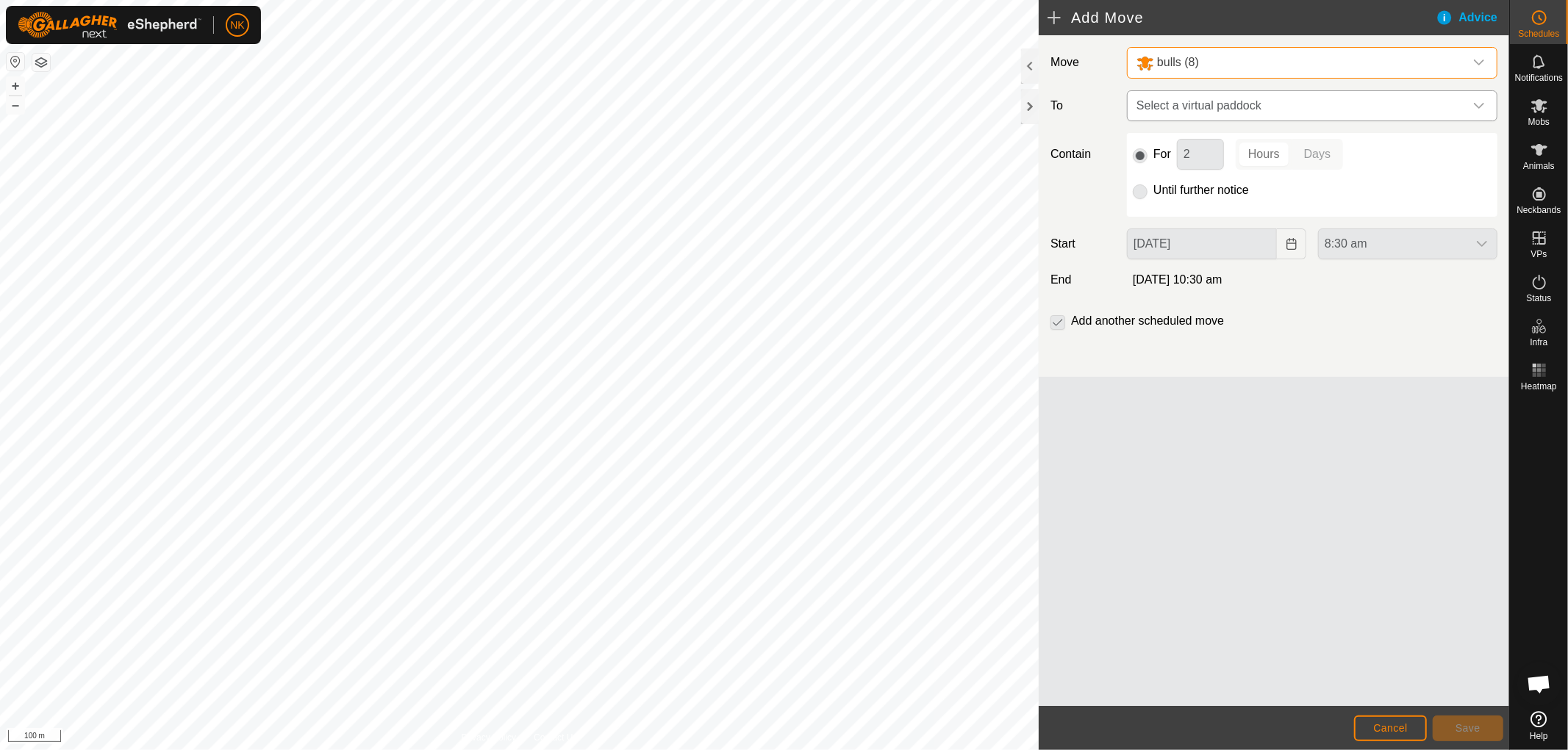
click at [1222, 99] on span "Select a virtual paddock" at bounding box center [1296, 106] width 334 height 30
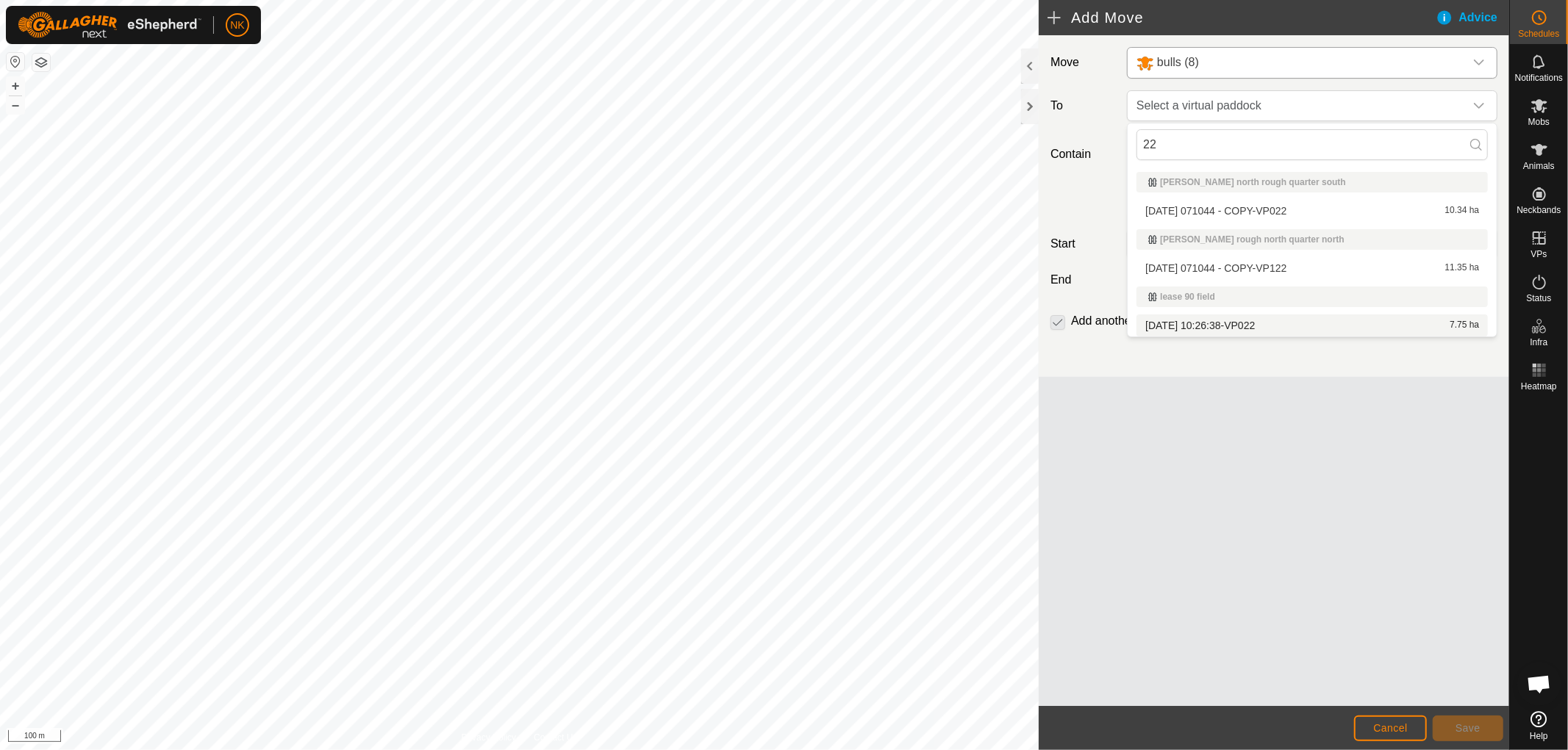
type input "22"
click at [1220, 321] on li "[DATE] 10:26:38-VP022 7.75 ha" at bounding box center [1311, 326] width 351 height 22
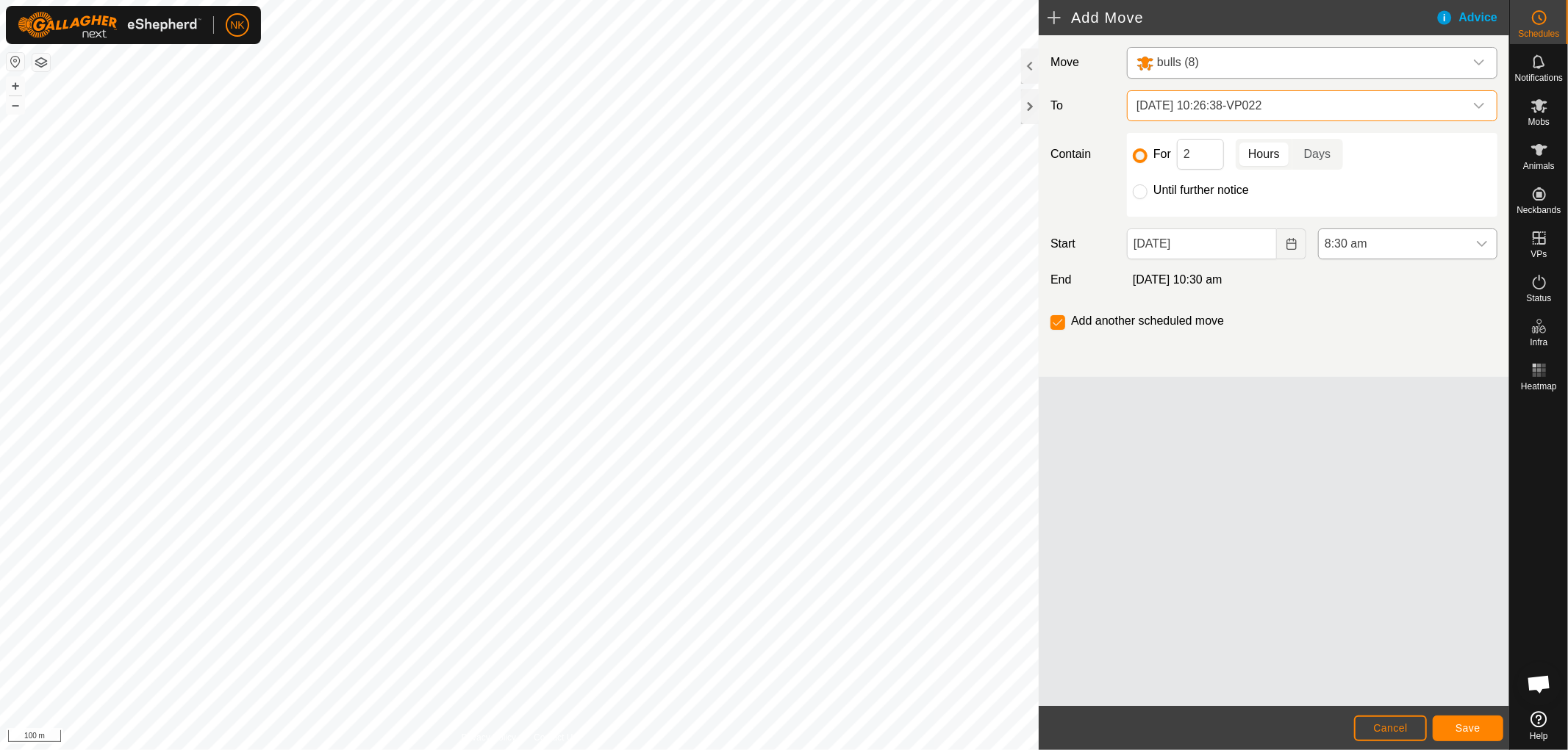
click at [1362, 243] on span "8:30 am" at bounding box center [1393, 244] width 149 height 30
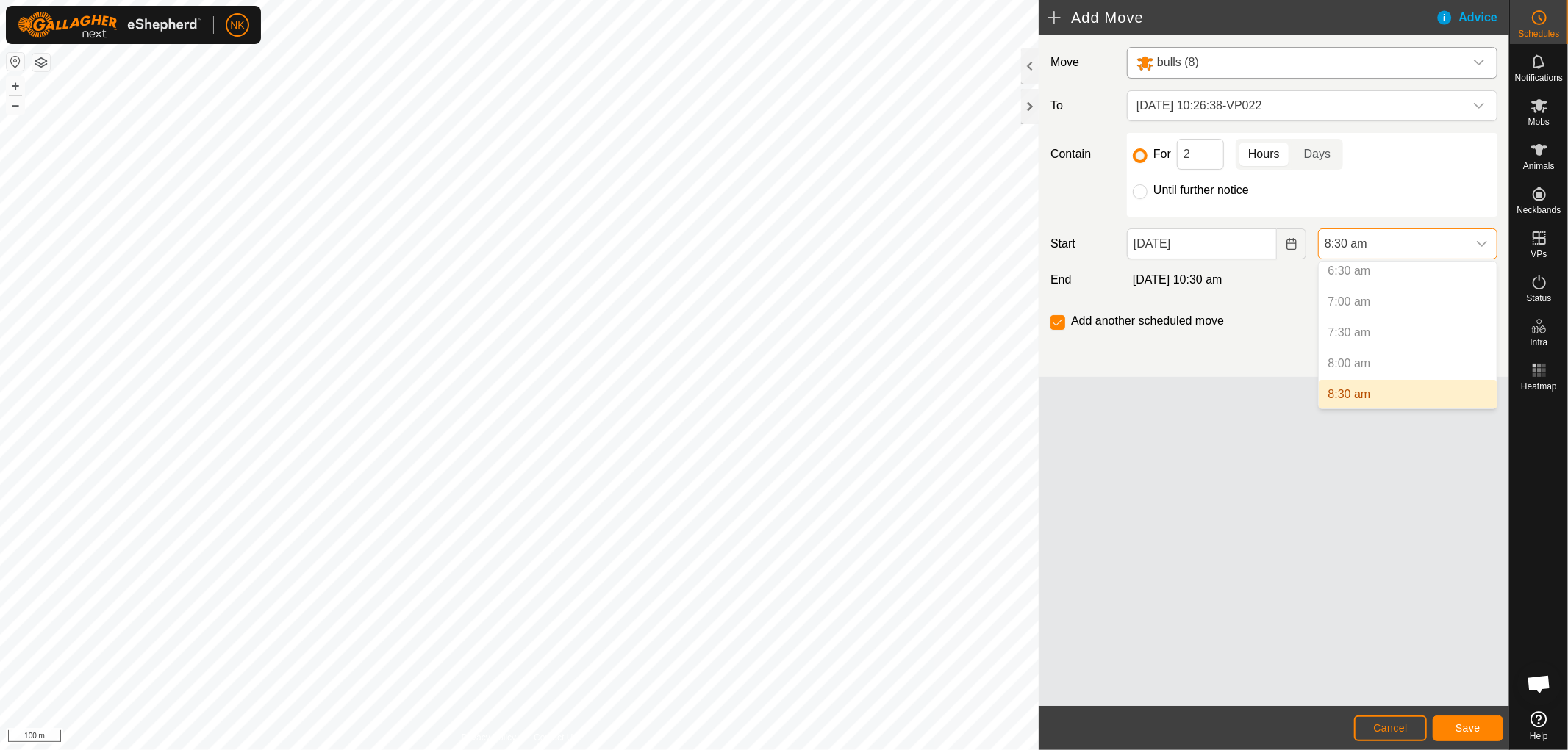
scroll to position [488, 0]
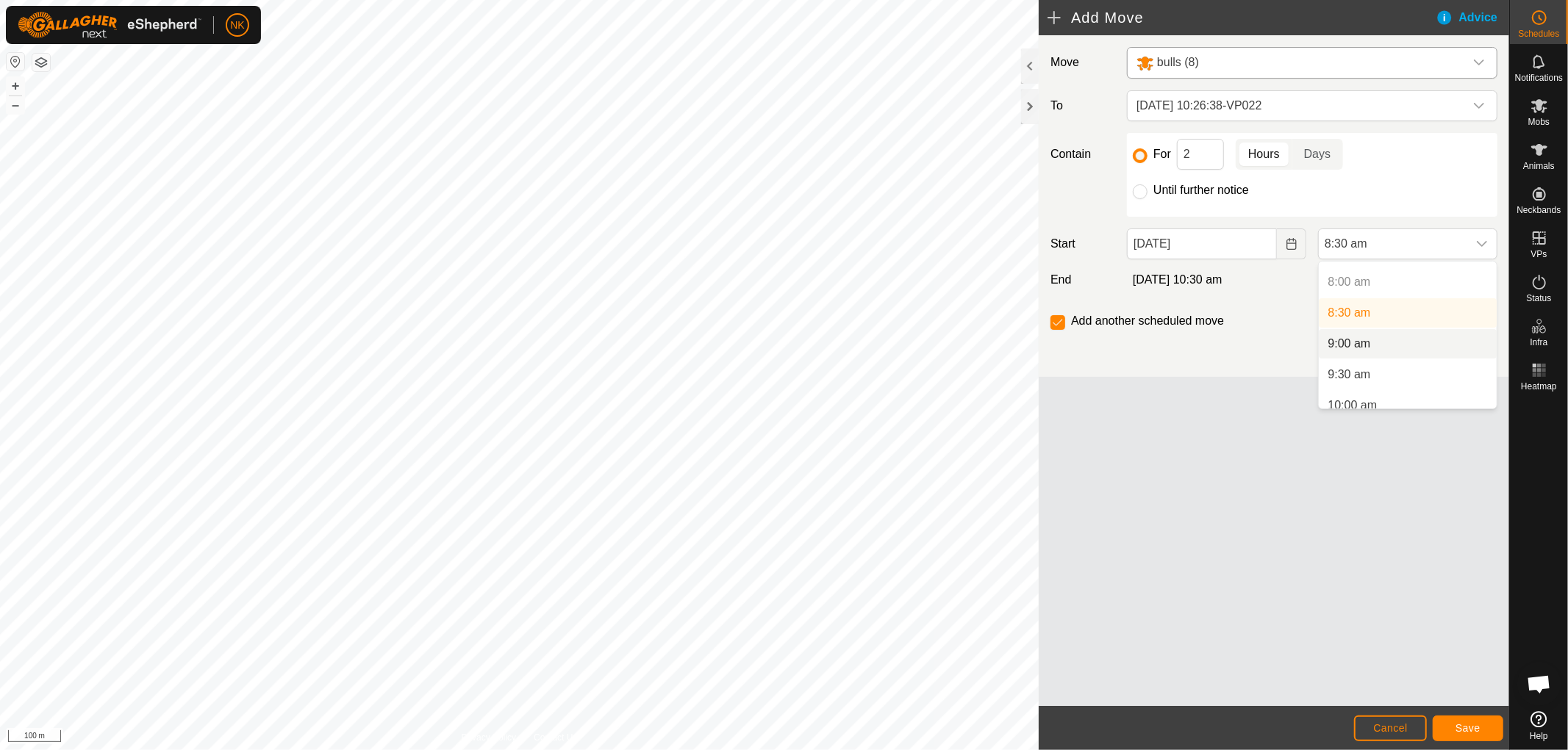
click at [1350, 337] on li "9:00 am" at bounding box center [1408, 344] width 178 height 30
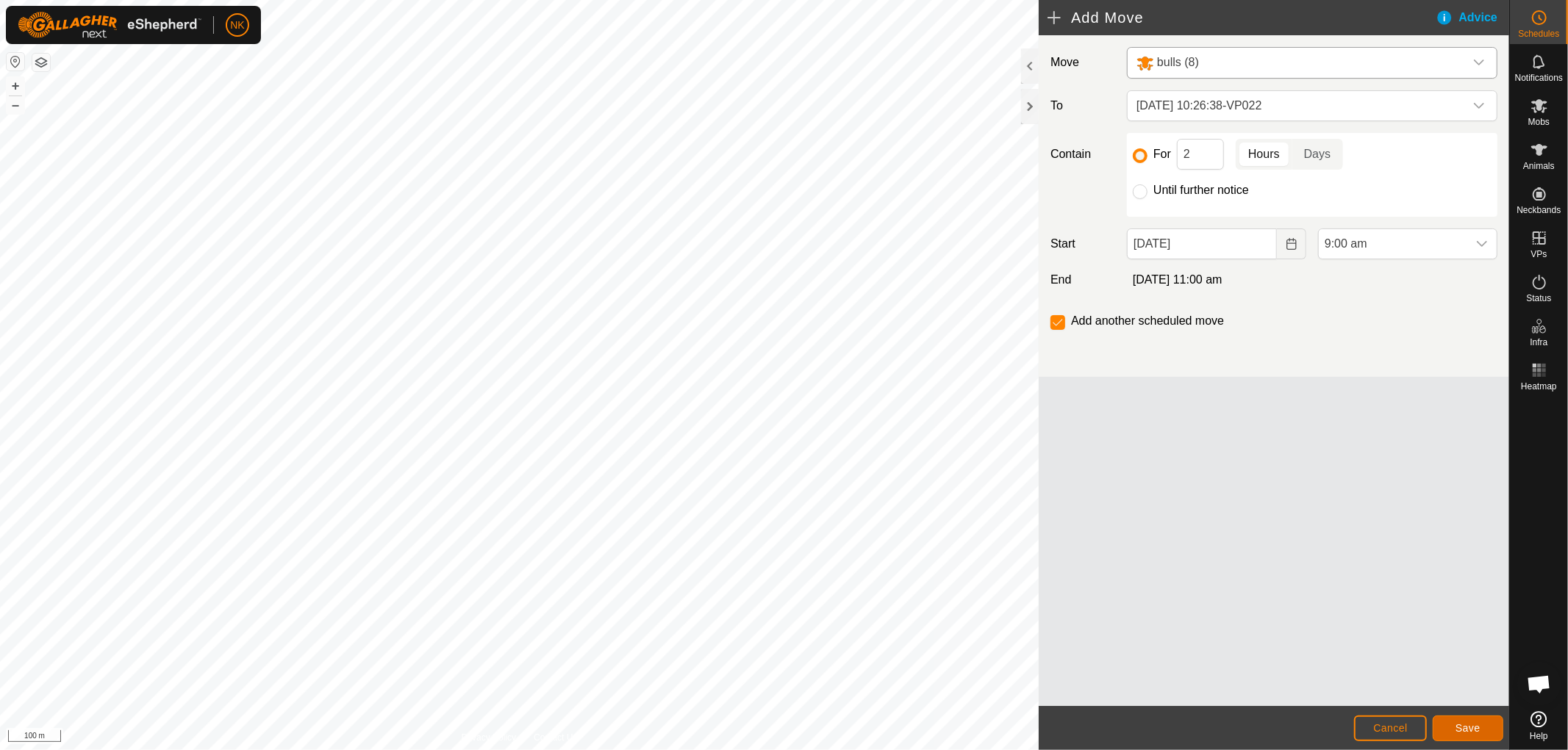
click at [1478, 720] on button "Save" at bounding box center [1468, 728] width 71 height 26
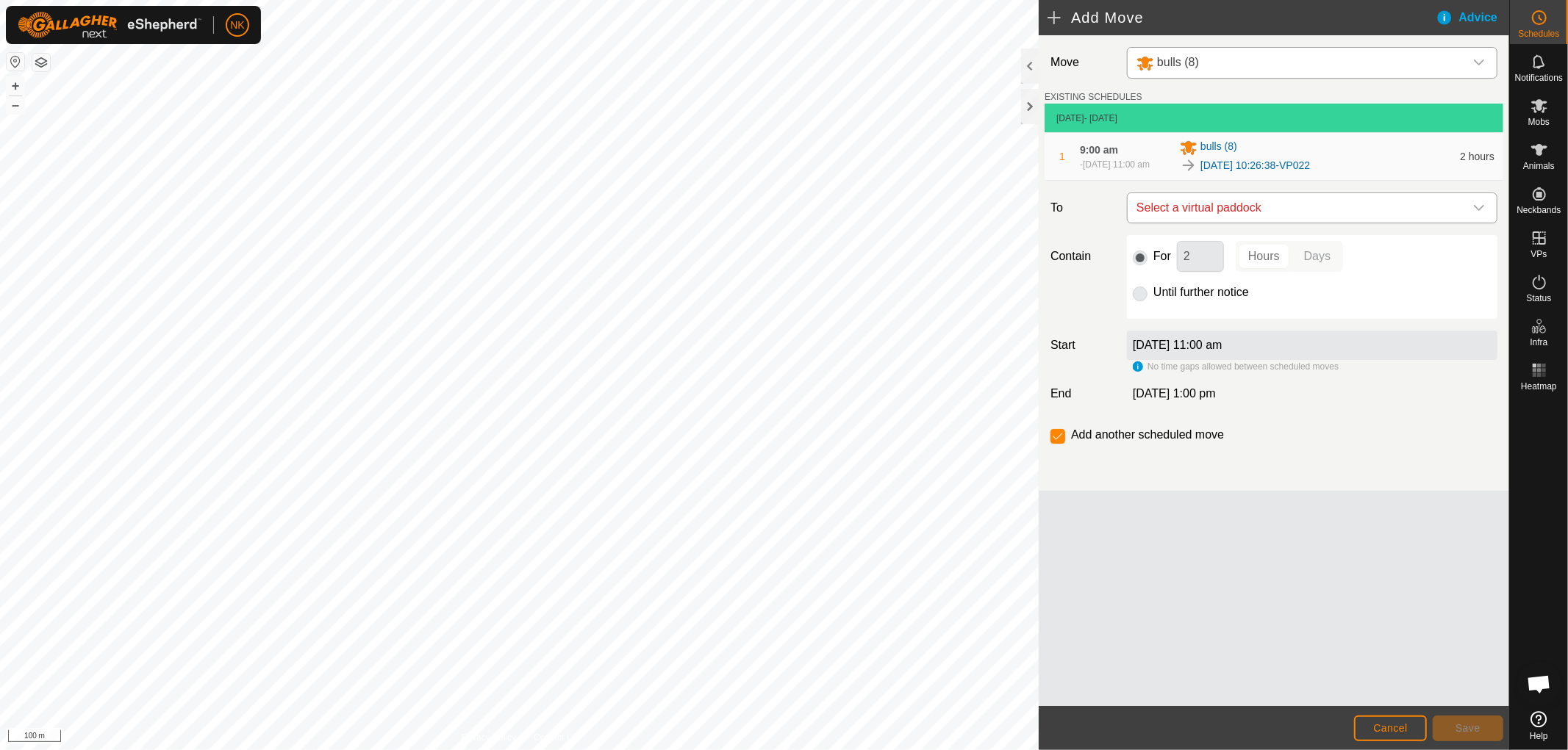
click at [1394, 201] on span "Select a virtual paddock" at bounding box center [1296, 208] width 334 height 30
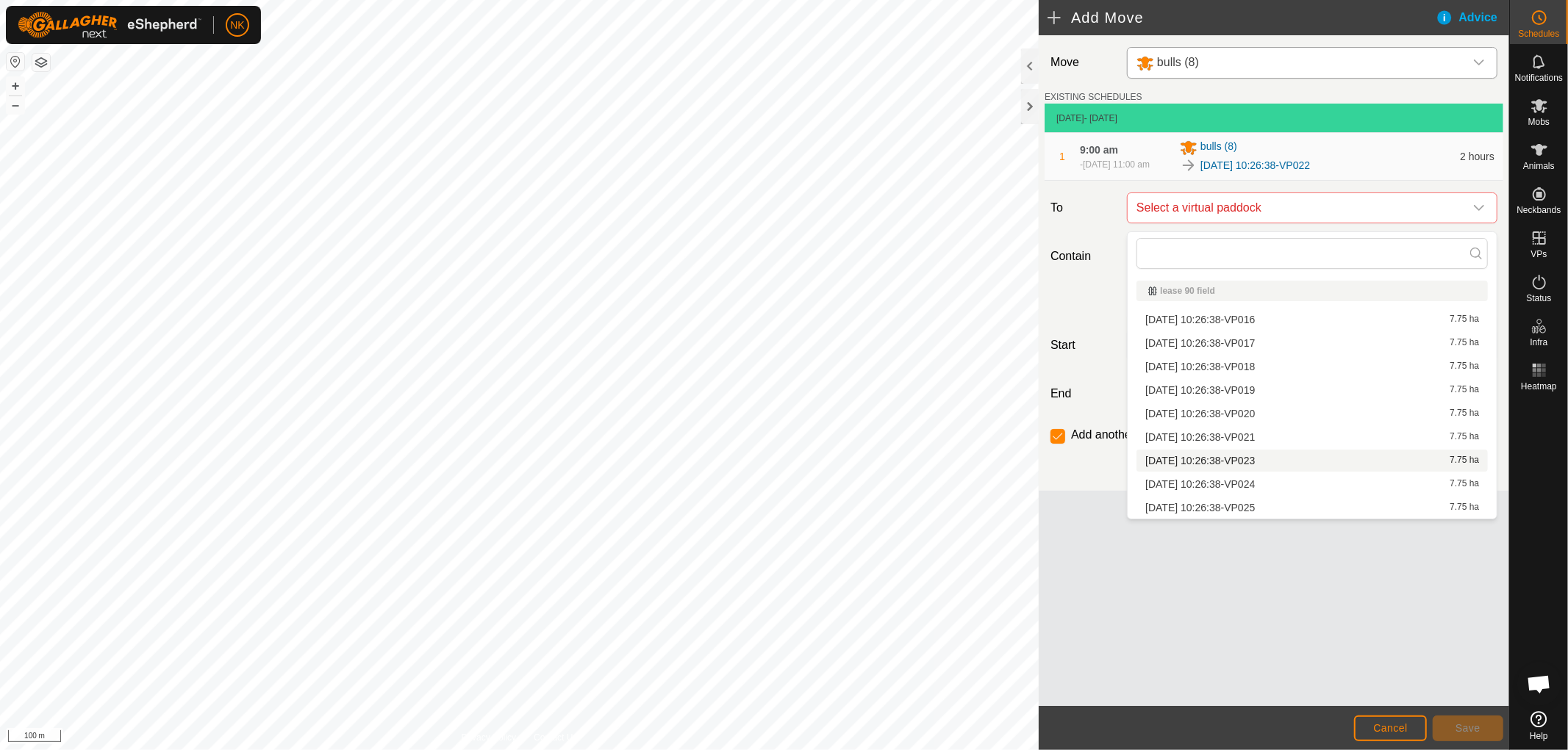
click at [1239, 453] on li "[DATE] 10:26:38-VP023 7.75 ha" at bounding box center [1311, 461] width 351 height 22
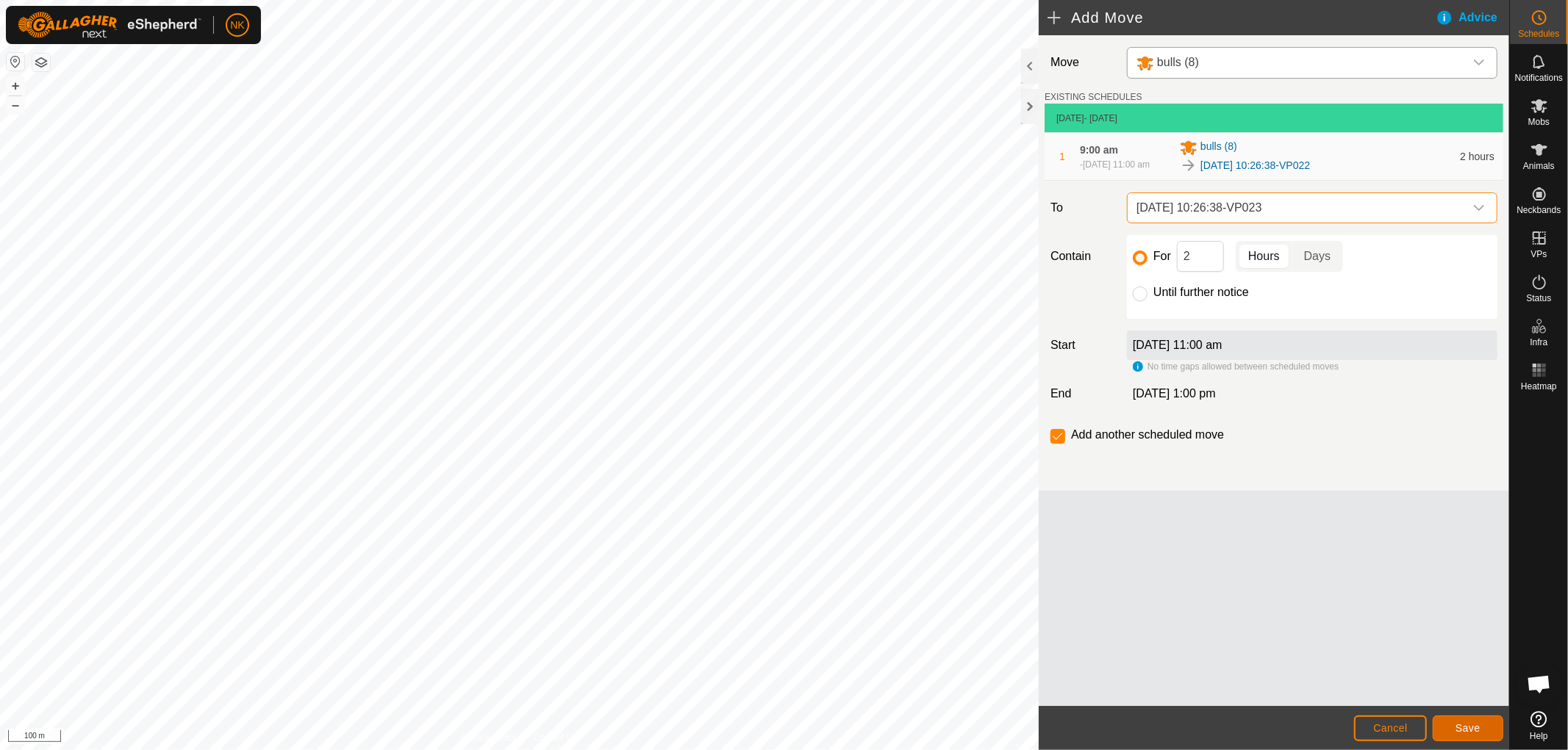
click at [1464, 722] on span "Save" at bounding box center [1467, 728] width 25 height 12
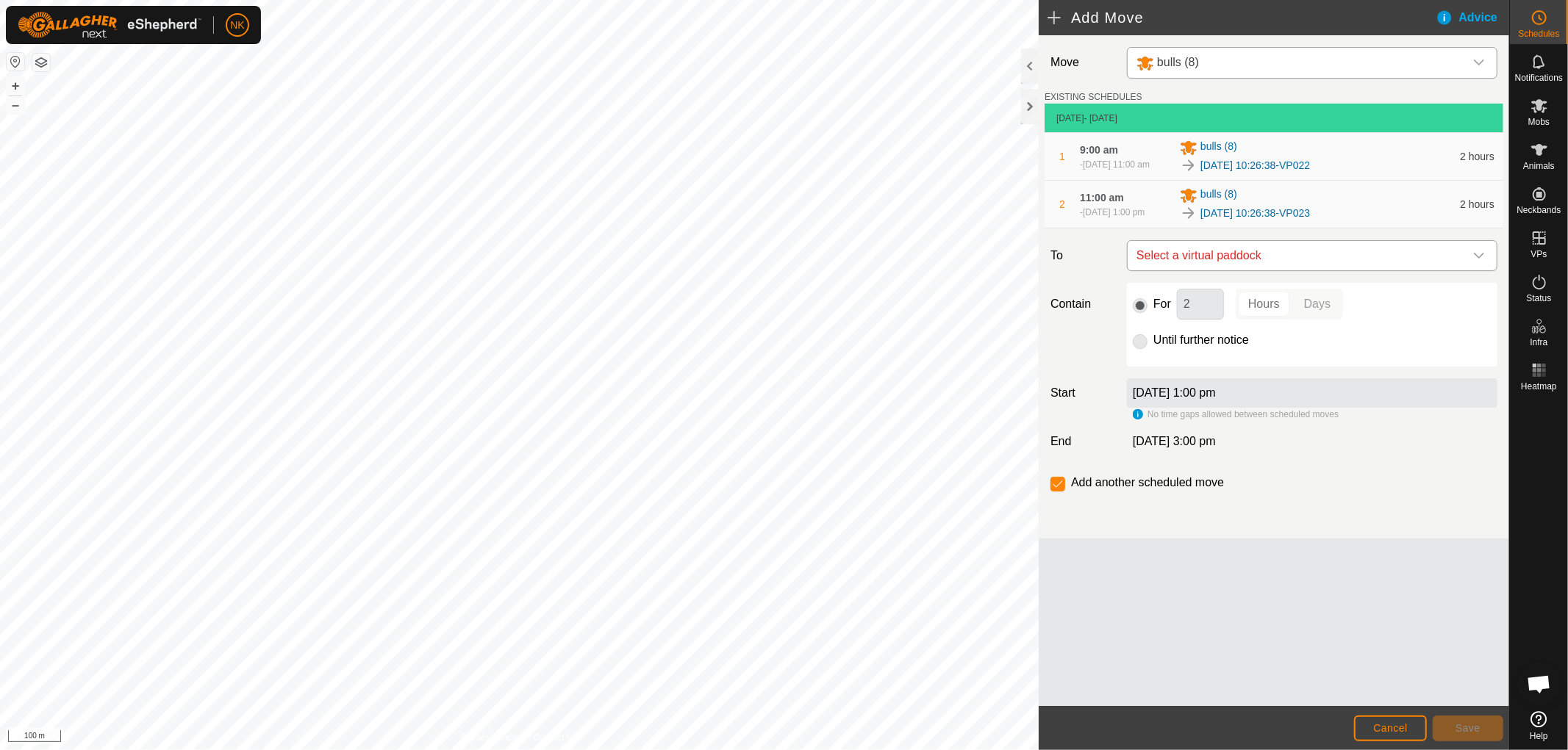
click at [1259, 263] on span "Select a virtual paddock" at bounding box center [1296, 256] width 334 height 30
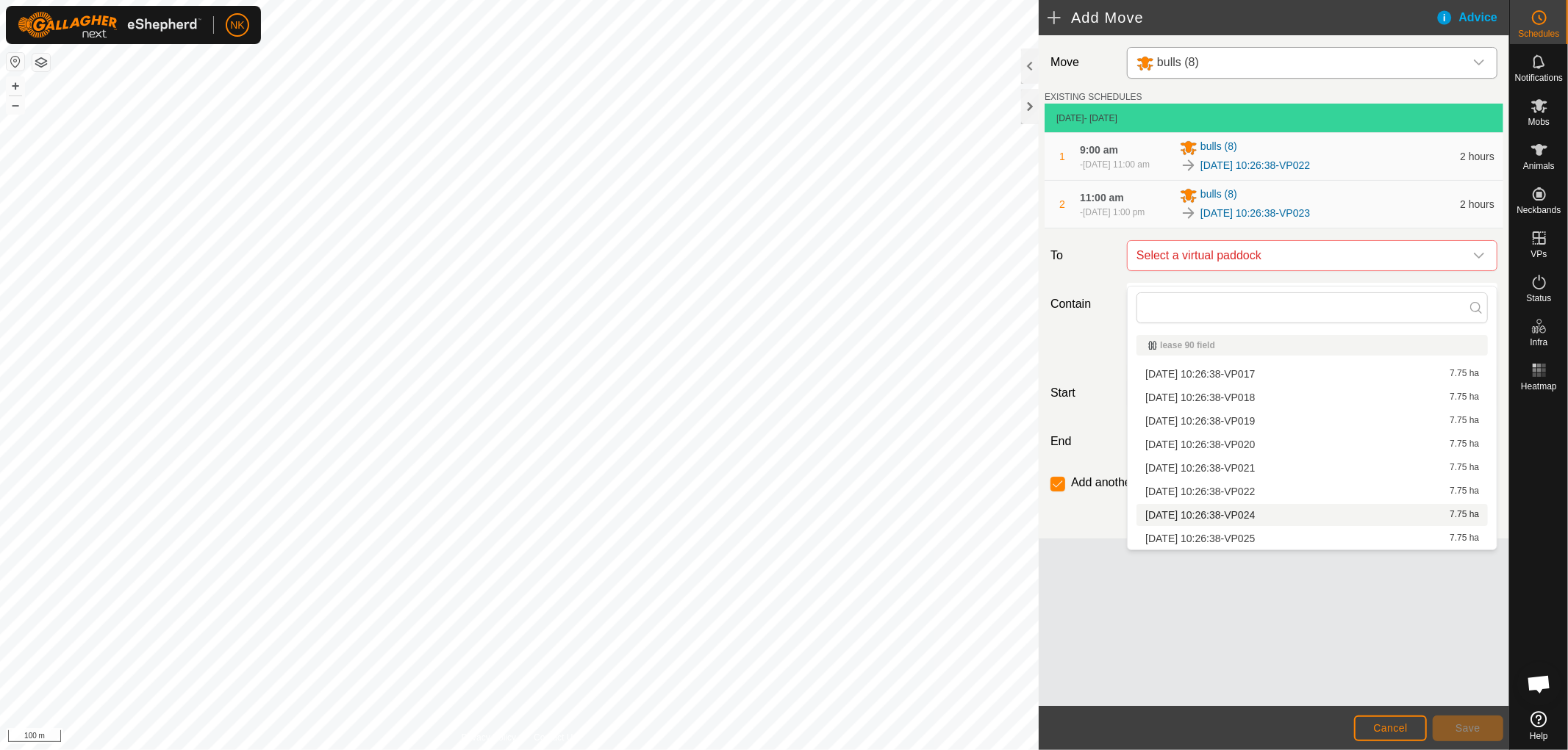
click at [1258, 516] on li "[DATE] 10:26:38-VP024 7.75 ha" at bounding box center [1311, 515] width 351 height 22
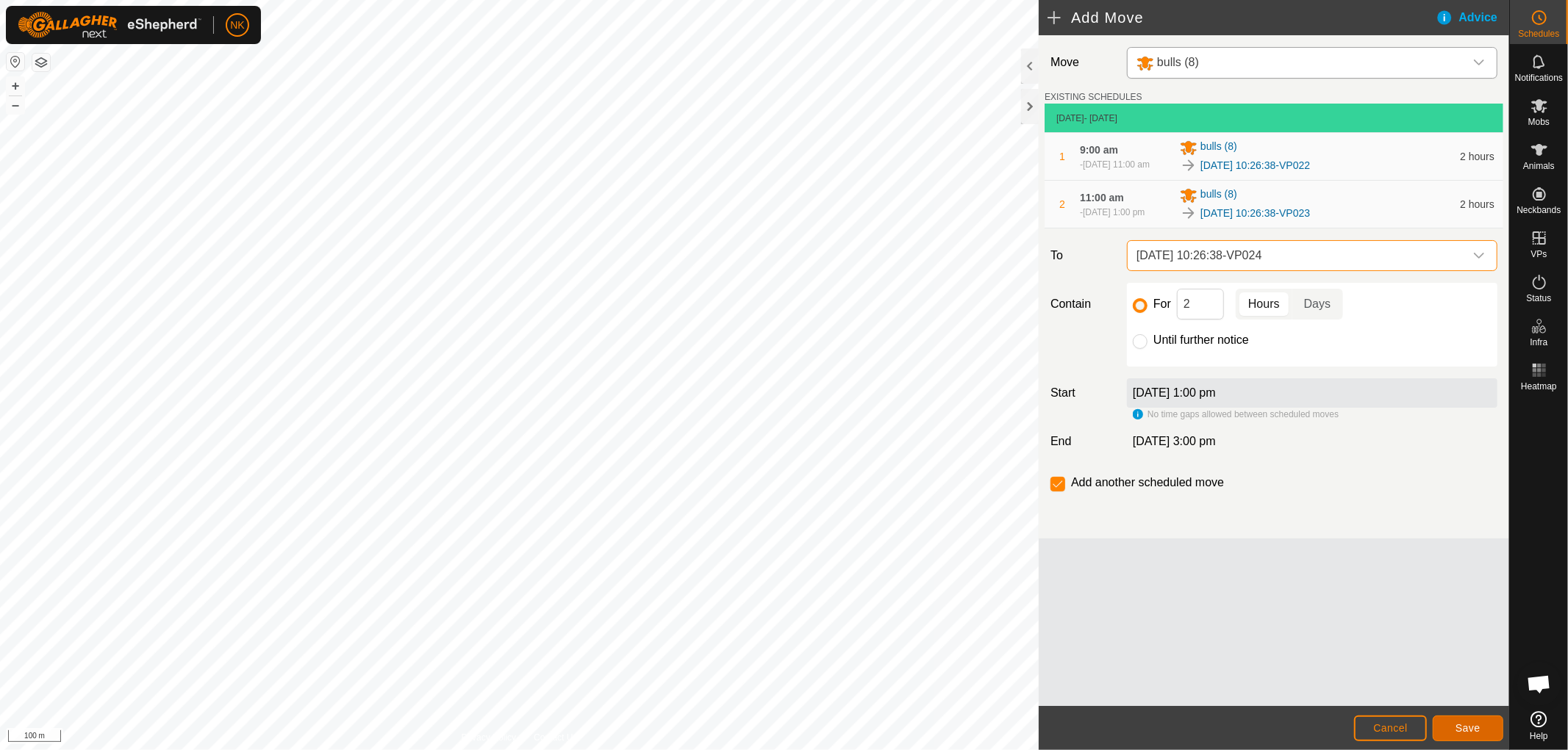
click at [1446, 724] on button "Save" at bounding box center [1468, 728] width 71 height 26
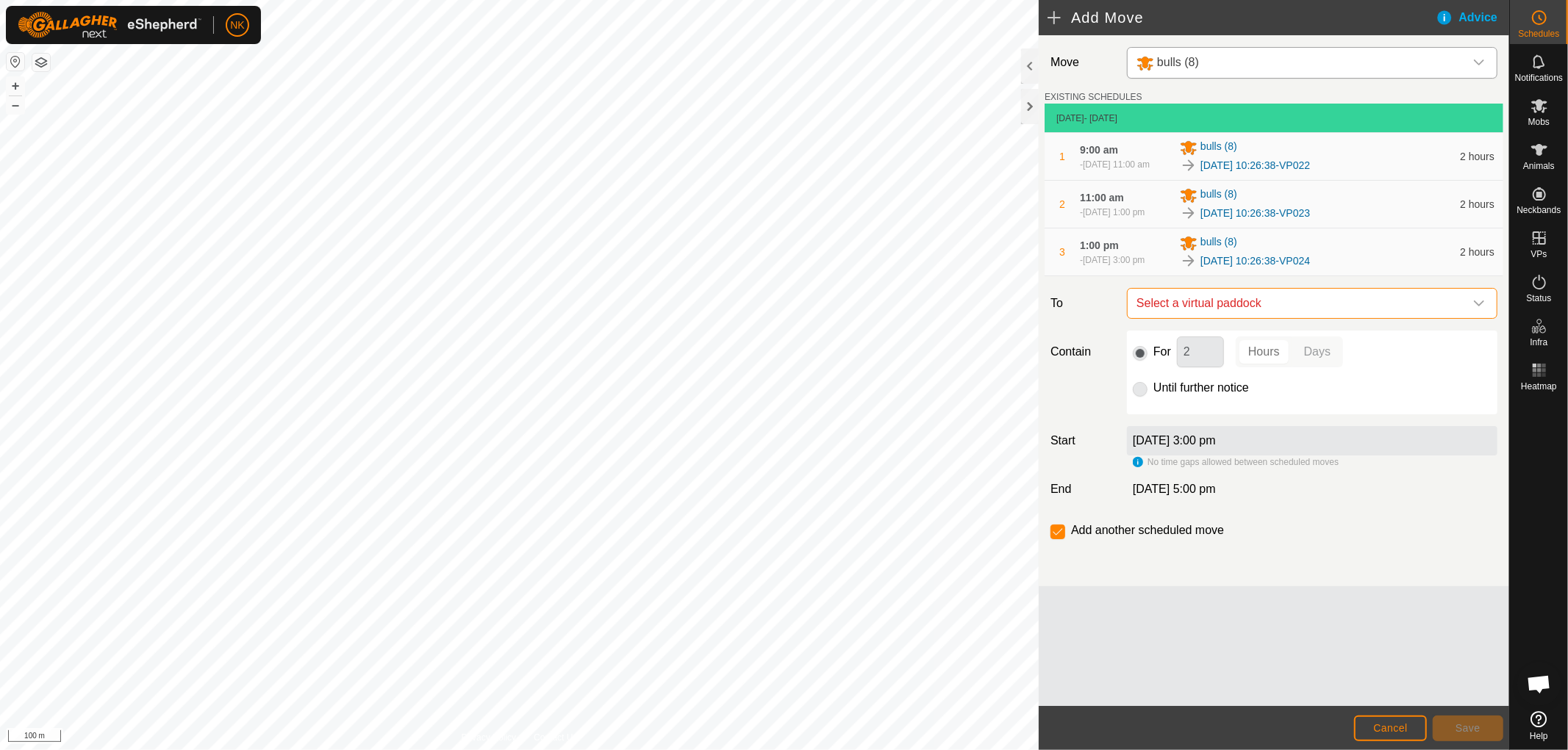
click at [1333, 318] on span "Select a virtual paddock" at bounding box center [1296, 303] width 334 height 30
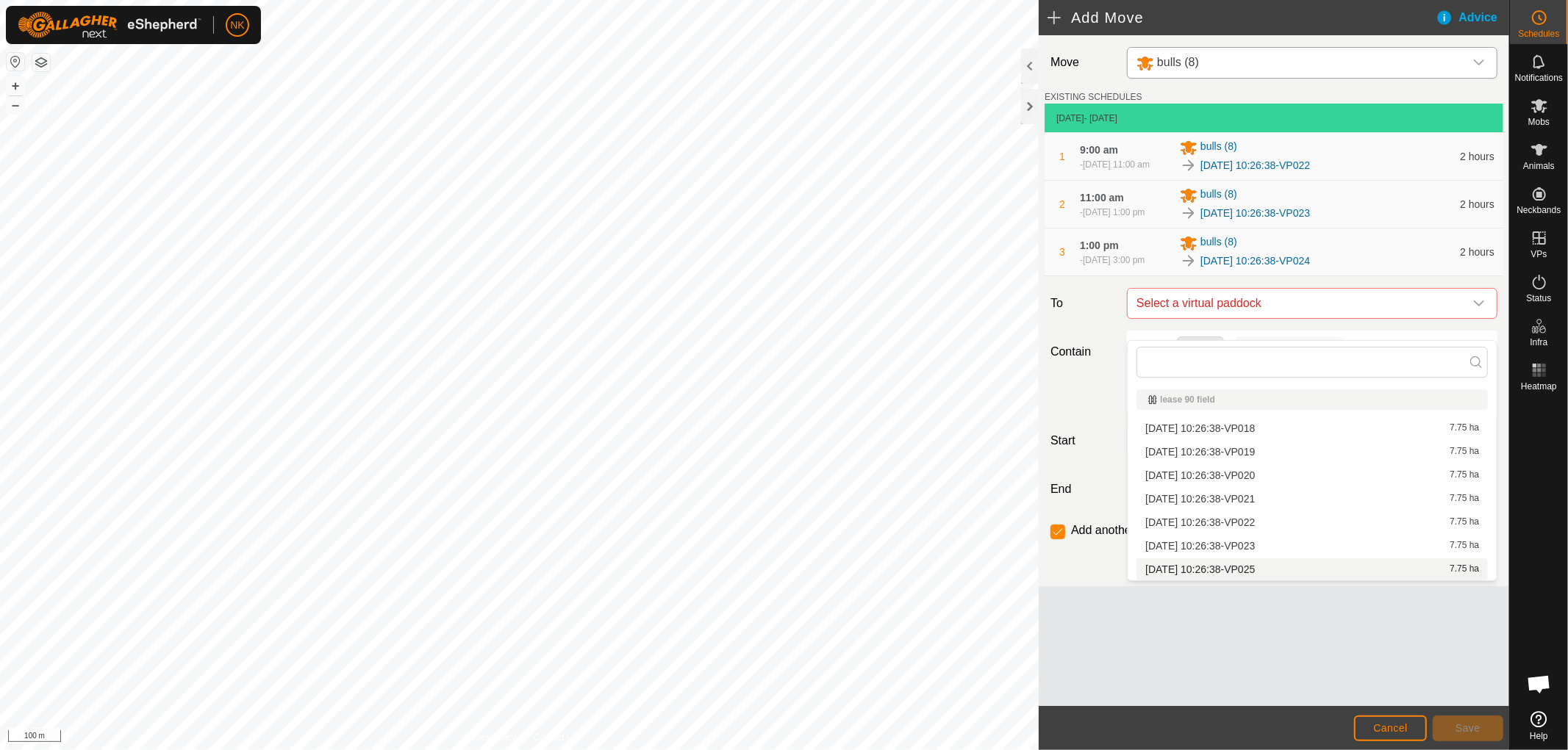
click at [1258, 566] on li "[DATE] 10:26:38-VP025 7.75 ha" at bounding box center [1311, 569] width 351 height 22
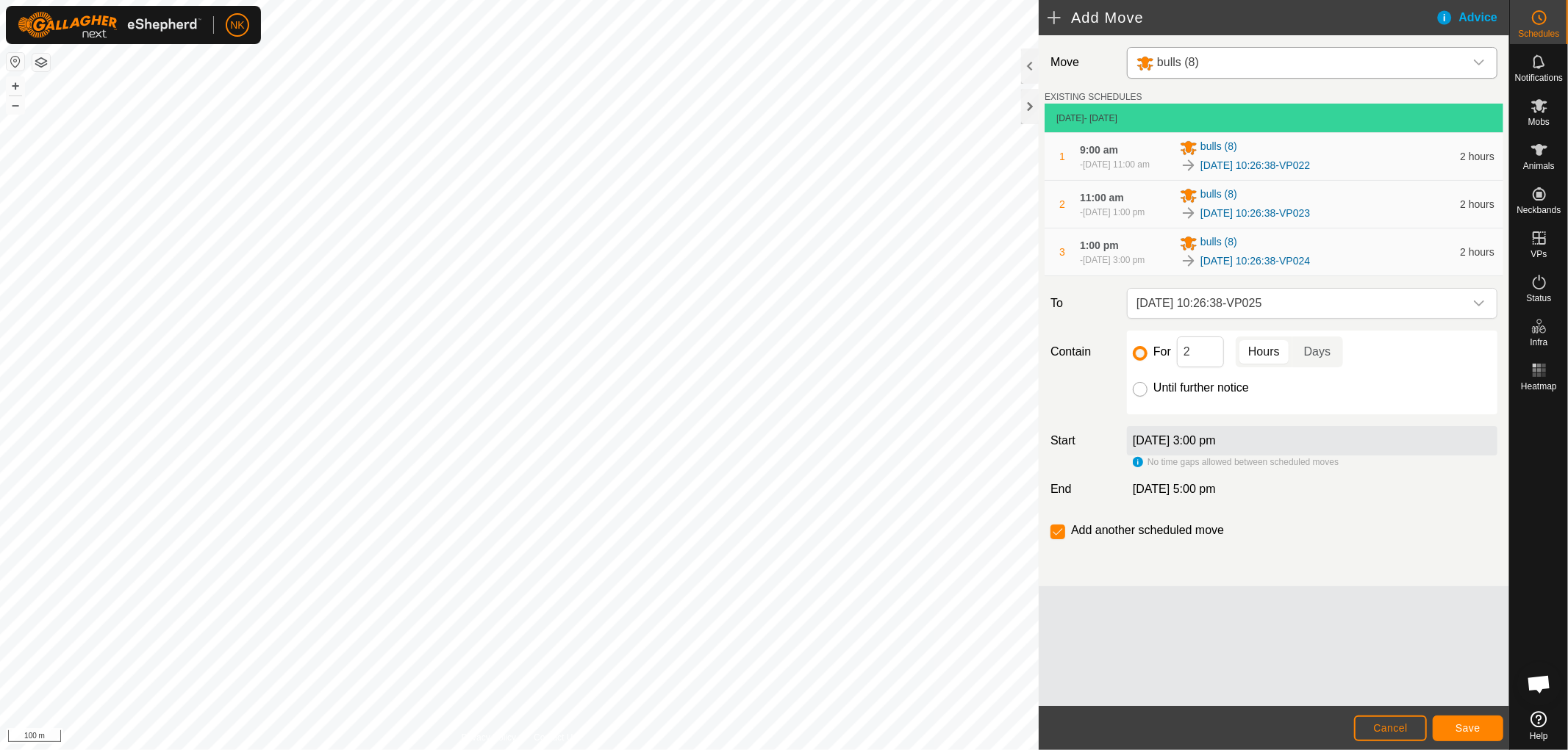
click at [1137, 397] on input "Until further notice" at bounding box center [1140, 389] width 15 height 15
radio input "true"
checkbox input "false"
click at [1446, 720] on button "Save" at bounding box center [1468, 728] width 71 height 26
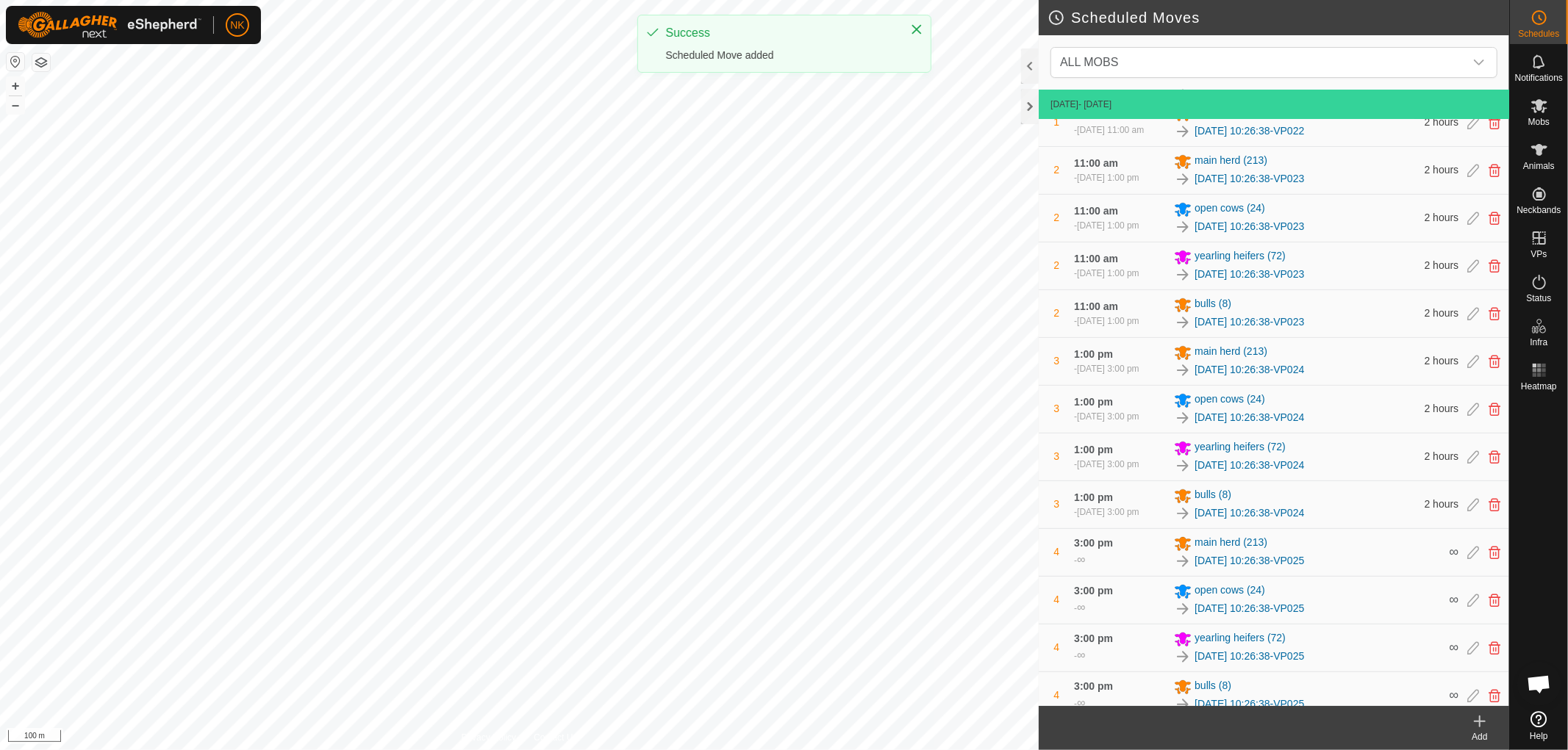
scroll to position [257, 0]
